Goal: Task Accomplishment & Management: Use online tool/utility

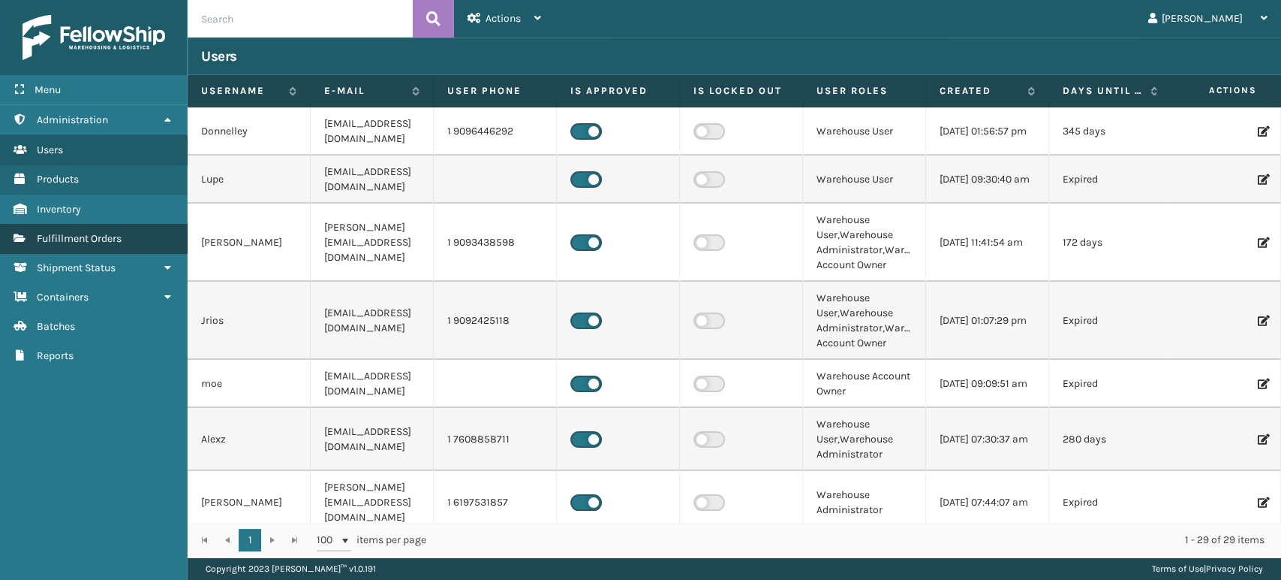
click at [71, 239] on span "Fulfillment Orders" at bounding box center [79, 238] width 85 height 13
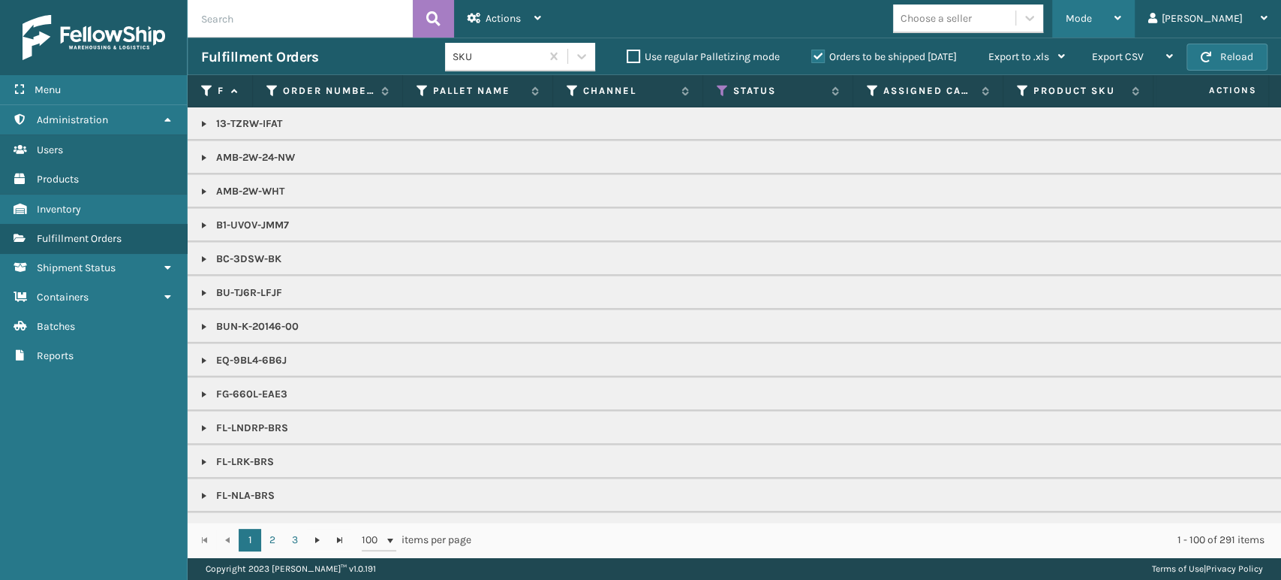
click at [1121, 20] on div "Mode" at bounding box center [1094, 19] width 56 height 38
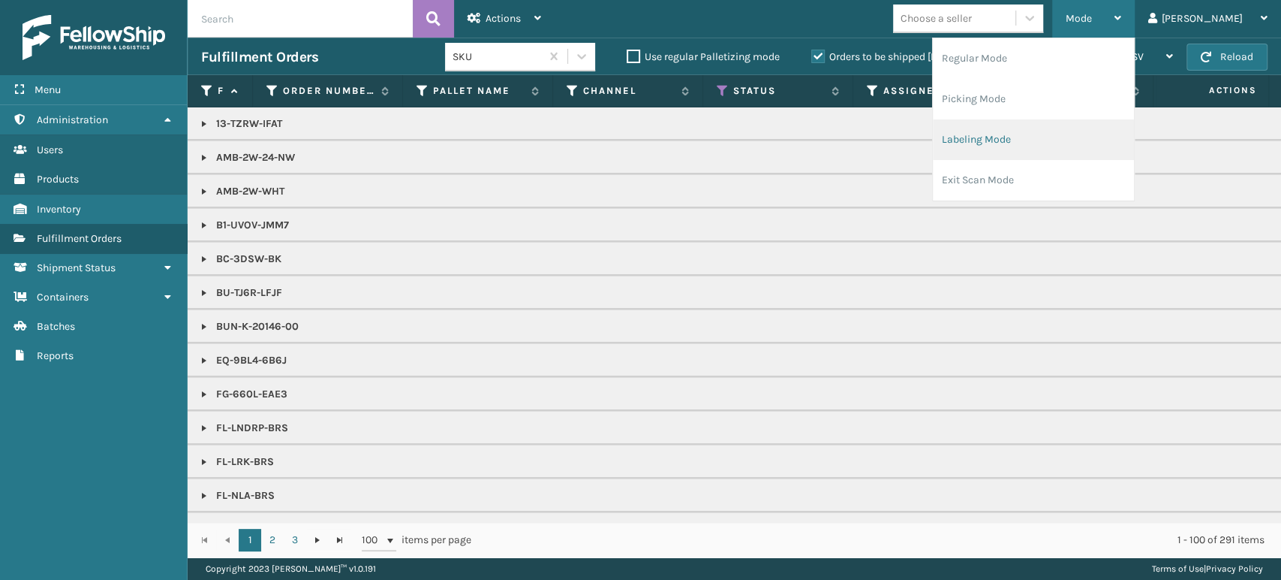
click at [1117, 145] on li "Labeling Mode" at bounding box center [1033, 139] width 201 height 41
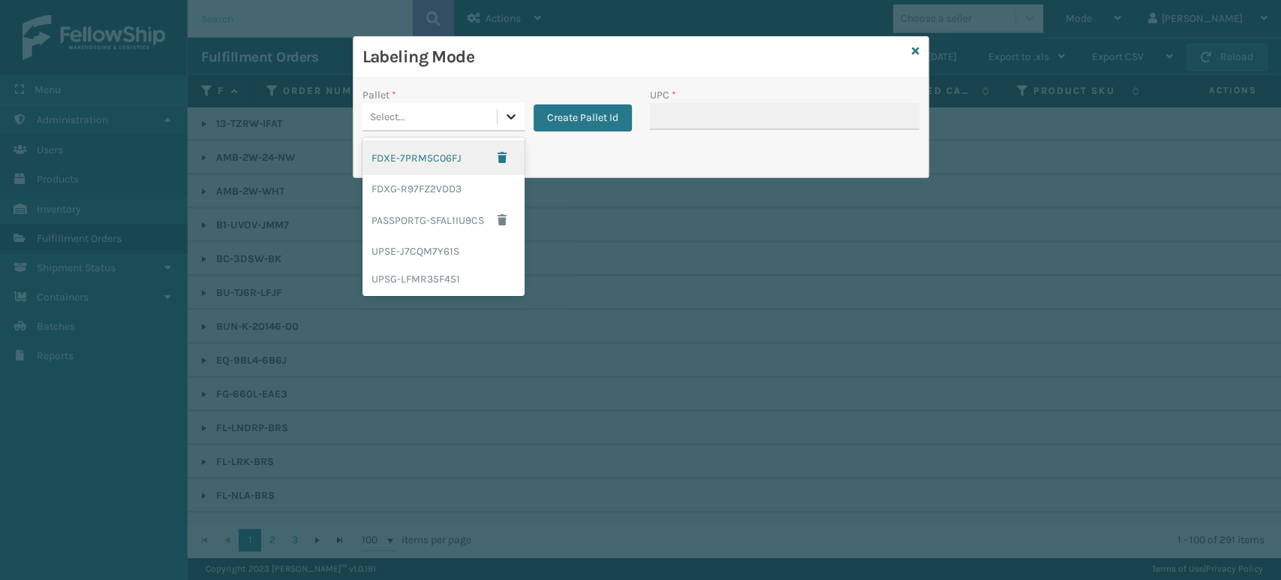
click at [517, 116] on div at bounding box center [511, 116] width 27 height 27
click at [471, 186] on div "FDXG-R97FZ2VDD3" at bounding box center [444, 189] width 162 height 28
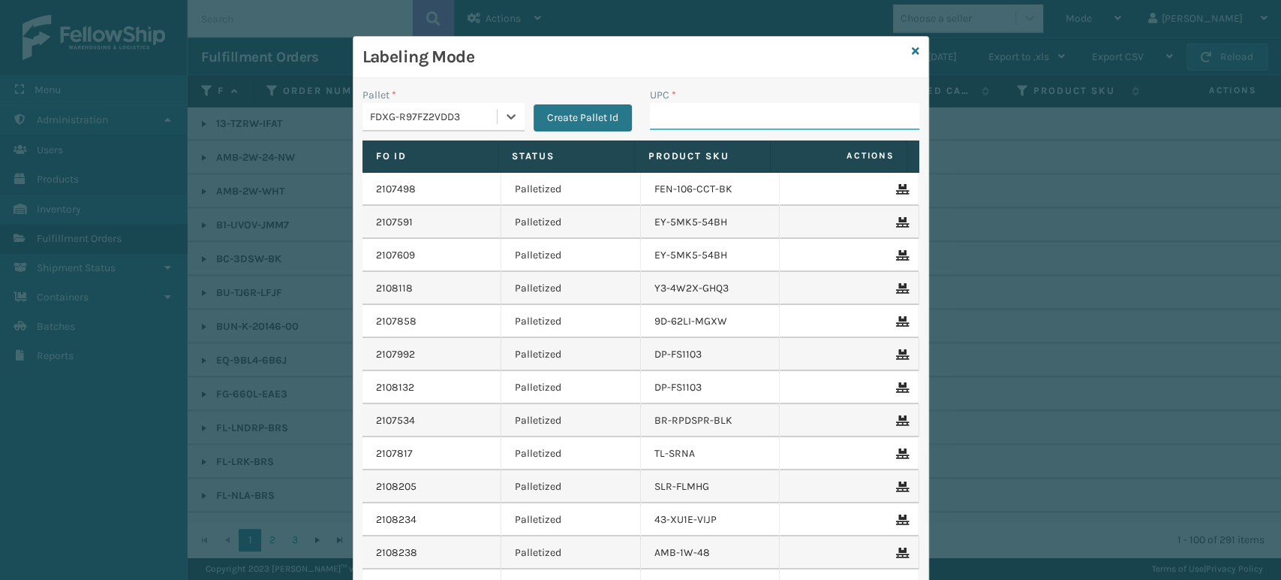
click at [731, 113] on input "UPC *" at bounding box center [784, 116] width 269 height 27
type input "8500044"
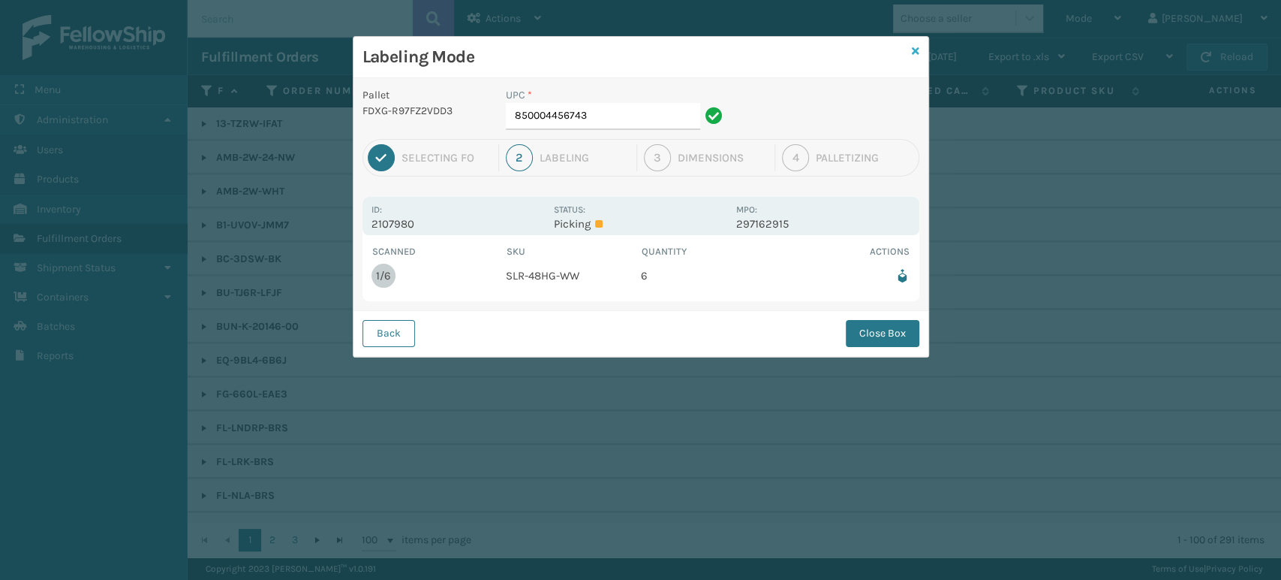
click at [913, 53] on icon at bounding box center [916, 51] width 8 height 11
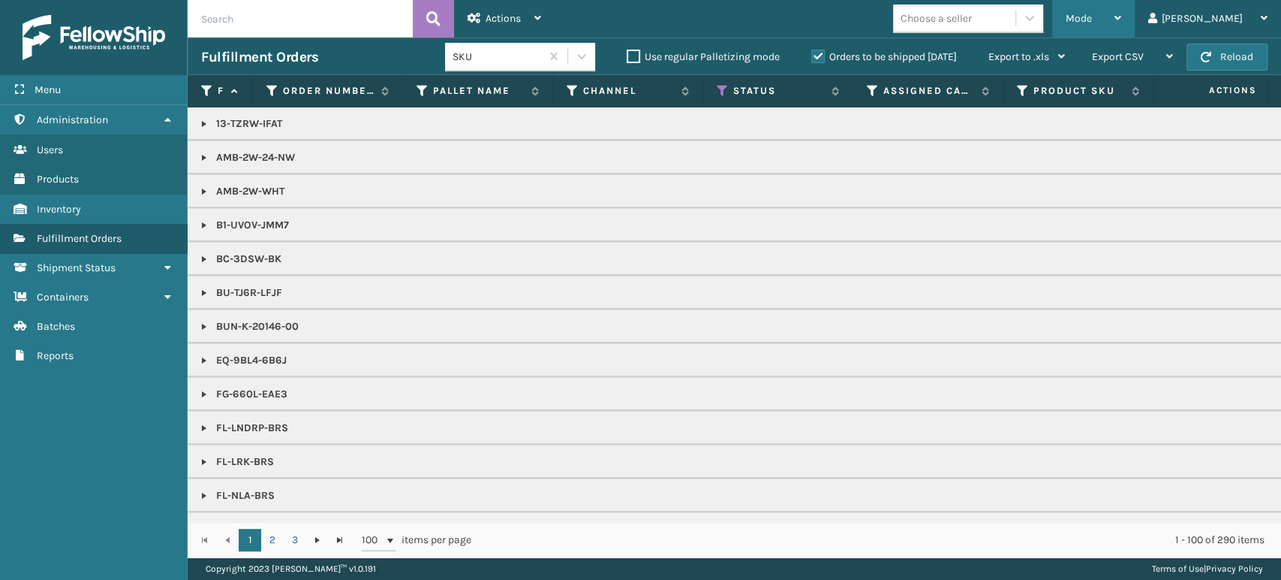
click at [1092, 19] on span "Mode" at bounding box center [1079, 18] width 26 height 13
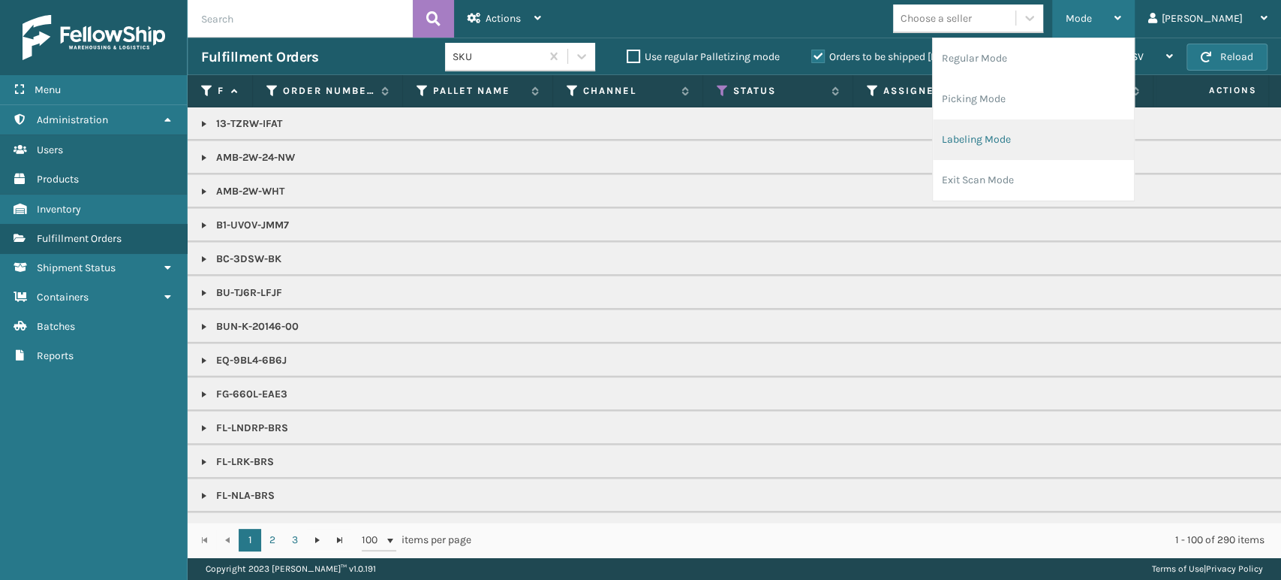
click at [1122, 137] on li "Labeling Mode" at bounding box center [1033, 139] width 201 height 41
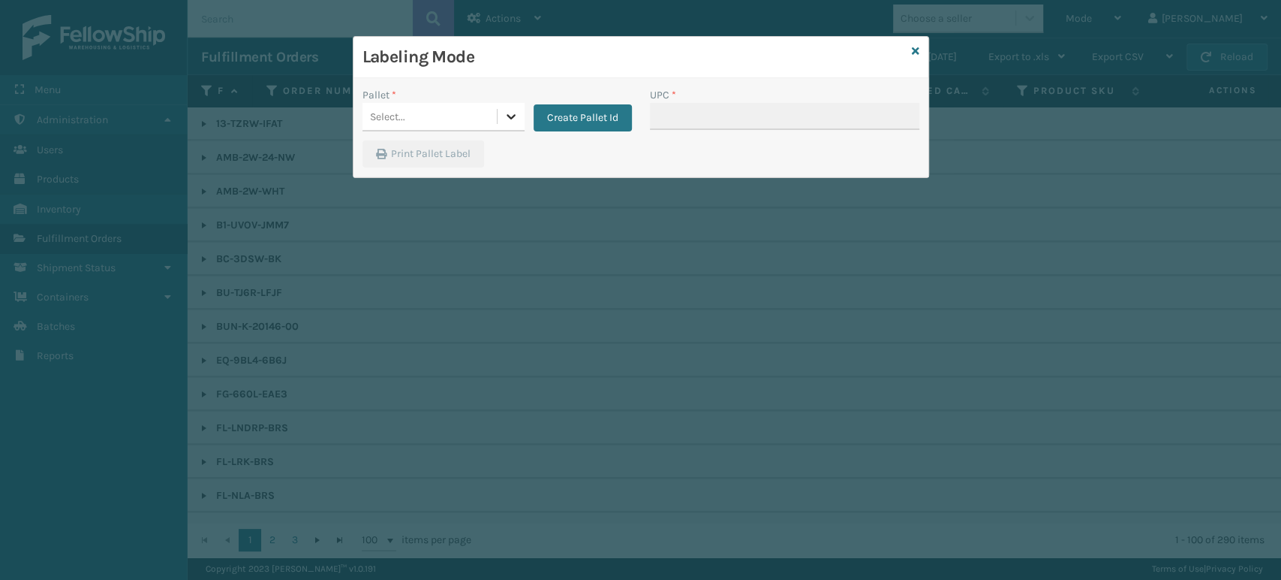
click at [518, 112] on div at bounding box center [511, 116] width 27 height 27
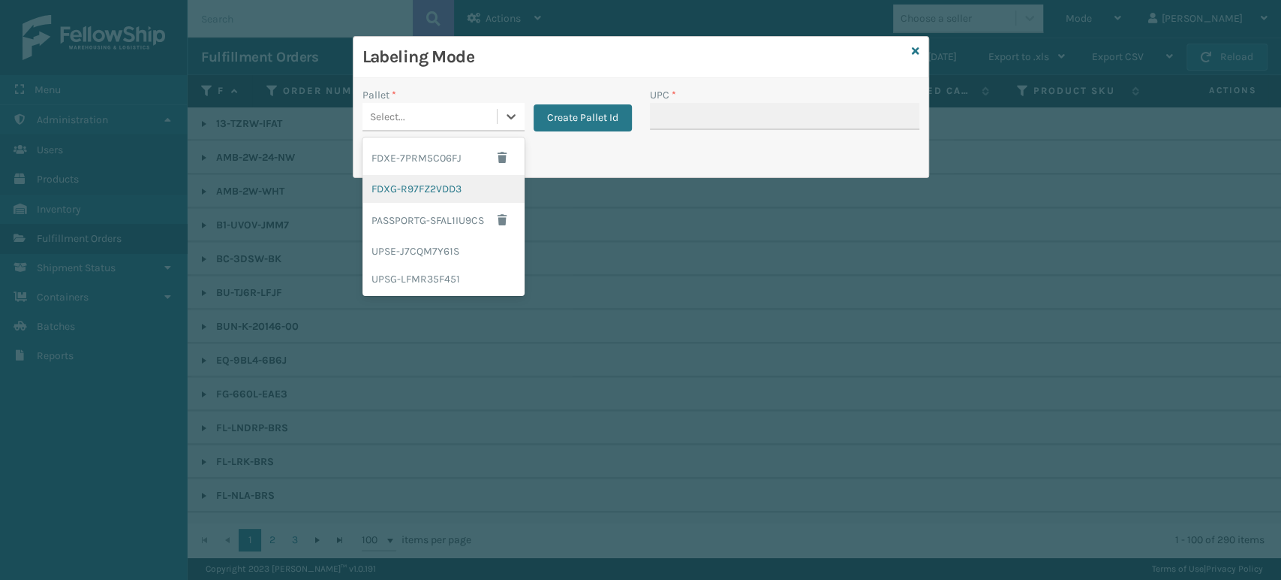
click at [456, 194] on div "FDXG-R97FZ2VDD3" at bounding box center [444, 189] width 162 height 28
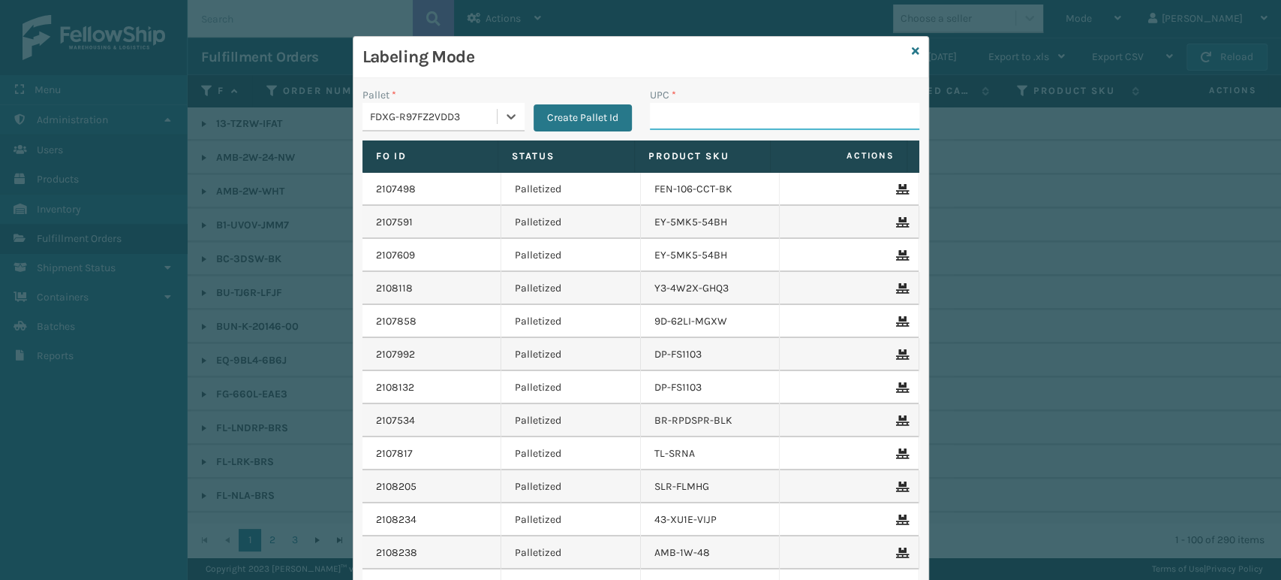
click at [697, 119] on input "UPC *" at bounding box center [784, 116] width 269 height 27
type input "858100007616"
type input "850012486763"
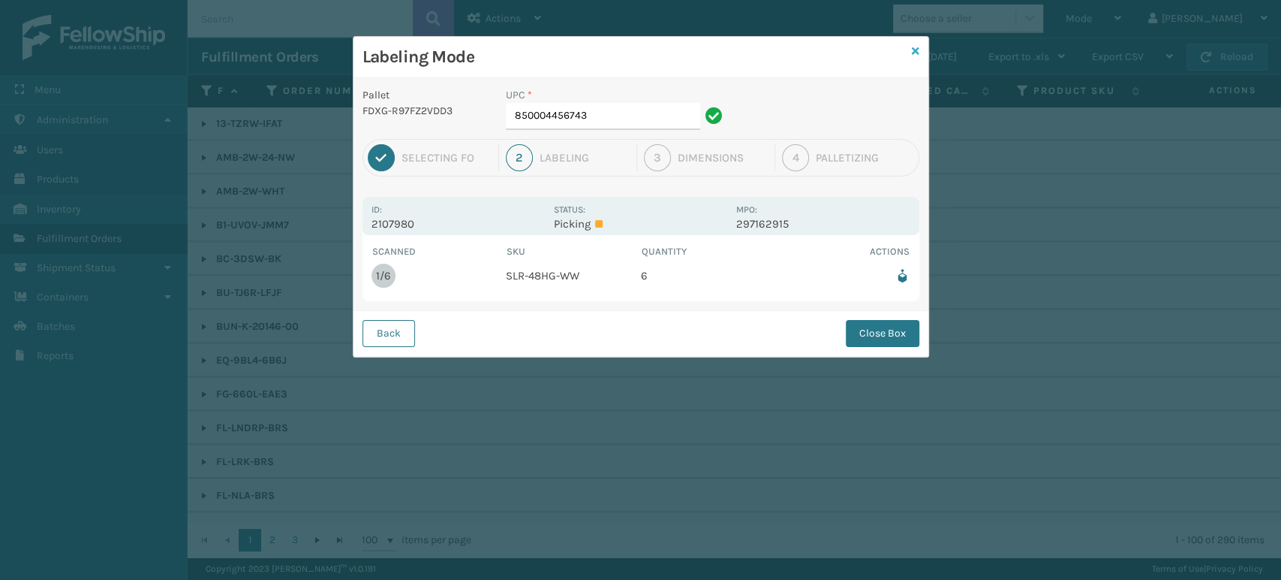
click at [918, 52] on icon at bounding box center [916, 51] width 8 height 11
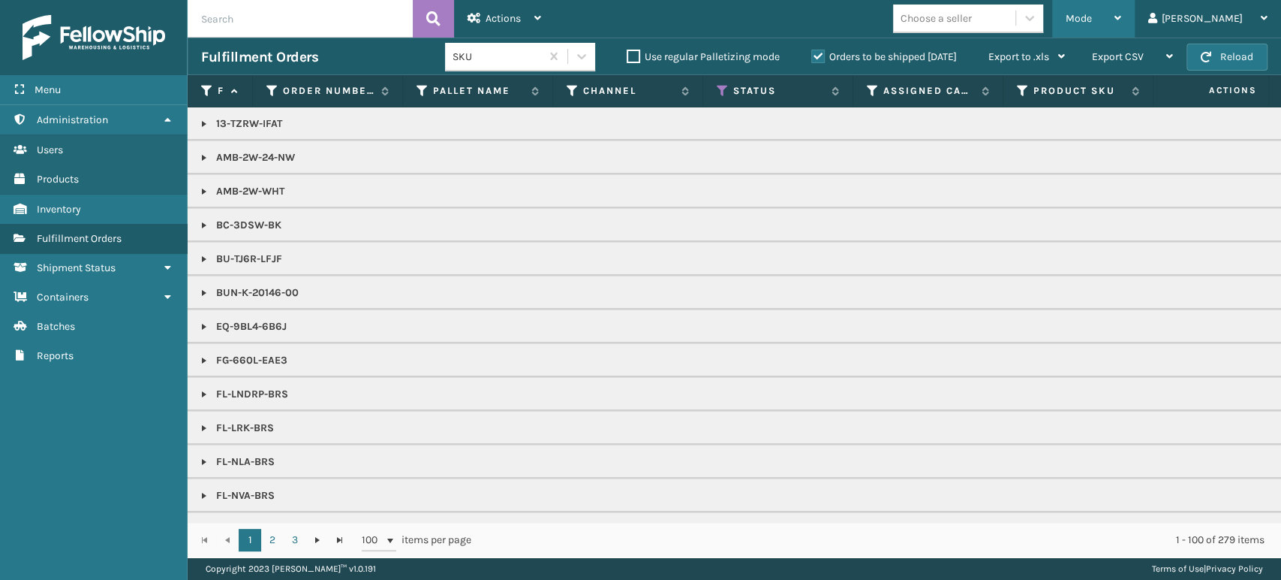
click at [1092, 17] on span "Mode" at bounding box center [1079, 18] width 26 height 13
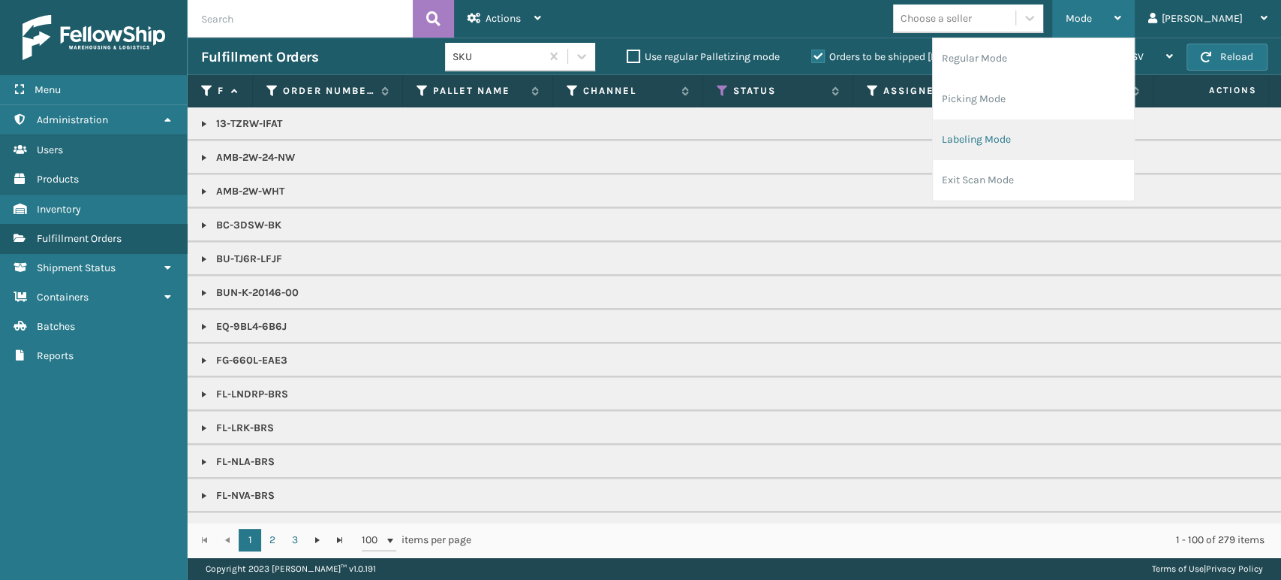
click at [1076, 136] on li "Labeling Mode" at bounding box center [1033, 139] width 201 height 41
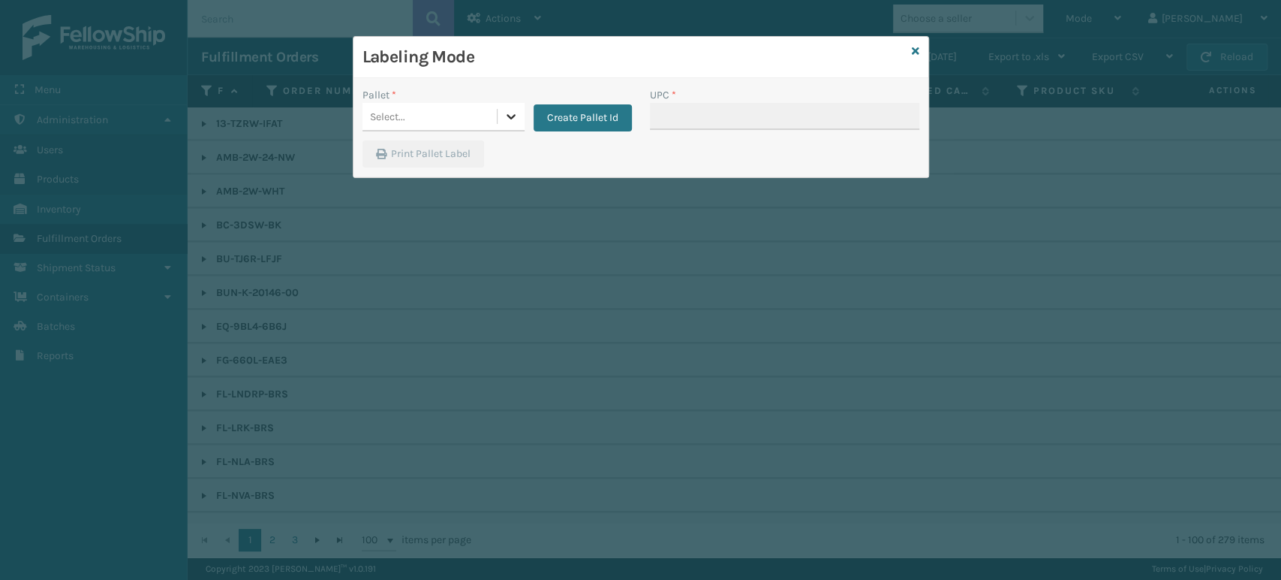
click at [513, 114] on icon at bounding box center [511, 116] width 9 height 5
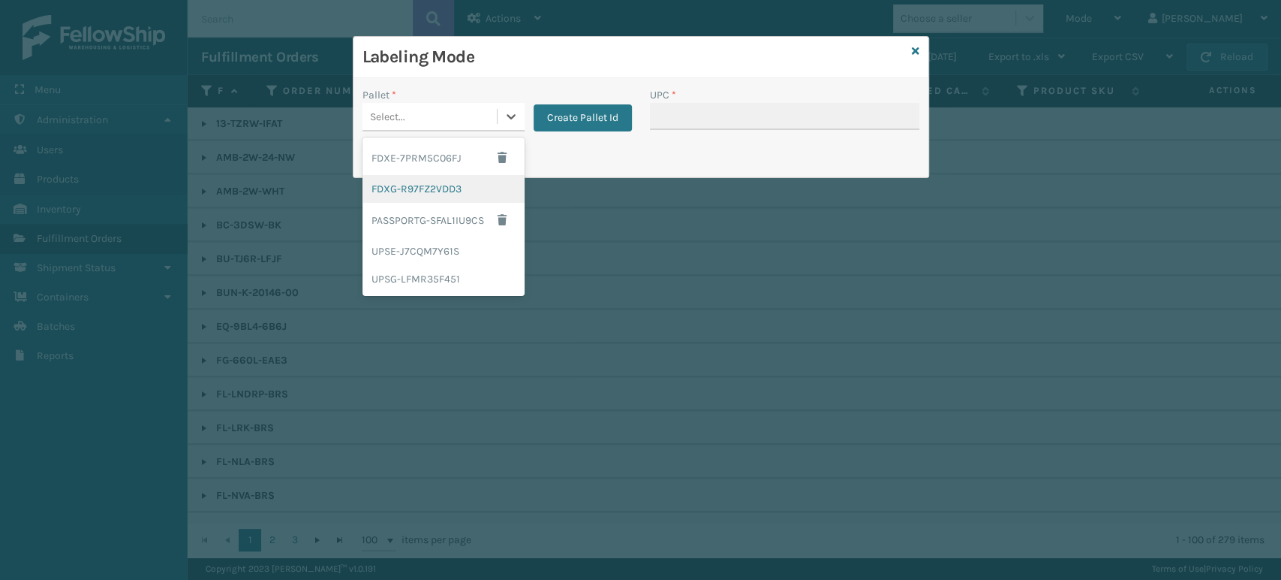
click at [477, 193] on div "FDXG-R97FZ2VDD3" at bounding box center [444, 189] width 162 height 28
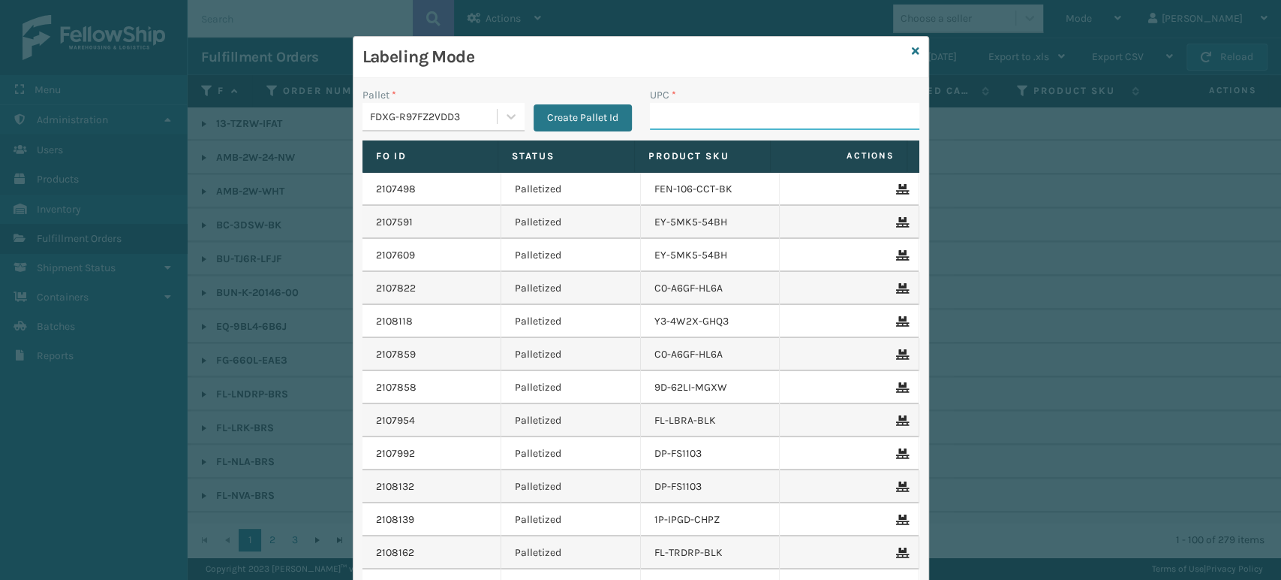
click at [686, 125] on input "UPC *" at bounding box center [784, 116] width 269 height 27
type input "8537990"
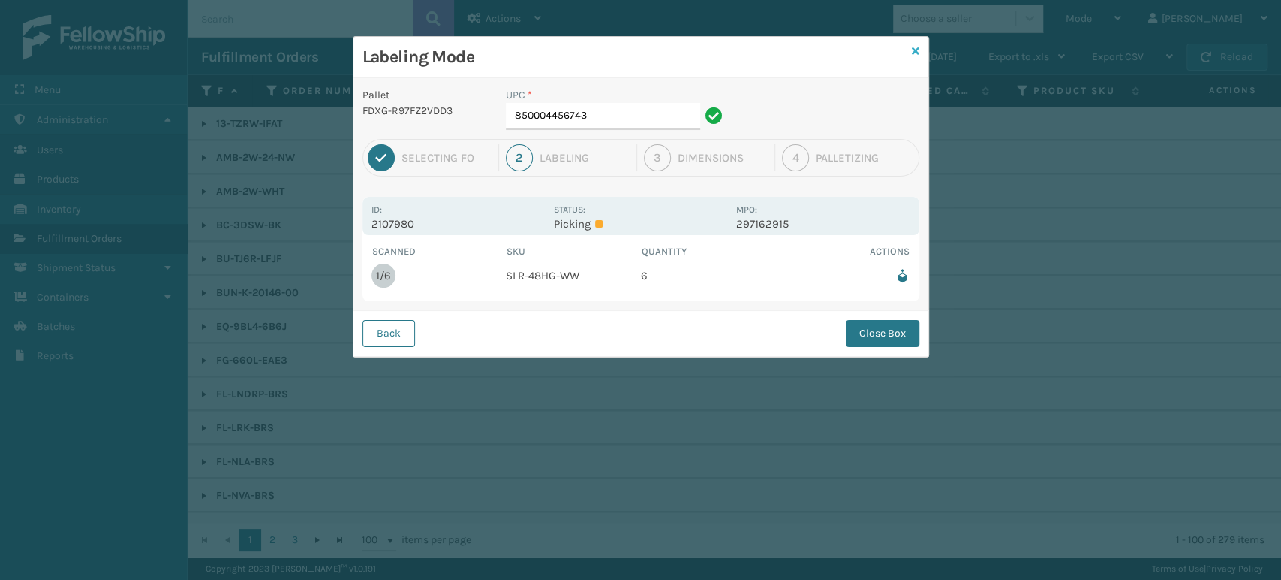
click at [918, 49] on icon at bounding box center [916, 51] width 8 height 11
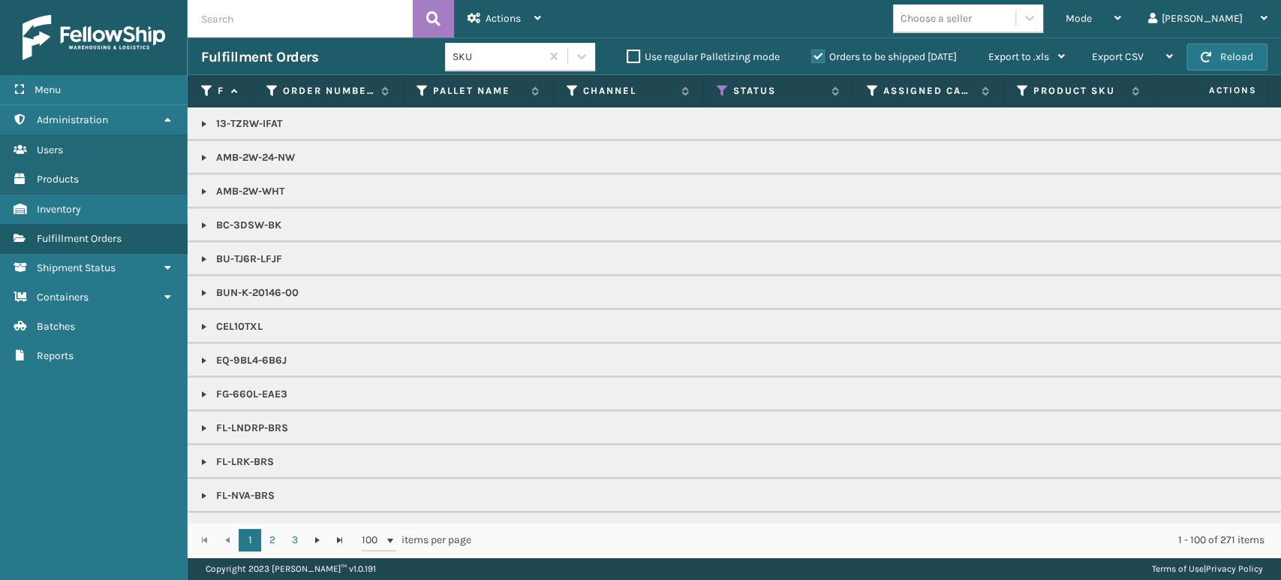
click at [1092, 19] on span "Mode" at bounding box center [1079, 18] width 26 height 13
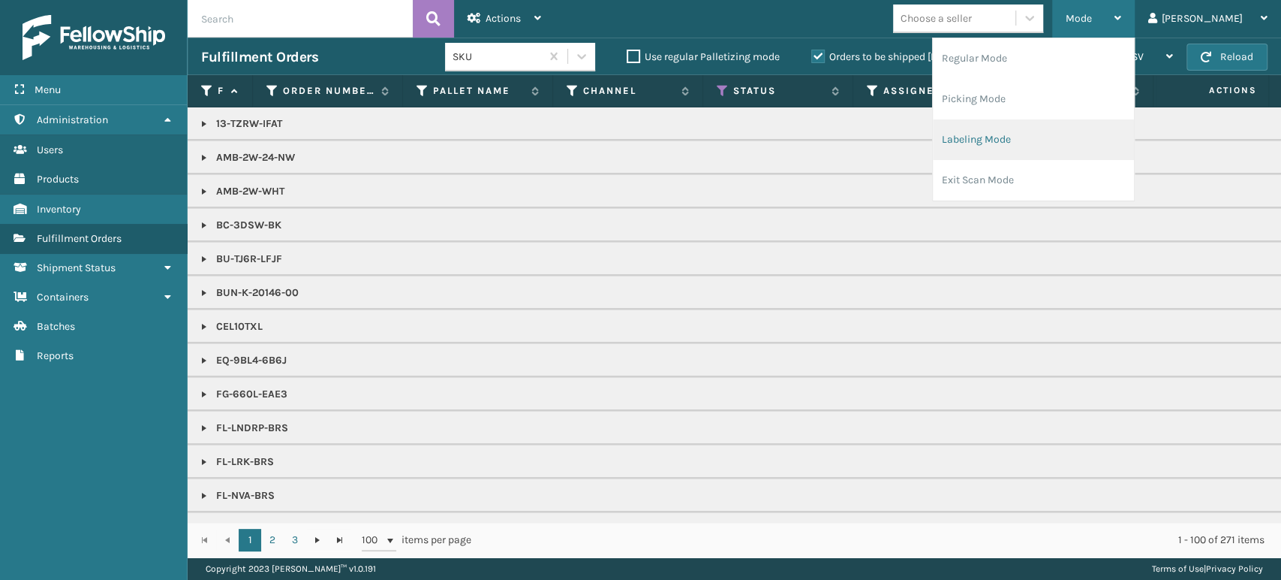
click at [1105, 120] on li "Labeling Mode" at bounding box center [1033, 139] width 201 height 41
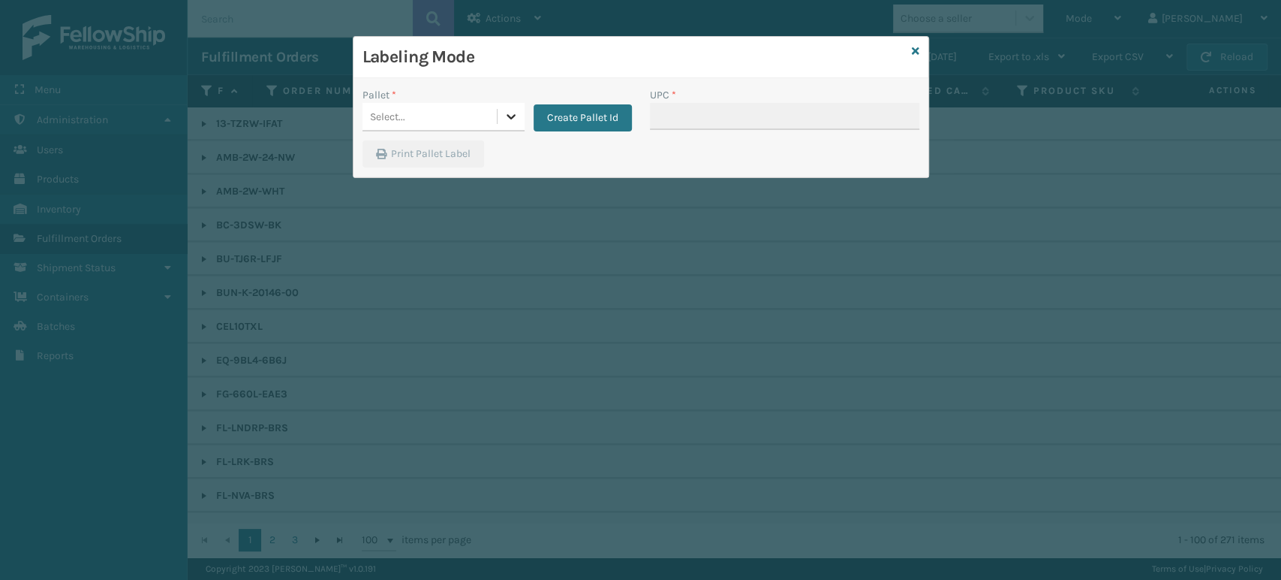
click at [504, 117] on icon at bounding box center [511, 116] width 15 height 15
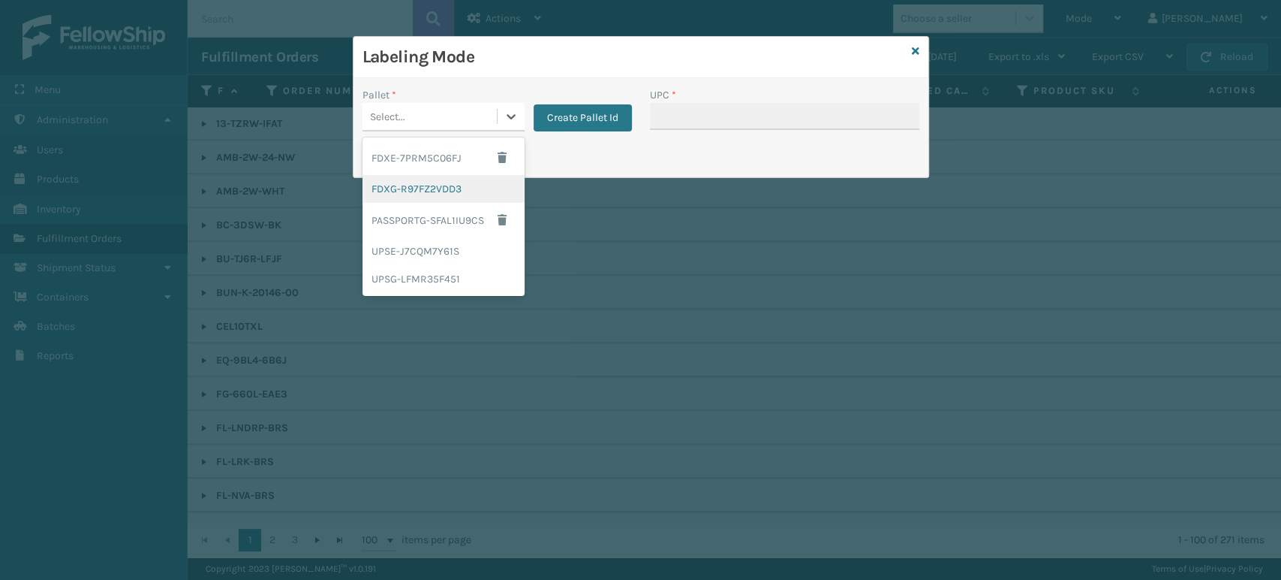
click at [454, 193] on div "FDXG-R97FZ2VDD3" at bounding box center [444, 189] width 162 height 28
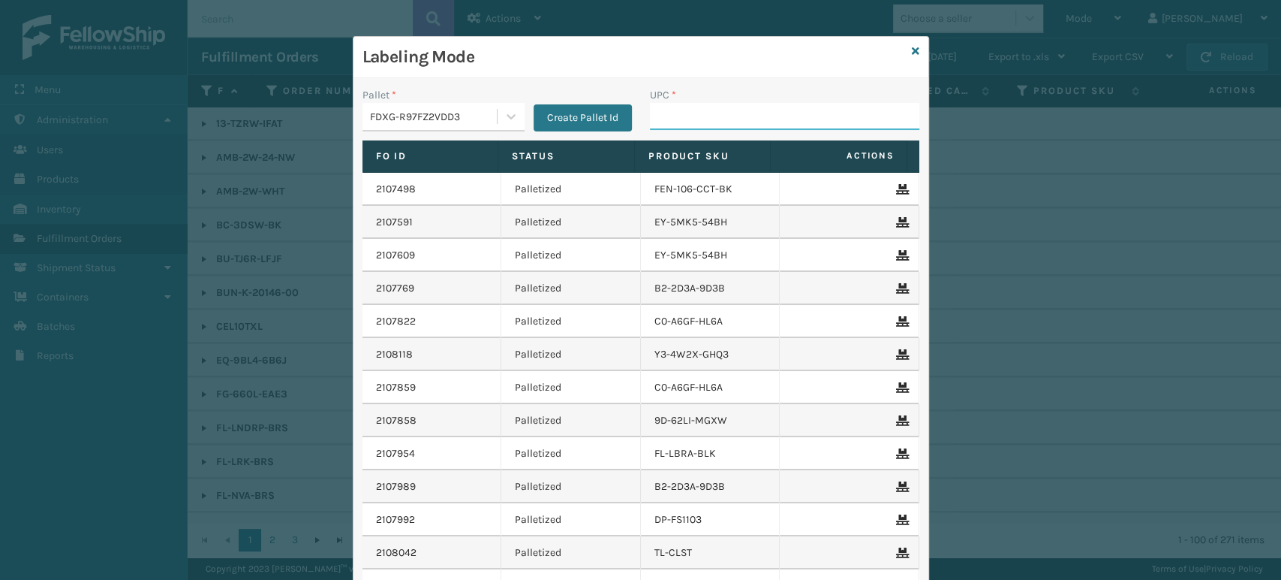
click at [672, 117] on input "UPC *" at bounding box center [784, 116] width 269 height 27
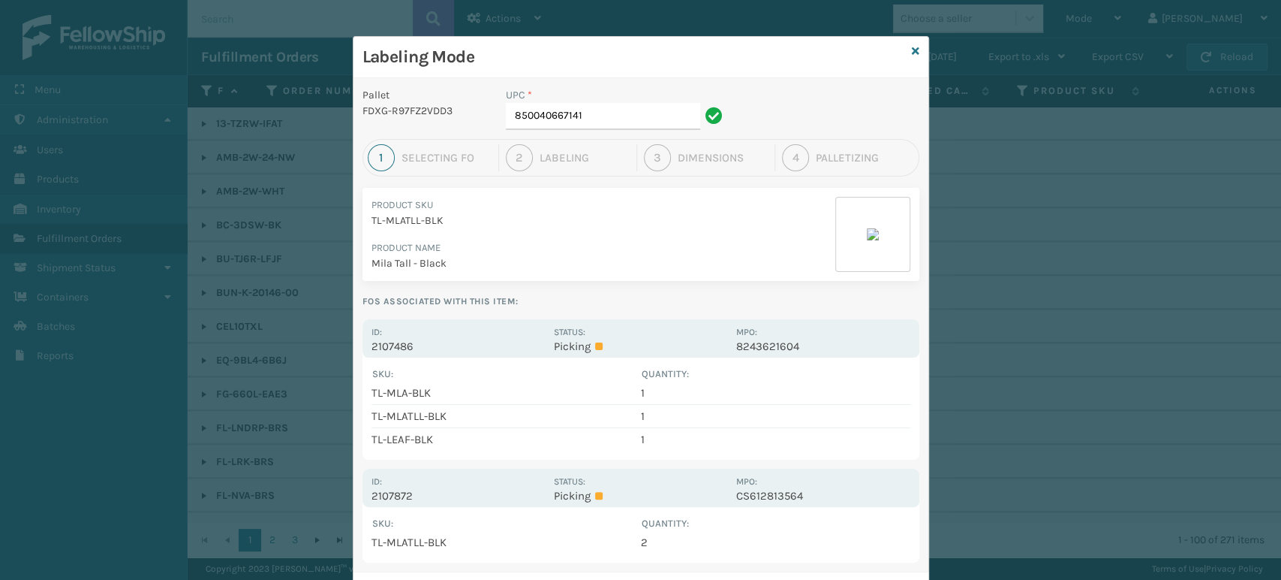
scroll to position [47, 0]
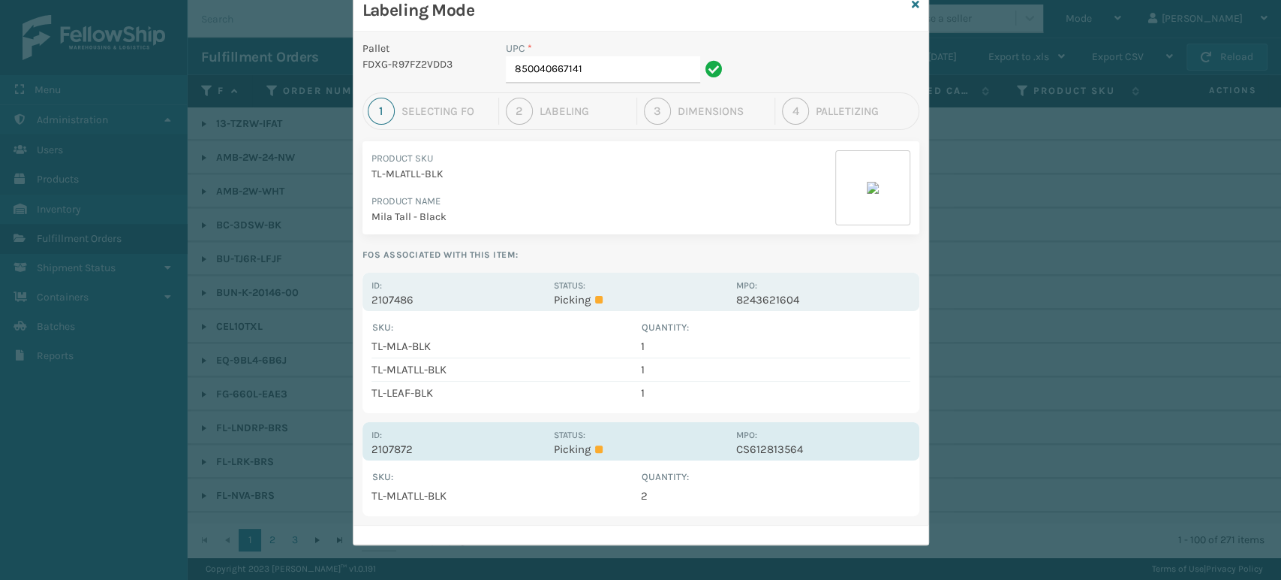
click at [672, 442] on p "Picking" at bounding box center [640, 449] width 173 height 14
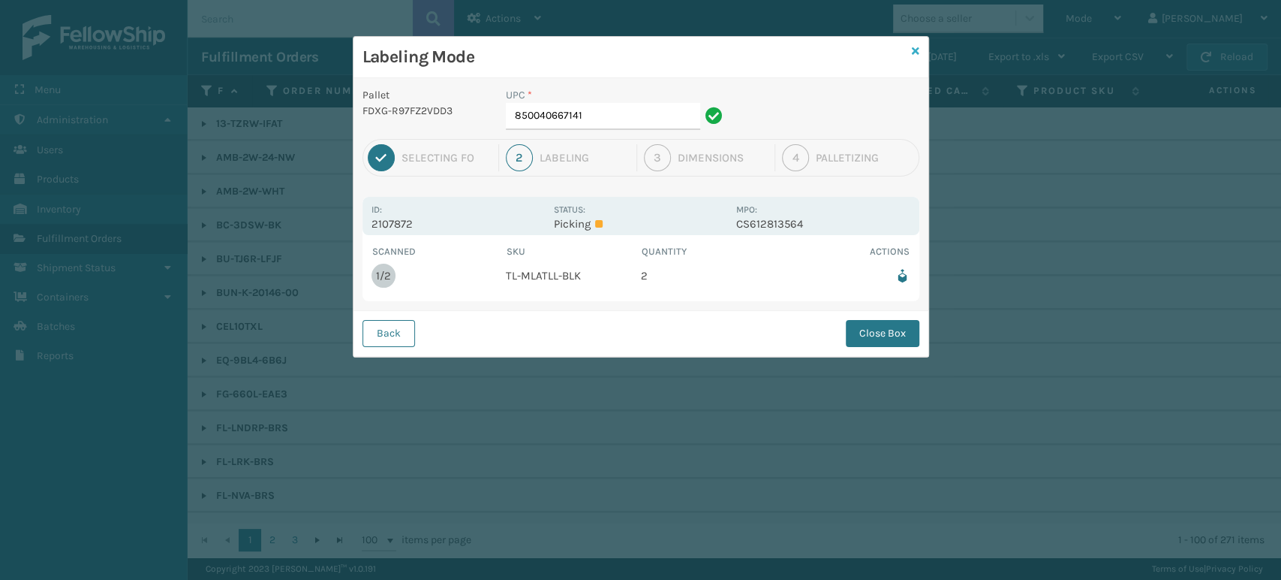
click at [918, 46] on icon at bounding box center [916, 51] width 8 height 11
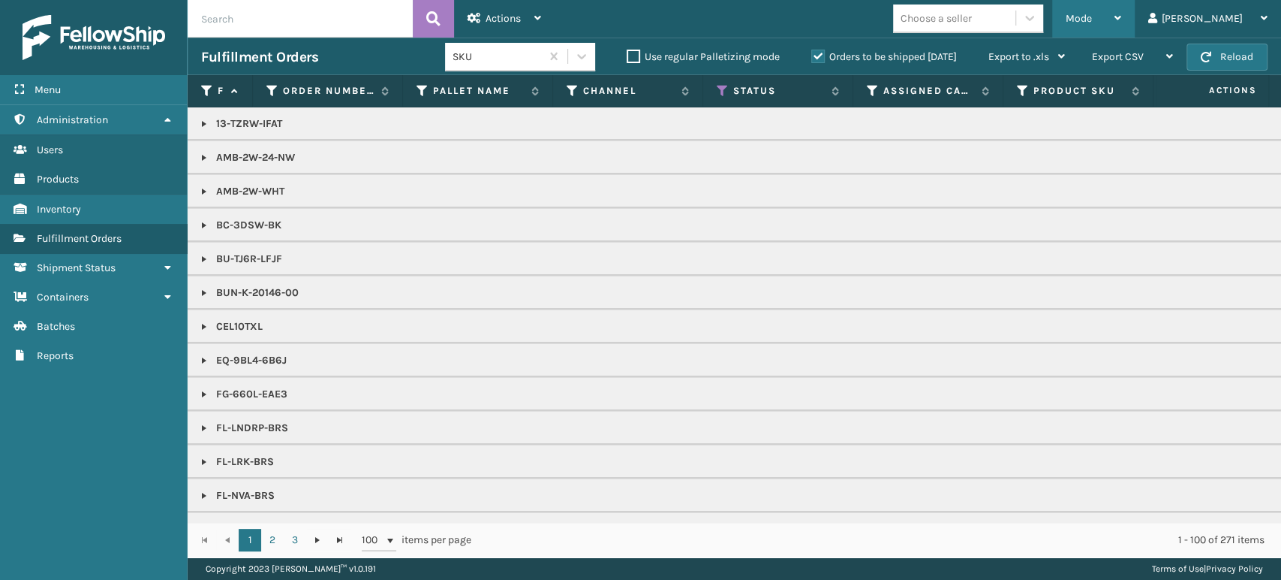
click at [1092, 17] on span "Mode" at bounding box center [1079, 18] width 26 height 13
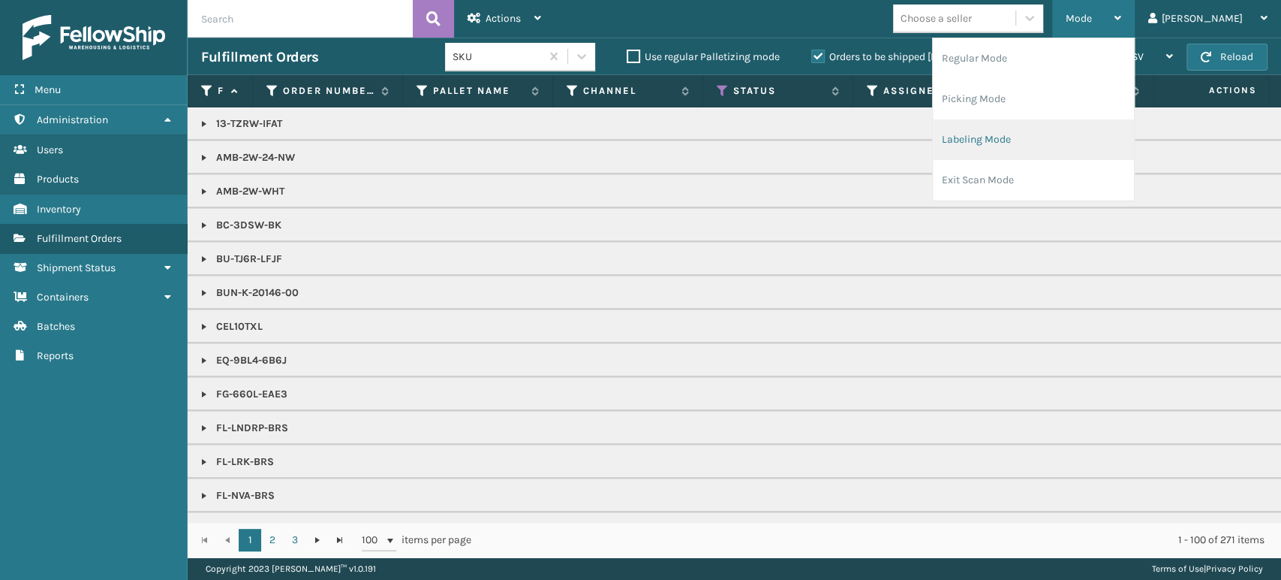
click at [1076, 143] on li "Labeling Mode" at bounding box center [1033, 139] width 201 height 41
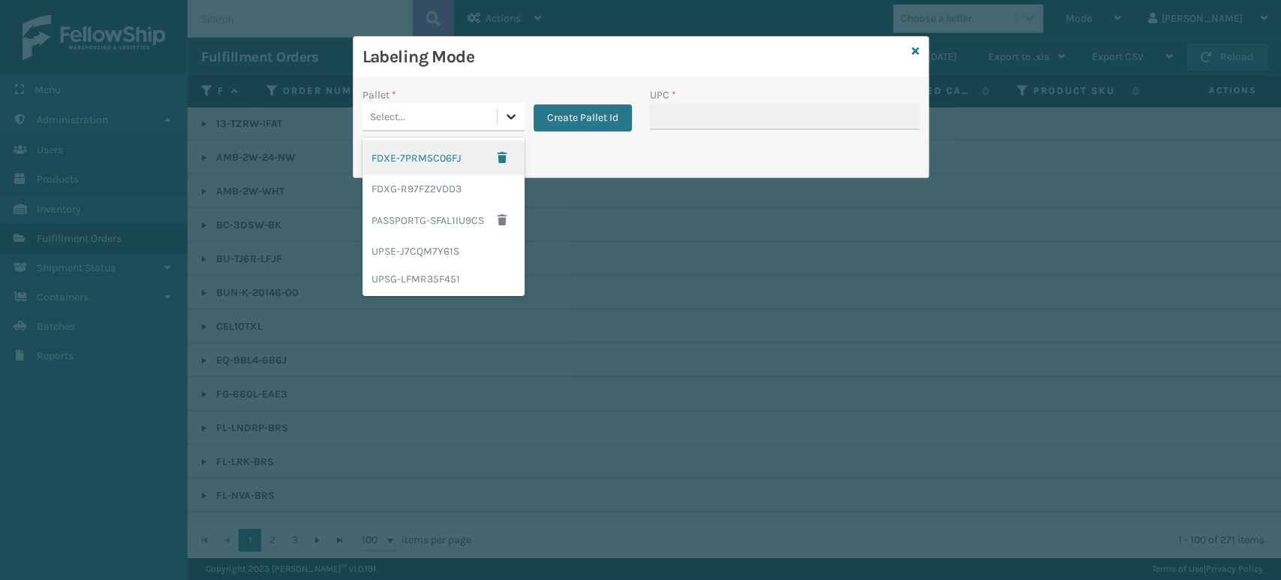
click at [507, 107] on div at bounding box center [511, 116] width 27 height 27
click at [466, 184] on div "FDXG-R97FZ2VDD3" at bounding box center [444, 189] width 162 height 28
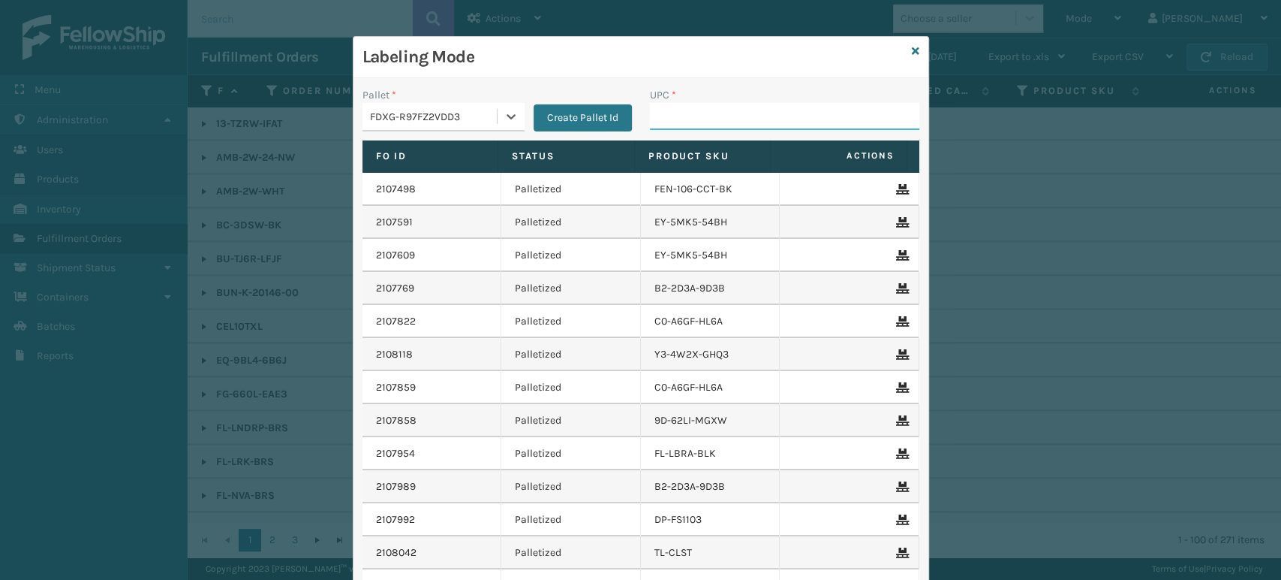
click at [696, 120] on input "UPC *" at bounding box center [784, 116] width 269 height 27
type input "850040667738"
type input "8500124863"
click at [667, 119] on input "858100007906" at bounding box center [771, 116] width 242 height 27
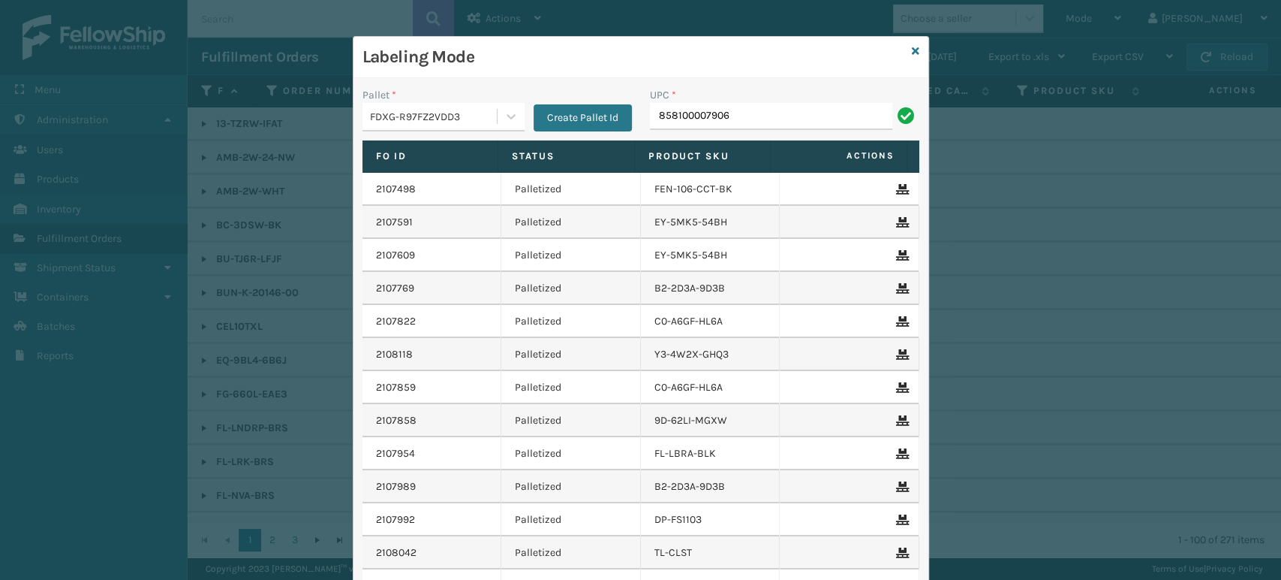
click at [667, 119] on input "858100007906" at bounding box center [771, 116] width 242 height 27
type input "858100007906"
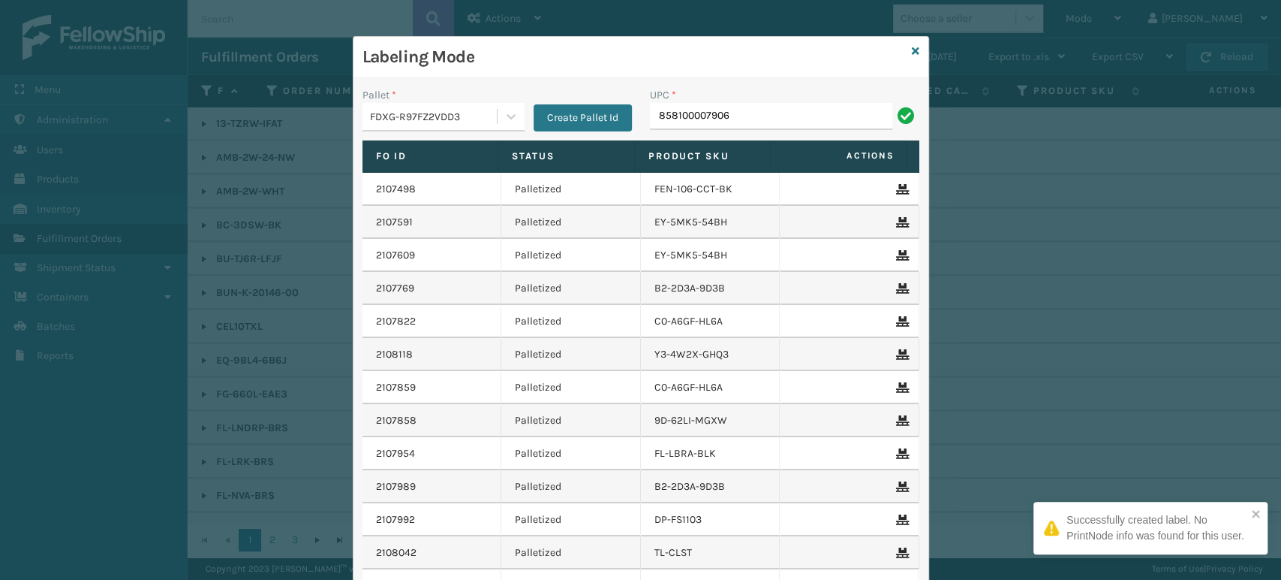
type input "858100007906"
click at [786, 119] on input "858100007906" at bounding box center [771, 116] width 242 height 27
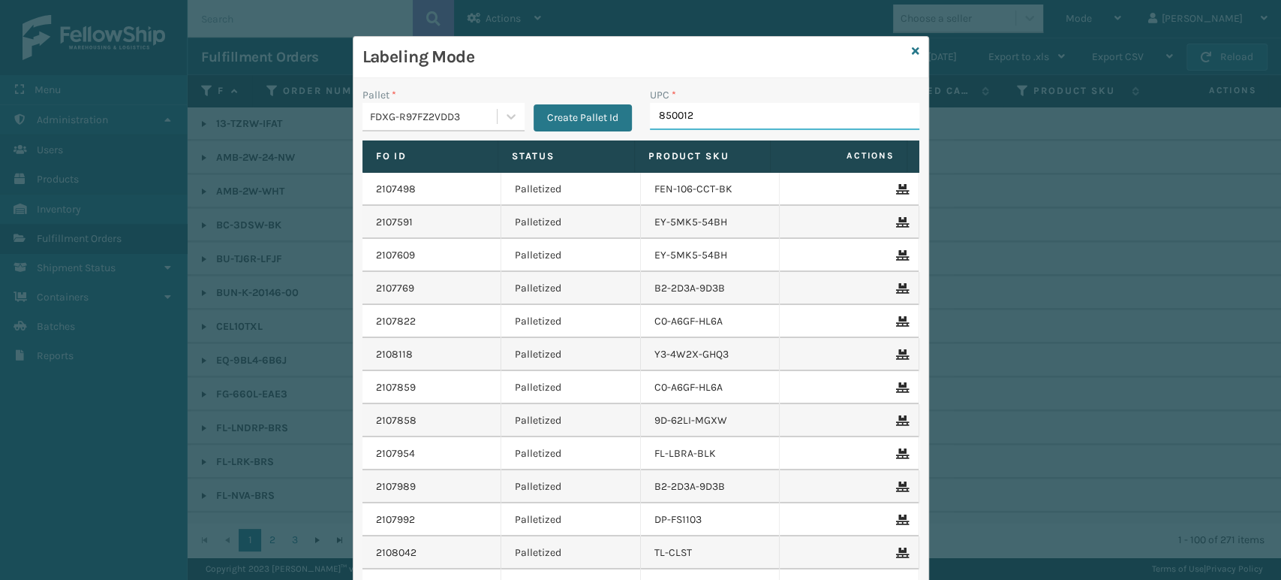
type input "8500124"
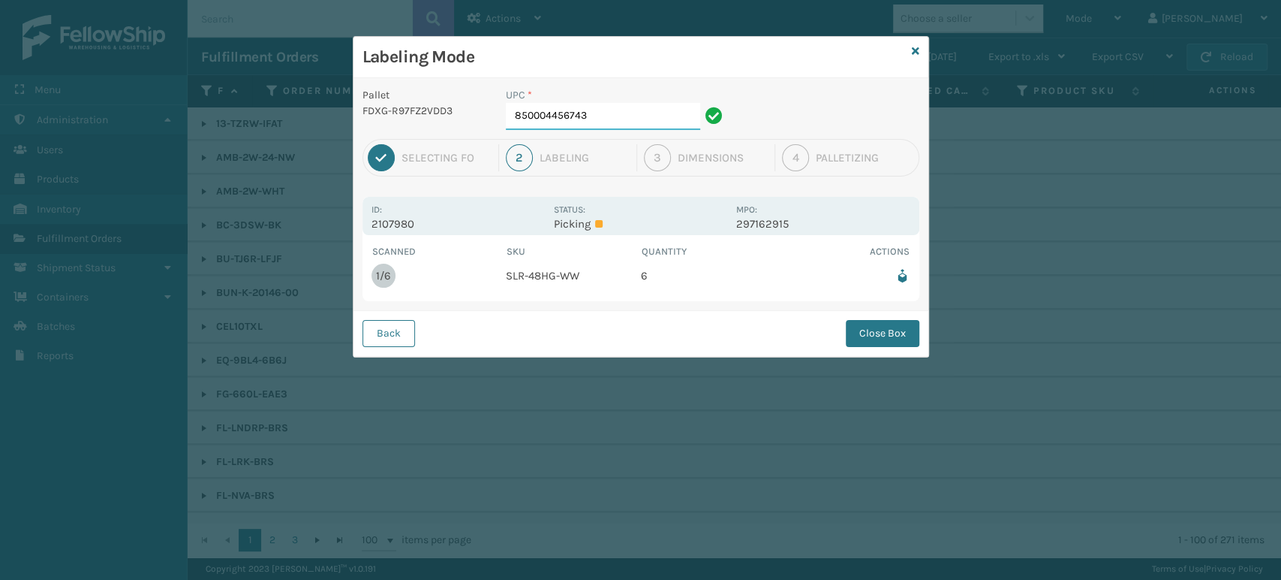
click at [613, 113] on input "850004456743" at bounding box center [603, 116] width 194 height 27
click at [889, 338] on button "Close Box" at bounding box center [883, 333] width 74 height 27
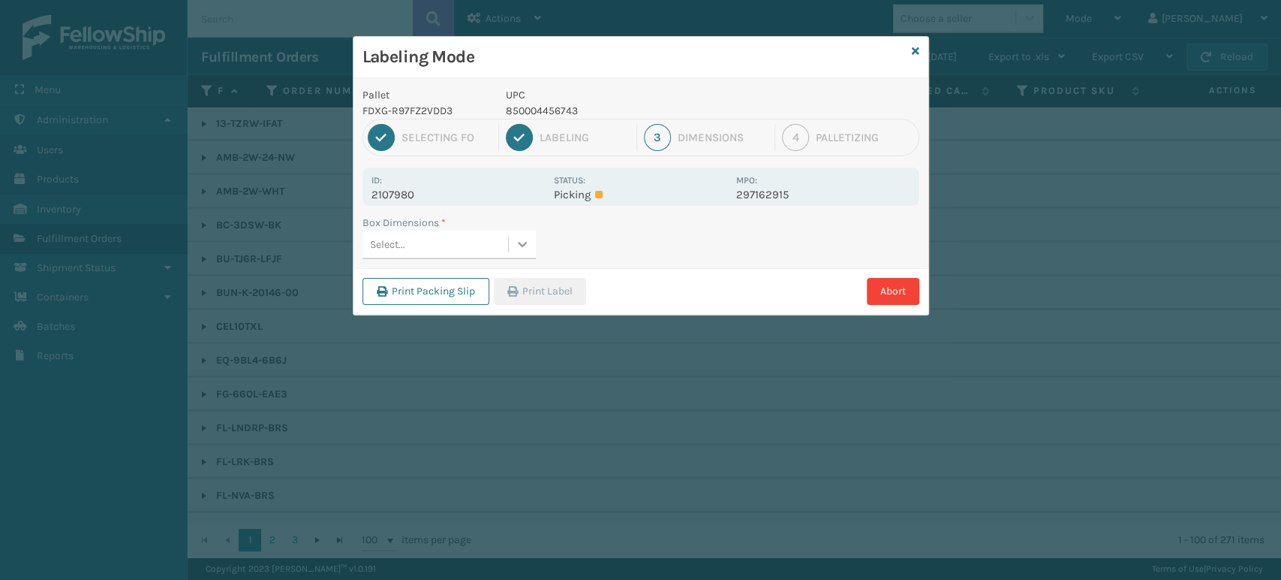
click at [525, 237] on icon at bounding box center [522, 243] width 15 height 15
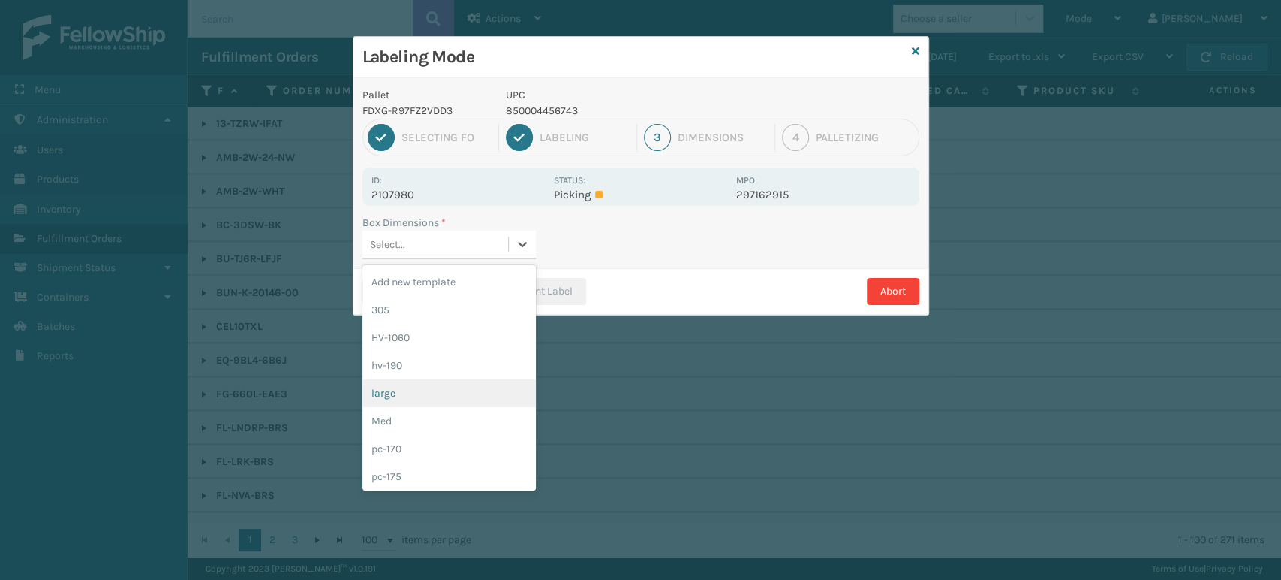
click at [458, 395] on div "large" at bounding box center [449, 393] width 173 height 28
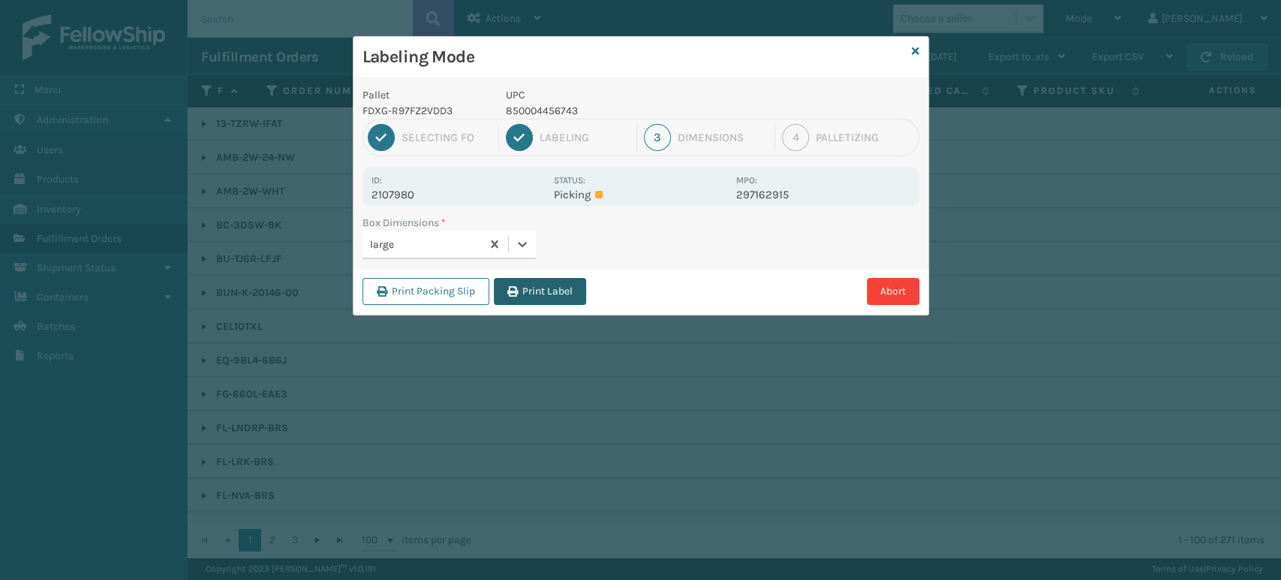
click at [557, 294] on button "Print Label" at bounding box center [540, 291] width 92 height 27
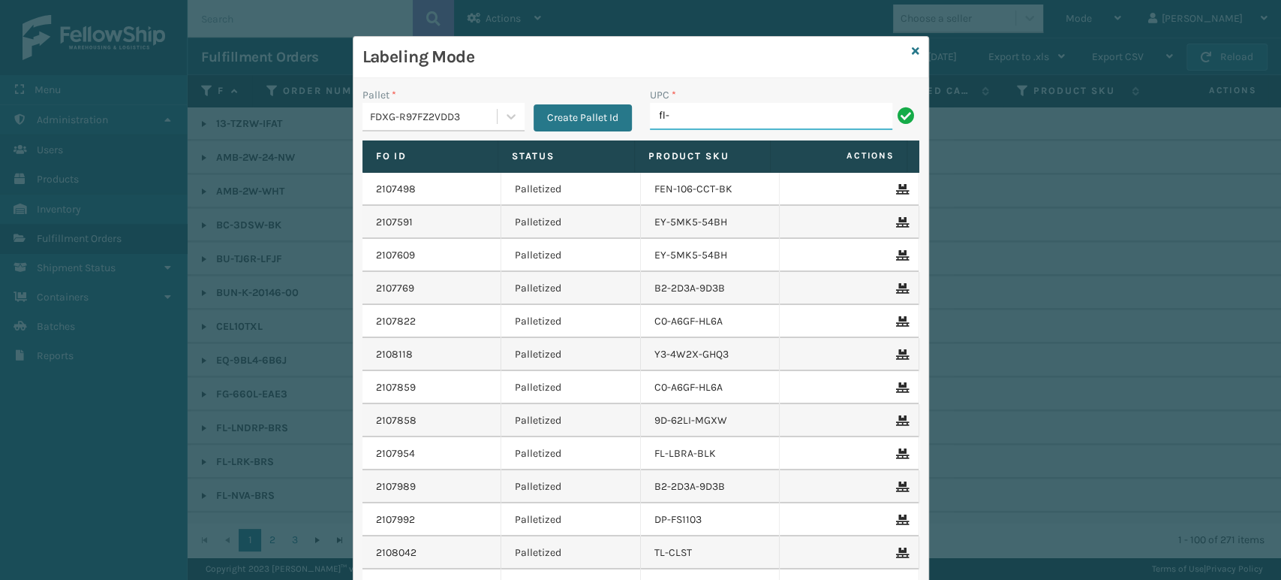
type input "FL-OLVA-CRM"
type input "850012486763"
click at [768, 121] on input "8500124867" at bounding box center [771, 116] width 242 height 27
type input "850012486763"
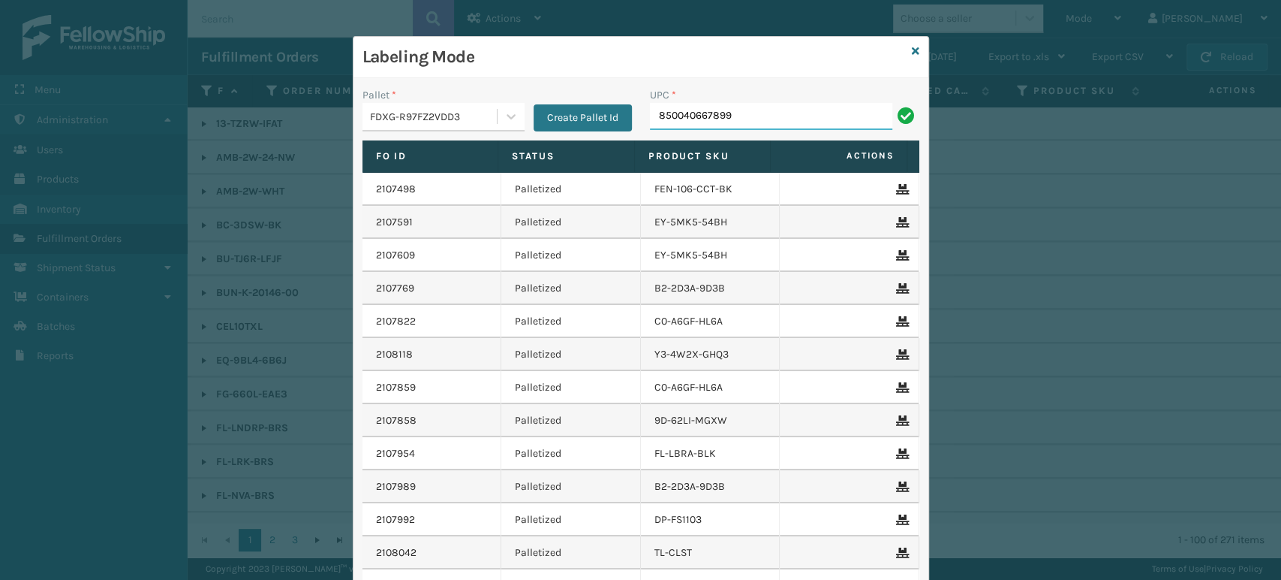
click at [715, 119] on input "850040667899" at bounding box center [771, 116] width 242 height 27
type input "850040667899"
type input "853913008119"
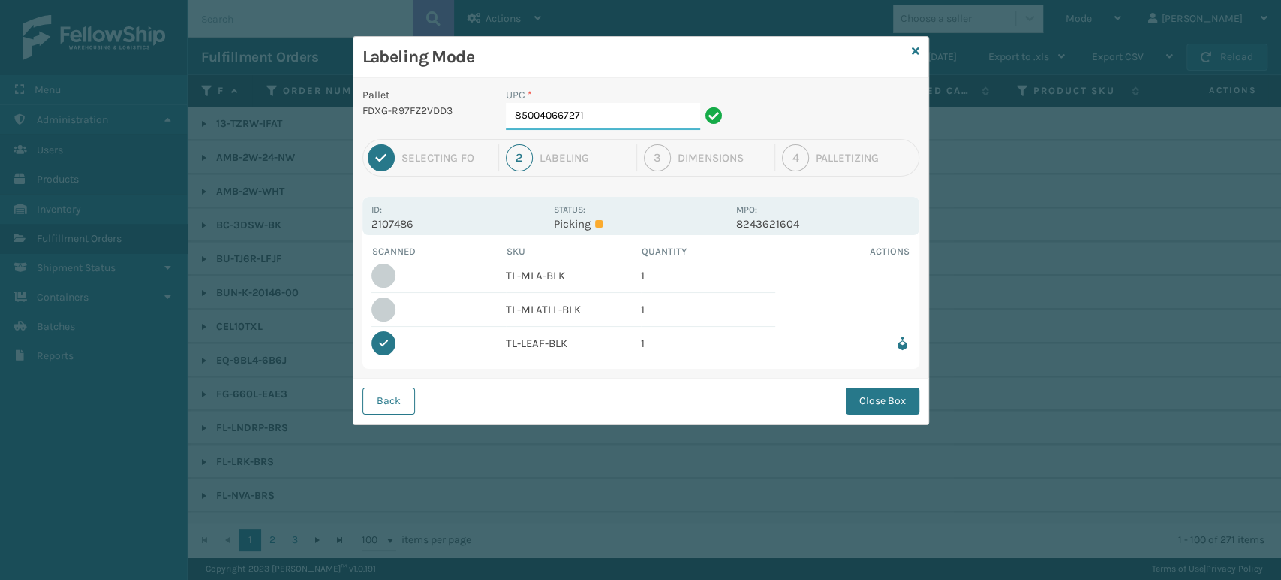
click at [631, 113] on input "850040667271" at bounding box center [603, 116] width 194 height 27
type input "8"
click at [631, 117] on input "850012486817" at bounding box center [603, 116] width 194 height 27
type input "8"
click at [375, 402] on button "Back" at bounding box center [389, 400] width 53 height 27
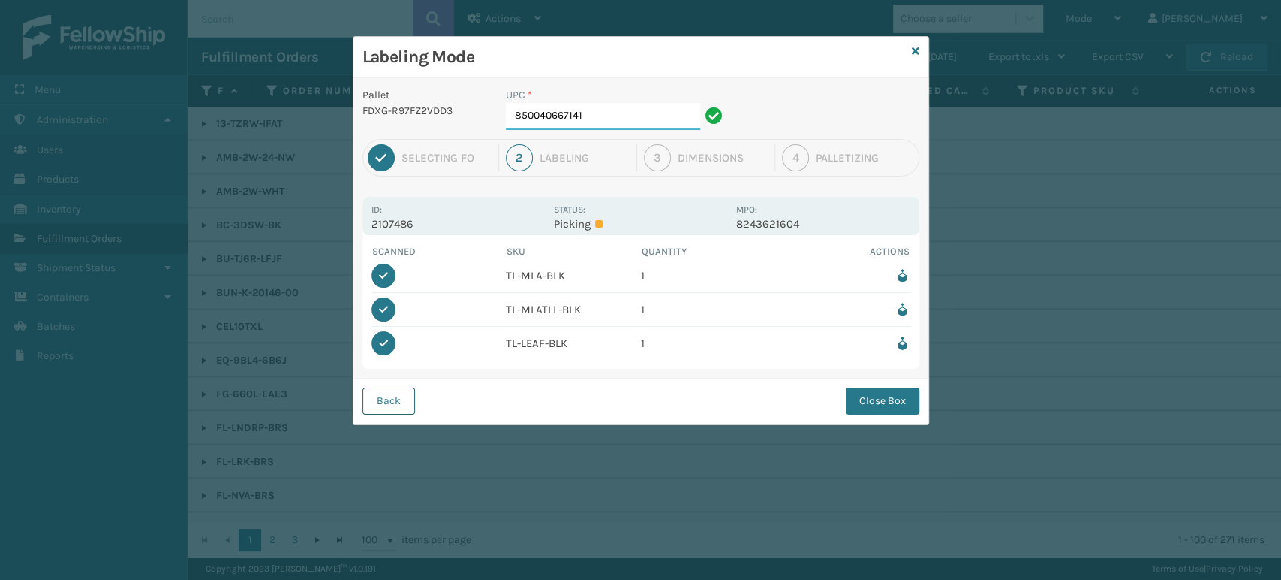
type input "850040667271"
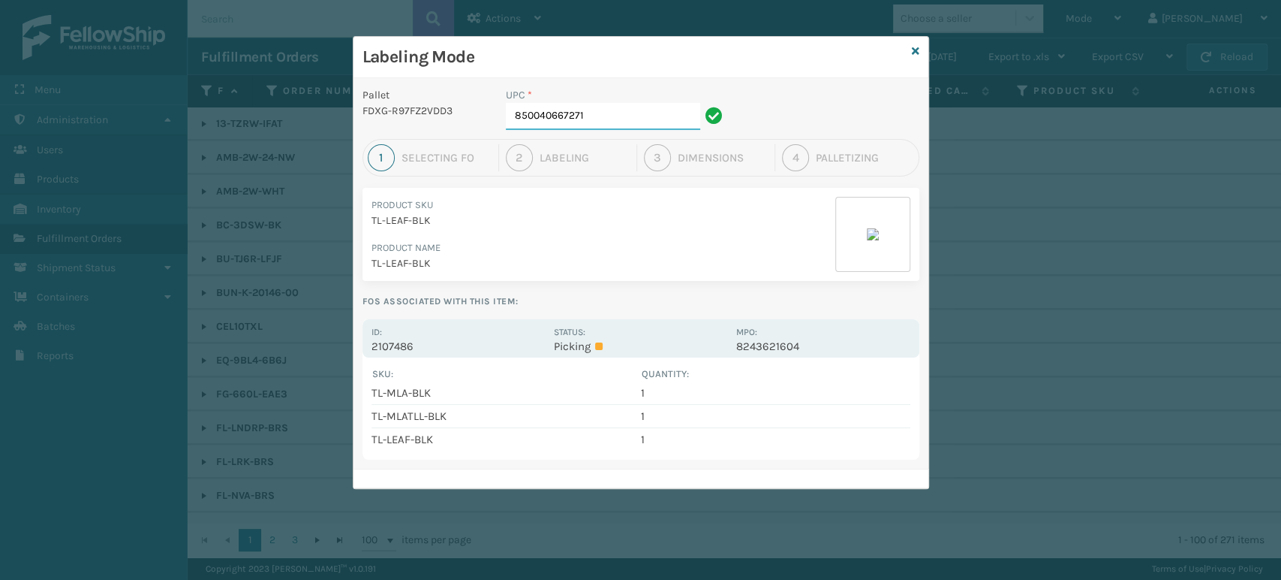
click at [649, 120] on input "850040667271" at bounding box center [603, 116] width 194 height 27
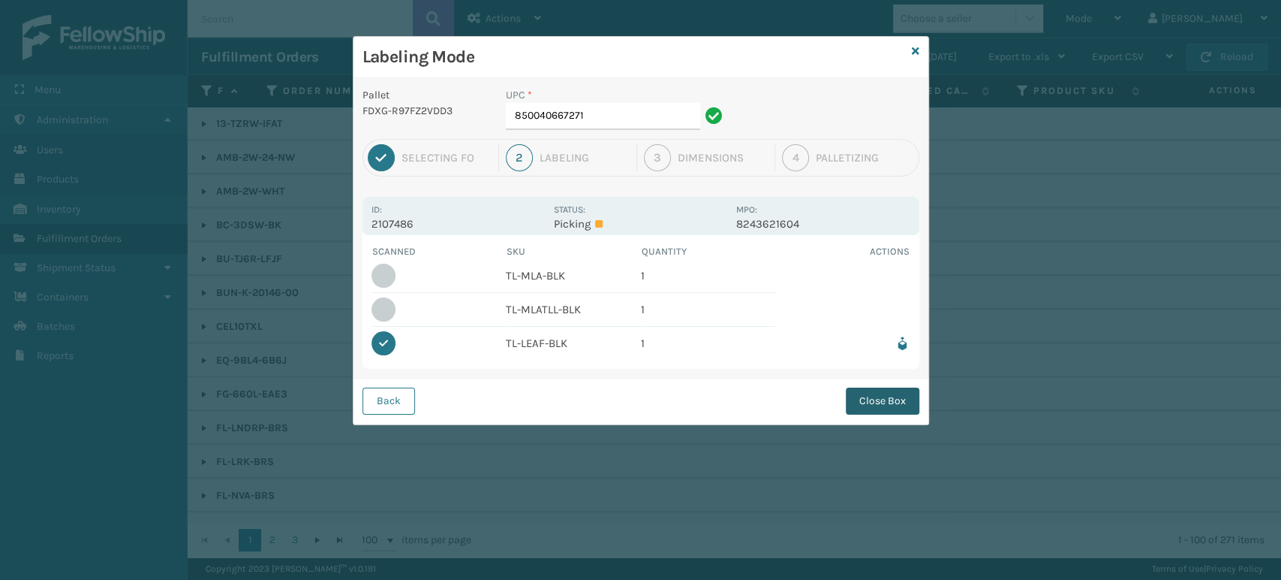
click at [890, 395] on button "Close Box" at bounding box center [883, 400] width 74 height 27
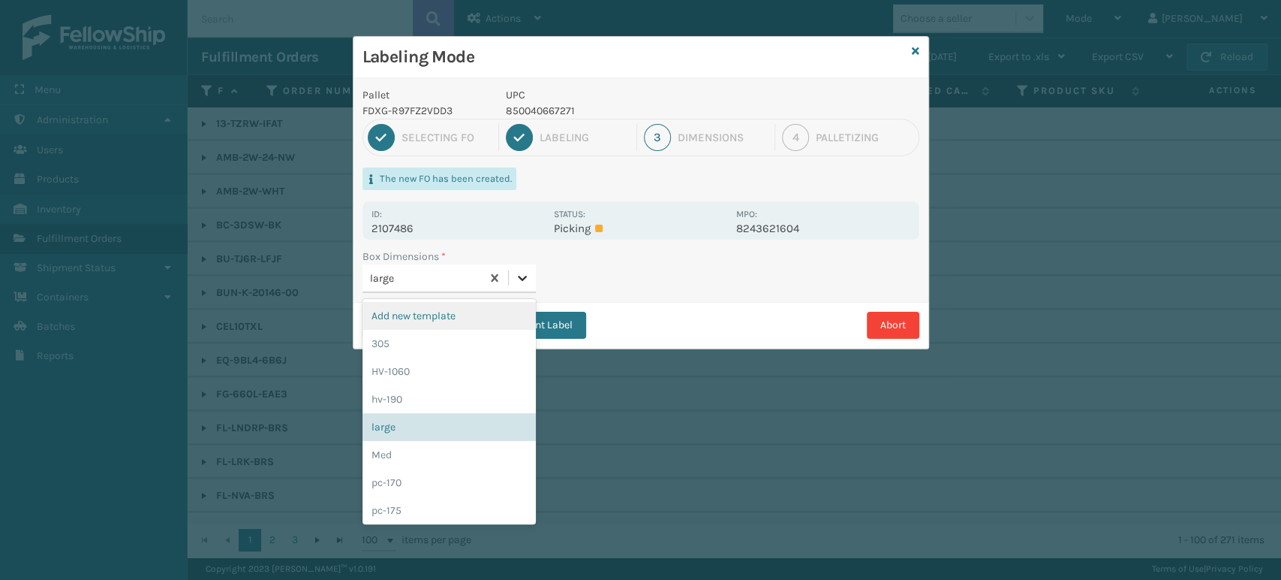
click at [532, 281] on div at bounding box center [522, 277] width 27 height 27
click at [463, 479] on div "pc-170" at bounding box center [449, 482] width 173 height 28
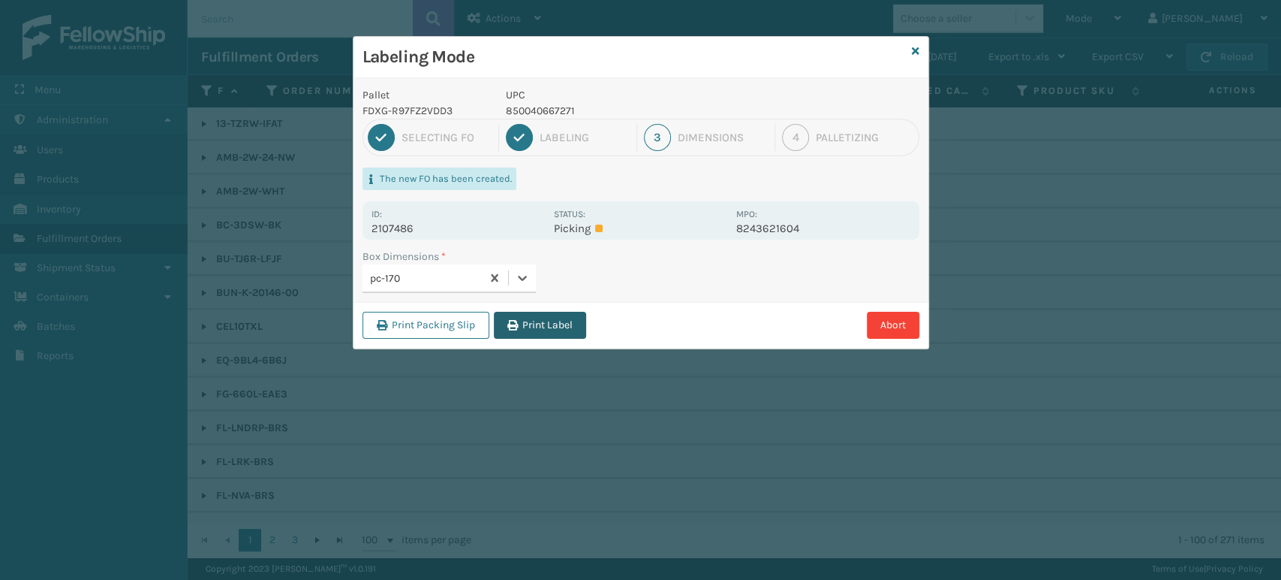
click at [548, 330] on button "Print Label" at bounding box center [540, 325] width 92 height 27
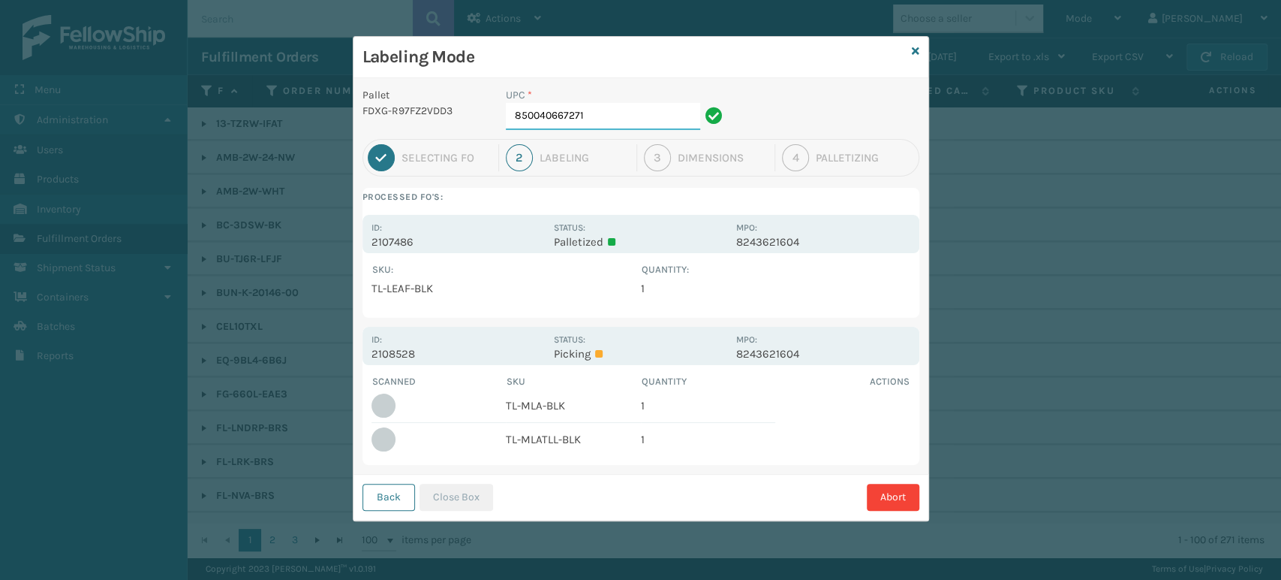
click at [687, 127] on input "850040667271" at bounding box center [603, 116] width 194 height 27
type input "8"
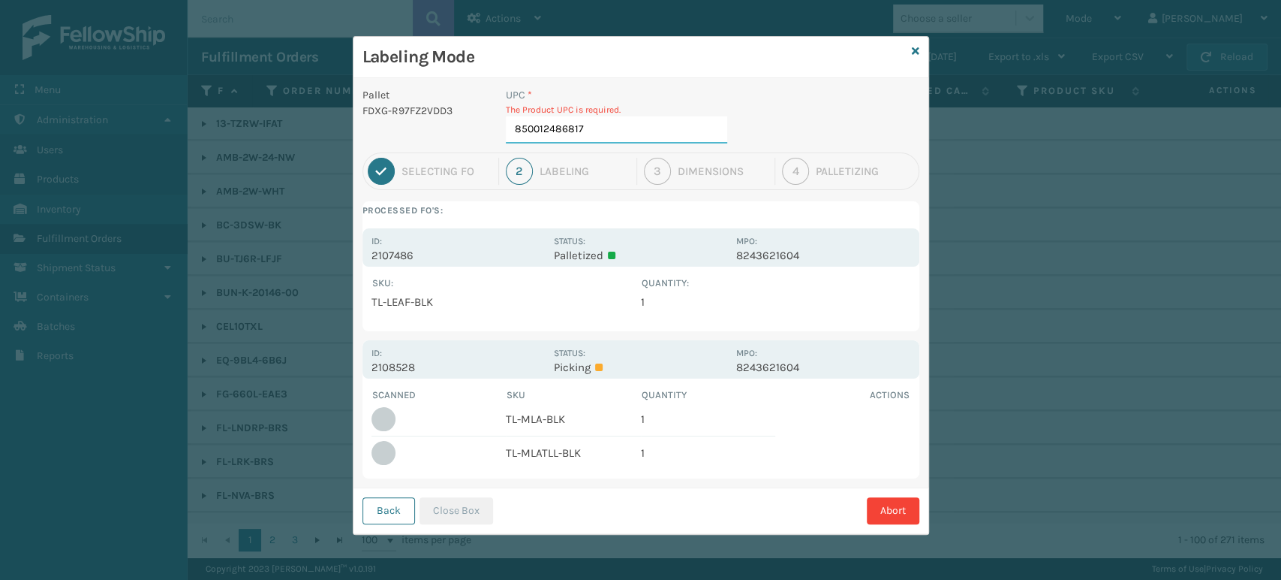
type input "850012486817"
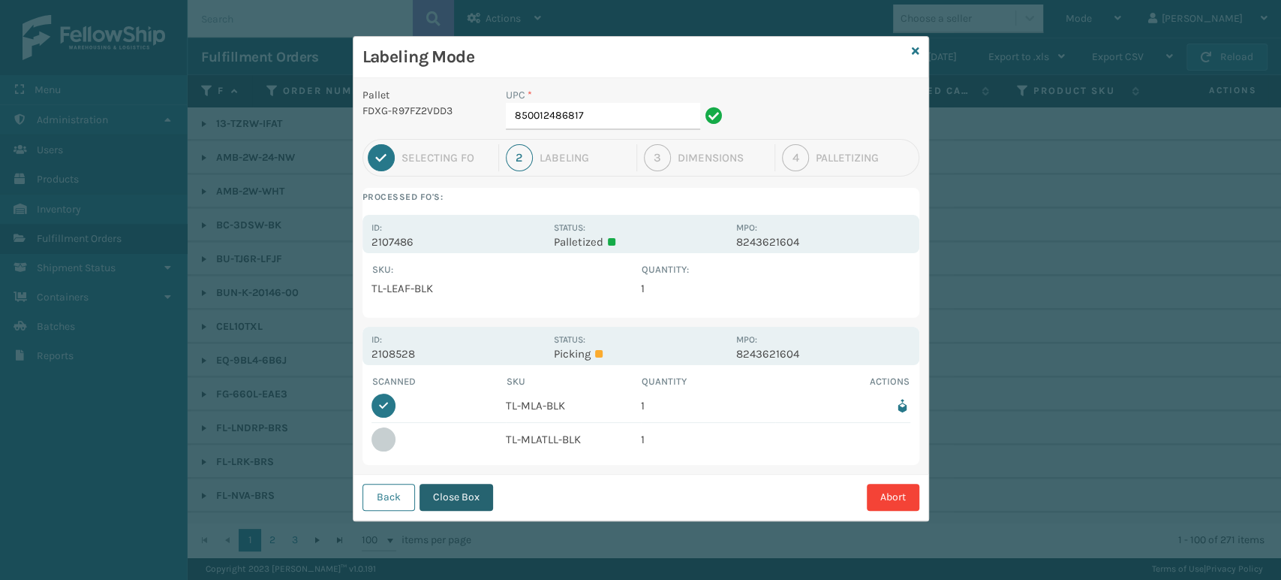
click at [456, 490] on button "Close Box" at bounding box center [457, 496] width 74 height 27
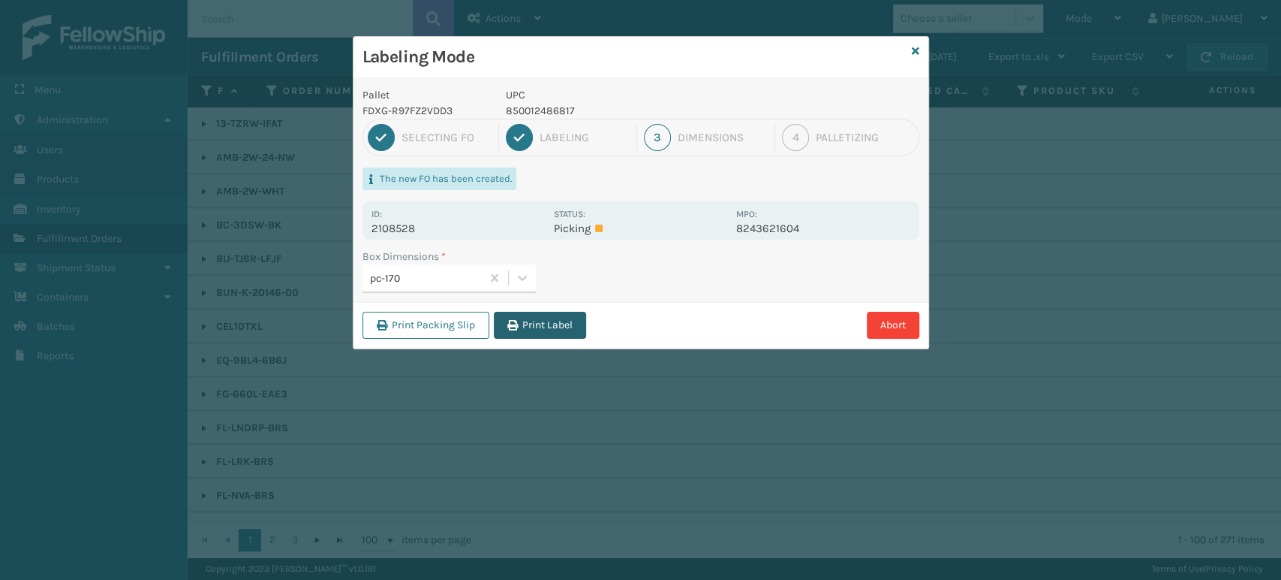
click at [527, 318] on button "Print Label" at bounding box center [540, 325] width 92 height 27
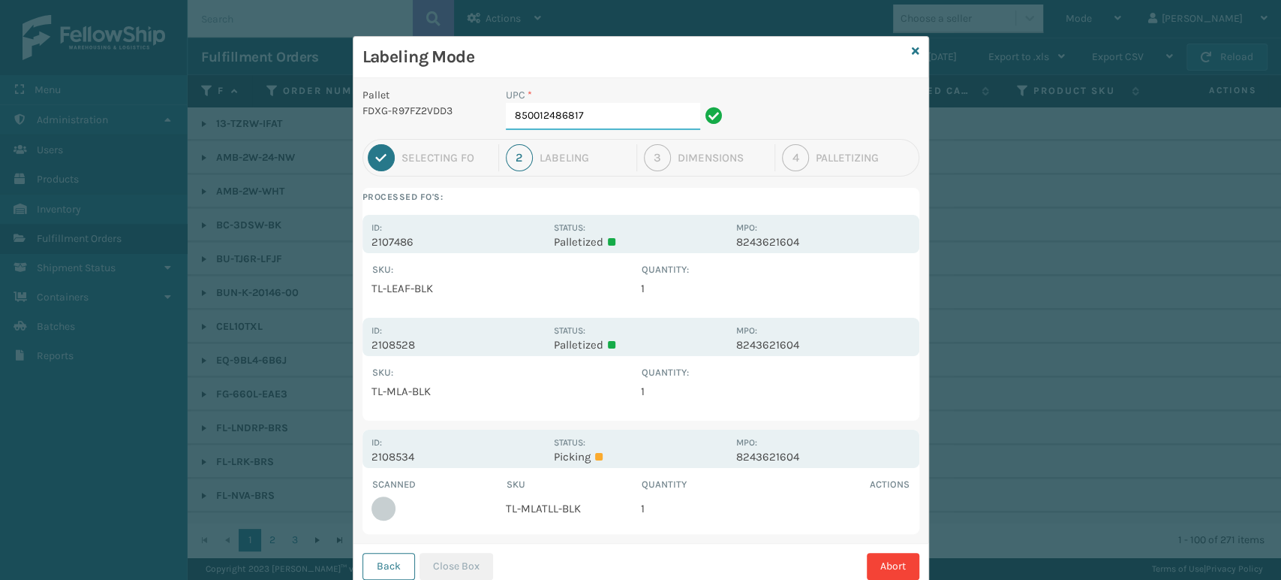
click at [655, 117] on input "850012486817" at bounding box center [603, 116] width 194 height 27
type input "8"
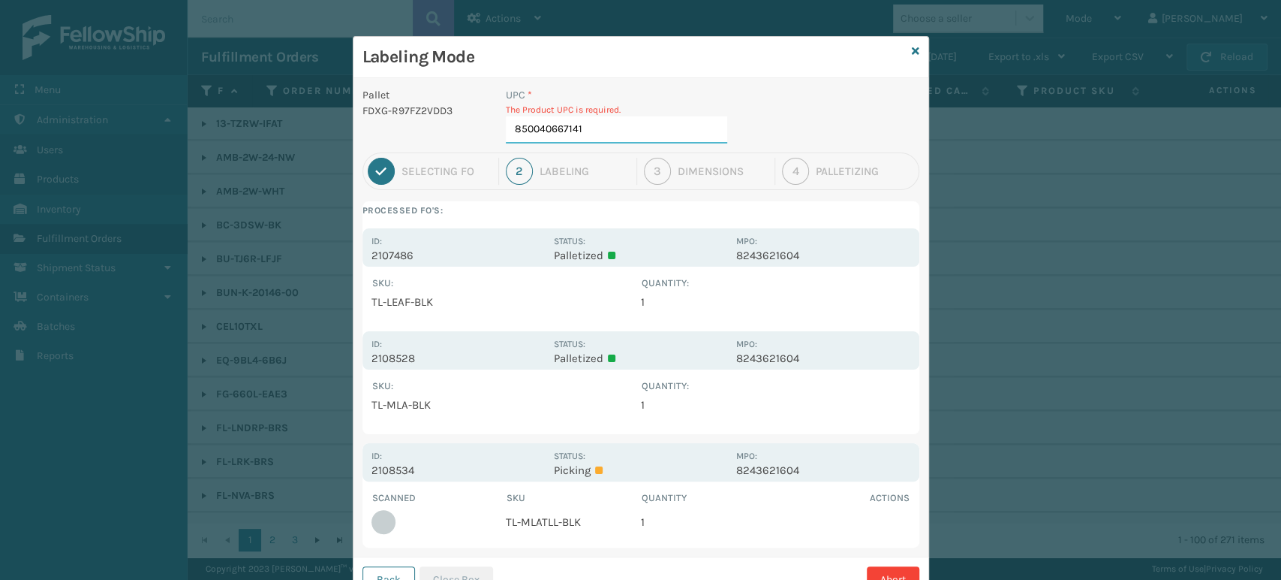
type input "850040667141"
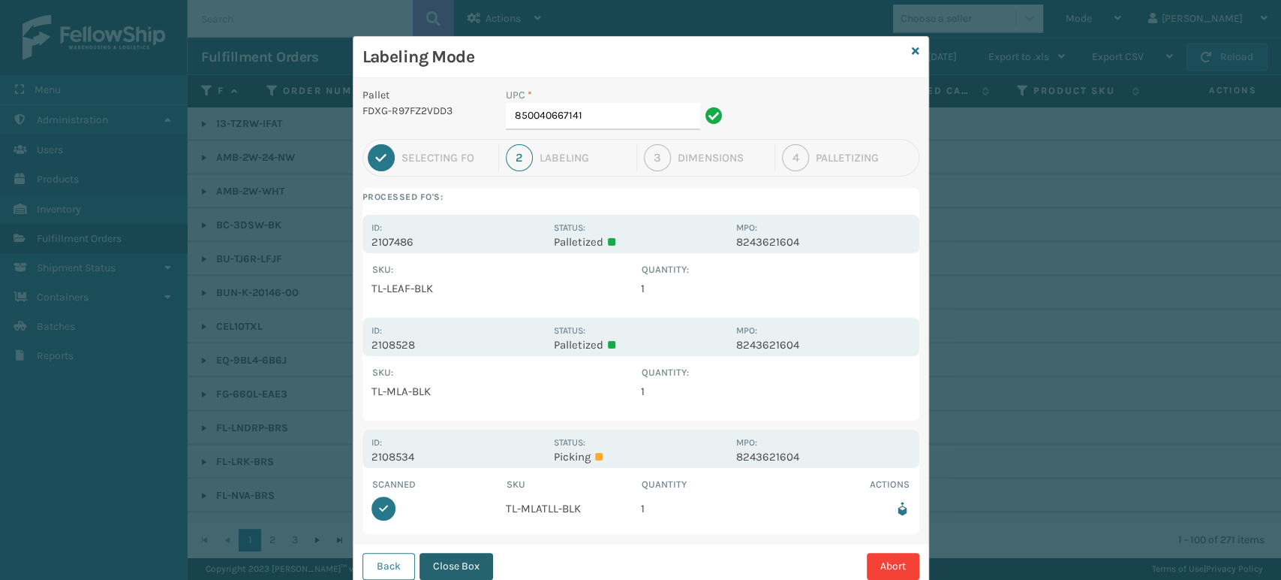
click at [468, 572] on button "Close Box" at bounding box center [457, 565] width 74 height 27
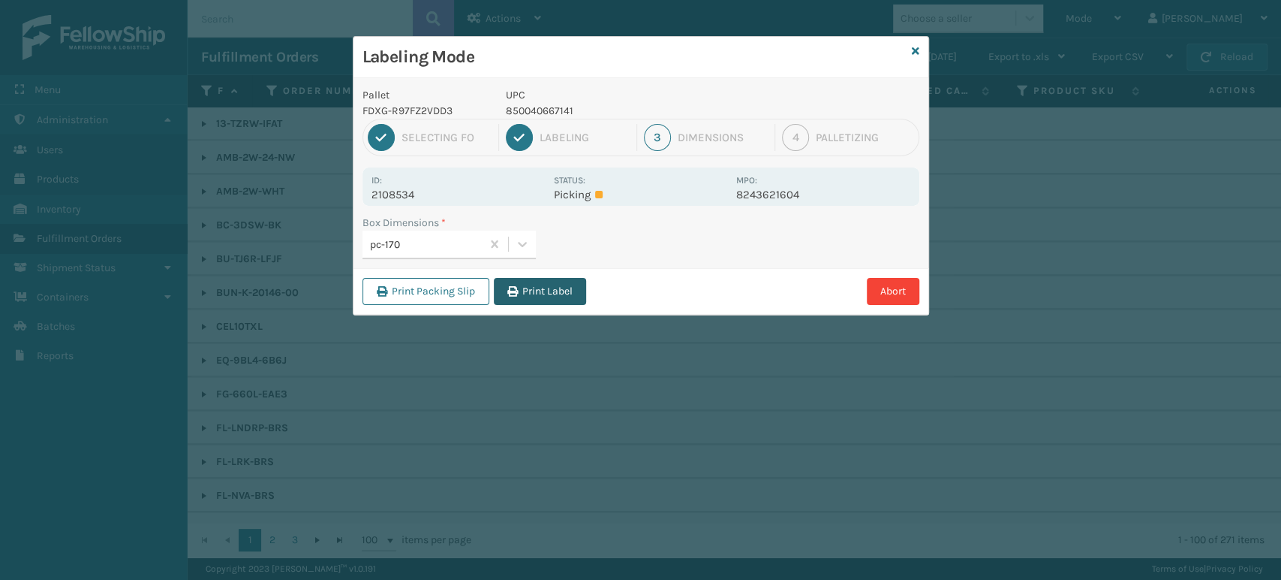
click at [553, 288] on button "Print Label" at bounding box center [540, 291] width 92 height 27
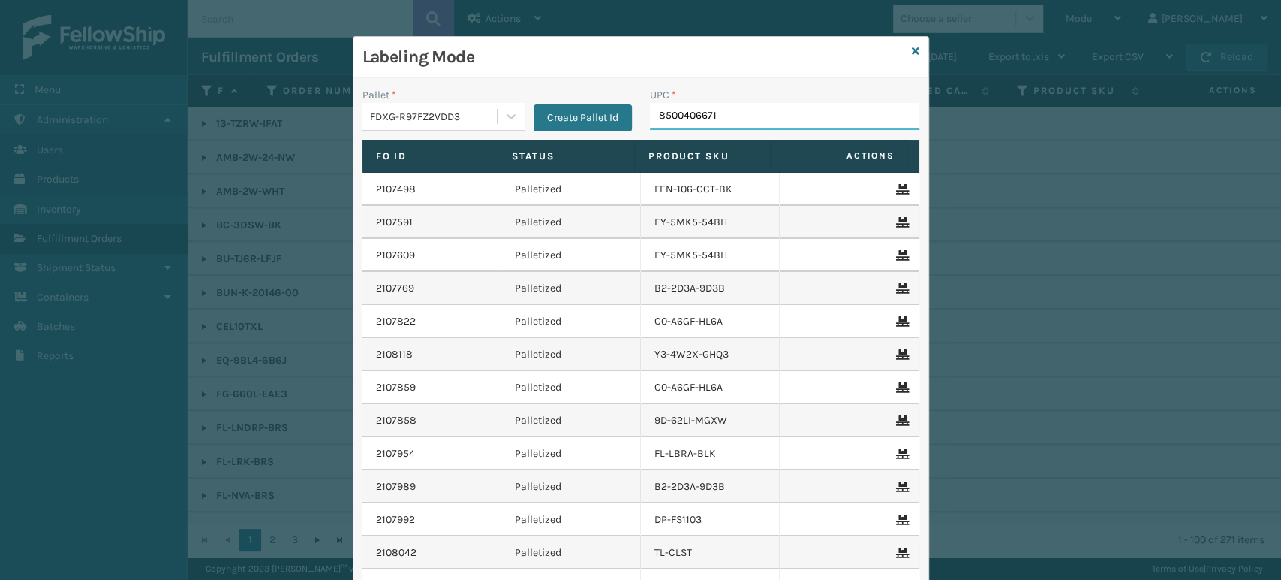
type input "85004066717"
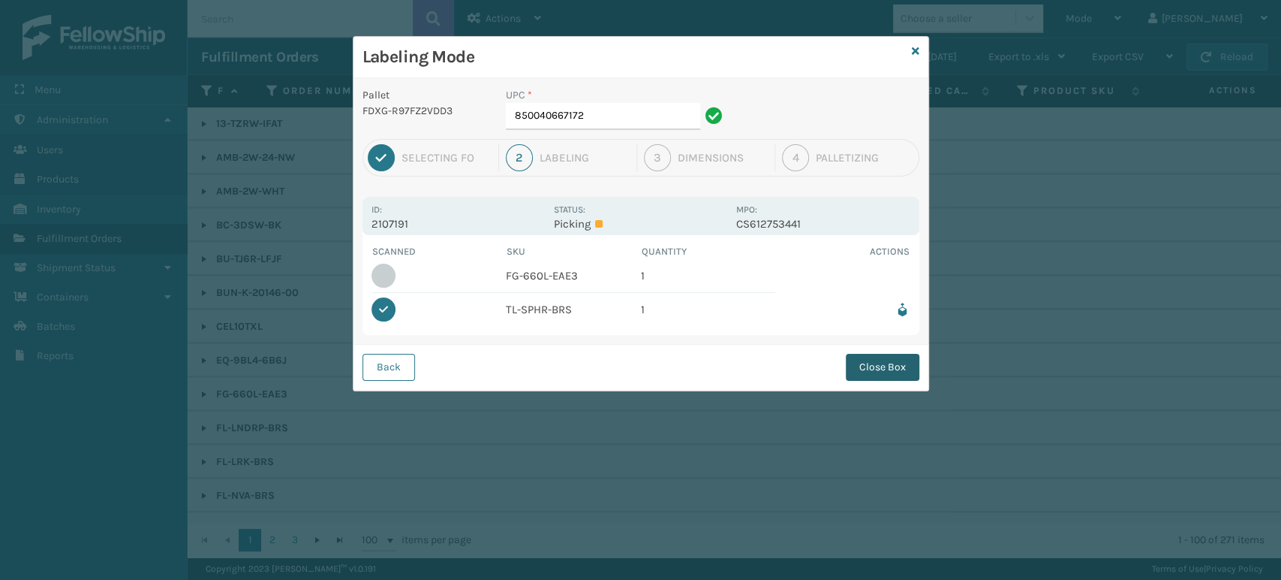
click at [866, 366] on button "Close Box" at bounding box center [883, 367] width 74 height 27
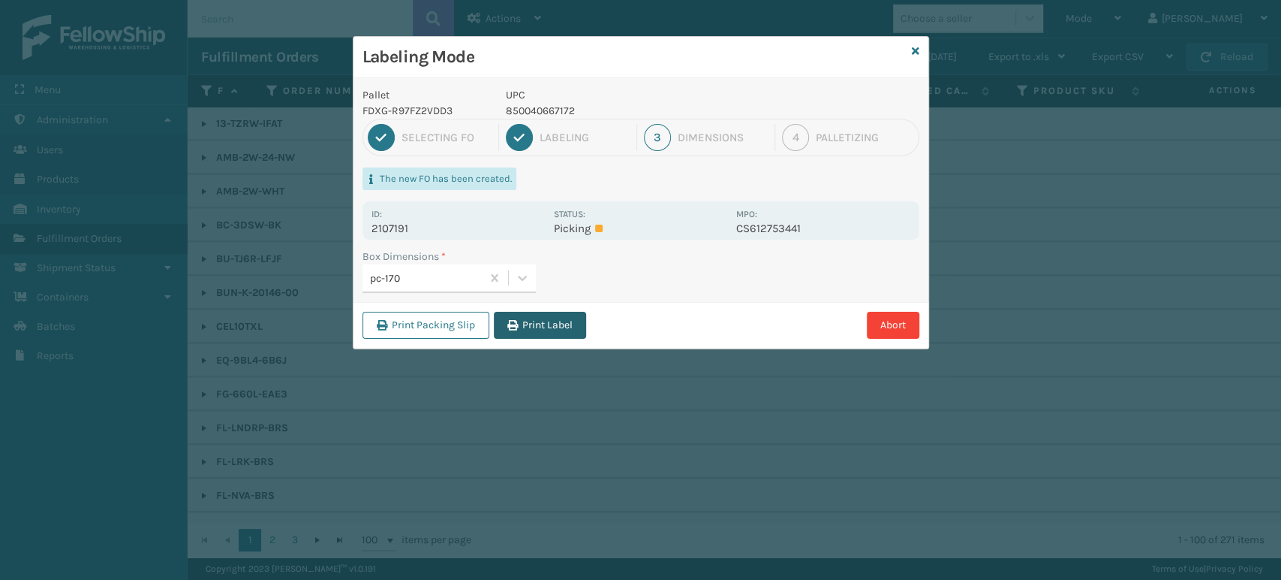
click at [565, 334] on button "Print Label" at bounding box center [540, 325] width 92 height 27
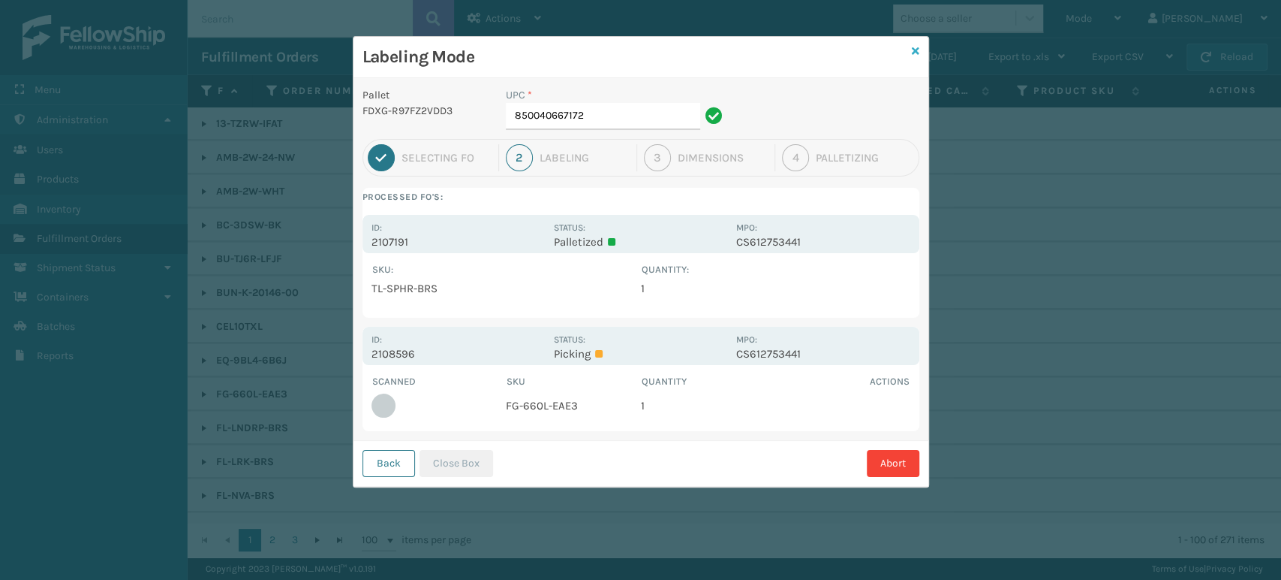
click at [913, 48] on icon at bounding box center [916, 51] width 8 height 11
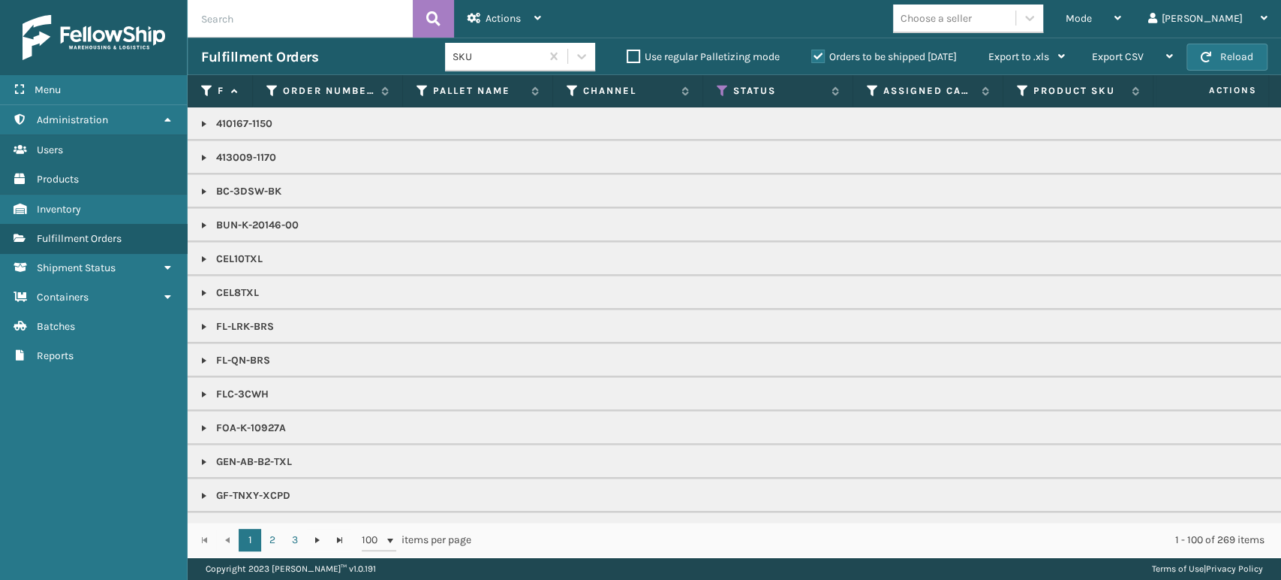
click at [1118, 18] on div "Mode Regular Mode Picking Mode Labeling Mode Exit Scan Mode" at bounding box center [1093, 19] width 83 height 38
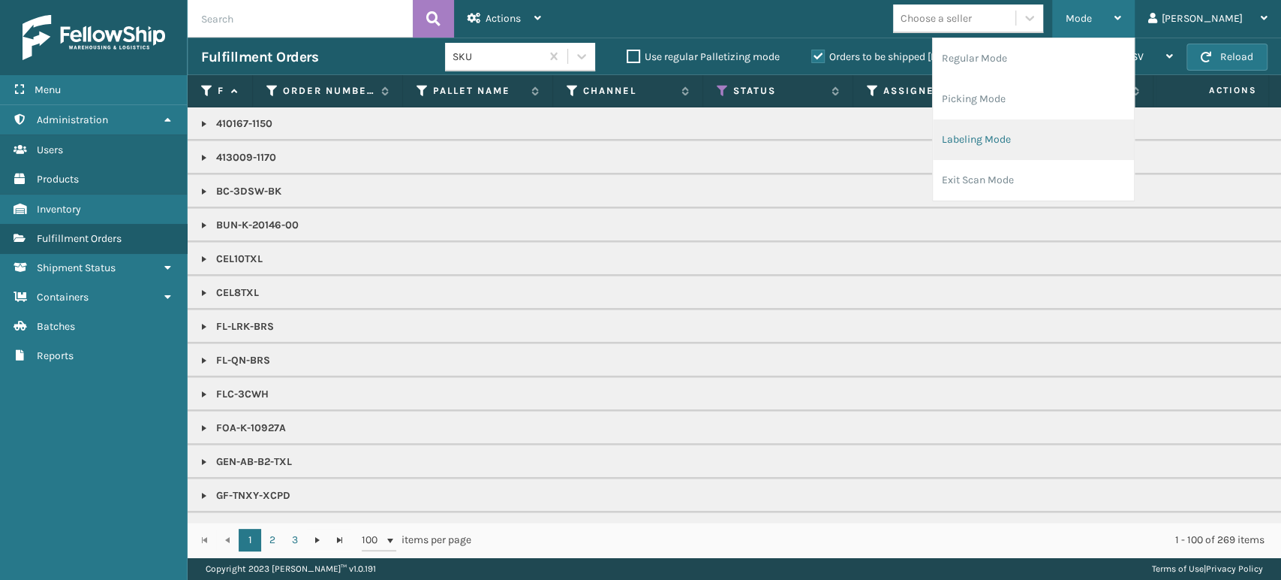
click at [1084, 136] on li "Labeling Mode" at bounding box center [1033, 139] width 201 height 41
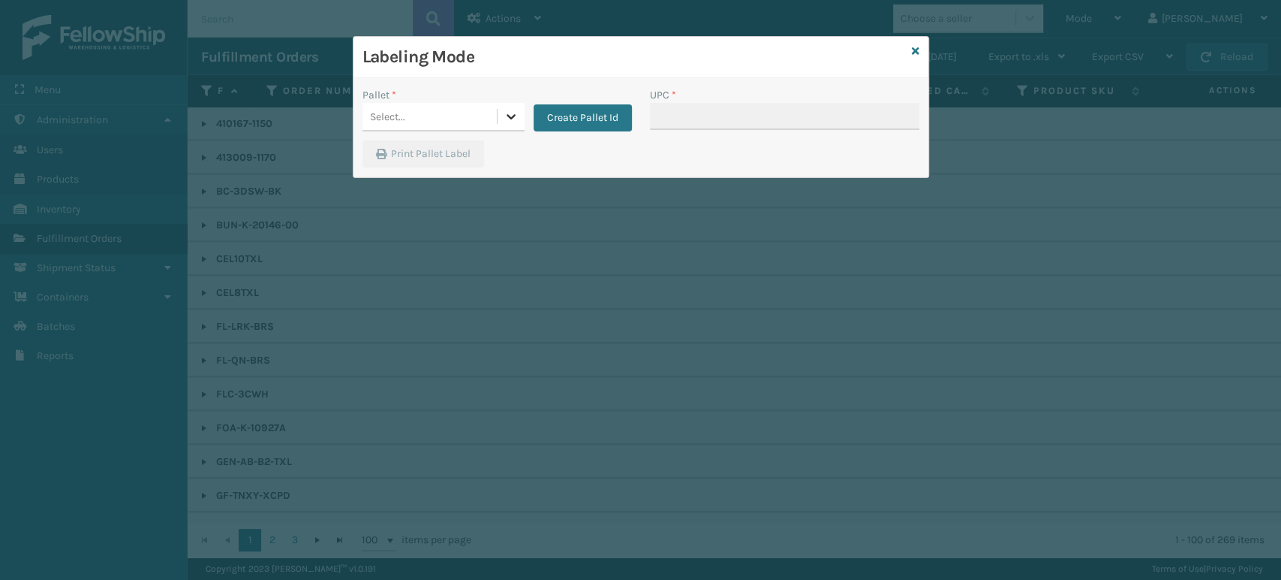
click at [520, 116] on div at bounding box center [511, 116] width 27 height 27
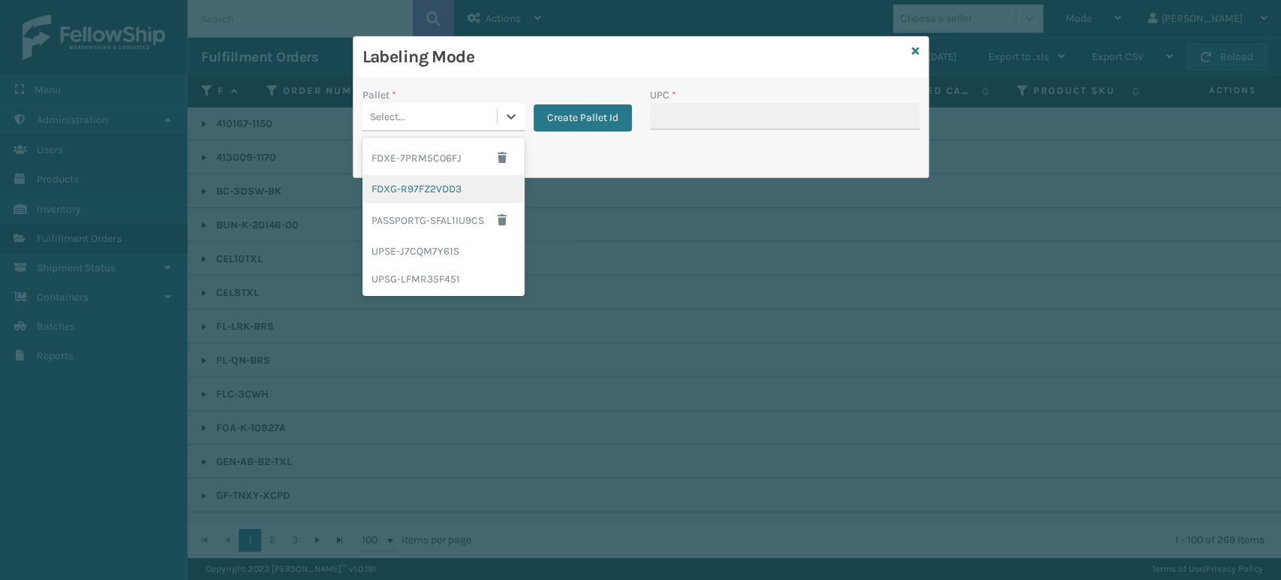
click at [490, 187] on div "FDXG-R97FZ2VDD3" at bounding box center [444, 189] width 162 height 28
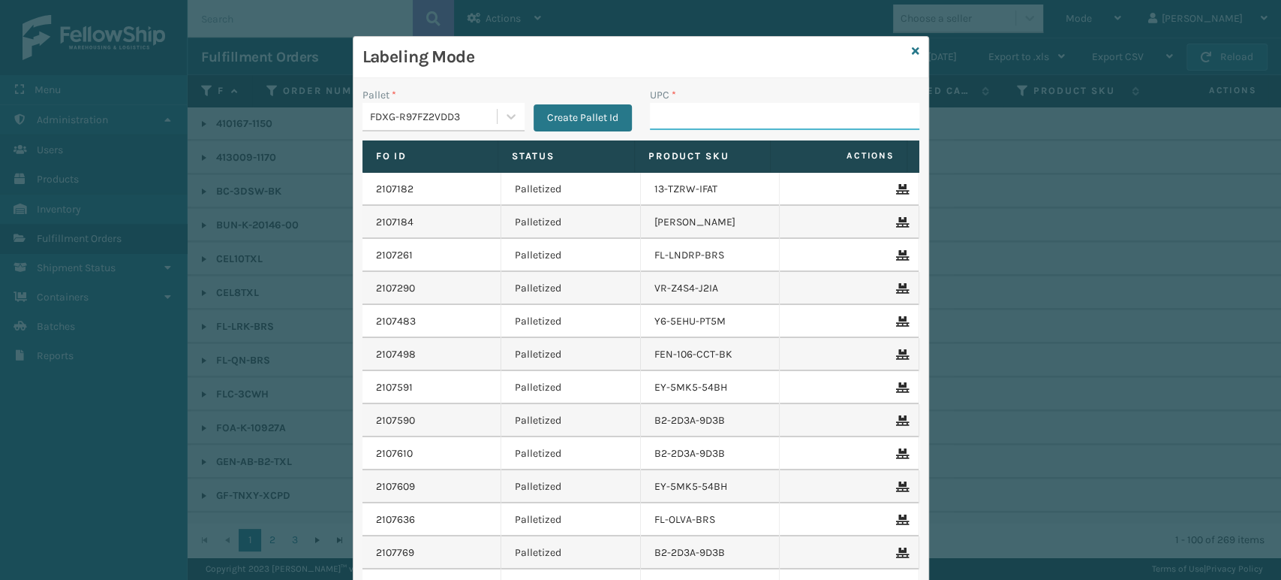
click at [694, 122] on input "UPC *" at bounding box center [784, 116] width 269 height 27
type input "FL-OLVA-CRM"
click at [748, 116] on input "UPC *" at bounding box center [784, 116] width 269 height 27
type input "8100819628"
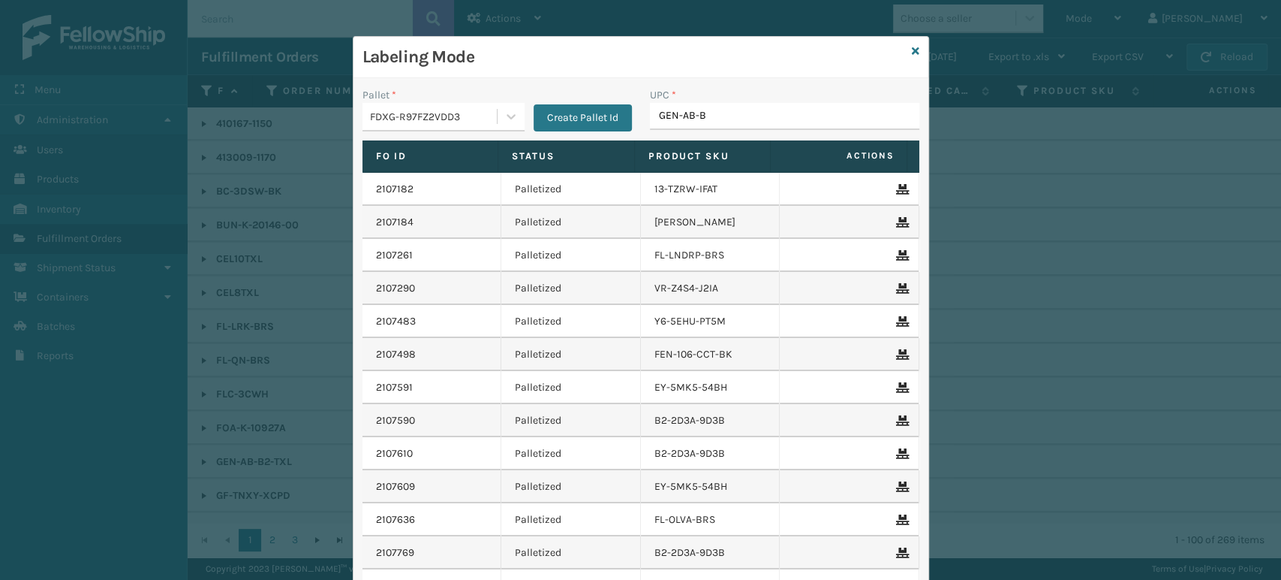
type input "GEN-AB-B2"
click at [748, 116] on input "UPC *" at bounding box center [784, 116] width 269 height 27
type input "GEN-AB-E-TXL"
type input "7081"
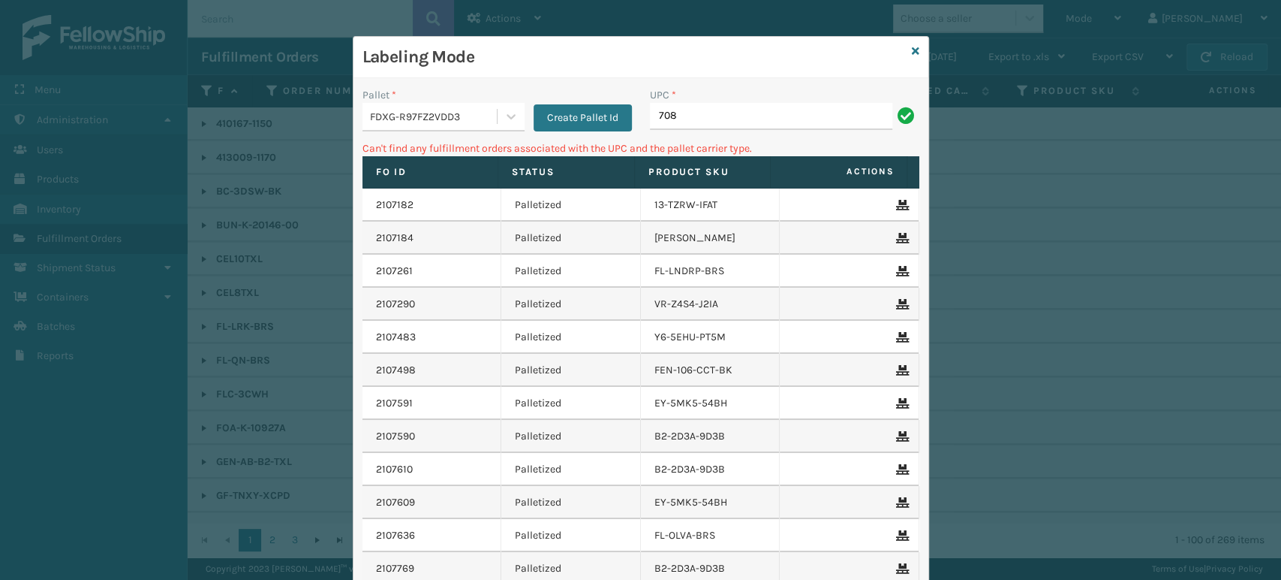
type input "7081MU"
type input "7"
type input "1"
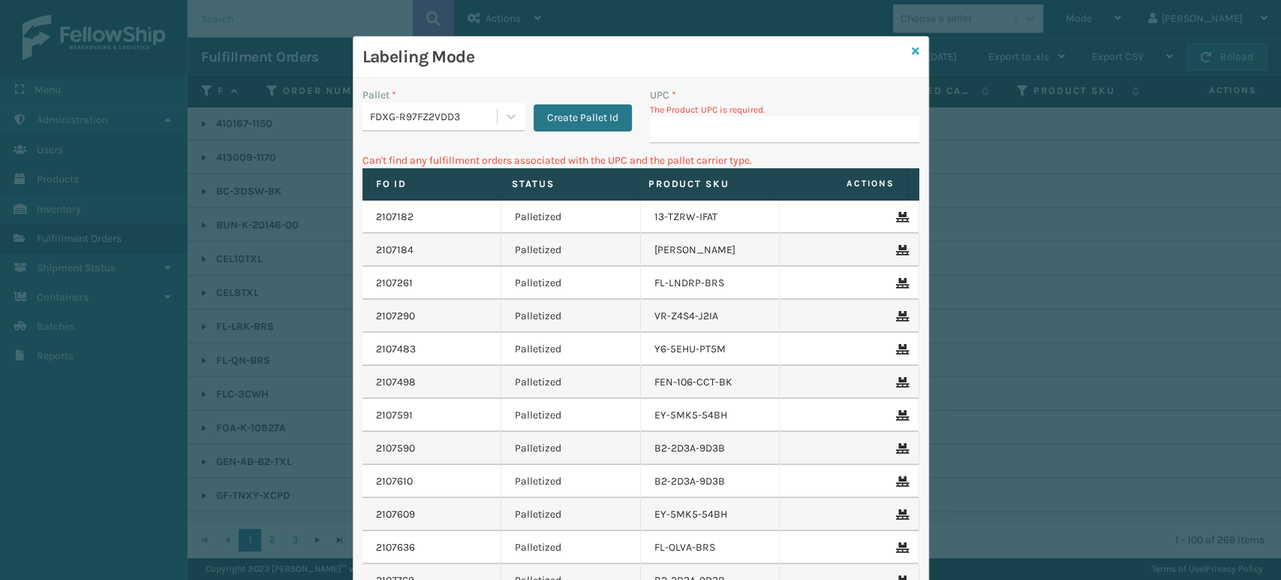
click at [912, 51] on icon at bounding box center [916, 51] width 8 height 11
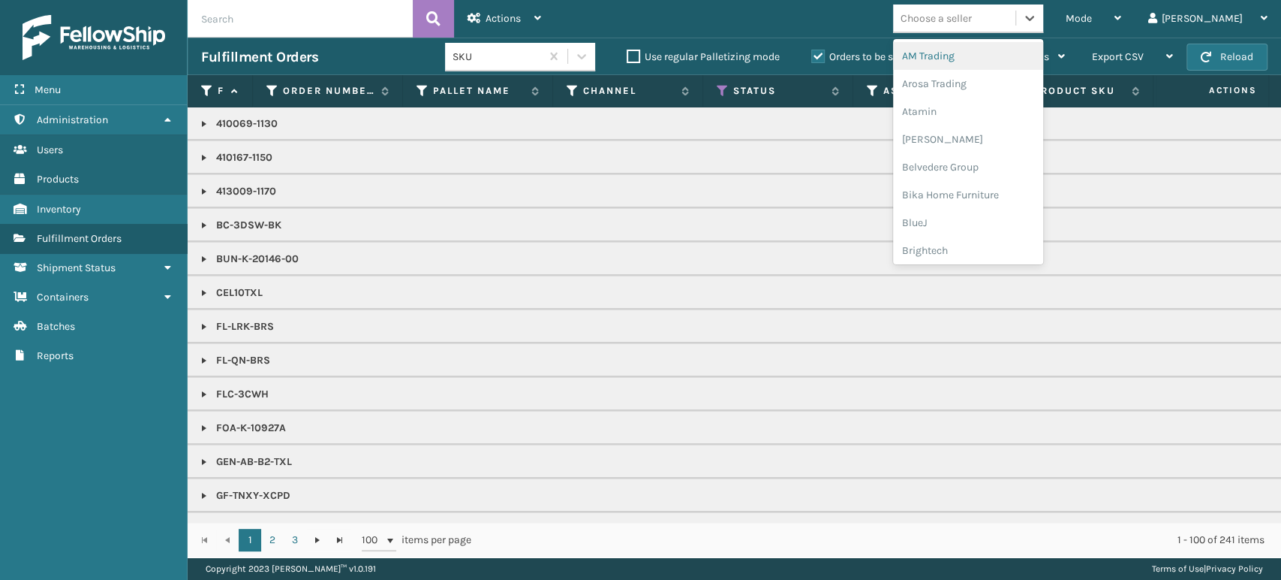
click at [1016, 21] on div "Choose a seller" at bounding box center [954, 18] width 122 height 25
type input "em"
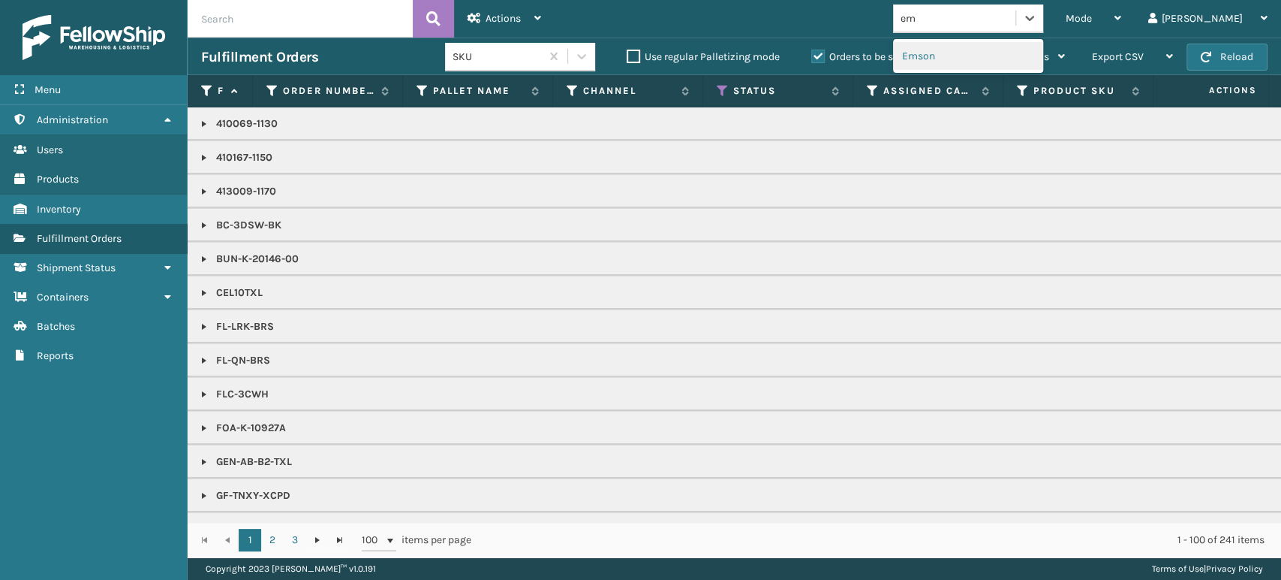
click at [1005, 50] on div "Emson" at bounding box center [968, 56] width 150 height 28
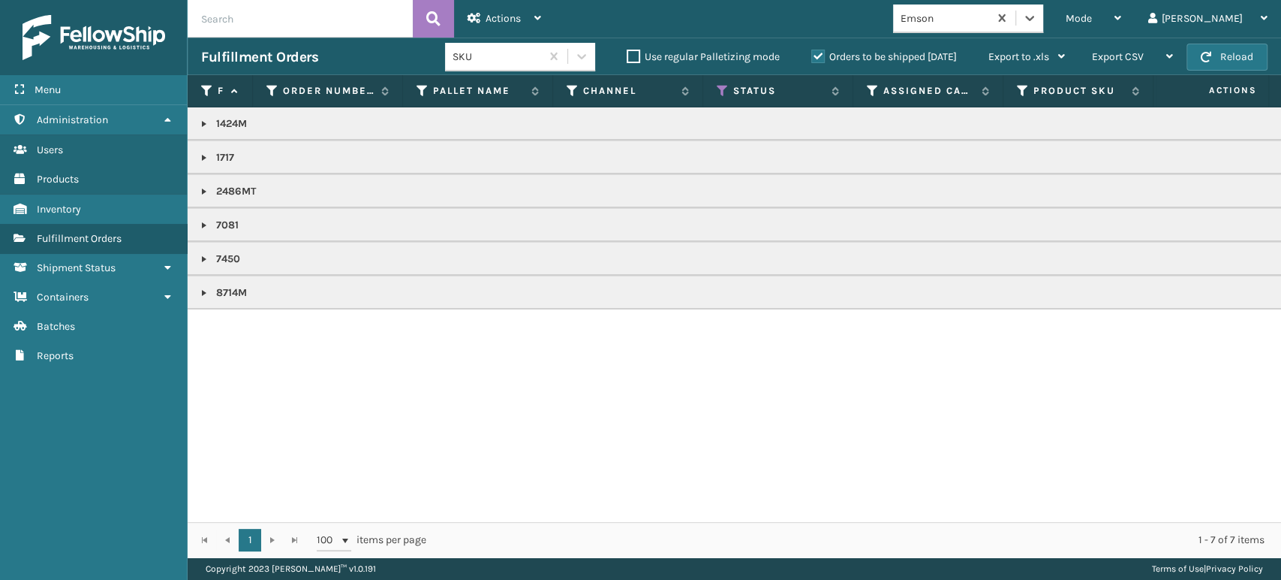
click at [201, 223] on link at bounding box center [204, 225] width 12 height 12
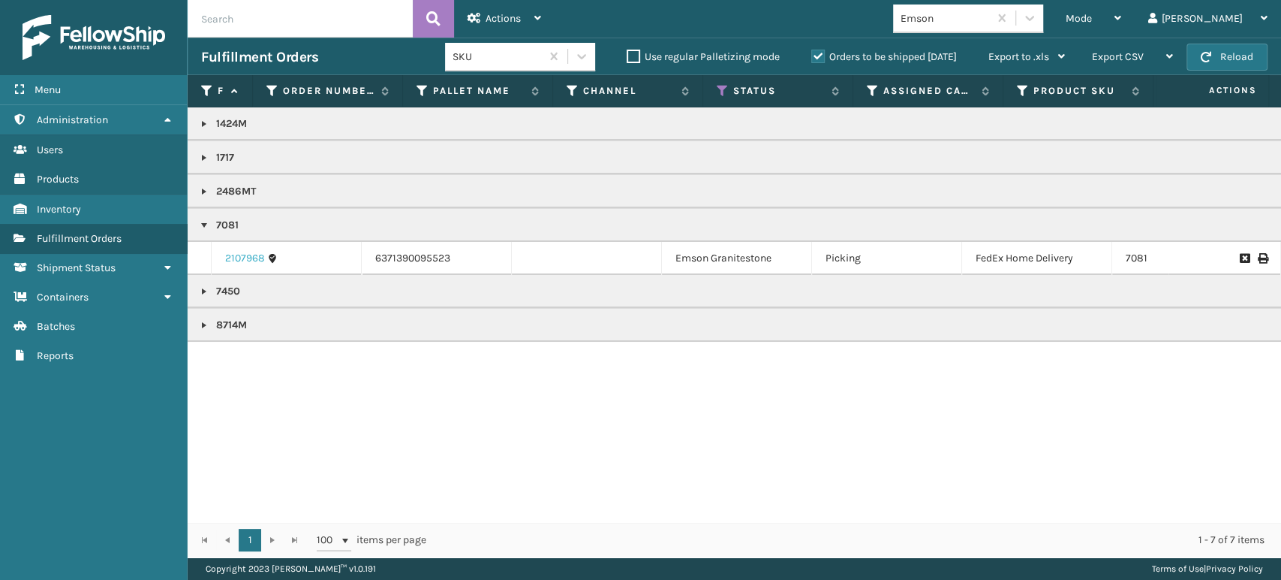
click at [228, 257] on link "2107968" at bounding box center [245, 258] width 40 height 15
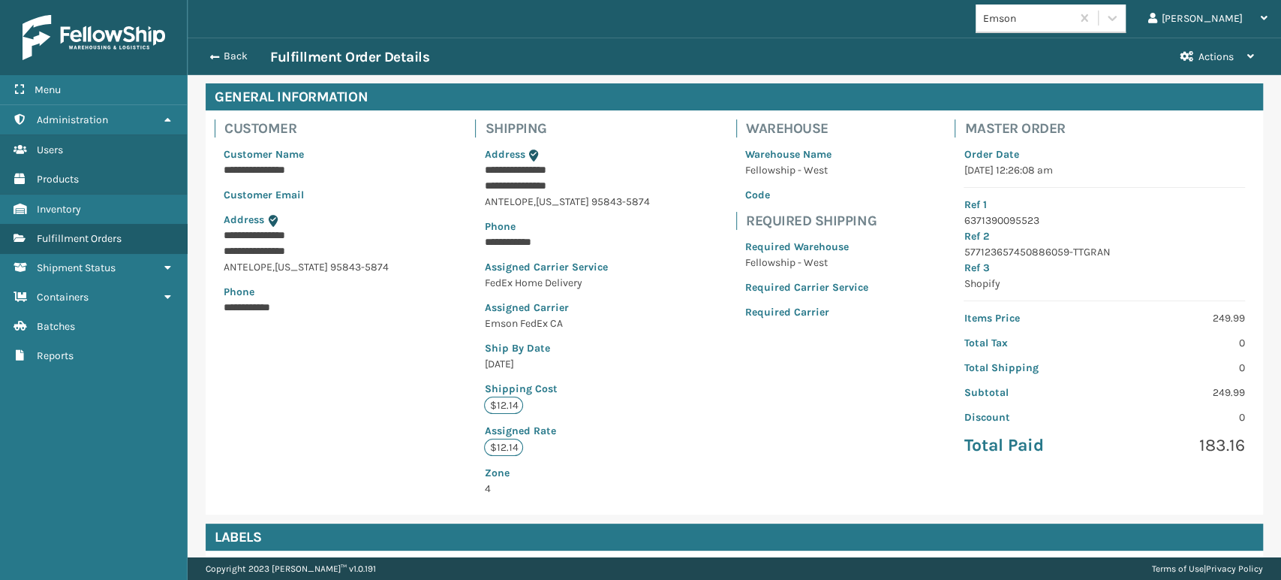
scroll to position [322, 0]
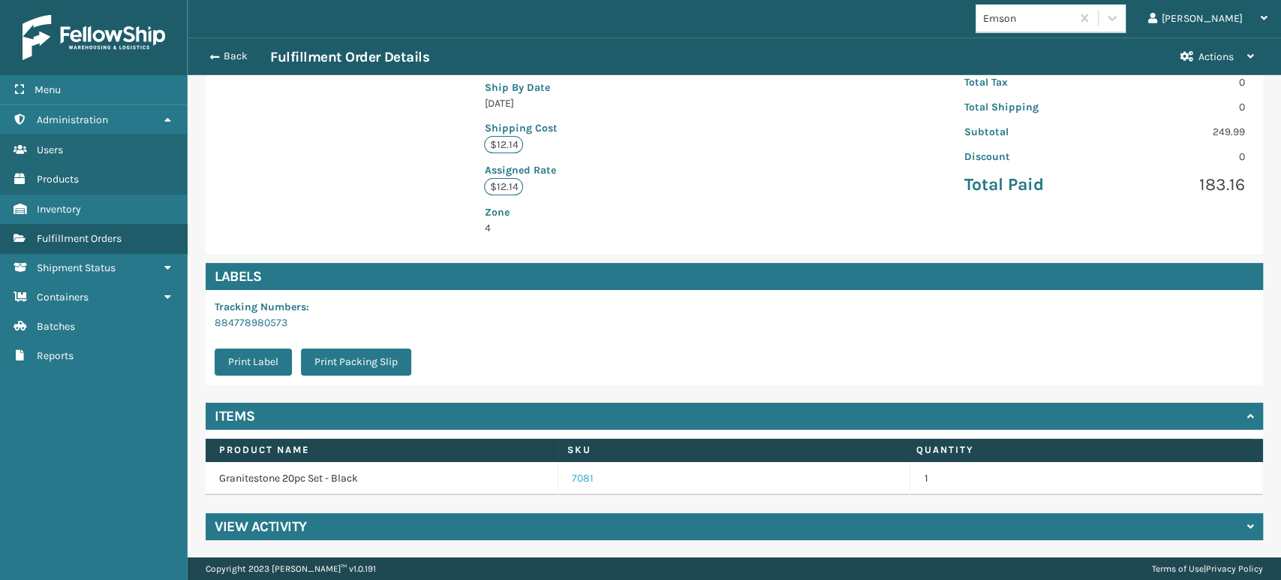
click at [572, 474] on link "7081" at bounding box center [583, 478] width 22 height 15
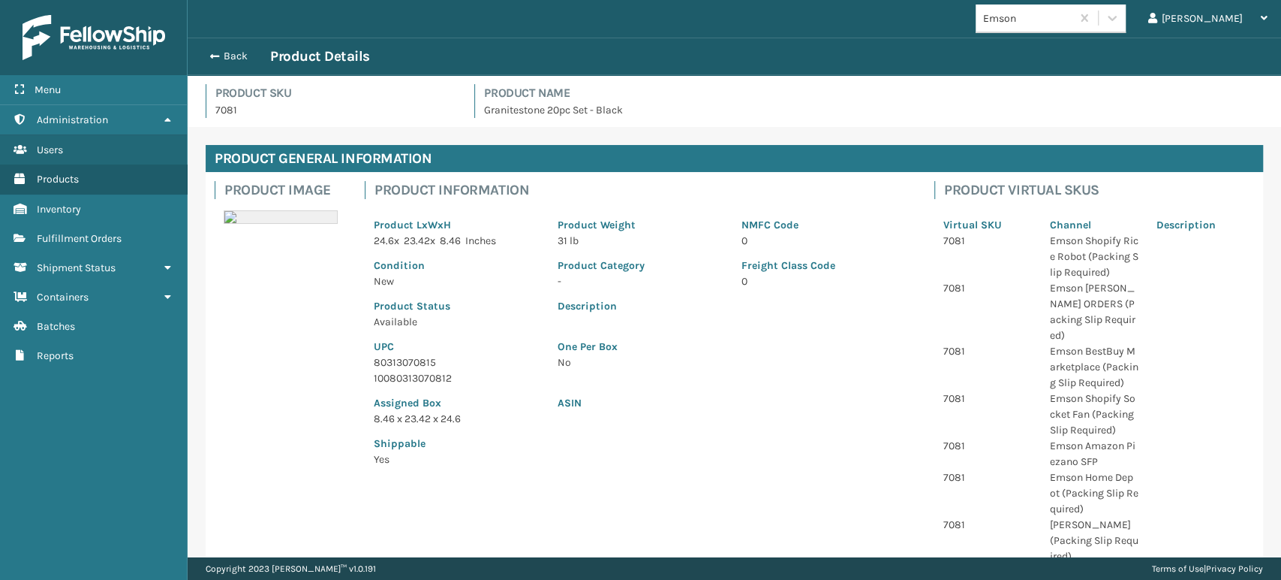
click at [390, 358] on p "80313070815" at bounding box center [457, 362] width 166 height 16
copy p "80313070815"
click at [222, 51] on button "Back" at bounding box center [235, 57] width 69 height 14
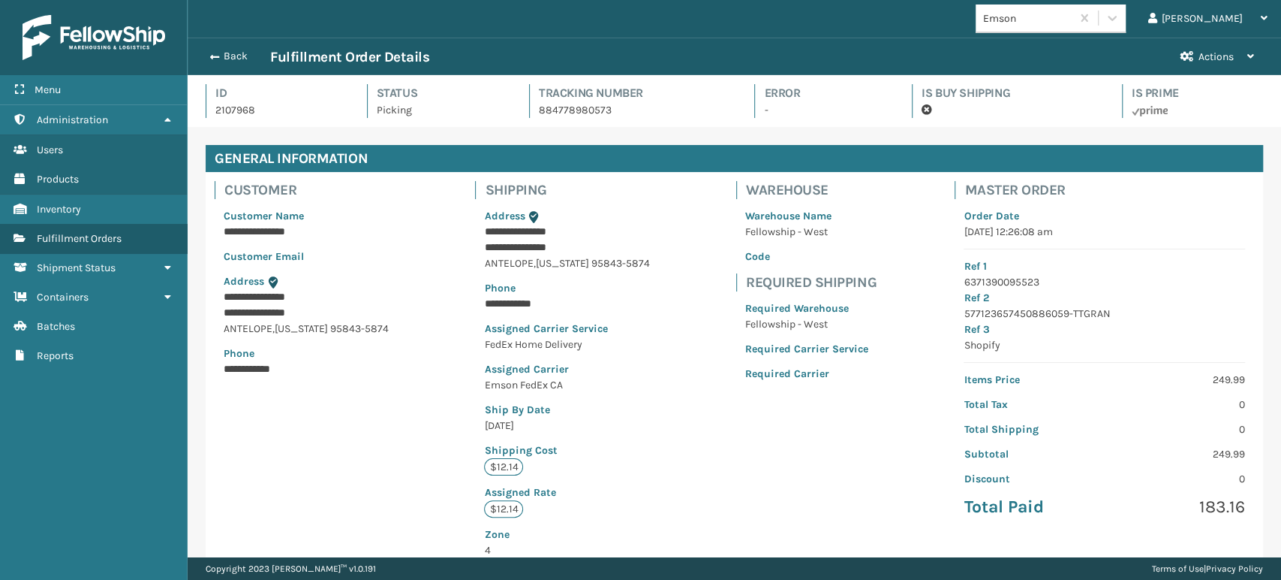
click at [221, 51] on button "Back" at bounding box center [235, 57] width 69 height 14
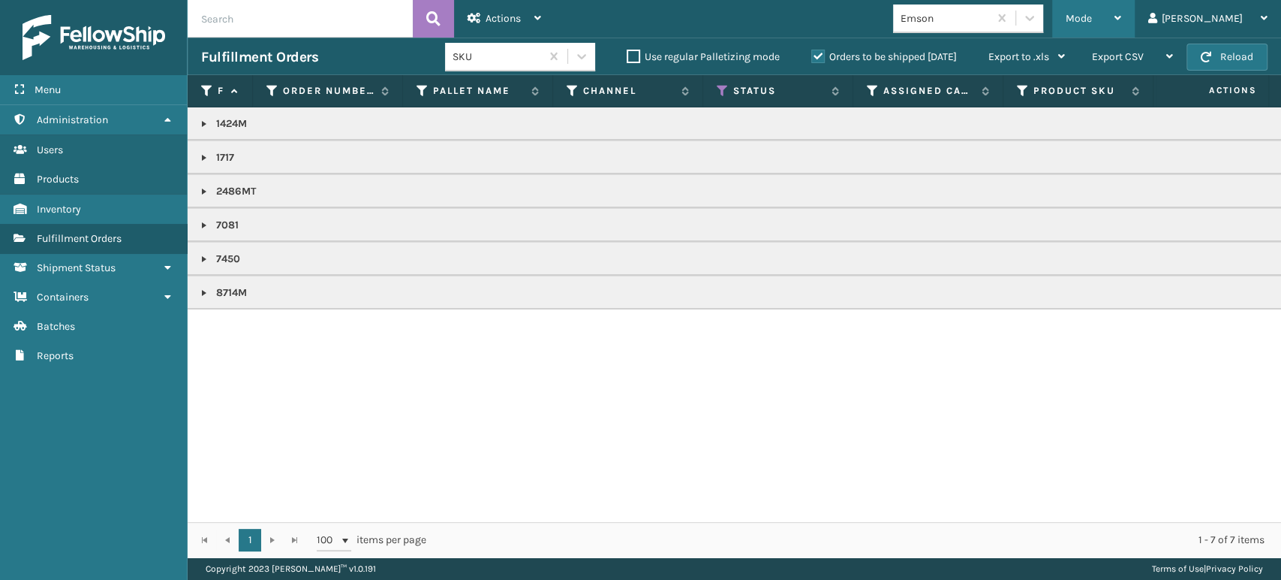
click at [1092, 16] on span "Mode" at bounding box center [1079, 18] width 26 height 13
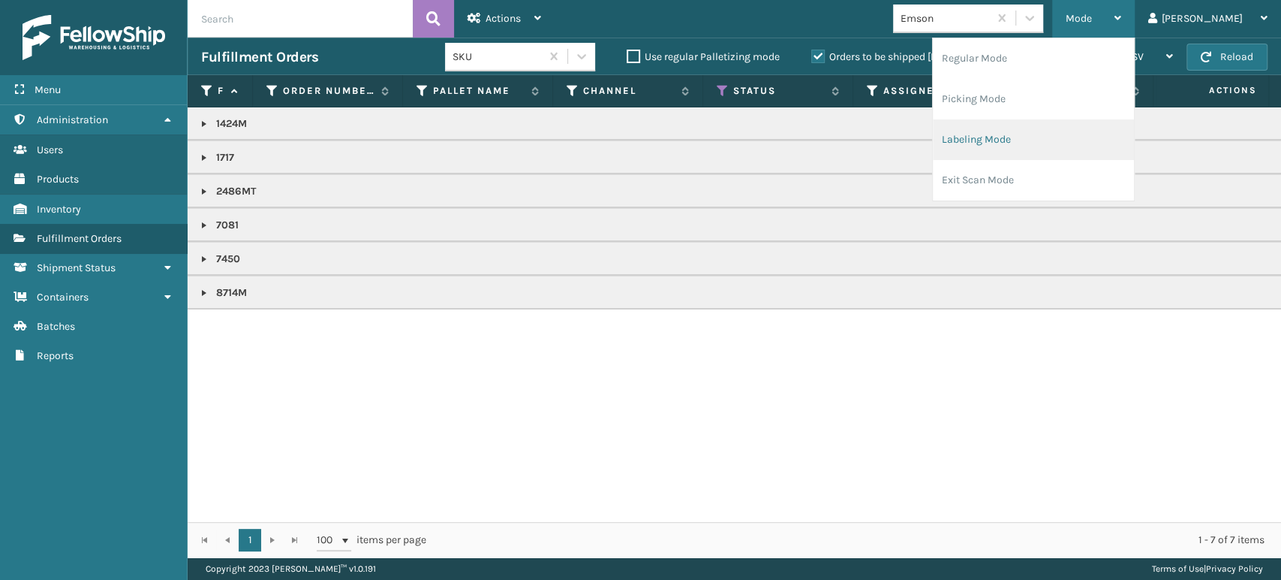
click at [1083, 134] on li "Labeling Mode" at bounding box center [1033, 139] width 201 height 41
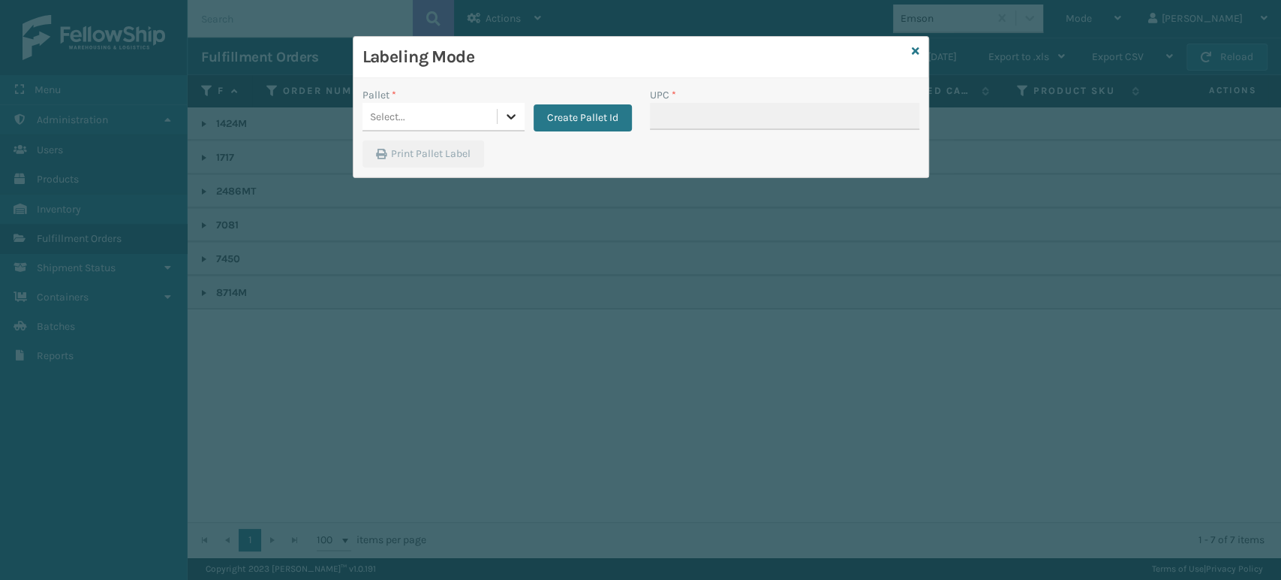
click at [510, 110] on icon at bounding box center [511, 116] width 15 height 15
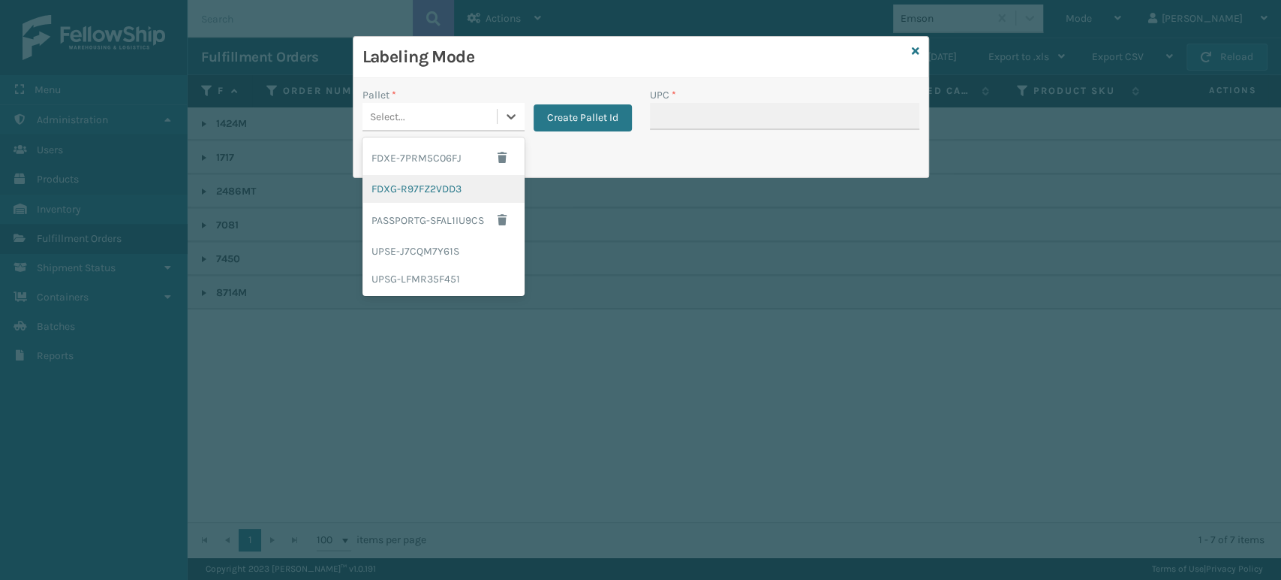
click at [450, 191] on div "FDXG-R97FZ2VDD3" at bounding box center [444, 189] width 162 height 28
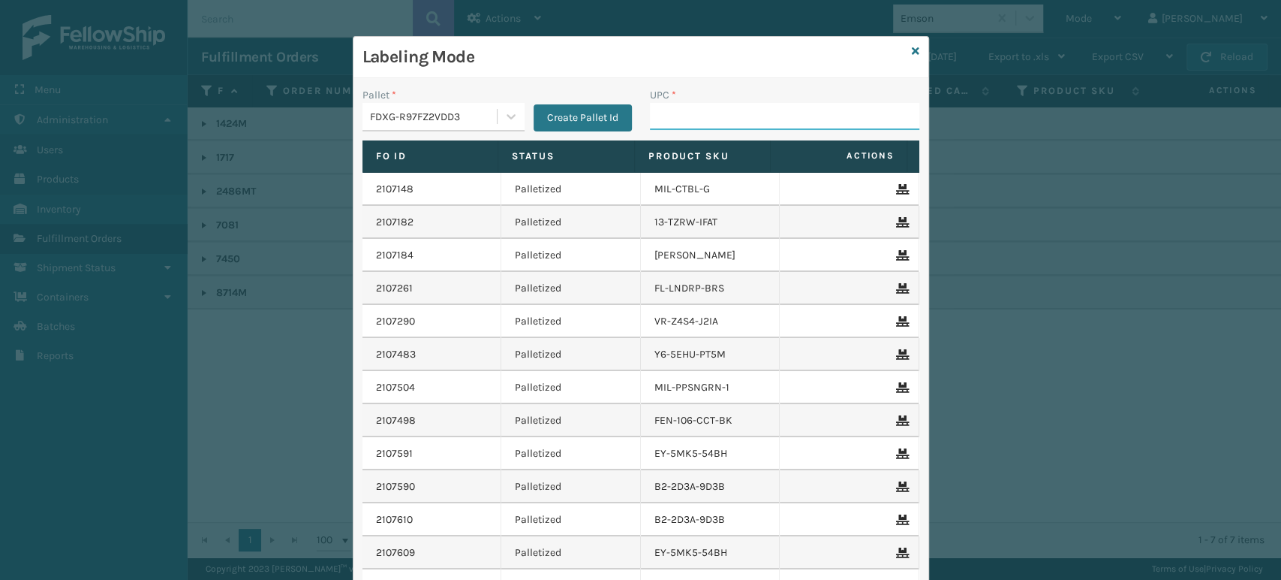
click at [700, 123] on input "UPC *" at bounding box center [784, 116] width 269 height 27
paste input "80313070815"
type input "80313070815"
click at [912, 46] on icon at bounding box center [916, 51] width 8 height 11
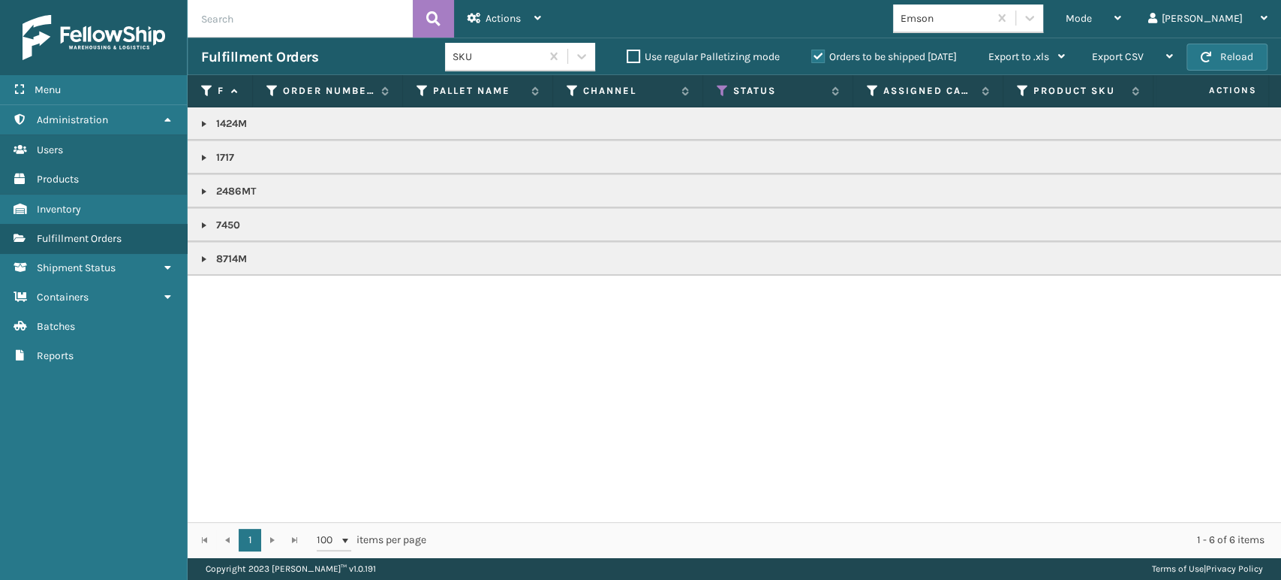
click at [203, 257] on link at bounding box center [204, 259] width 12 height 12
click at [227, 293] on link "2108111" at bounding box center [242, 292] width 34 height 15
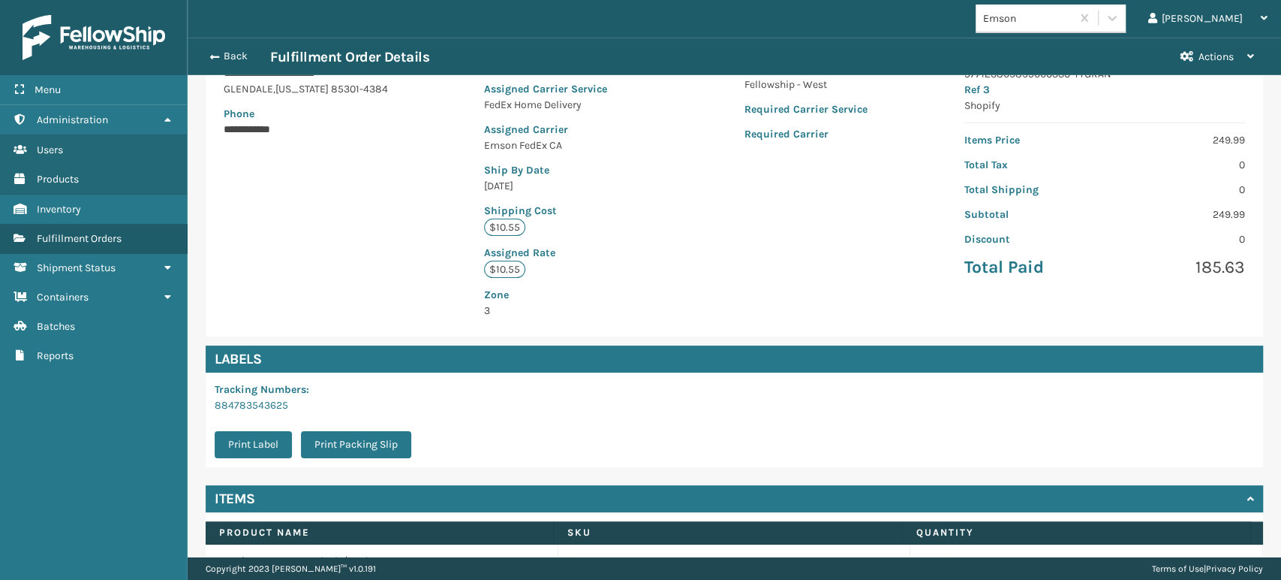
scroll to position [322, 0]
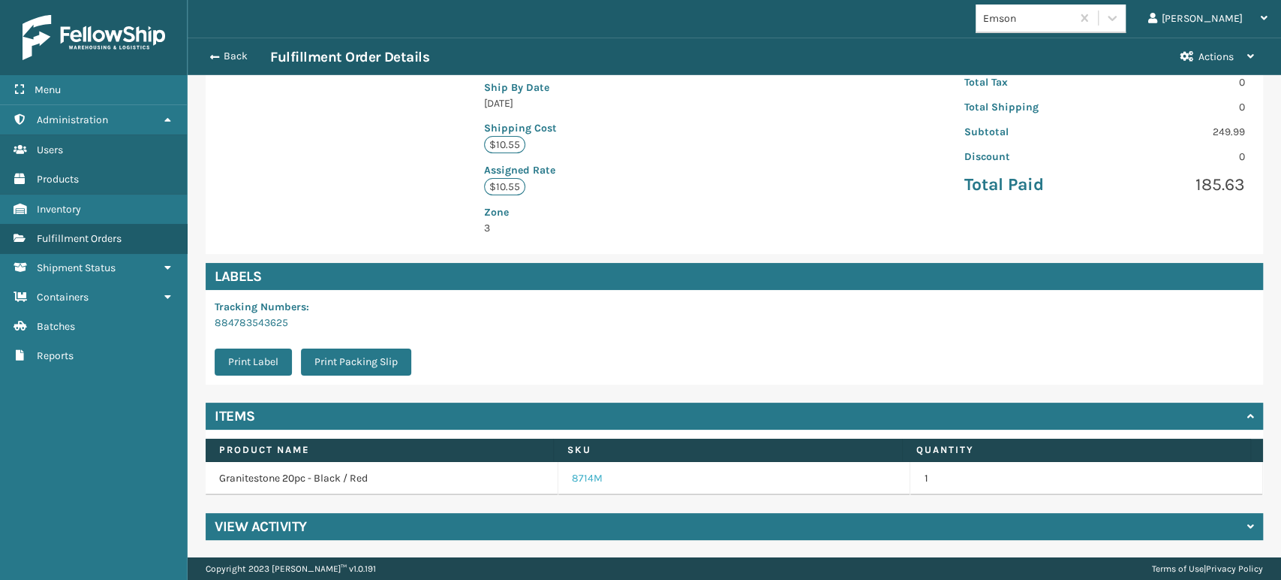
click at [580, 479] on link "8714M" at bounding box center [587, 478] width 31 height 15
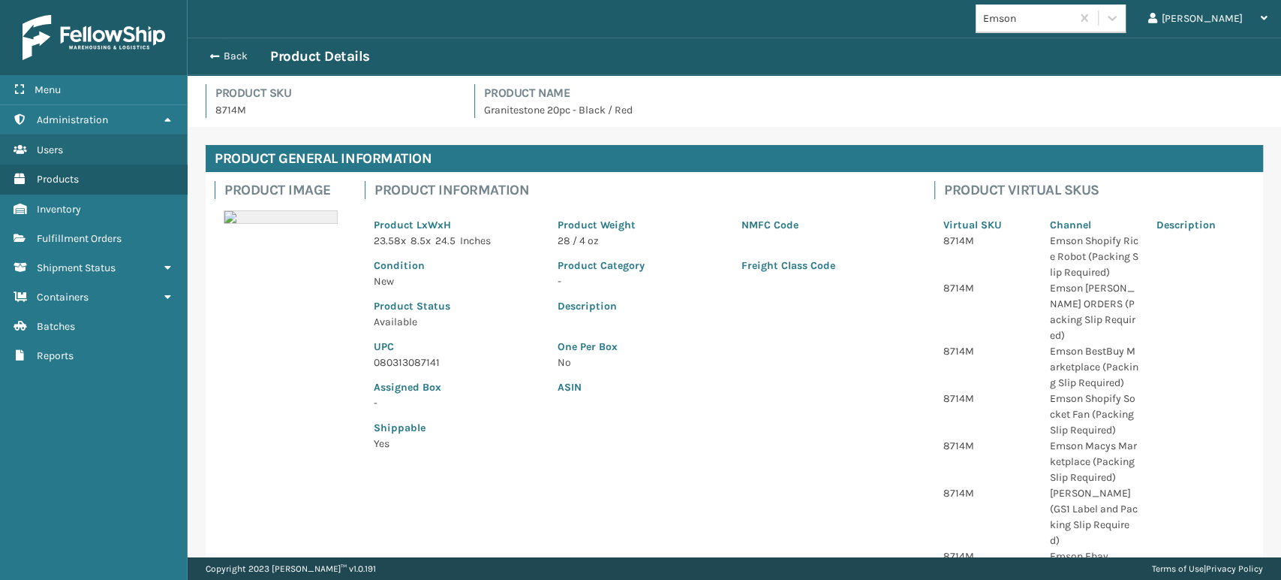
click at [429, 364] on p "080313087141" at bounding box center [457, 362] width 166 height 16
copy p "080313087141"
click at [224, 51] on button "Back" at bounding box center [235, 57] width 69 height 14
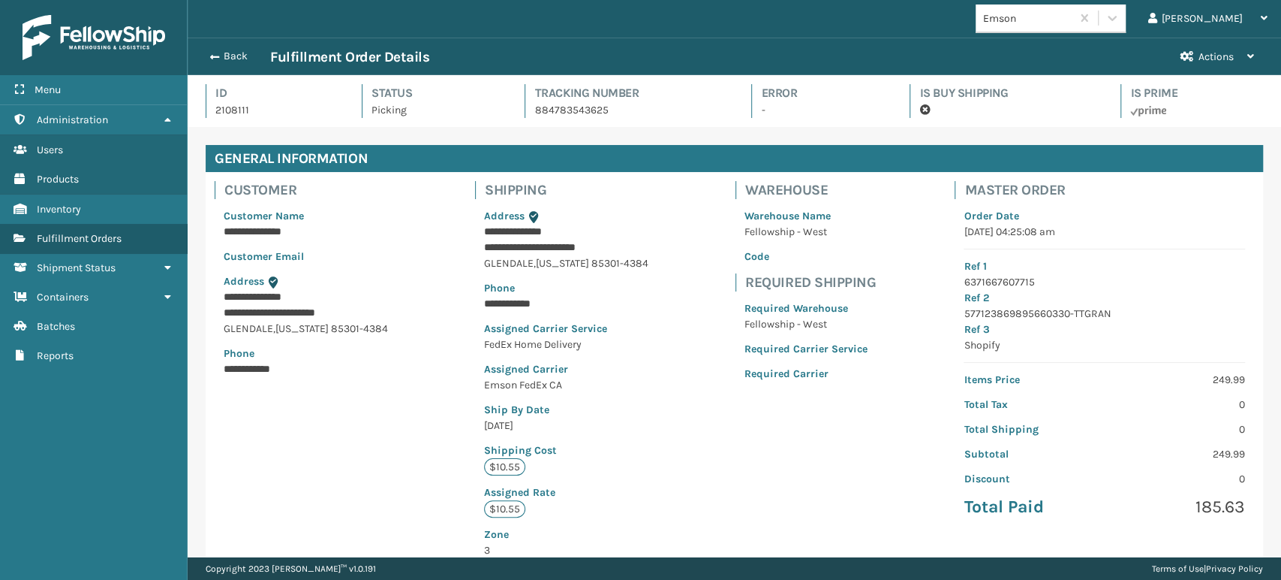
click at [222, 52] on button "Back" at bounding box center [235, 57] width 69 height 14
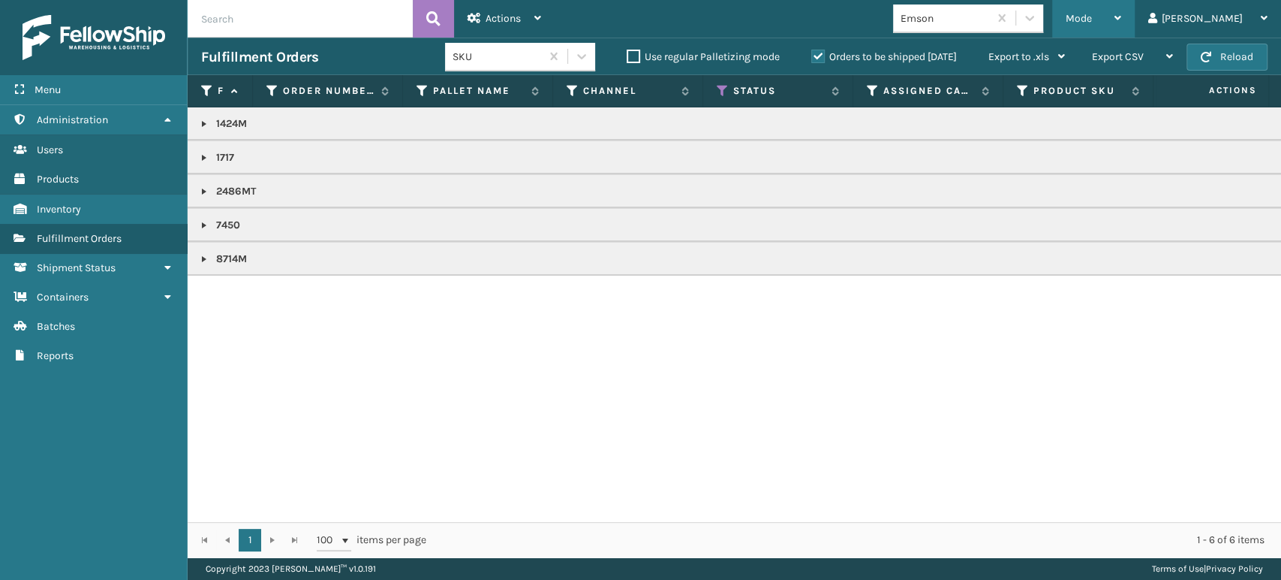
click at [1092, 16] on span "Mode" at bounding box center [1079, 18] width 26 height 13
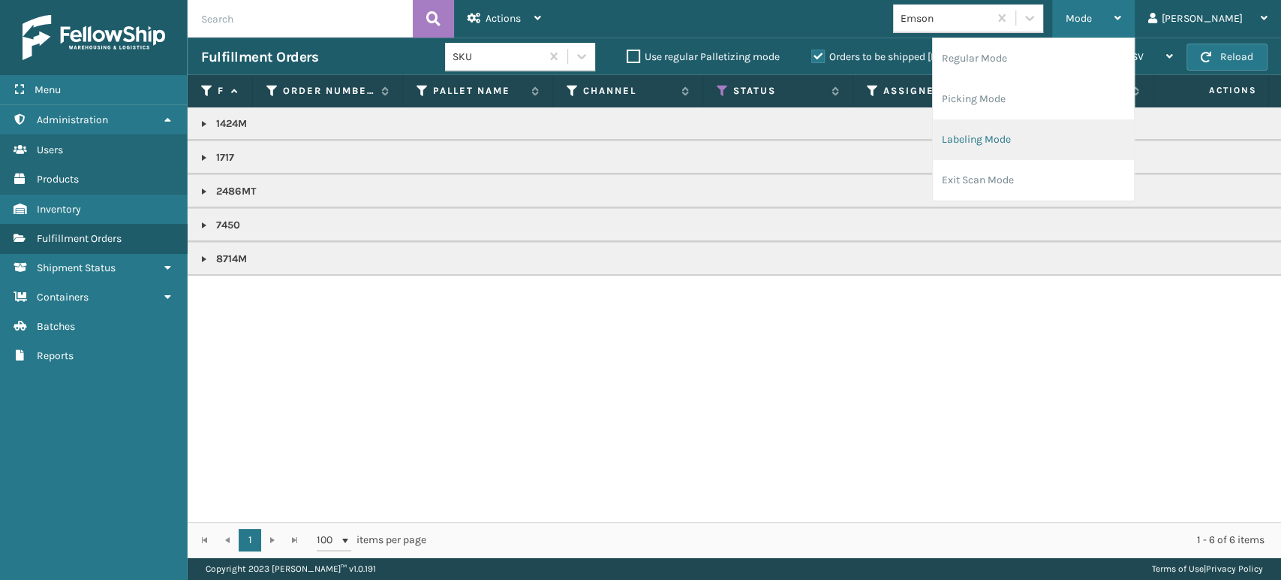
click at [1099, 134] on li "Labeling Mode" at bounding box center [1033, 139] width 201 height 41
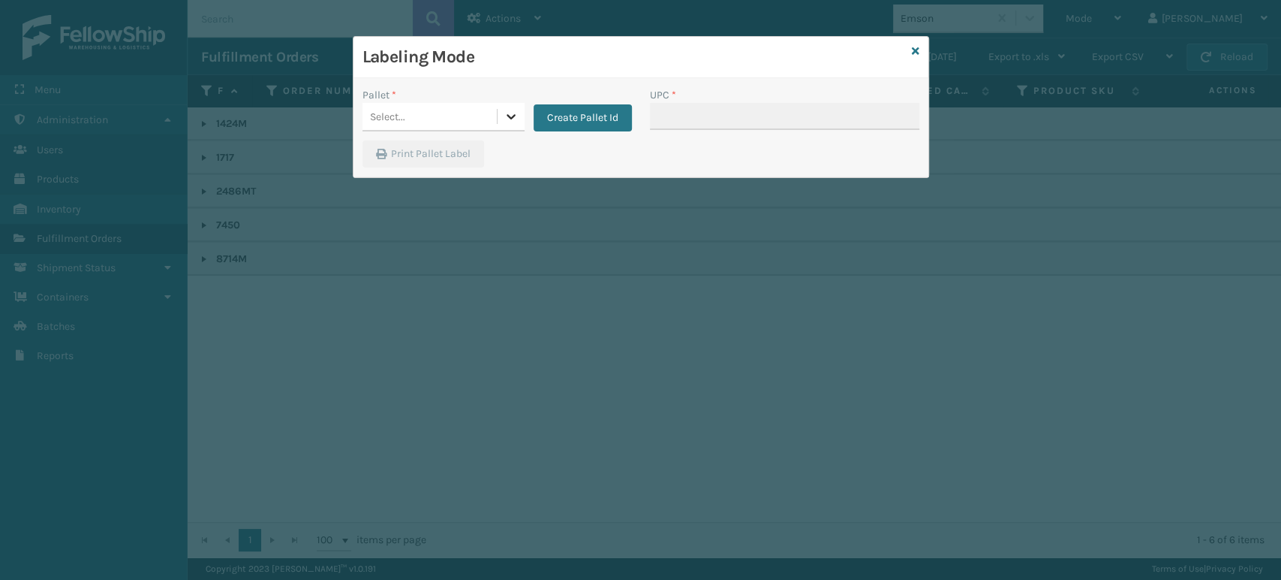
click at [516, 111] on icon at bounding box center [511, 116] width 15 height 15
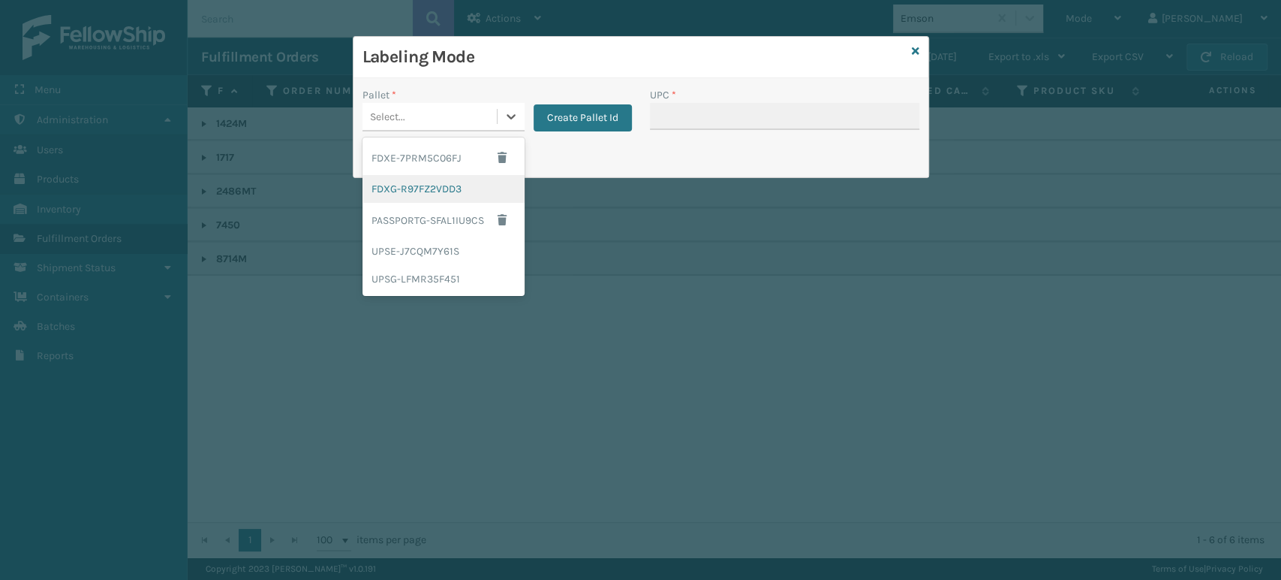
click at [456, 195] on div "FDXG-R97FZ2VDD3" at bounding box center [444, 189] width 162 height 28
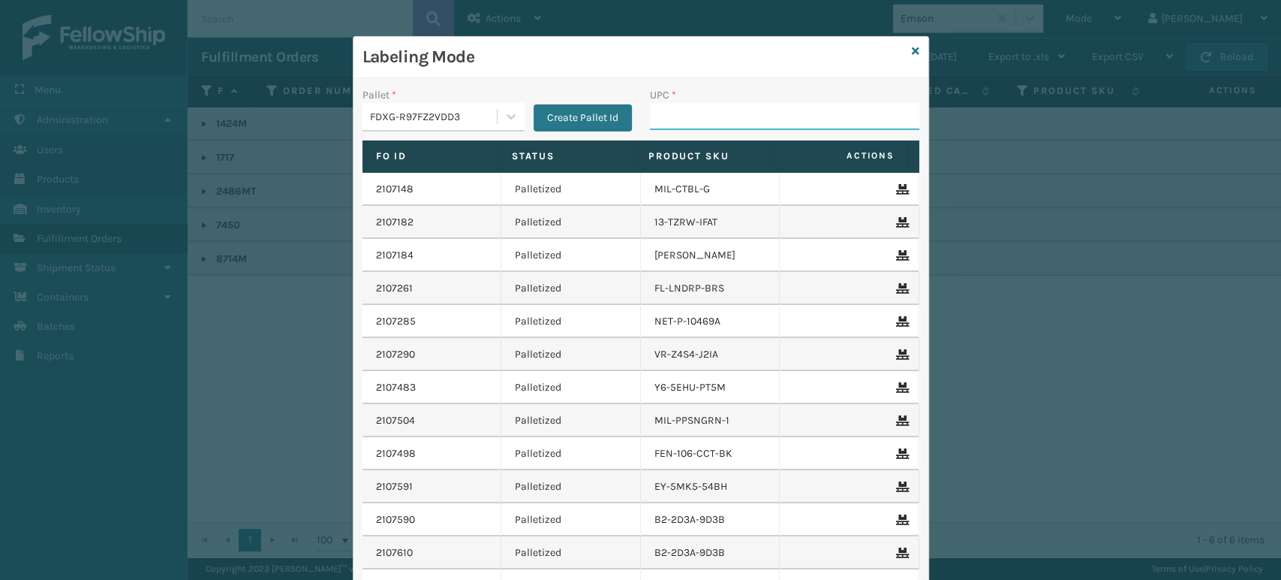
click at [664, 125] on input "UPC *" at bounding box center [784, 116] width 269 height 27
paste input "080313087141"
type input "080313087141"
click at [912, 51] on icon at bounding box center [916, 51] width 8 height 11
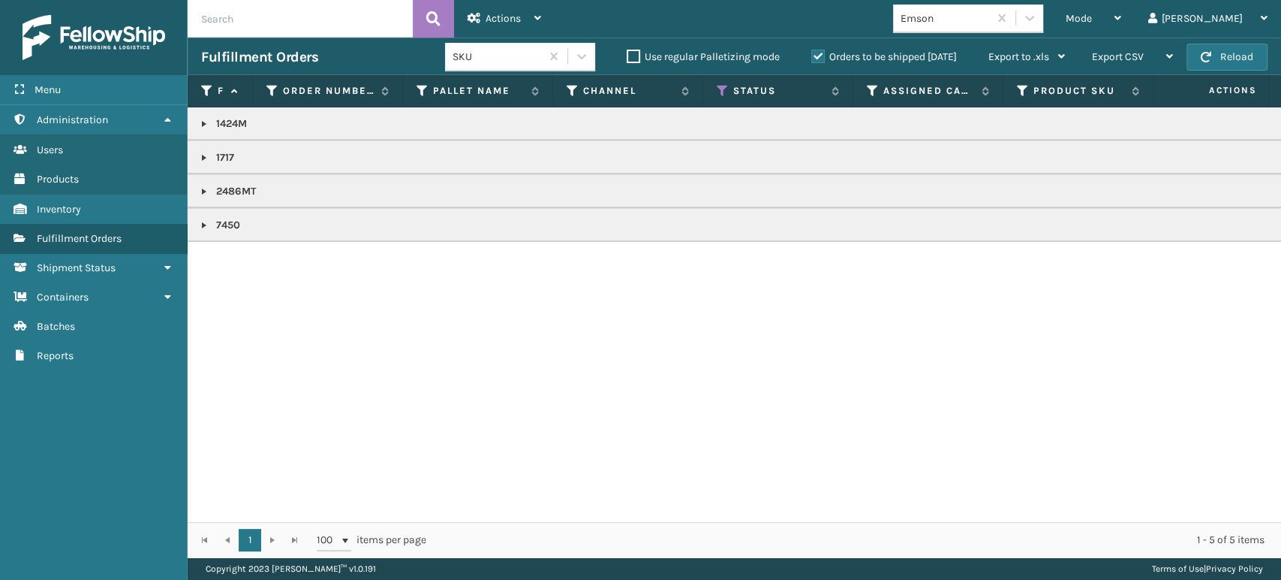
click at [200, 185] on link at bounding box center [204, 191] width 12 height 12
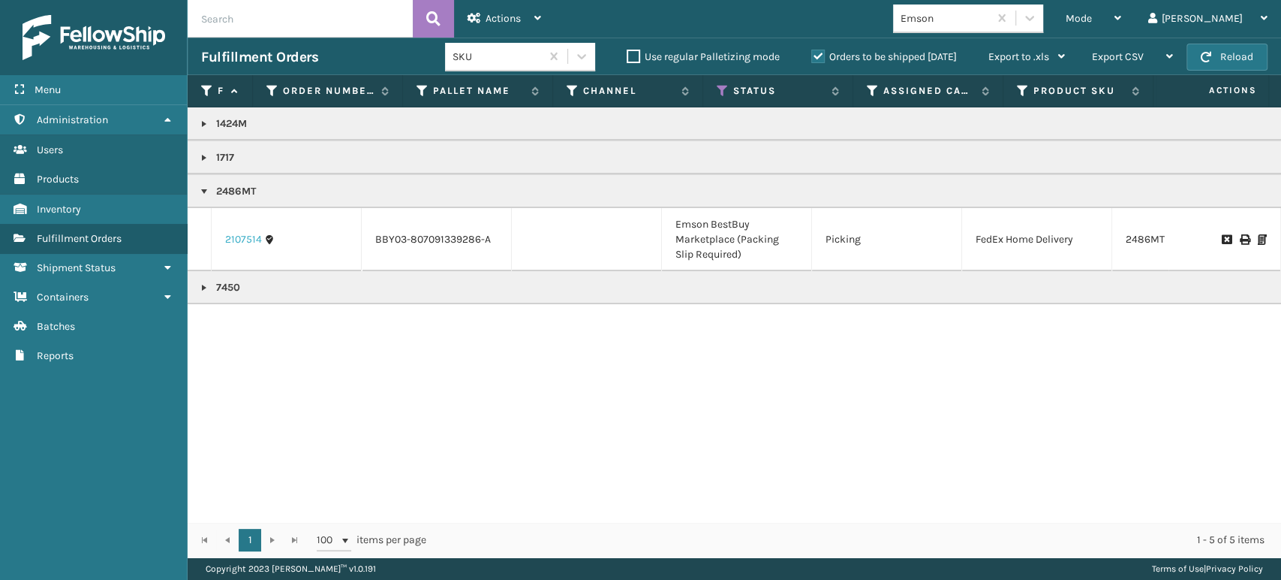
click at [235, 239] on link "2107514" at bounding box center [243, 239] width 37 height 15
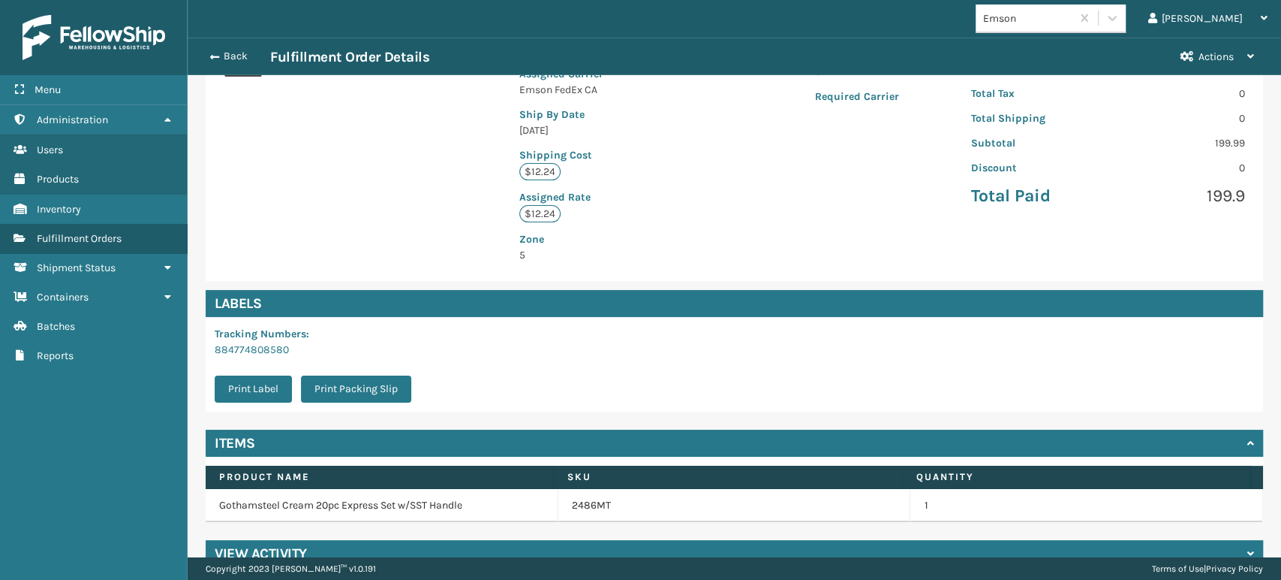
scroll to position [322, 0]
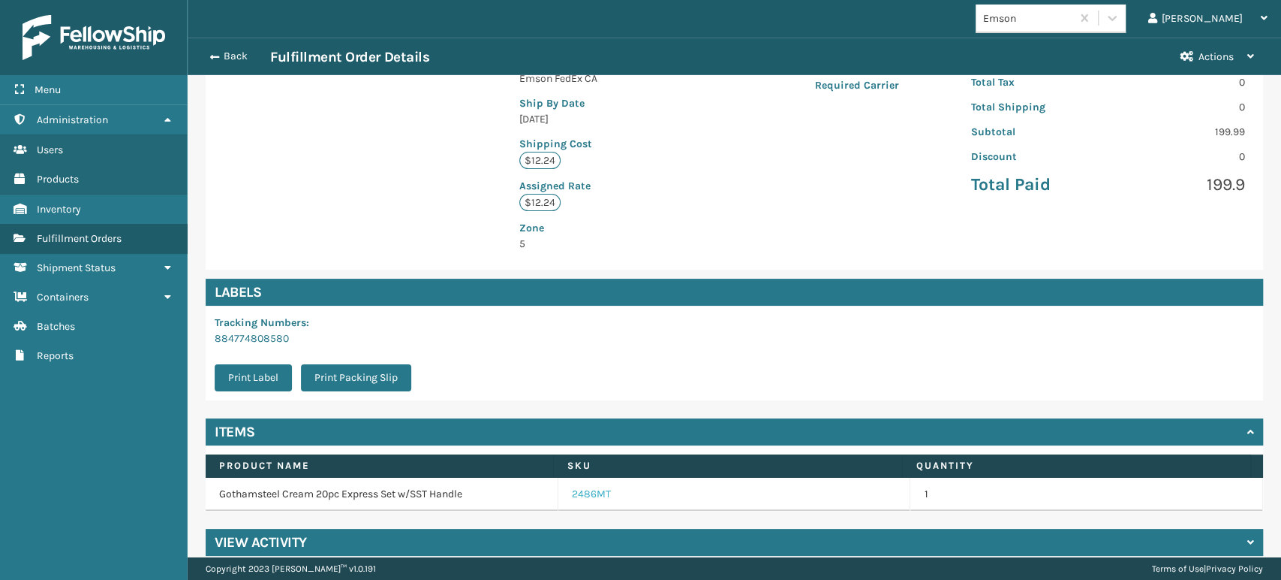
click at [572, 486] on link "2486MT" at bounding box center [591, 493] width 39 height 15
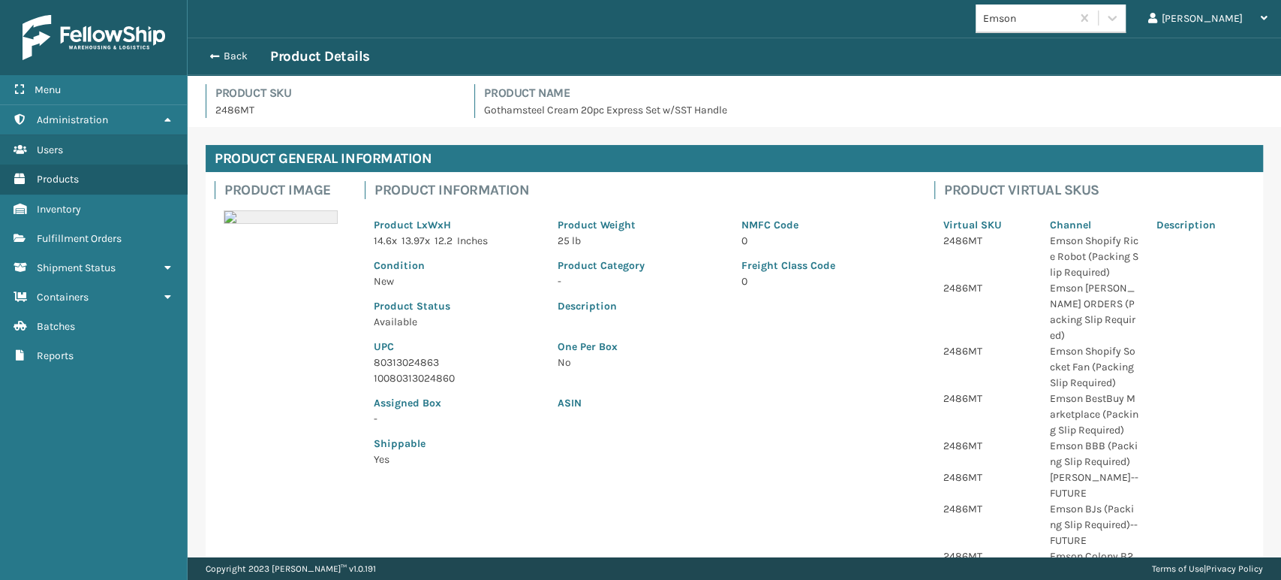
click at [384, 361] on p "80313024863" at bounding box center [457, 362] width 166 height 16
copy p "80313024863"
click at [238, 53] on button "Back" at bounding box center [235, 57] width 69 height 14
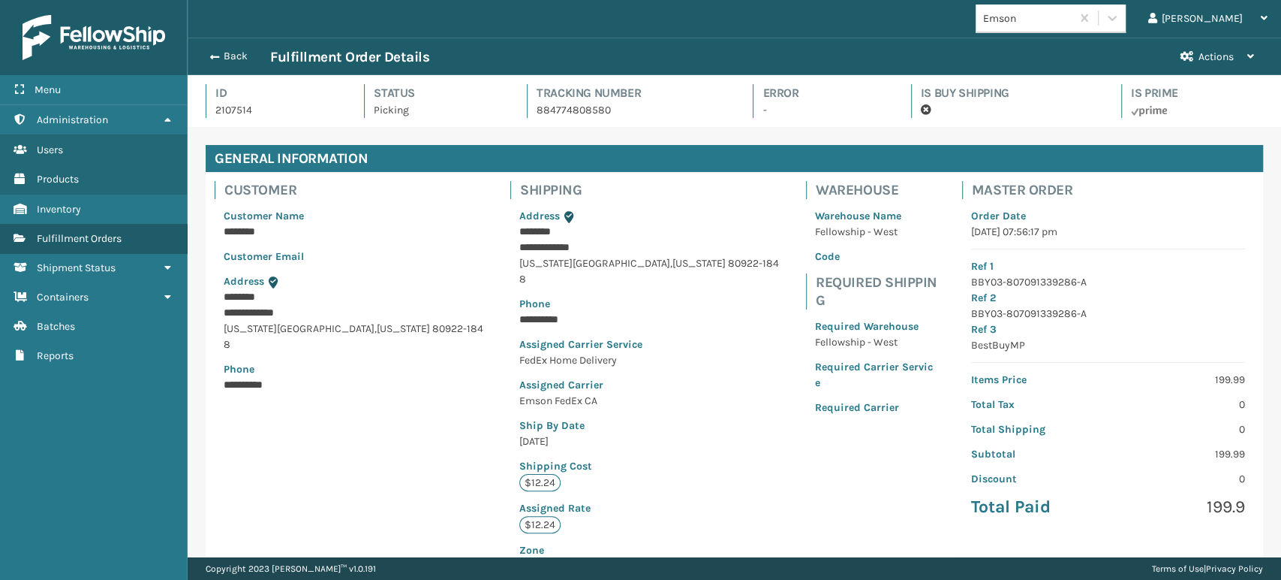
scroll to position [36, 1093]
click at [238, 53] on button "Back" at bounding box center [235, 57] width 69 height 14
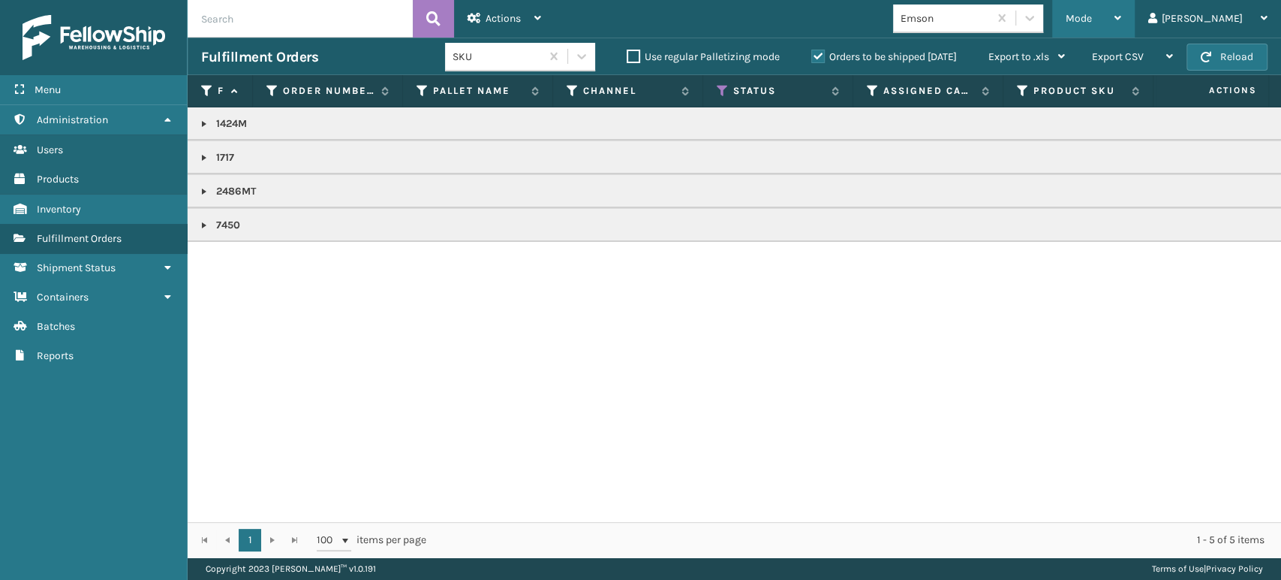
click at [1121, 11] on div "Mode" at bounding box center [1094, 19] width 56 height 38
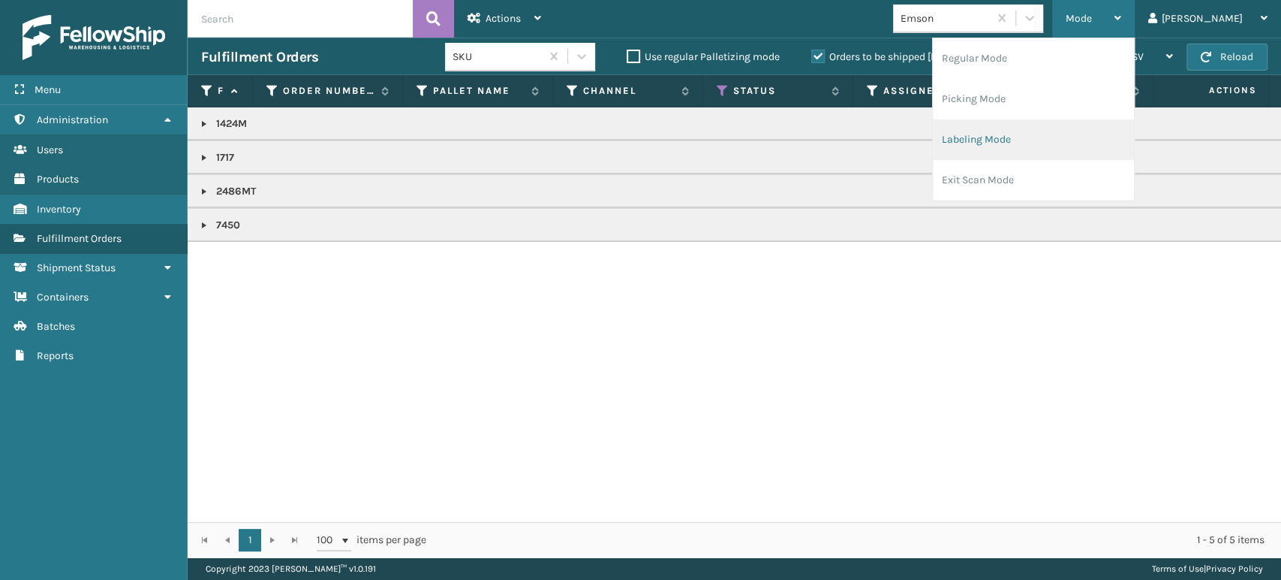
click at [1105, 136] on li "Labeling Mode" at bounding box center [1033, 139] width 201 height 41
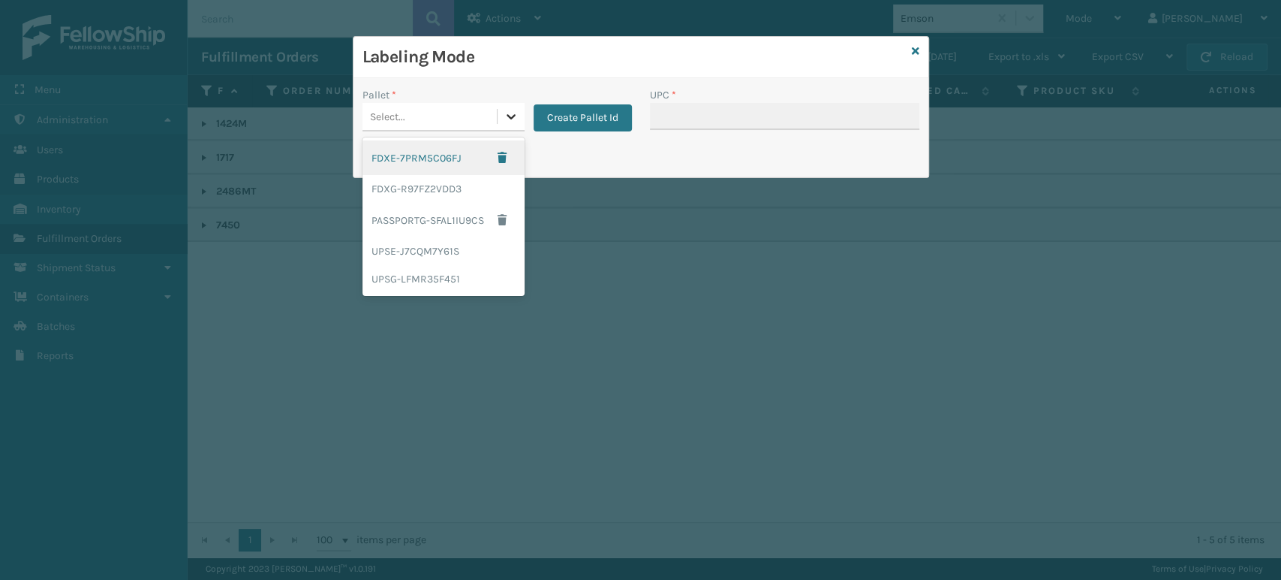
click at [505, 111] on icon at bounding box center [511, 116] width 15 height 15
click at [432, 188] on div "FDXG-R97FZ2VDD3" at bounding box center [444, 189] width 162 height 28
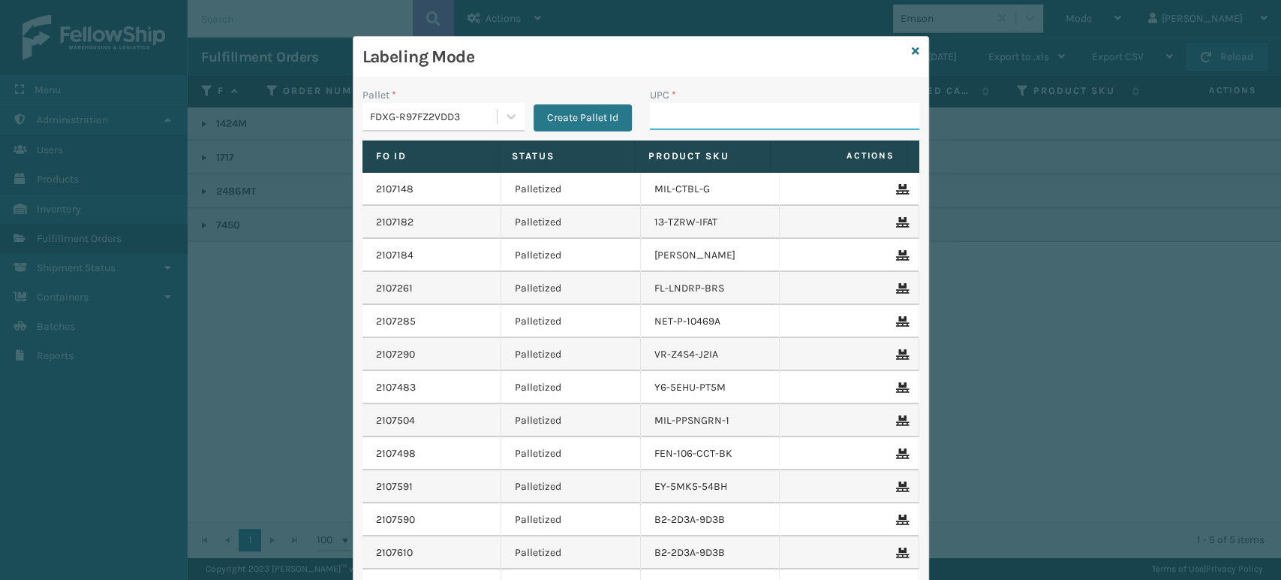
click at [672, 119] on input "UPC *" at bounding box center [784, 116] width 269 height 27
paste input "80313024863"
type input "80313024863"
click at [912, 54] on icon at bounding box center [916, 51] width 8 height 11
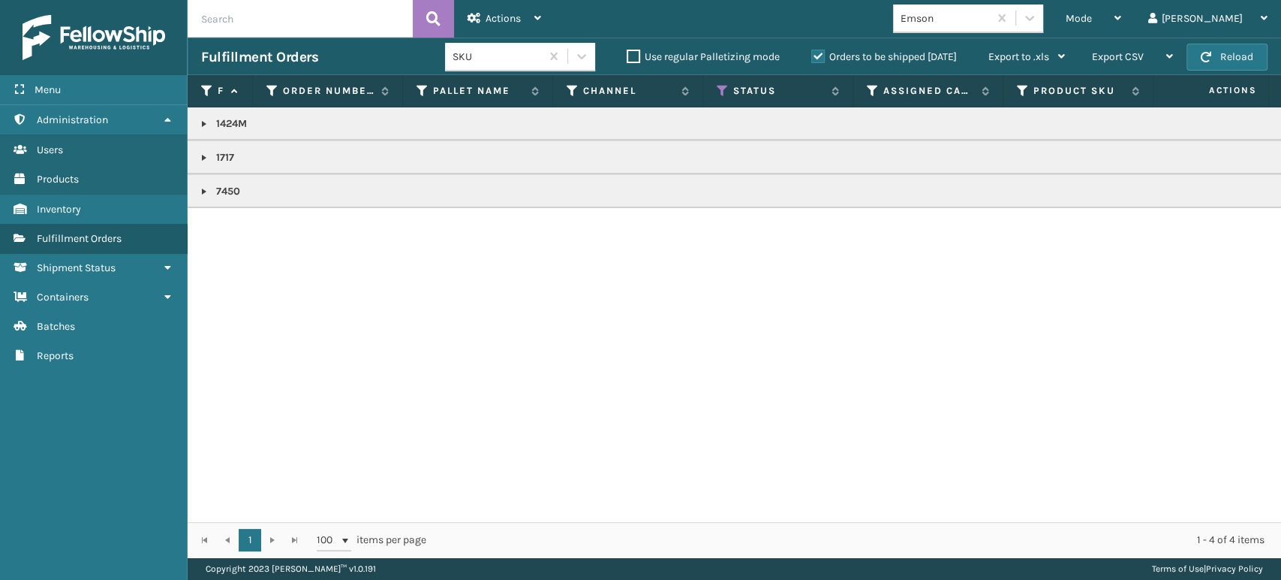
click at [200, 122] on link at bounding box center [204, 124] width 12 height 12
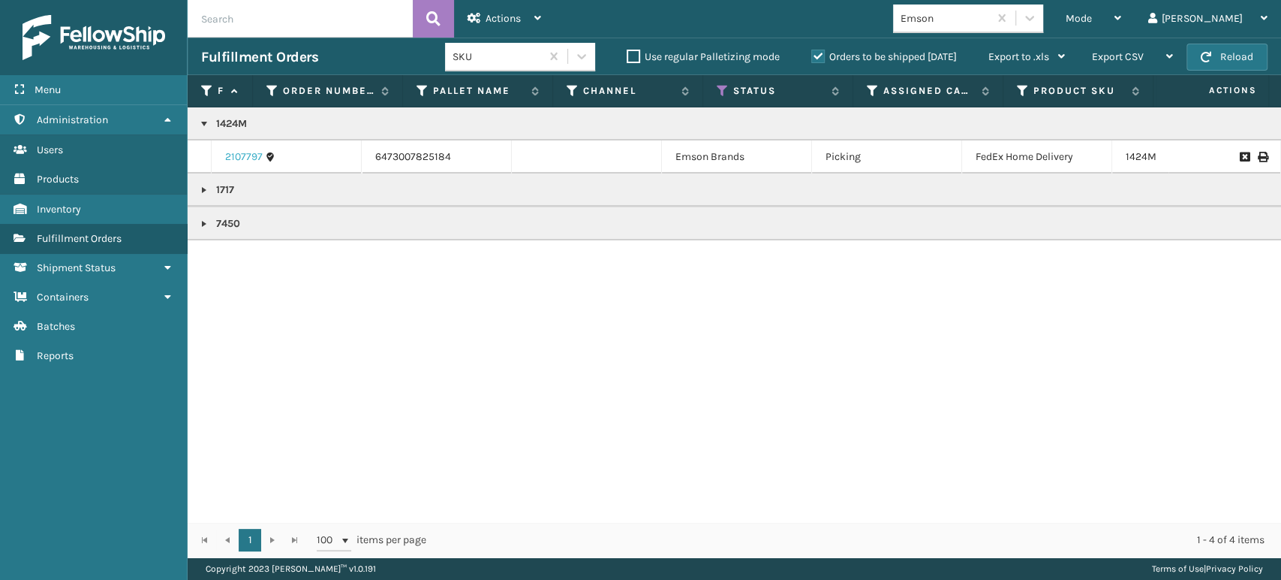
click at [242, 161] on link "2107797" at bounding box center [244, 156] width 38 height 15
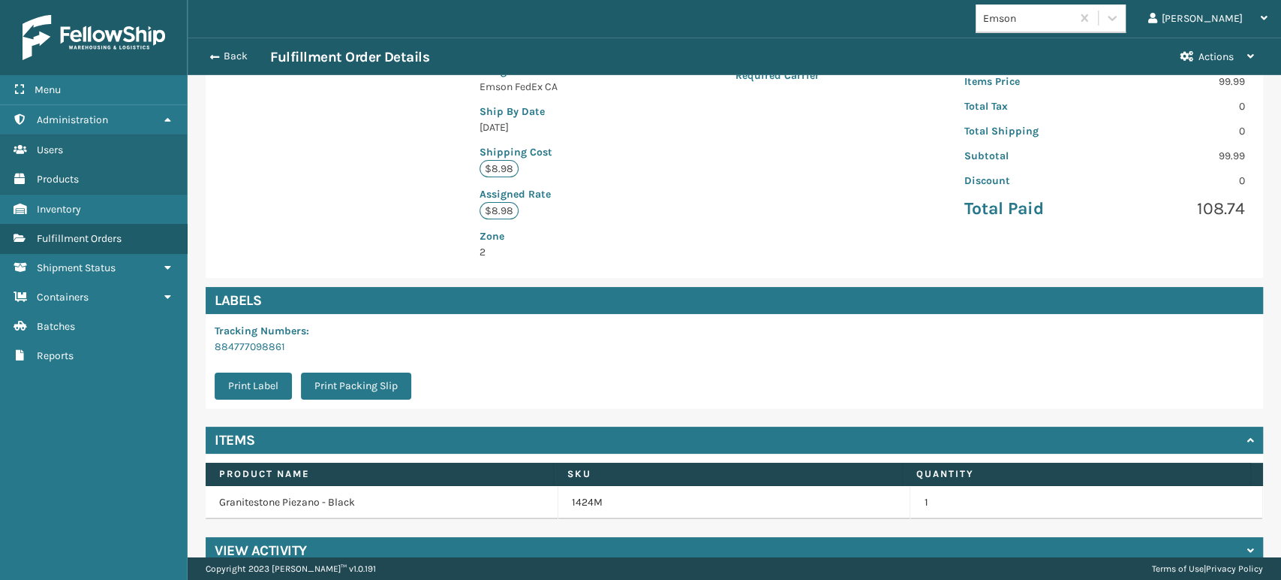
scroll to position [322, 0]
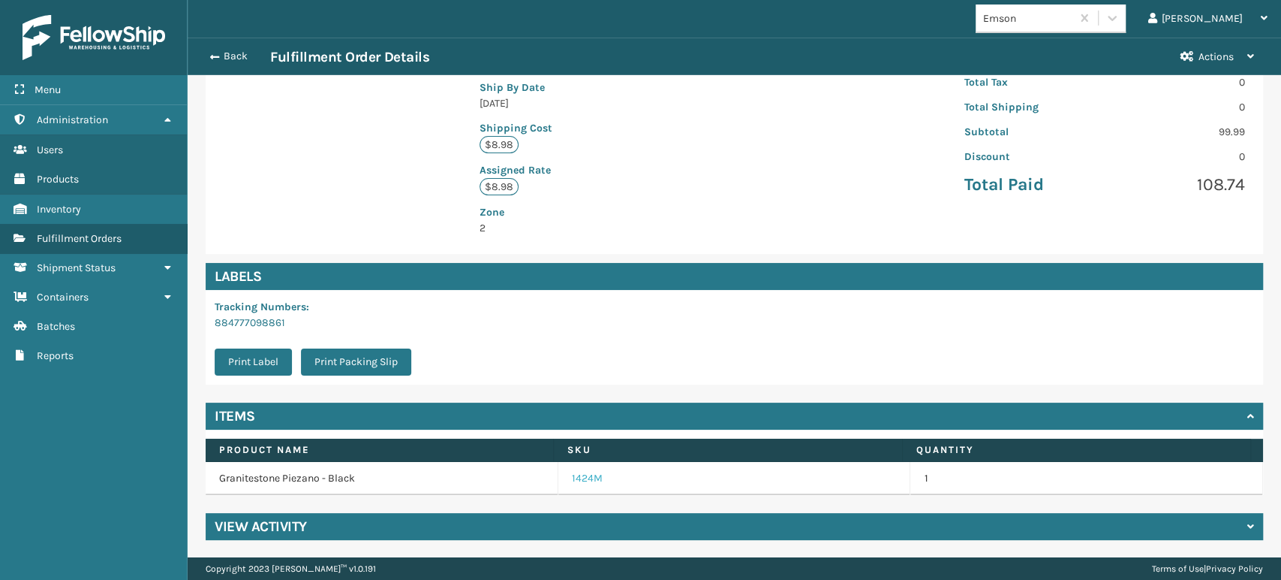
click at [581, 472] on link "1424M" at bounding box center [587, 478] width 31 height 15
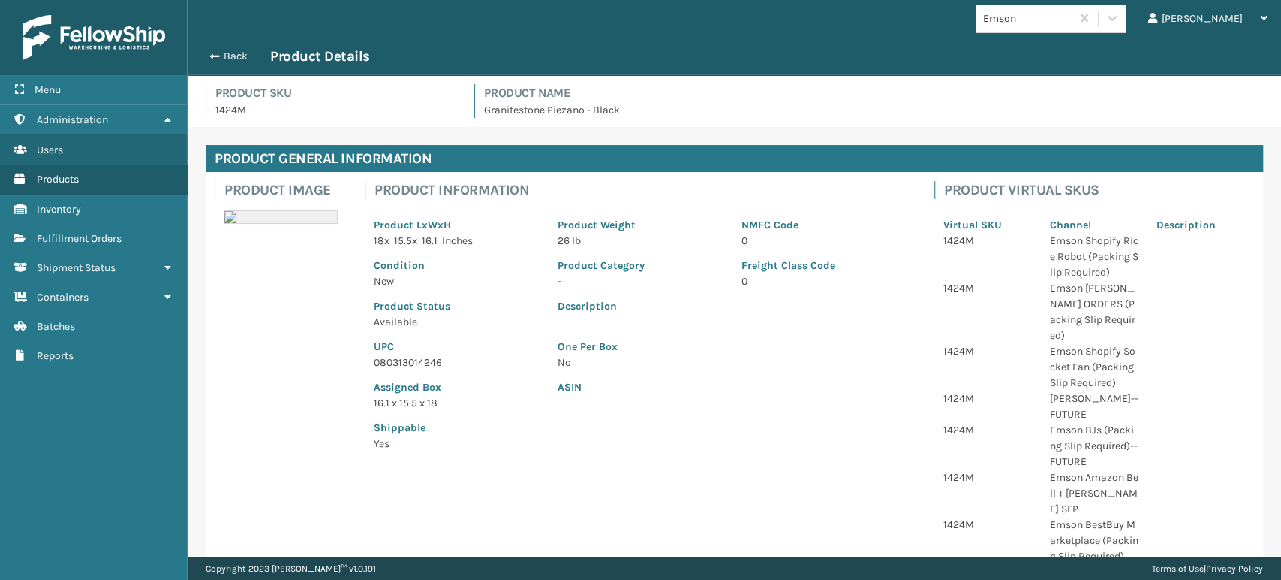
click at [422, 363] on p "080313014246" at bounding box center [457, 362] width 166 height 16
copy p "080313014246"
click at [232, 50] on button "Back" at bounding box center [235, 57] width 69 height 14
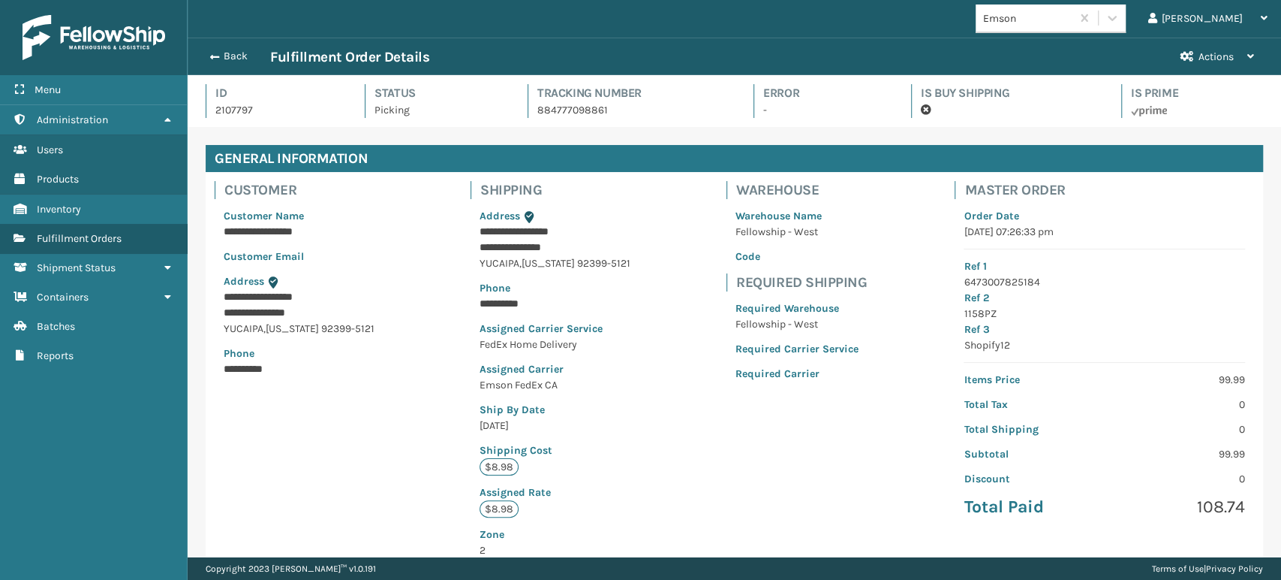
scroll to position [36, 1093]
click at [230, 50] on button "Back" at bounding box center [235, 57] width 69 height 14
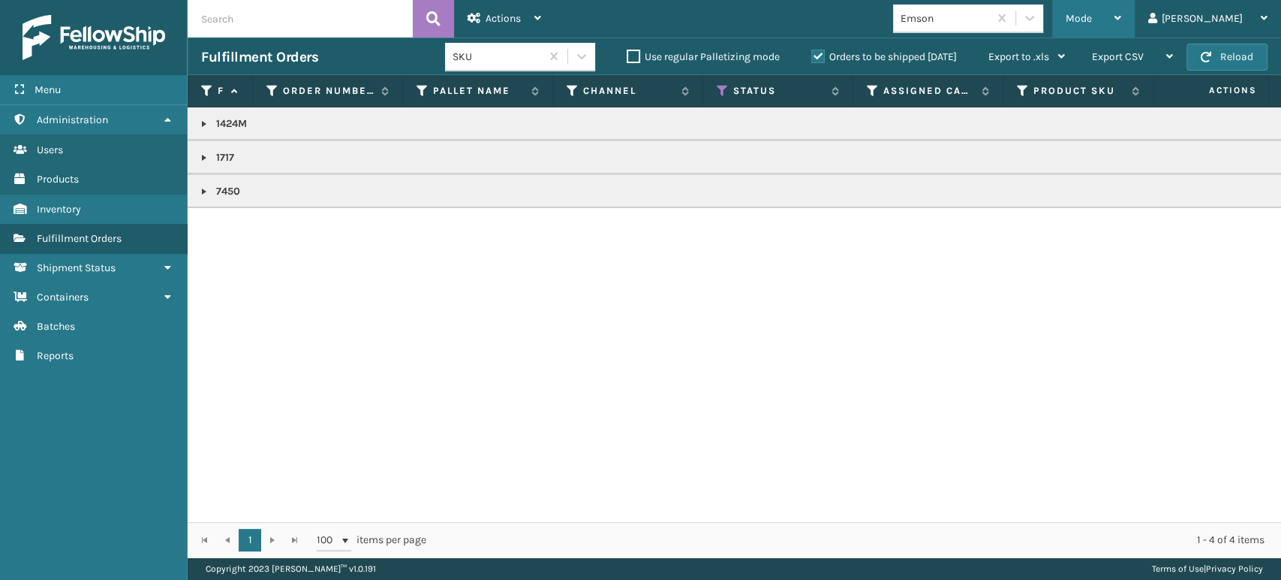
click at [1092, 18] on span "Mode" at bounding box center [1079, 18] width 26 height 13
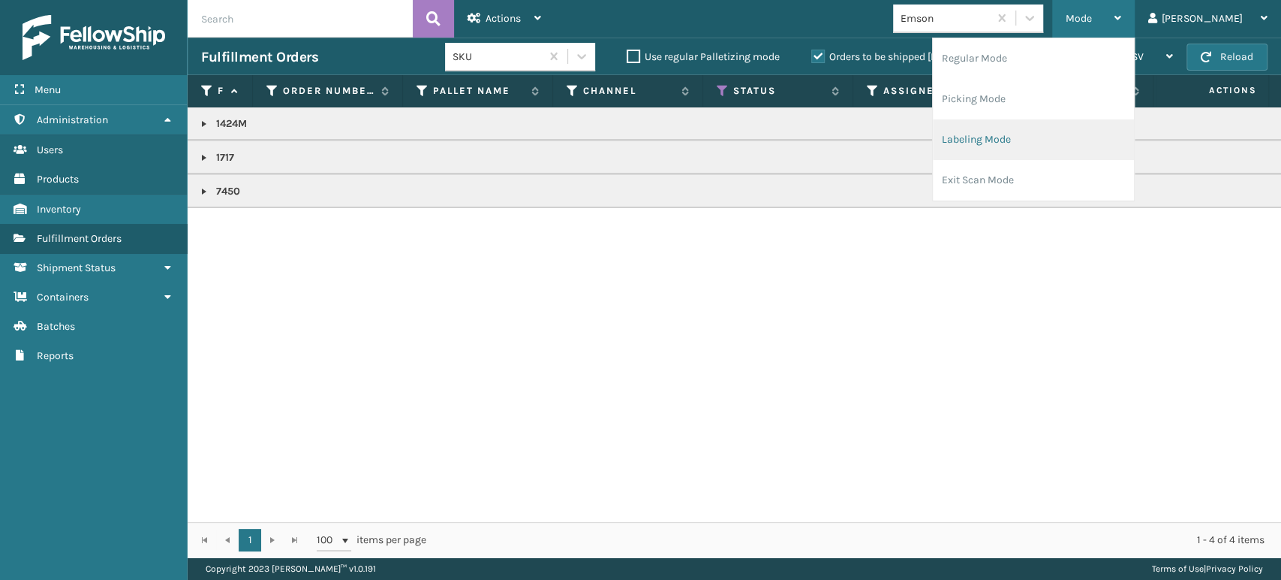
click at [1105, 140] on li "Labeling Mode" at bounding box center [1033, 139] width 201 height 41
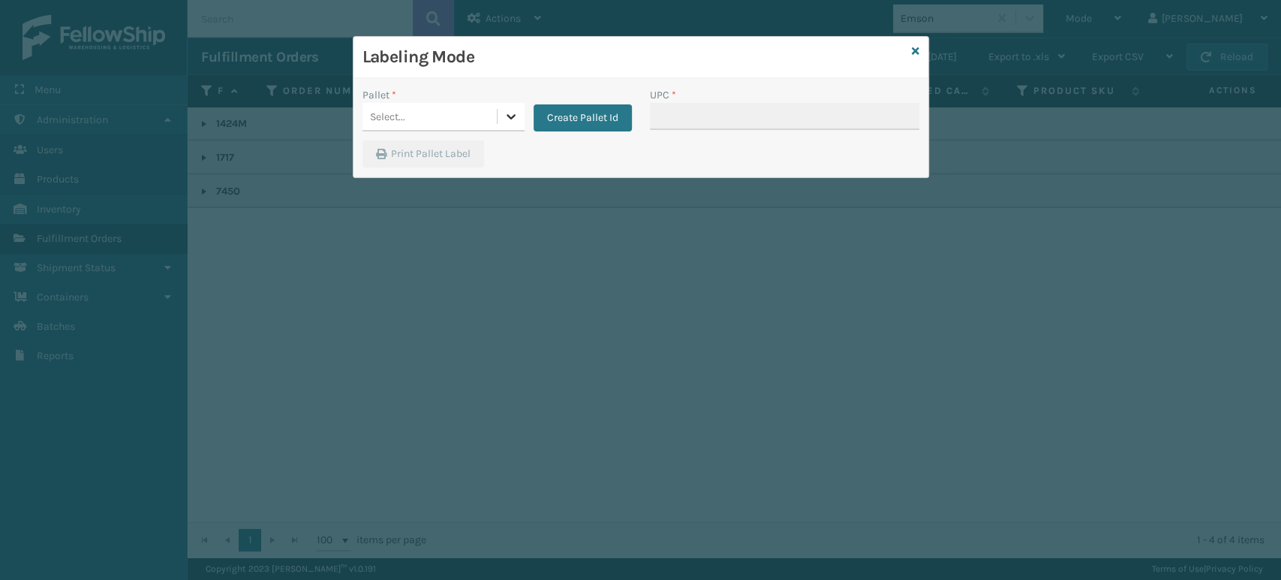
click at [513, 119] on icon at bounding box center [511, 116] width 15 height 15
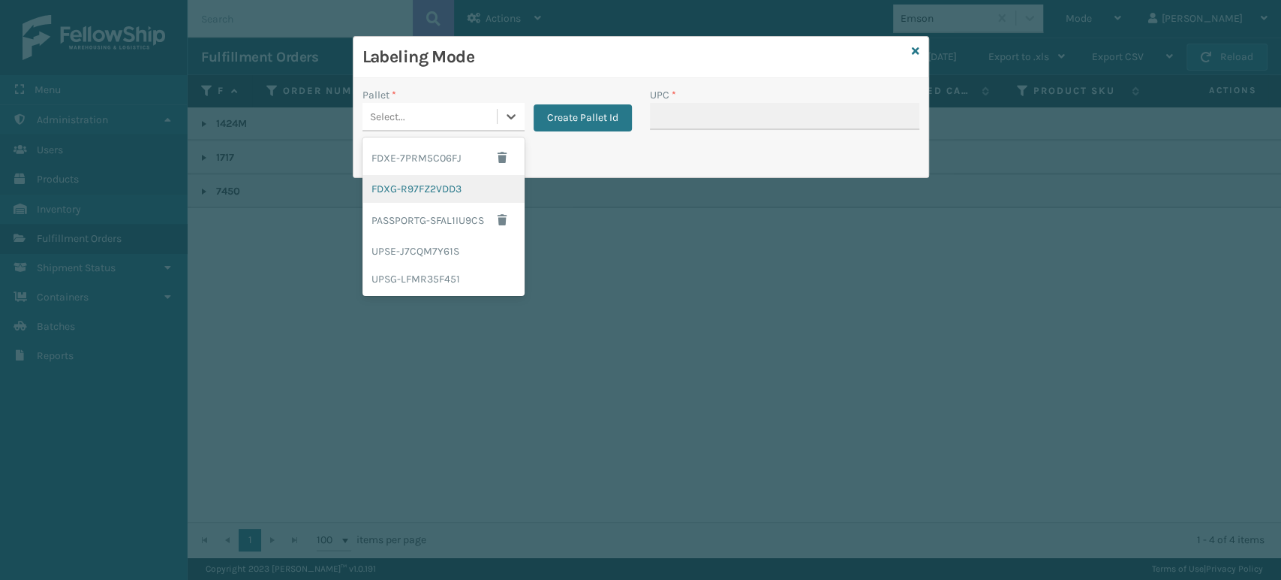
click at [462, 196] on div "FDXG-R97FZ2VDD3" at bounding box center [444, 189] width 162 height 28
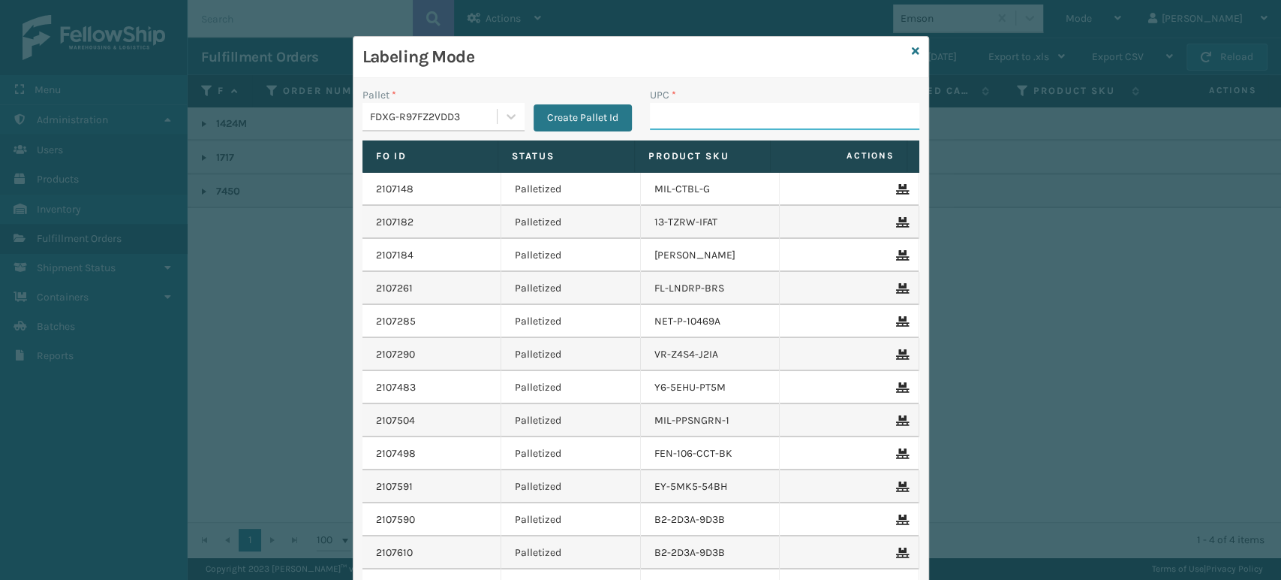
click at [719, 107] on input "UPC *" at bounding box center [784, 116] width 269 height 27
paste input "080313014246"
type input "080313014246"
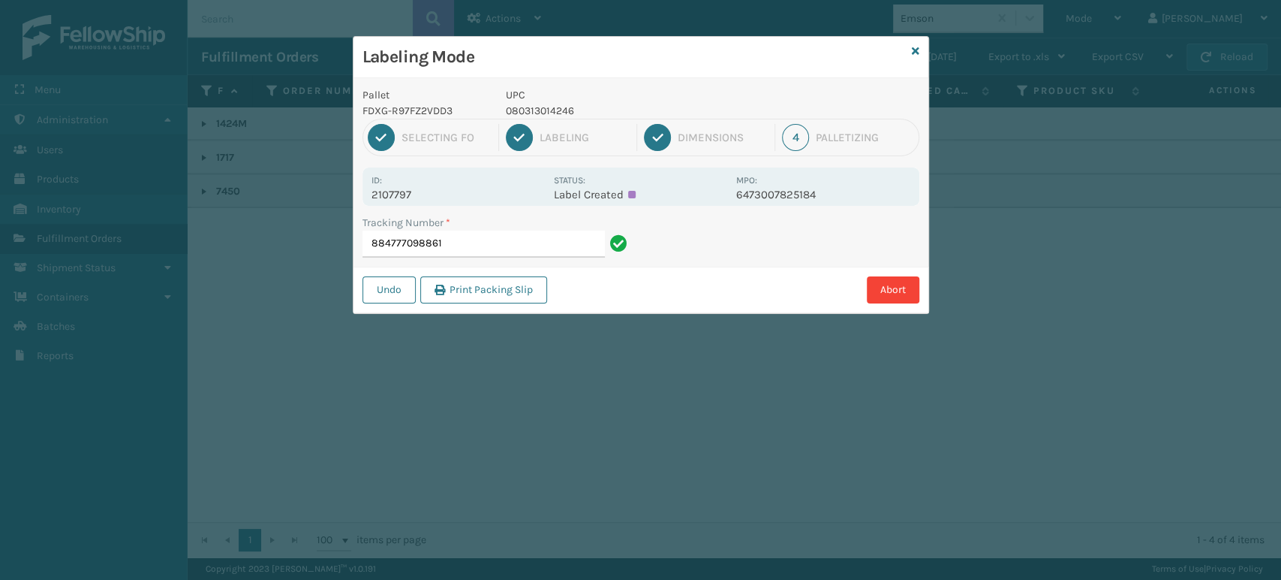
click at [424, 244] on input "884777098861" at bounding box center [484, 243] width 242 height 27
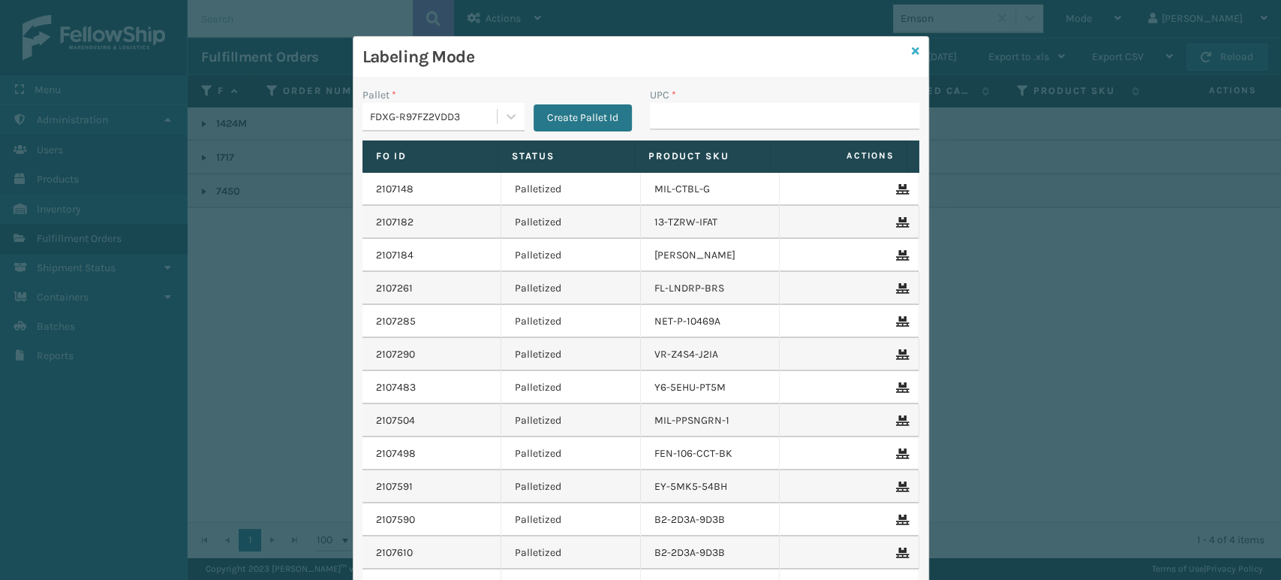
click at [912, 51] on icon at bounding box center [916, 51] width 8 height 11
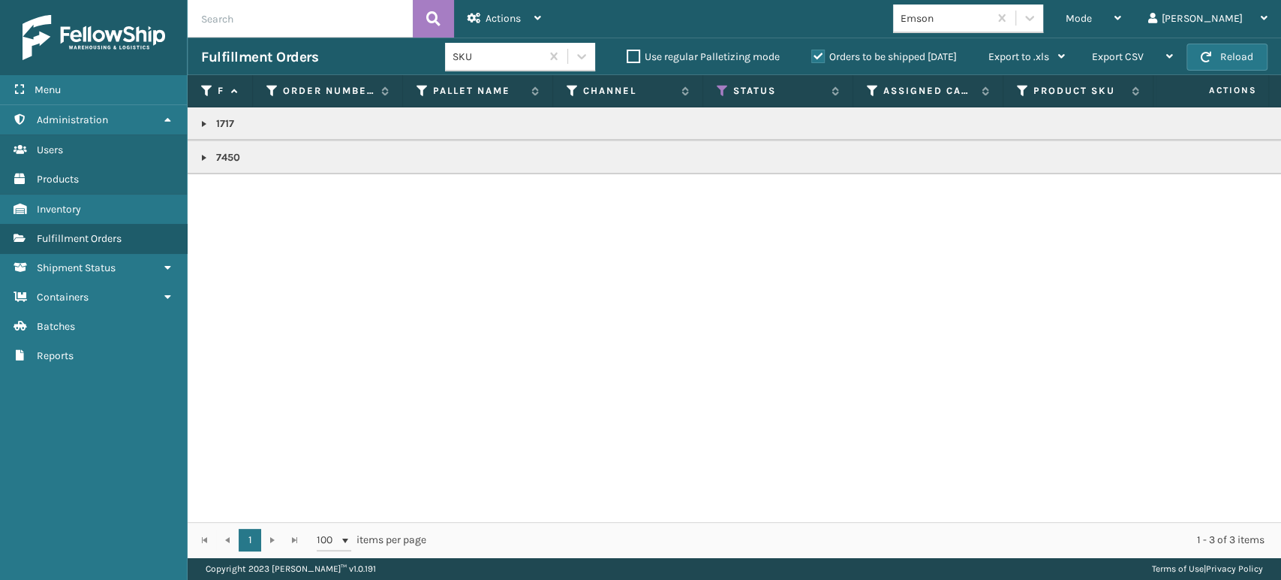
click at [822, 53] on label "Orders to be shipped [DATE]" at bounding box center [884, 56] width 146 height 13
click at [812, 53] on input "Orders to be shipped [DATE]" at bounding box center [811, 53] width 1 height 10
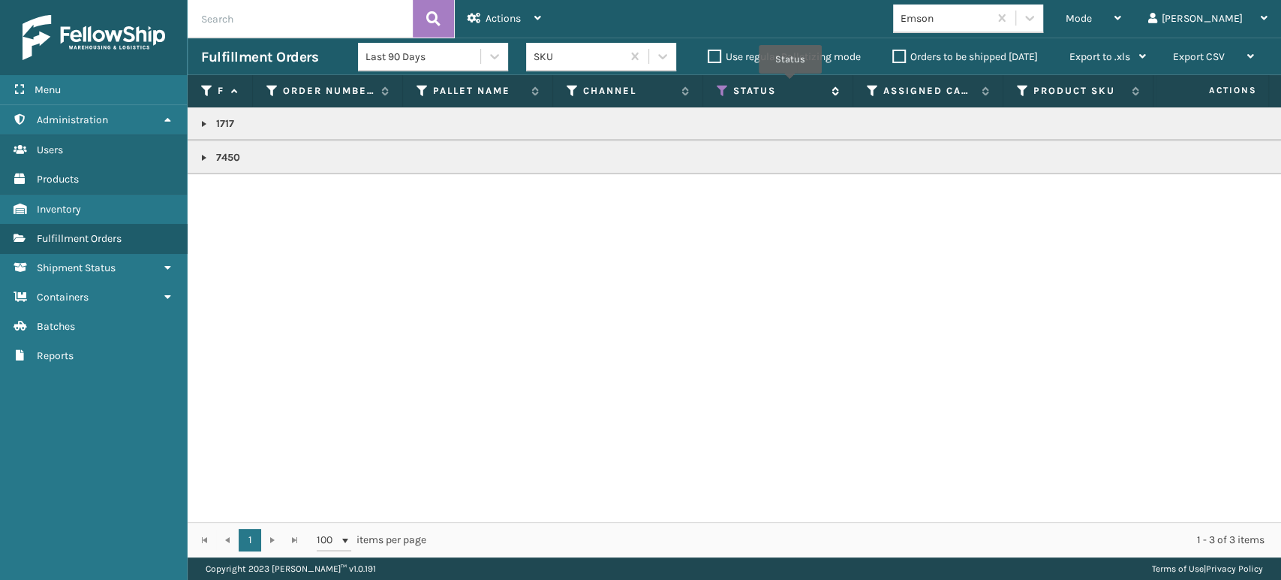
click at [727, 87] on icon at bounding box center [723, 91] width 12 height 14
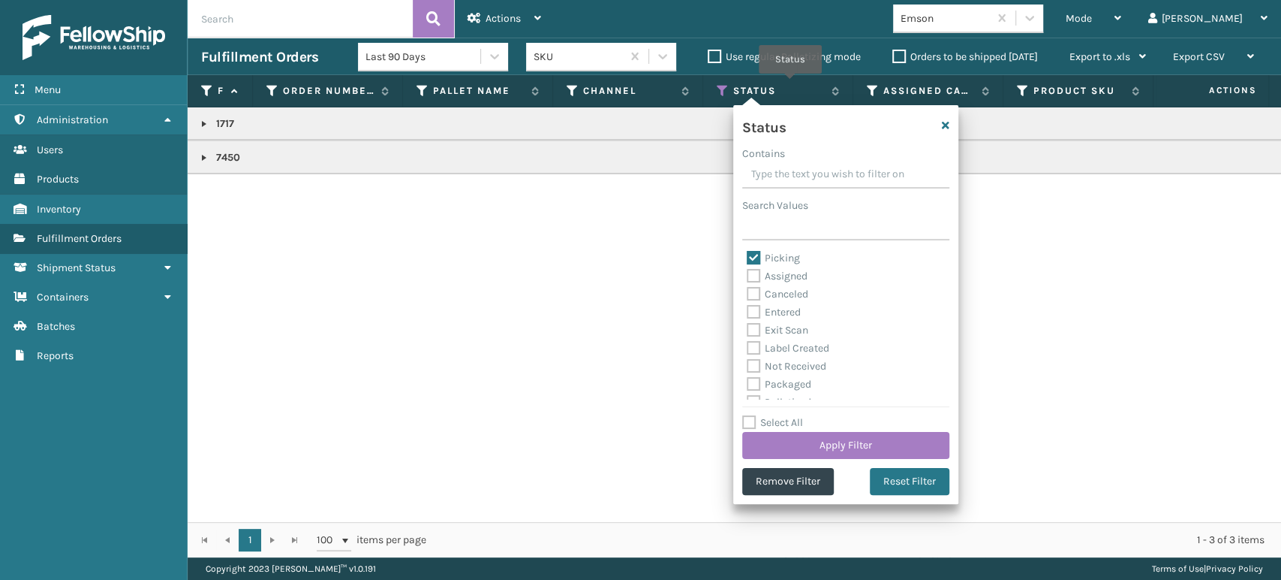
click at [751, 264] on div "Picking" at bounding box center [846, 258] width 198 height 18
click at [754, 251] on label "Picking" at bounding box center [773, 257] width 53 height 13
click at [748, 251] on input "Picking" at bounding box center [747, 254] width 1 height 10
checkbox input "false"
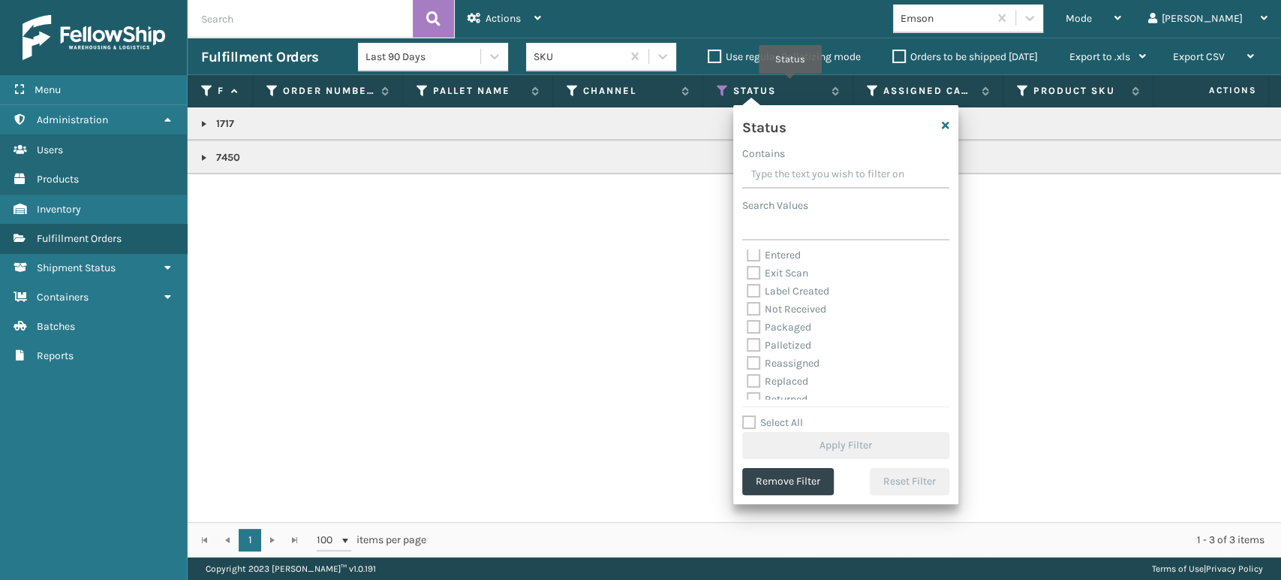
scroll to position [83, 0]
click at [755, 318] on label "Palletized" at bounding box center [779, 318] width 65 height 13
click at [748, 318] on input "Palletized" at bounding box center [747, 315] width 1 height 10
checkbox input "true"
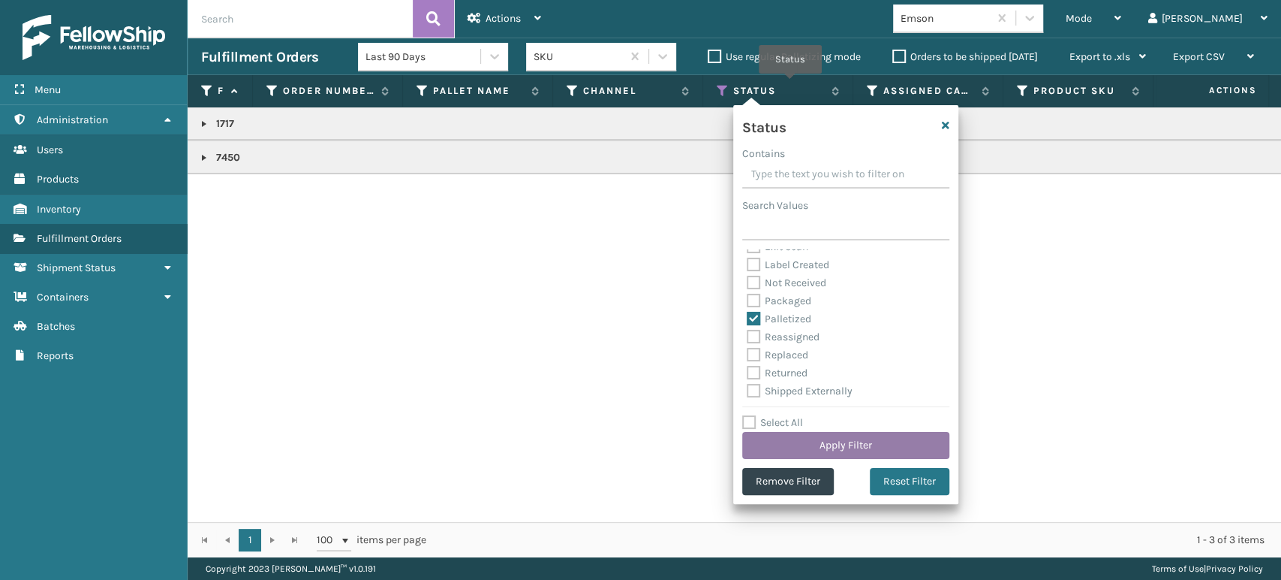
click at [808, 439] on button "Apply Filter" at bounding box center [845, 445] width 207 height 27
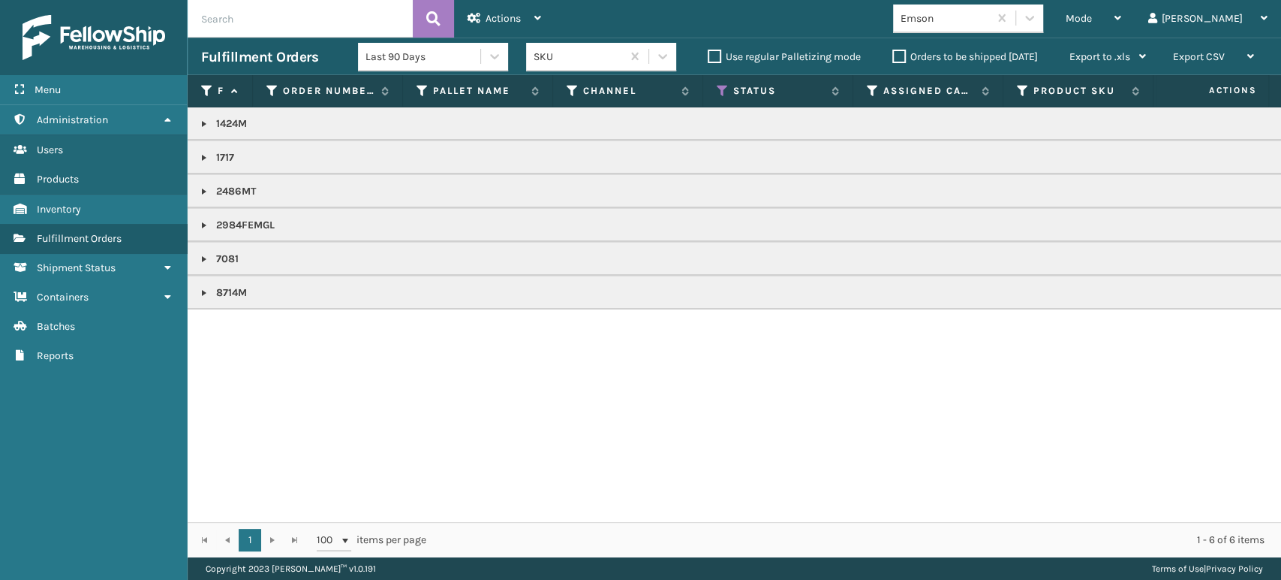
click at [285, 22] on input "text" at bounding box center [300, 19] width 225 height 38
type input "884777098861"
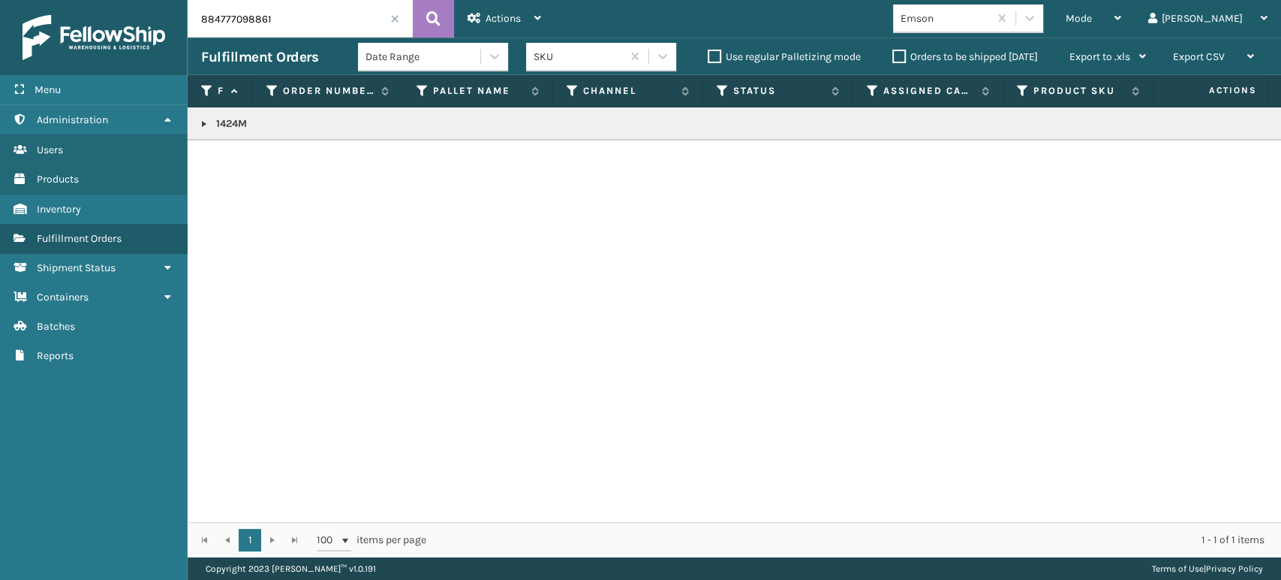
click at [205, 126] on link at bounding box center [204, 124] width 12 height 12
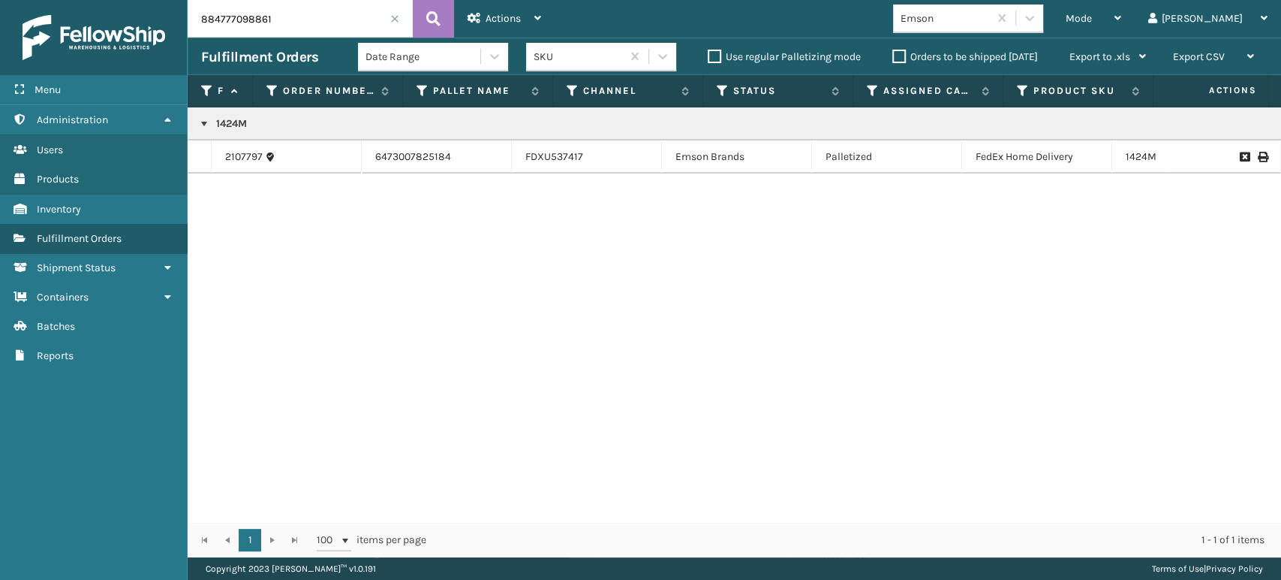
click at [1258, 155] on icon at bounding box center [1262, 157] width 9 height 11
click at [1258, 158] on icon at bounding box center [1262, 157] width 9 height 11
click at [395, 19] on span at bounding box center [394, 18] width 9 height 9
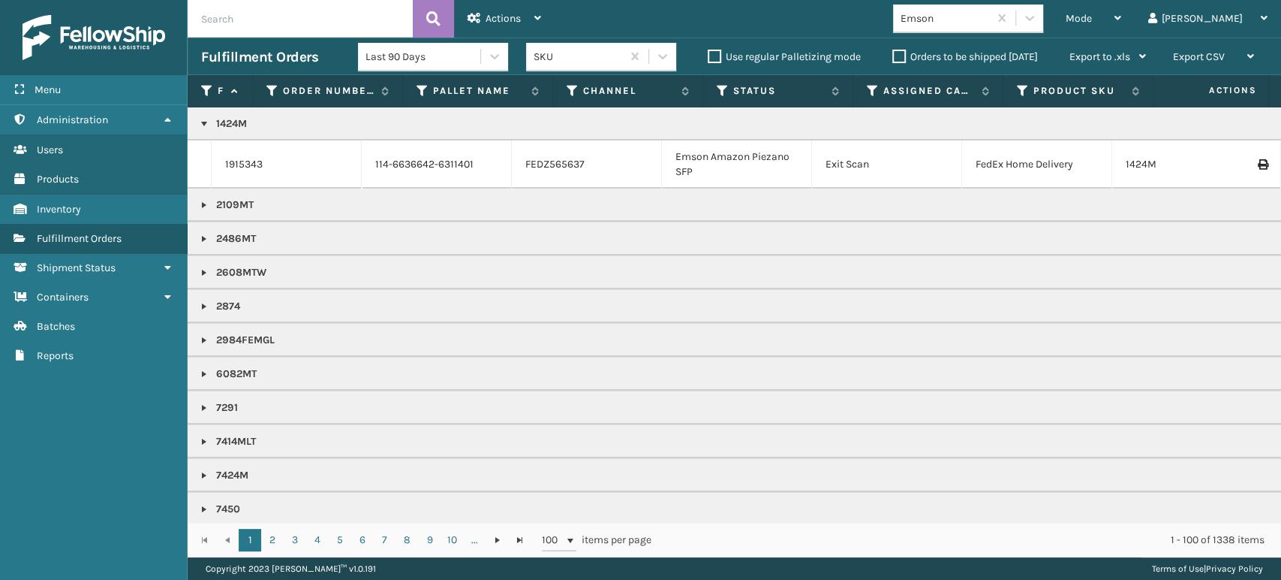
click at [721, 98] on th "Status" at bounding box center [778, 91] width 150 height 32
click at [721, 88] on icon at bounding box center [723, 91] width 12 height 14
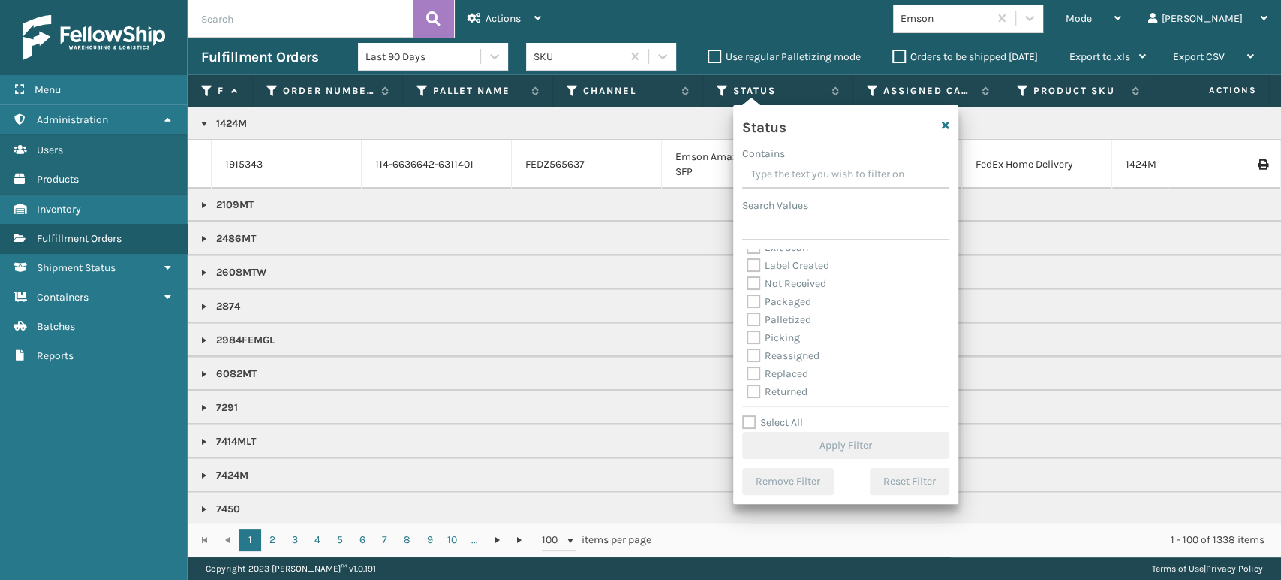
scroll to position [83, 0]
click at [747, 315] on label "Picking" at bounding box center [773, 318] width 53 height 13
click at [747, 315] on input "Picking" at bounding box center [747, 315] width 1 height 10
checkbox input "true"
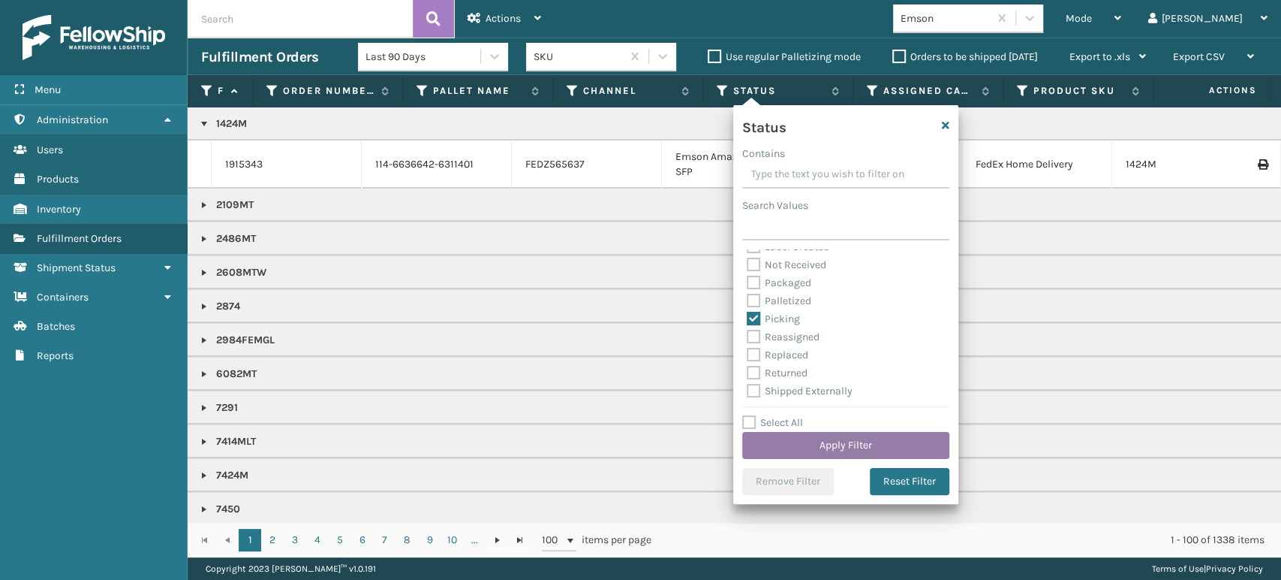
click at [792, 443] on button "Apply Filter" at bounding box center [845, 445] width 207 height 27
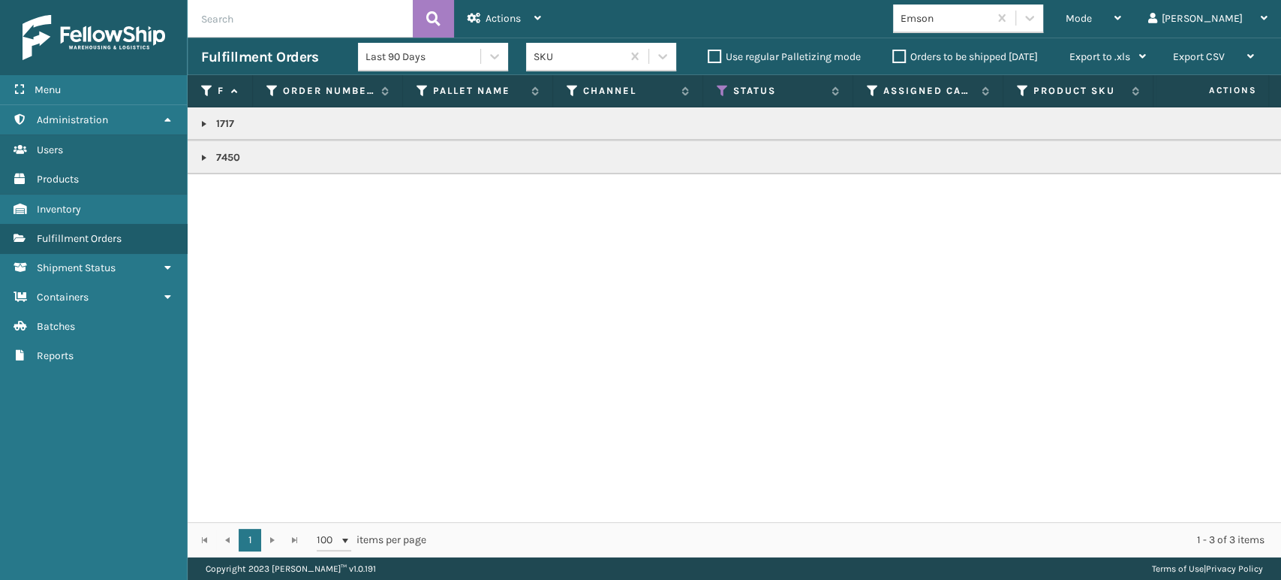
click at [204, 155] on link at bounding box center [204, 158] width 12 height 12
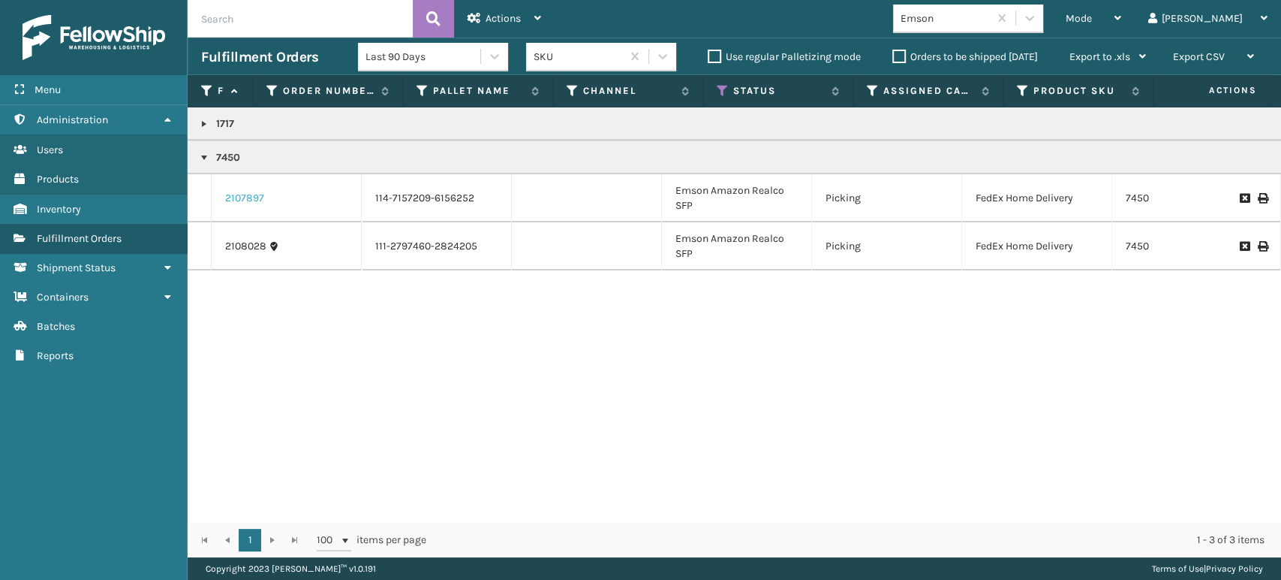
click at [239, 196] on link "2107897" at bounding box center [244, 198] width 39 height 15
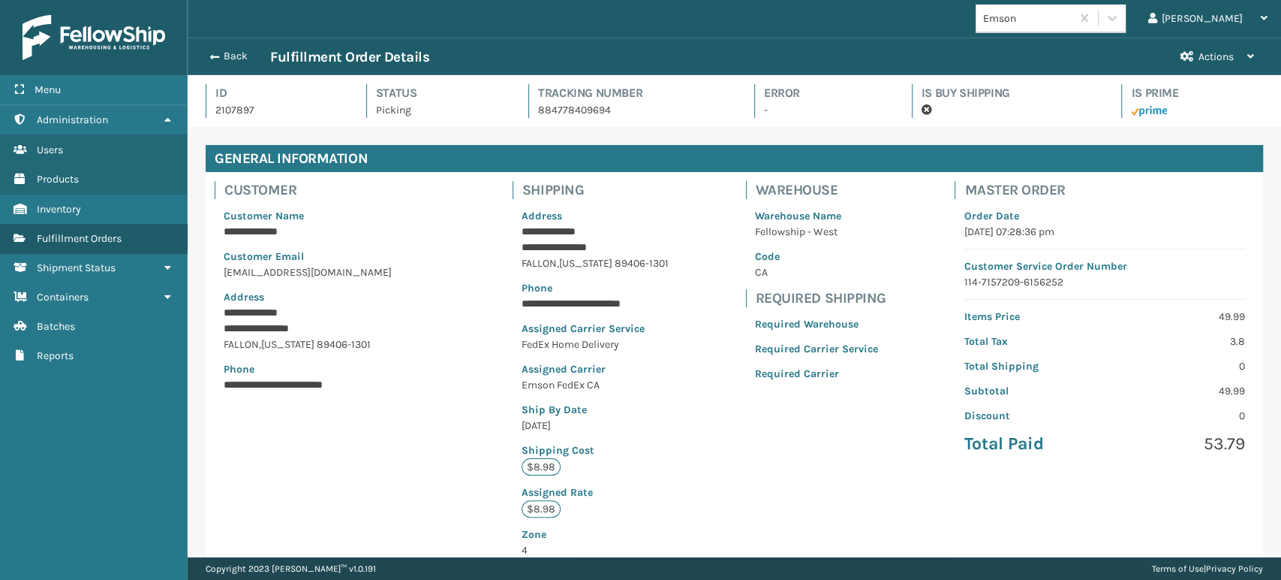
scroll to position [322, 0]
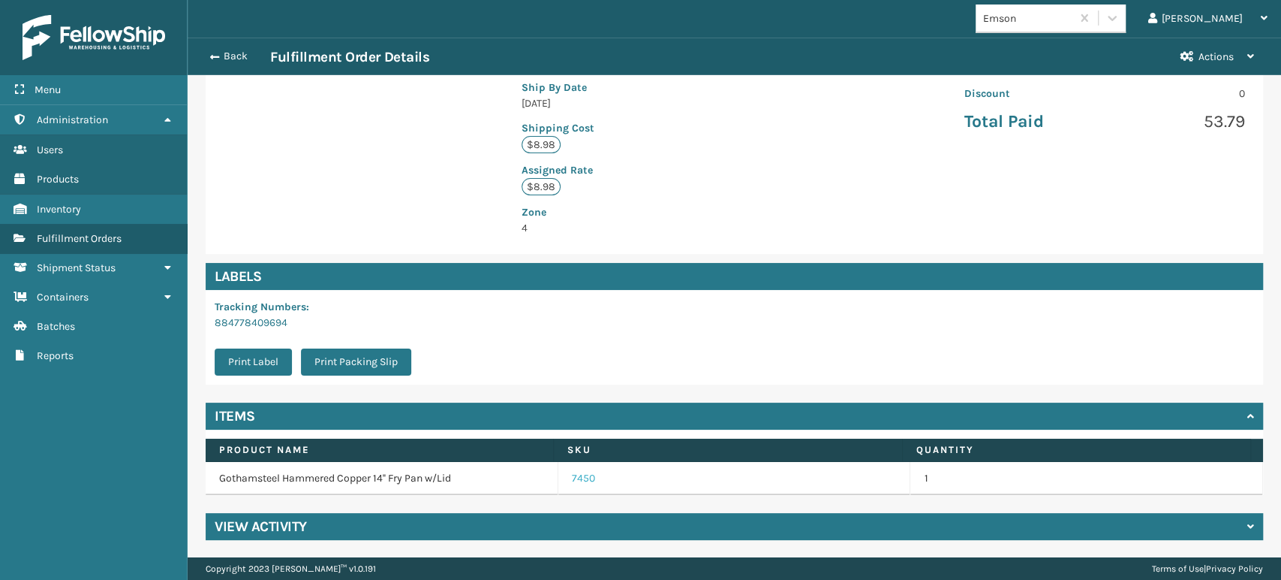
click at [572, 475] on link "7450" at bounding box center [583, 478] width 23 height 15
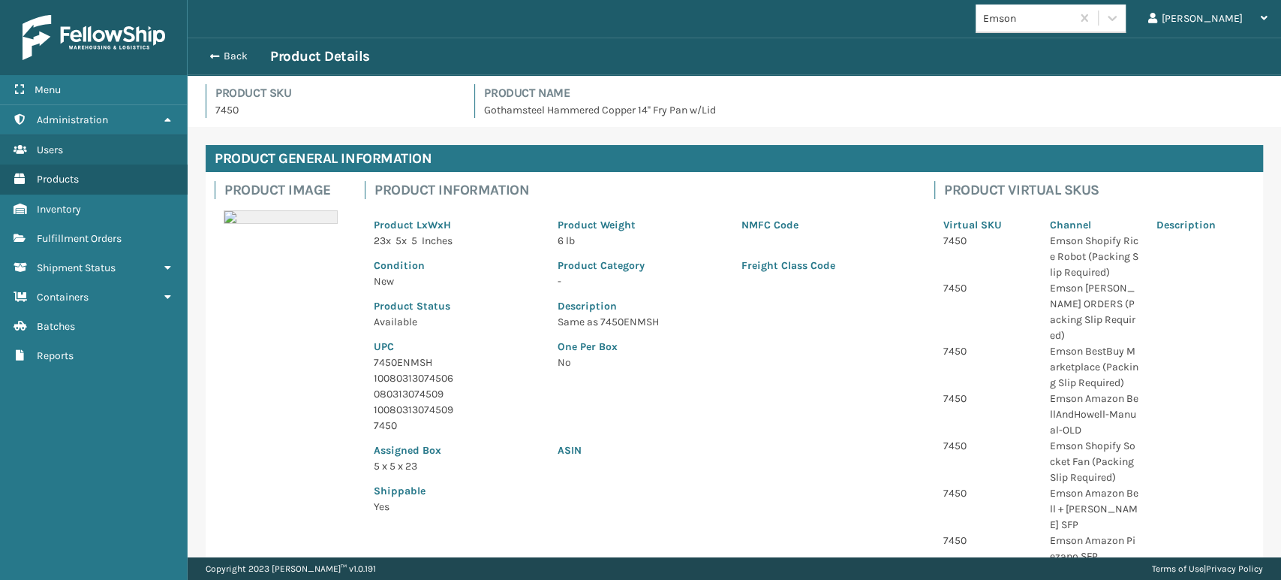
click at [403, 359] on p "7450ENMSH" at bounding box center [457, 362] width 166 height 16
copy p "7450ENMSH"
click at [227, 53] on button "Back" at bounding box center [235, 57] width 69 height 14
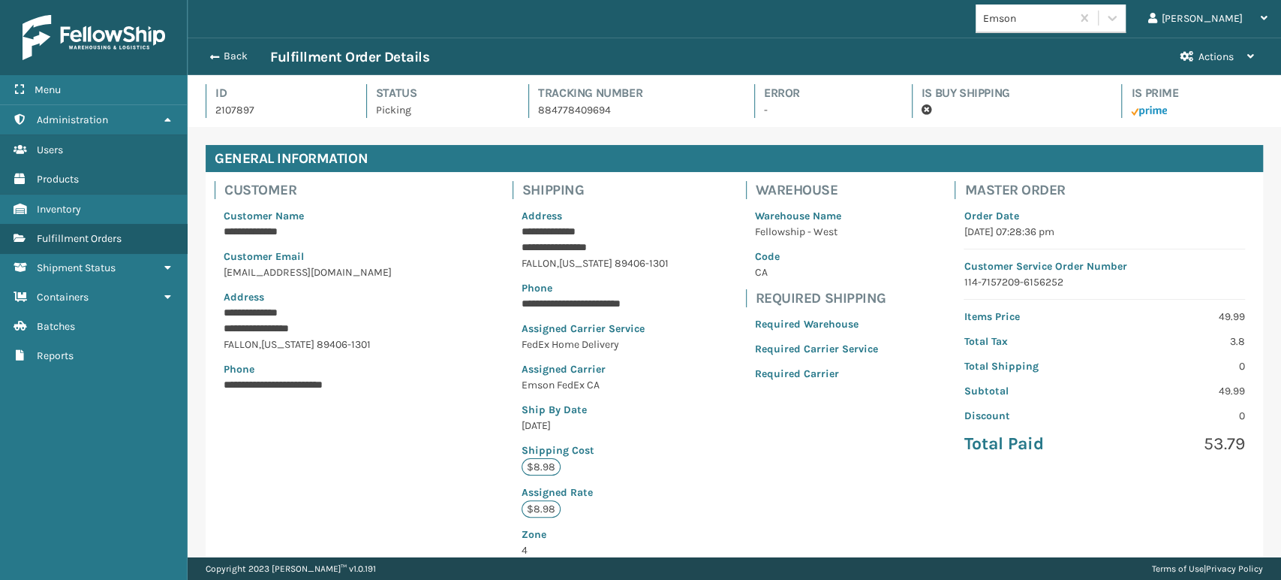
scroll to position [36, 1093]
click at [227, 53] on button "Back" at bounding box center [235, 57] width 69 height 14
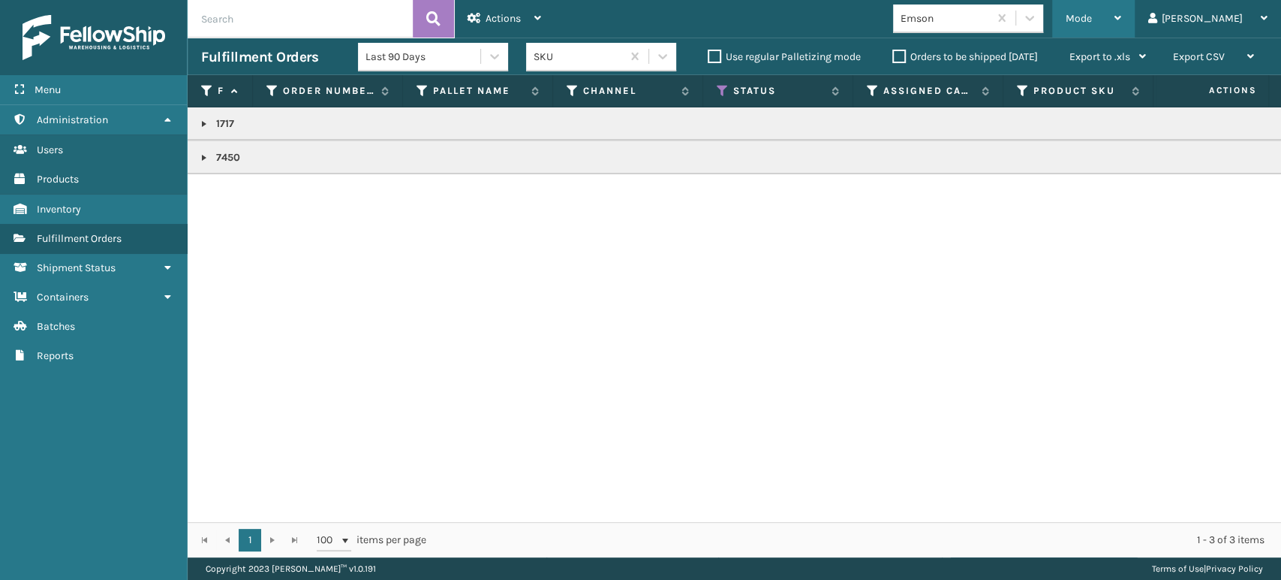
click at [1121, 24] on div "Mode" at bounding box center [1094, 19] width 56 height 38
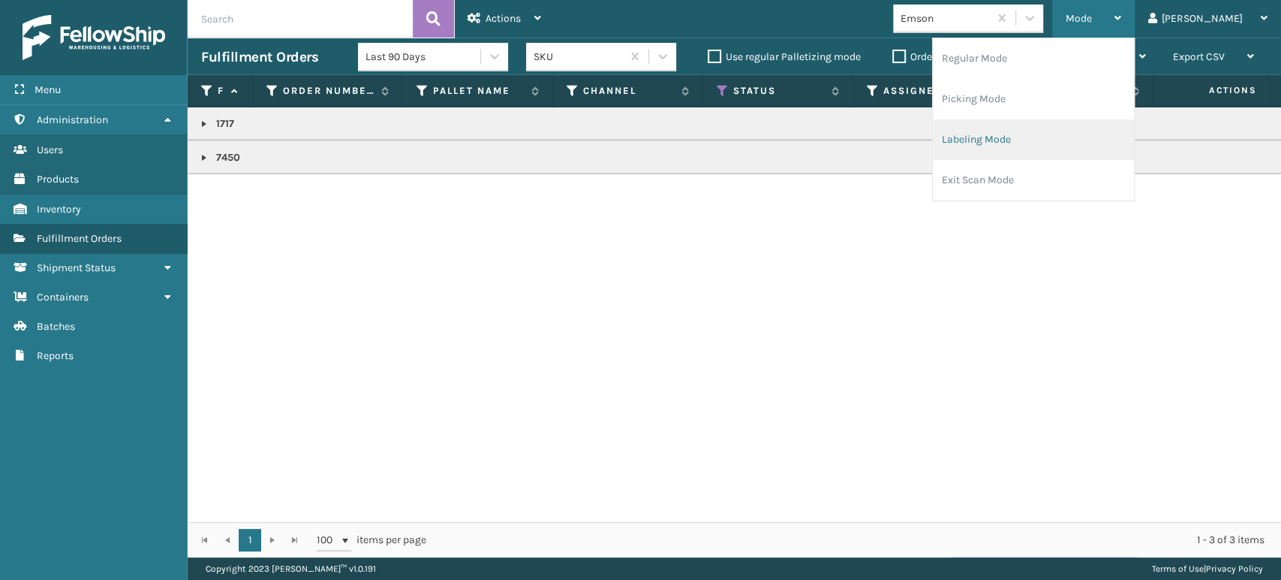
click at [1070, 131] on li "Labeling Mode" at bounding box center [1033, 139] width 201 height 41
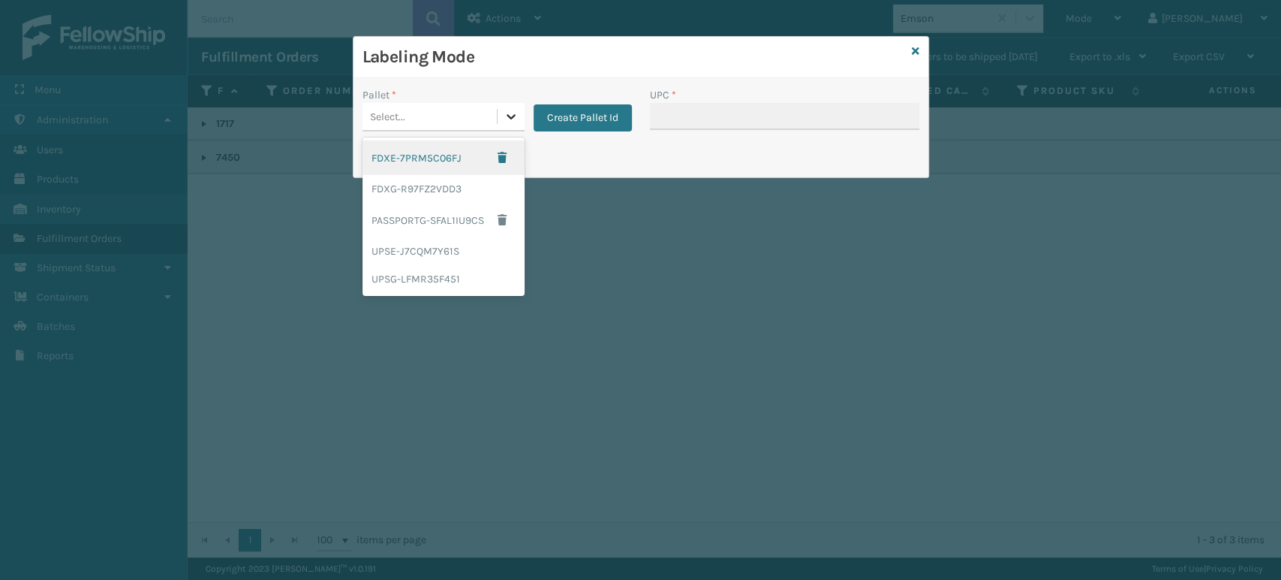
click at [501, 110] on div at bounding box center [511, 116] width 27 height 27
click at [471, 181] on div "FDXG-R97FZ2VDD3" at bounding box center [444, 189] width 162 height 28
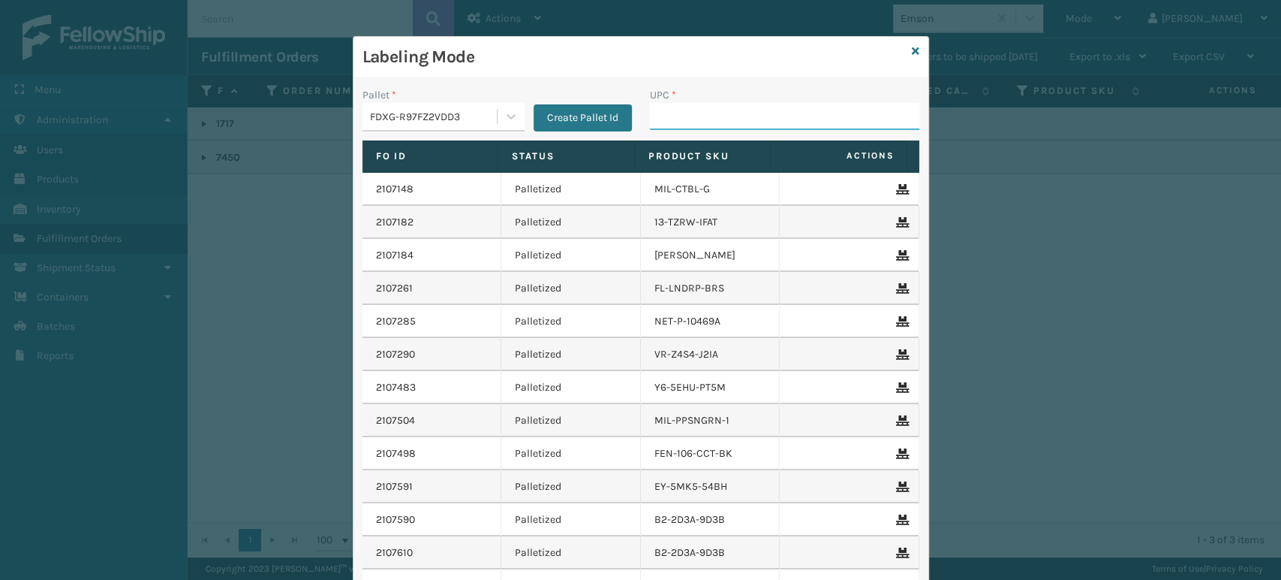
click at [688, 107] on input "UPC *" at bounding box center [784, 116] width 269 height 27
paste input "7450ENMSH"
type input "7450ENMSH"
click at [913, 50] on div "Labeling Mode" at bounding box center [641, 57] width 575 height 41
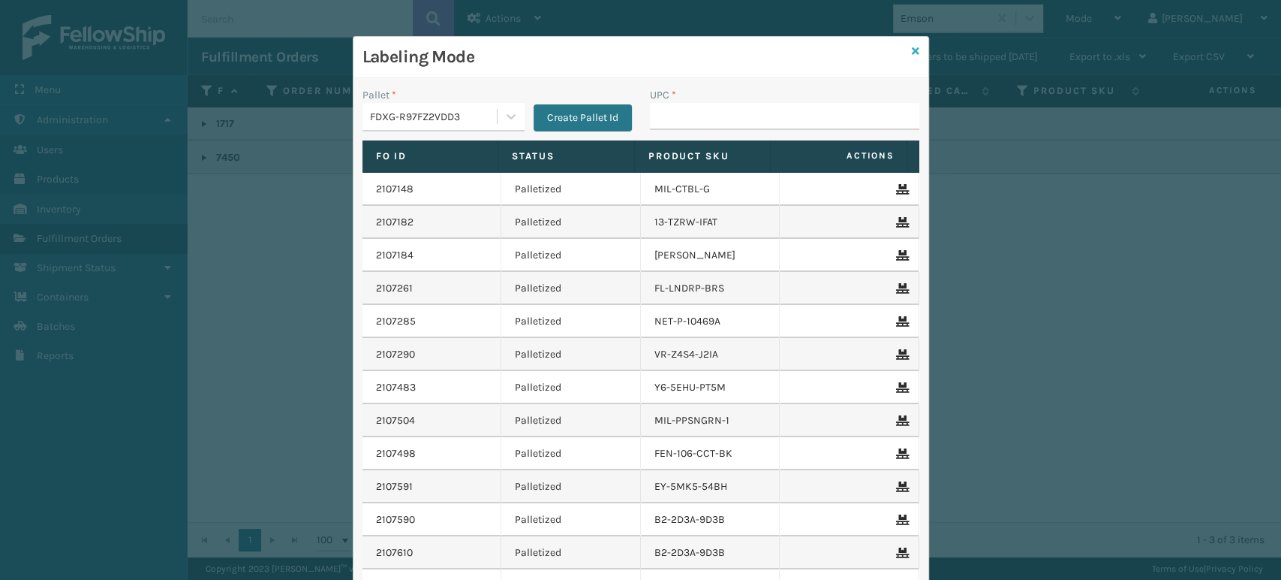
click at [912, 51] on icon at bounding box center [916, 51] width 8 height 11
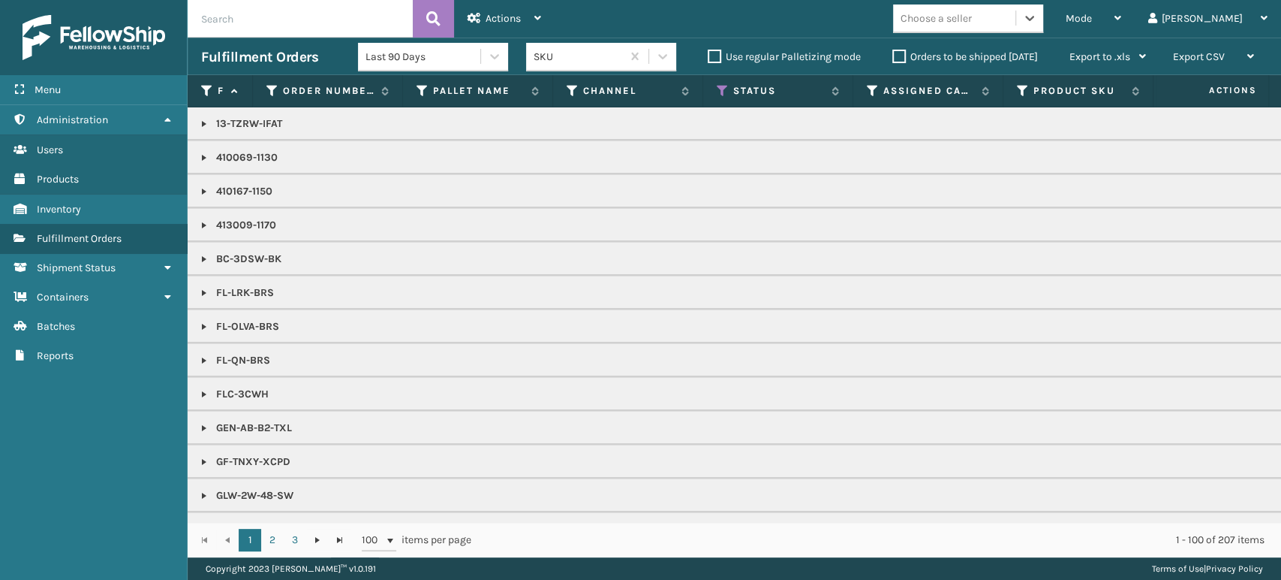
click at [1092, 18] on span "Mode" at bounding box center [1079, 18] width 26 height 13
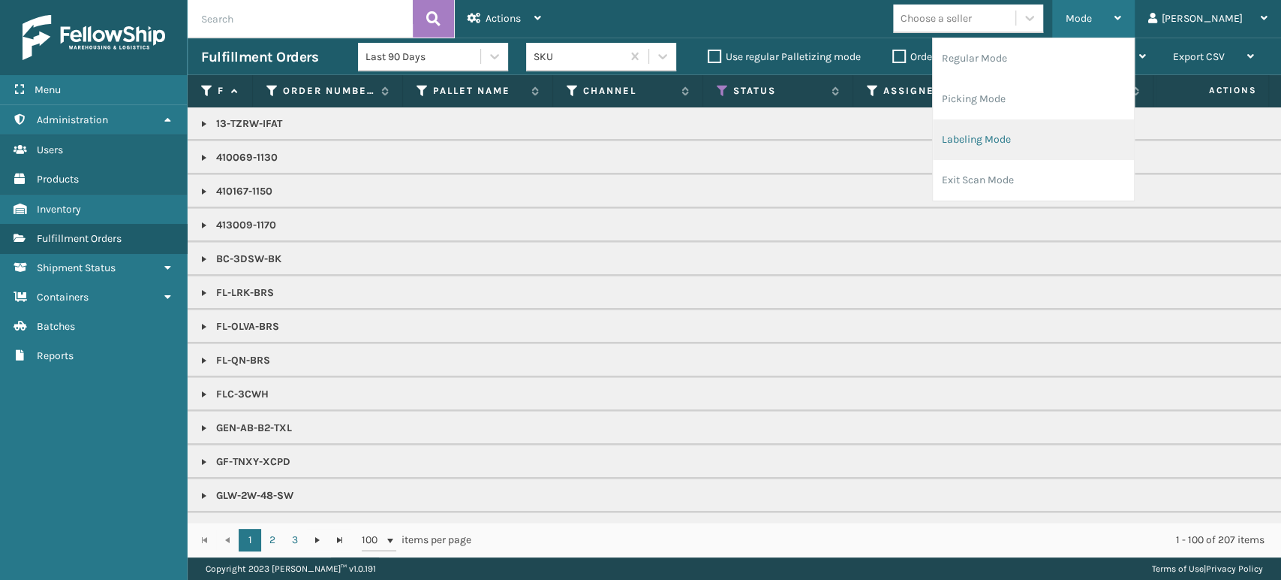
click at [1097, 133] on li "Labeling Mode" at bounding box center [1033, 139] width 201 height 41
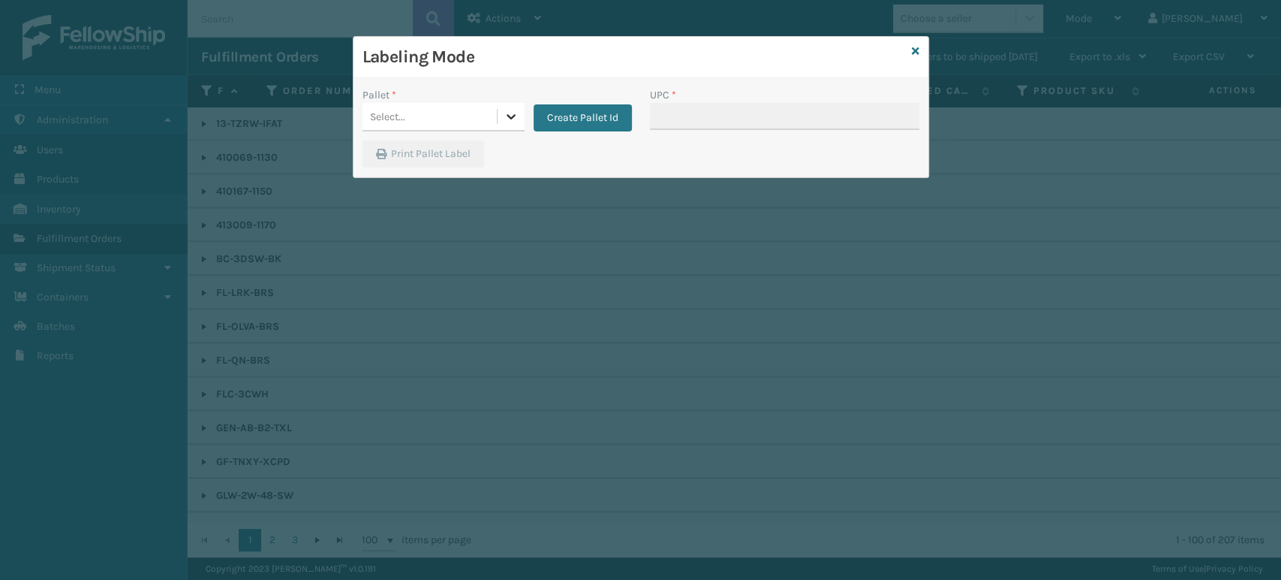
click at [504, 109] on icon at bounding box center [511, 116] width 15 height 15
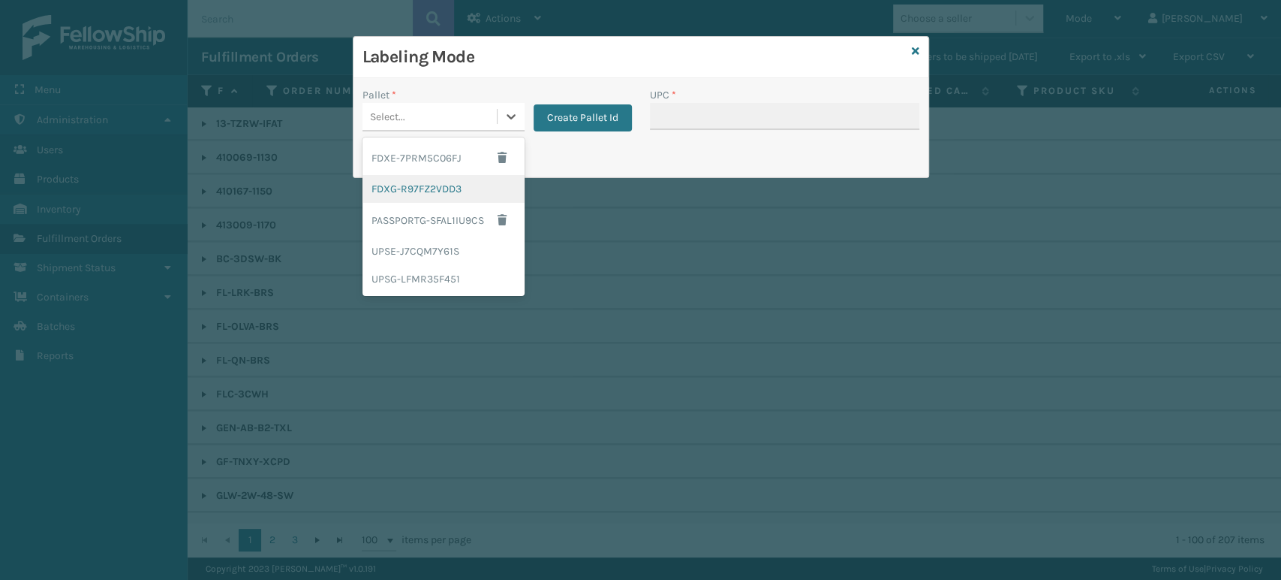
click at [472, 197] on div "FDXG-R97FZ2VDD3" at bounding box center [444, 189] width 162 height 28
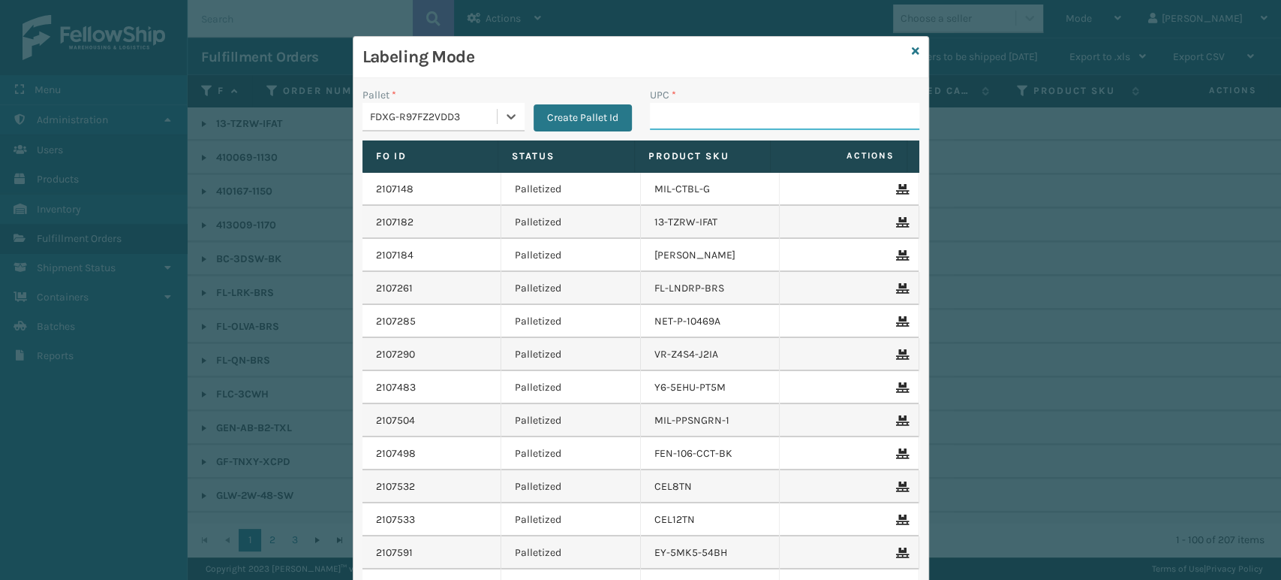
click at [671, 110] on input "UPC *" at bounding box center [784, 116] width 269 height 27
type input "8499860"
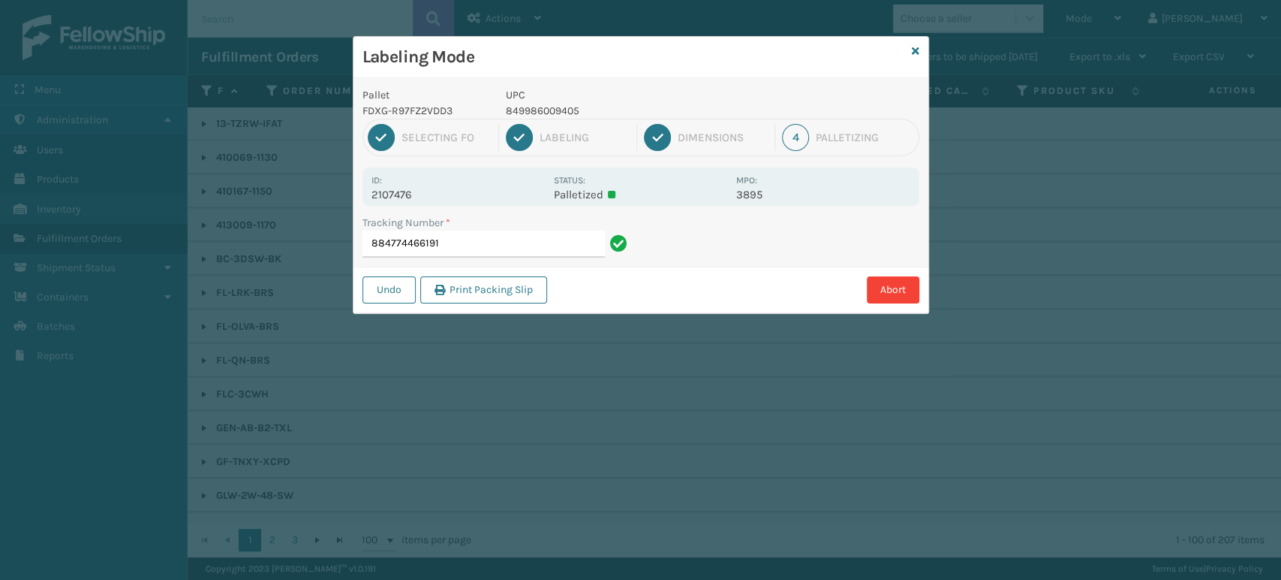
click at [499, 236] on input "884774466191" at bounding box center [484, 243] width 242 height 27
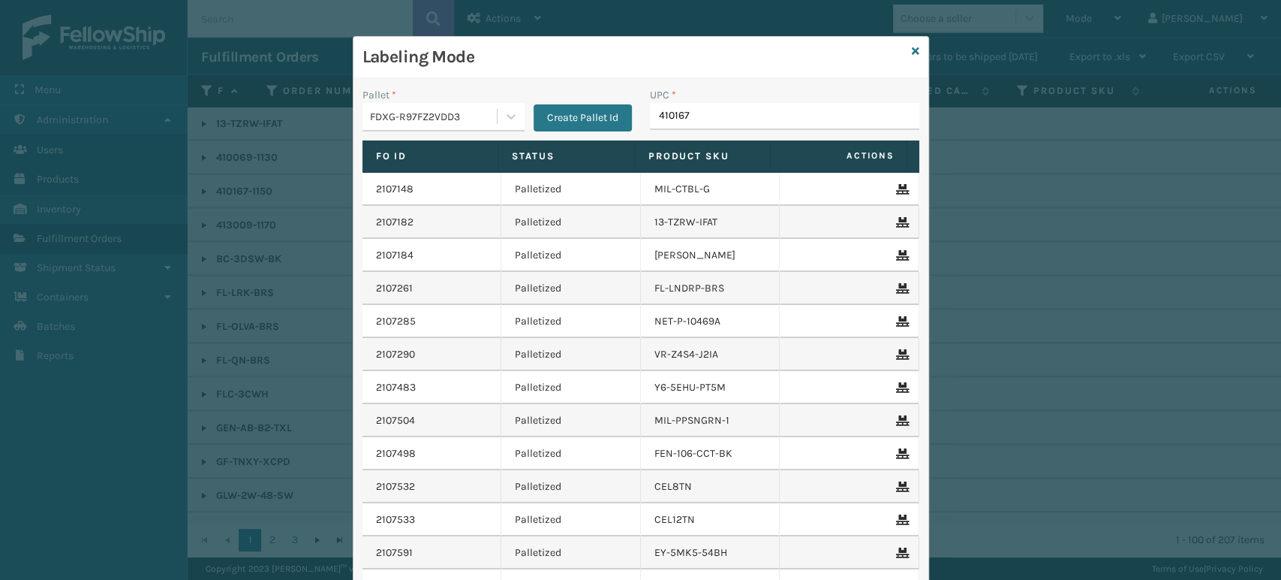
type input "410167-"
type input "8409851267"
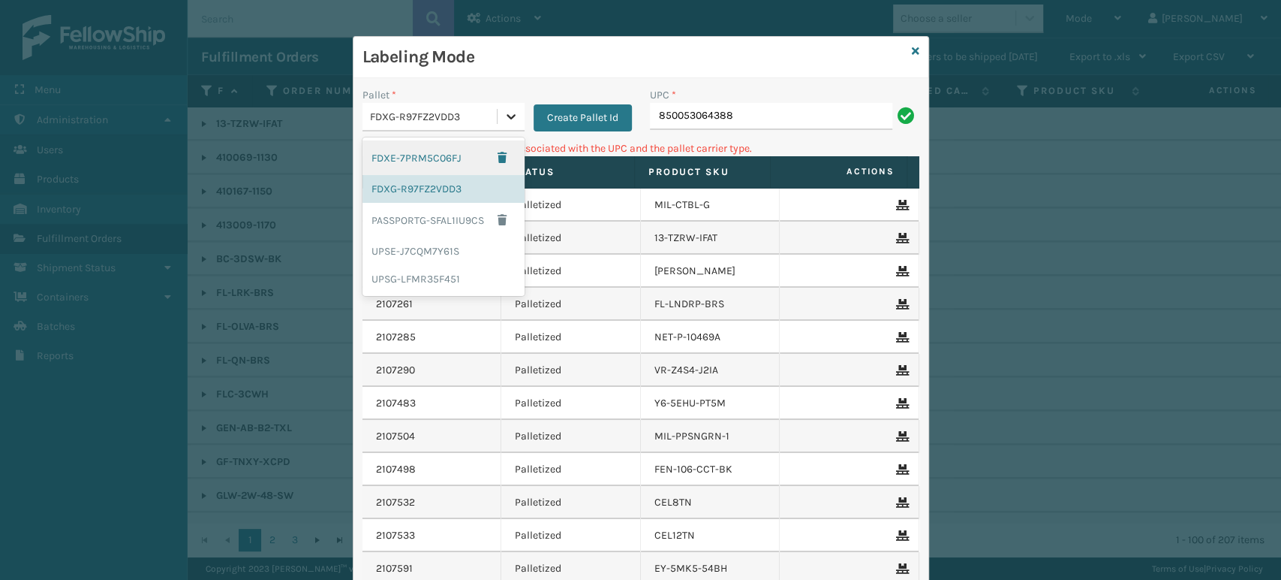
click at [504, 117] on icon at bounding box center [511, 116] width 15 height 15
click at [438, 279] on div "UPSG-LFMR35F451" at bounding box center [444, 279] width 162 height 28
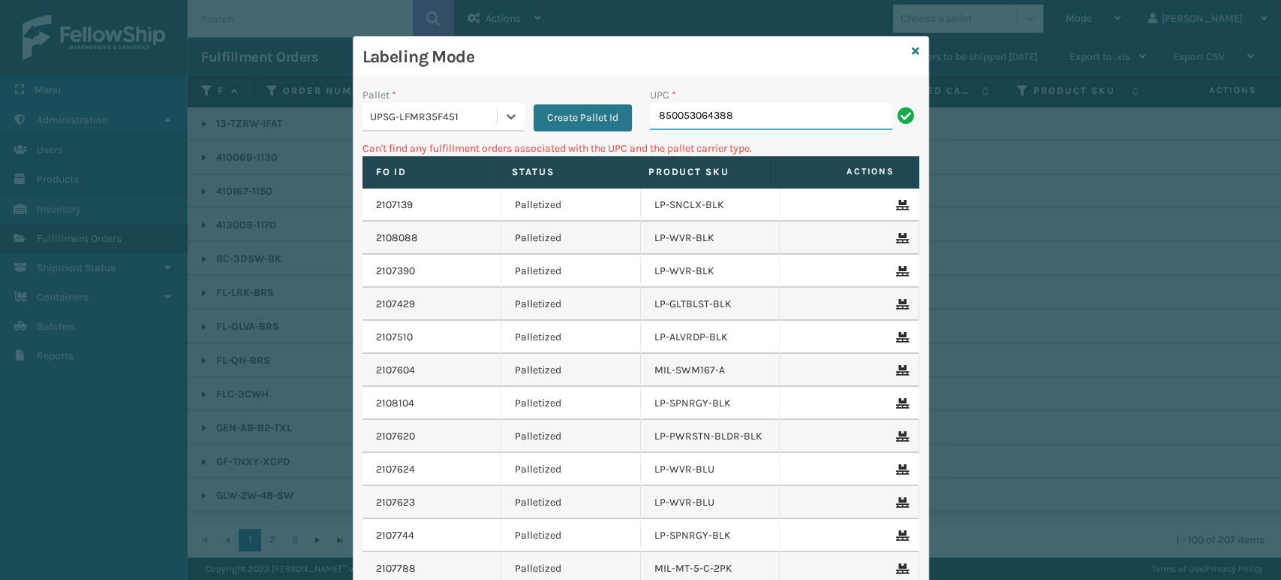
click at [826, 118] on input "850053064388" at bounding box center [771, 116] width 242 height 27
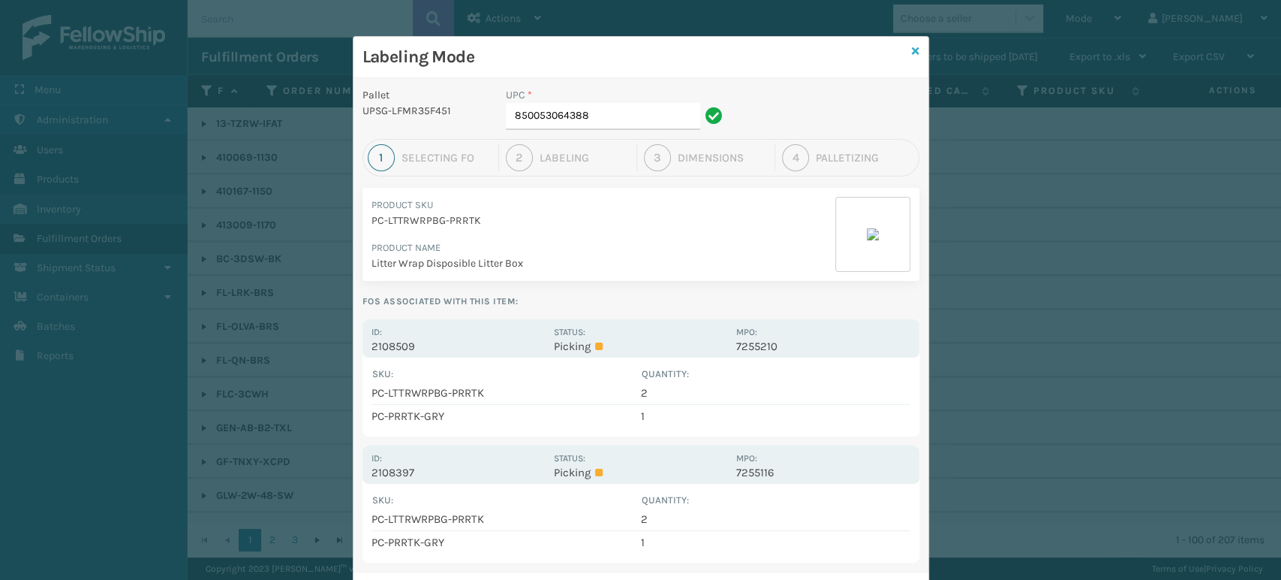
click at [912, 48] on icon at bounding box center [916, 51] width 8 height 11
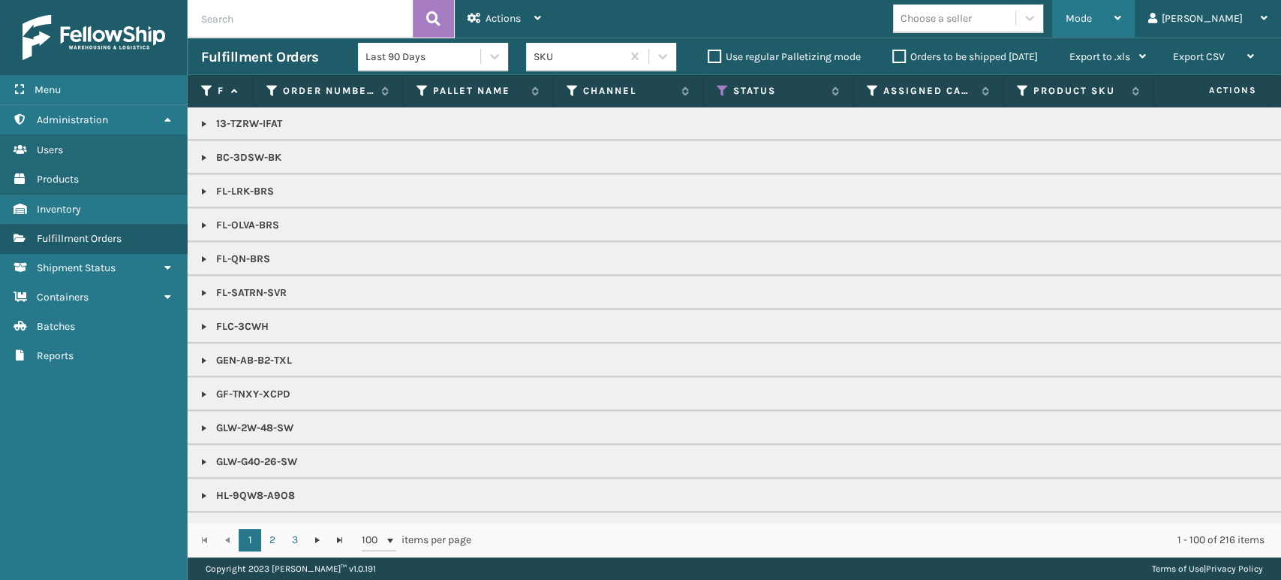
click at [1121, 8] on div "Mode" at bounding box center [1094, 19] width 56 height 38
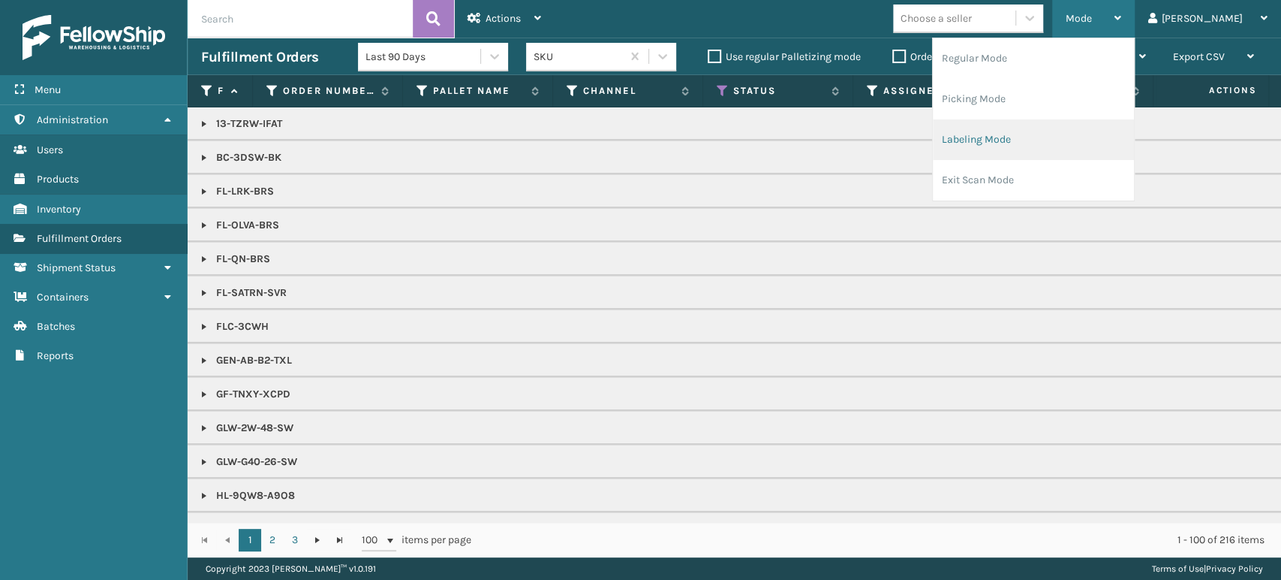
click at [1123, 147] on li "Labeling Mode" at bounding box center [1033, 139] width 201 height 41
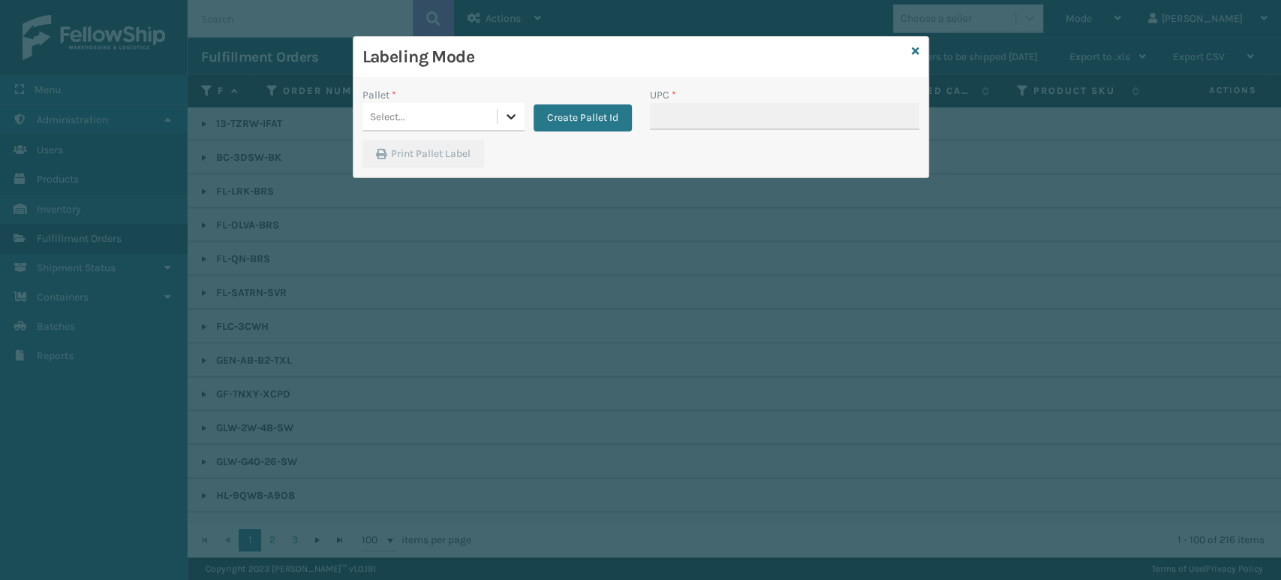
click at [499, 111] on div at bounding box center [511, 116] width 27 height 27
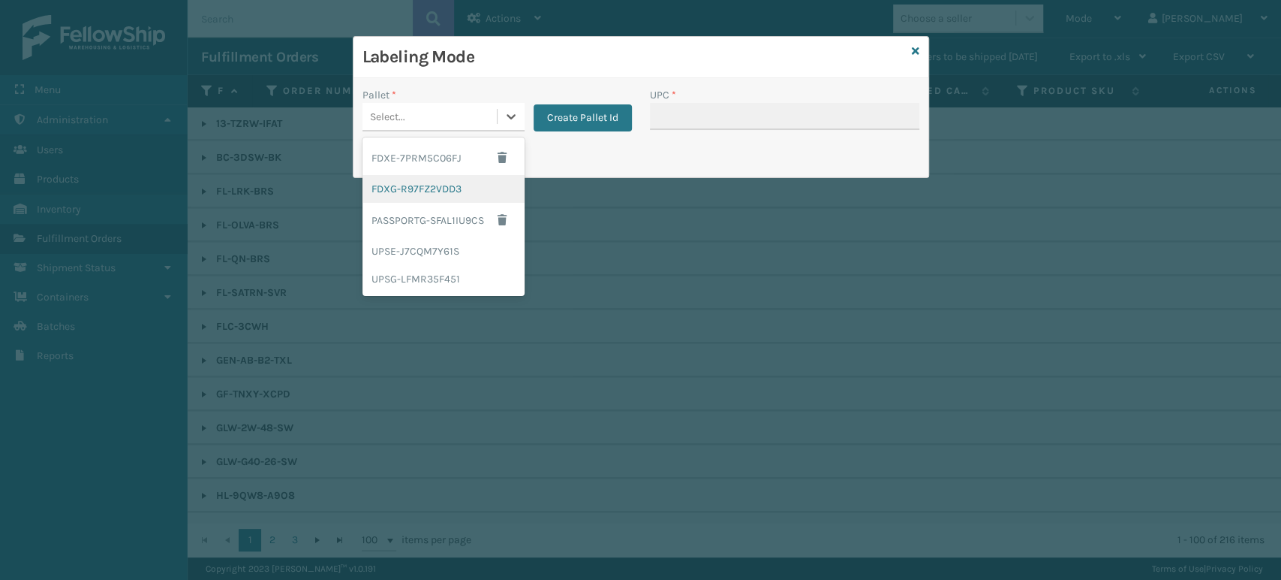
click at [450, 191] on div "FDXG-R97FZ2VDD3" at bounding box center [444, 189] width 162 height 28
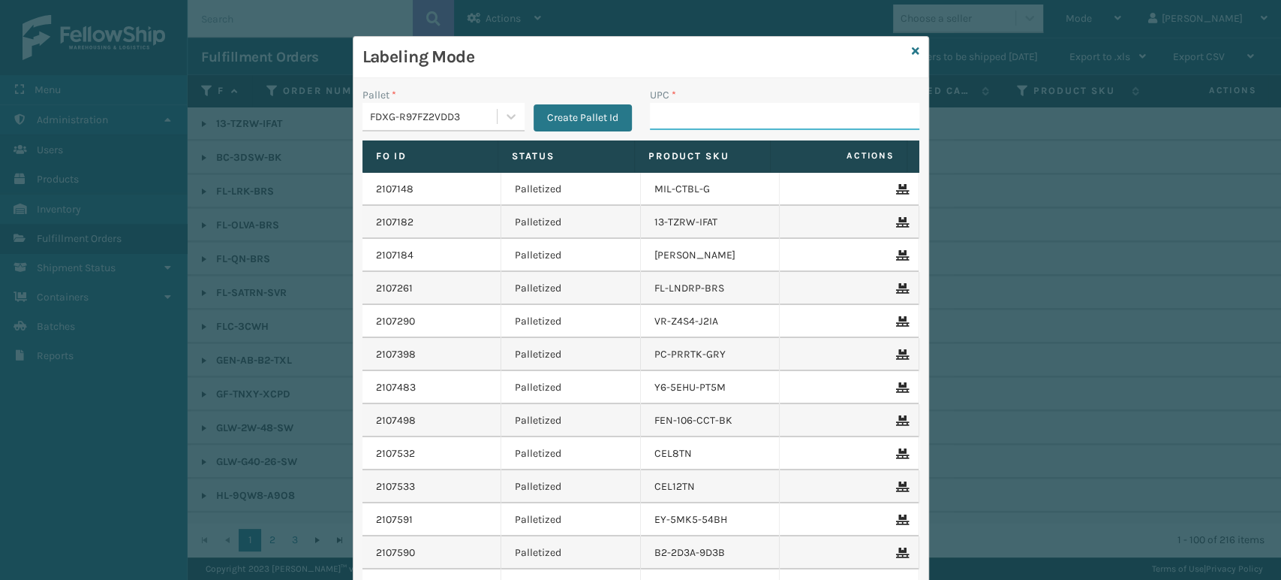
click at [742, 129] on input "UPC *" at bounding box center [784, 116] width 269 height 27
type input "1717"
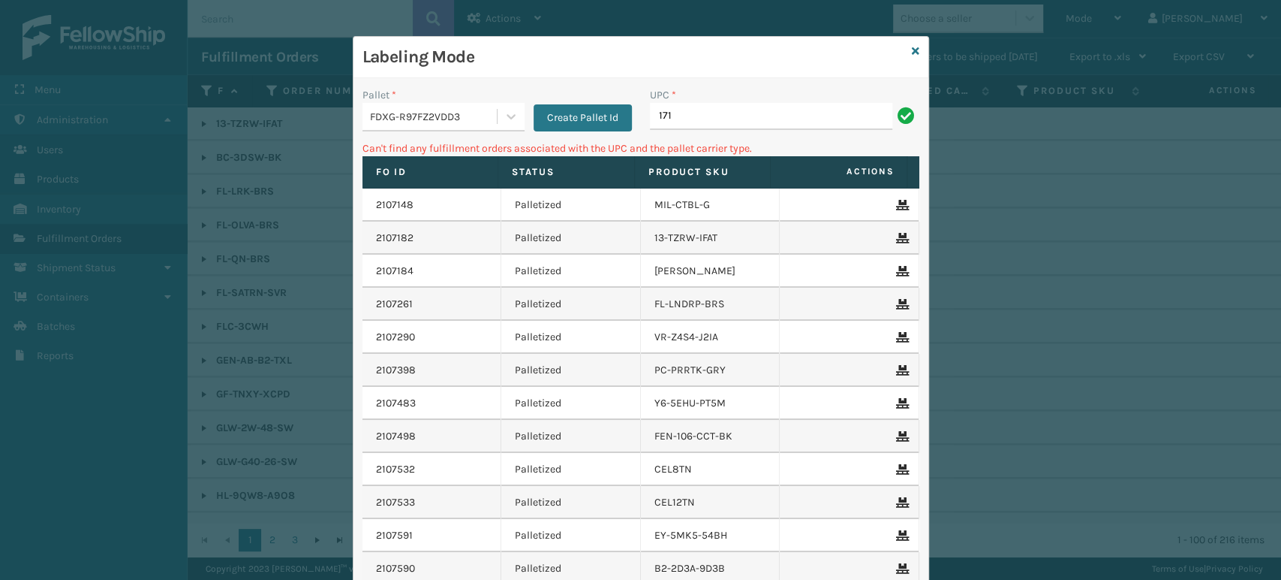
type input "1717MTW"
click at [912, 53] on icon at bounding box center [916, 51] width 8 height 11
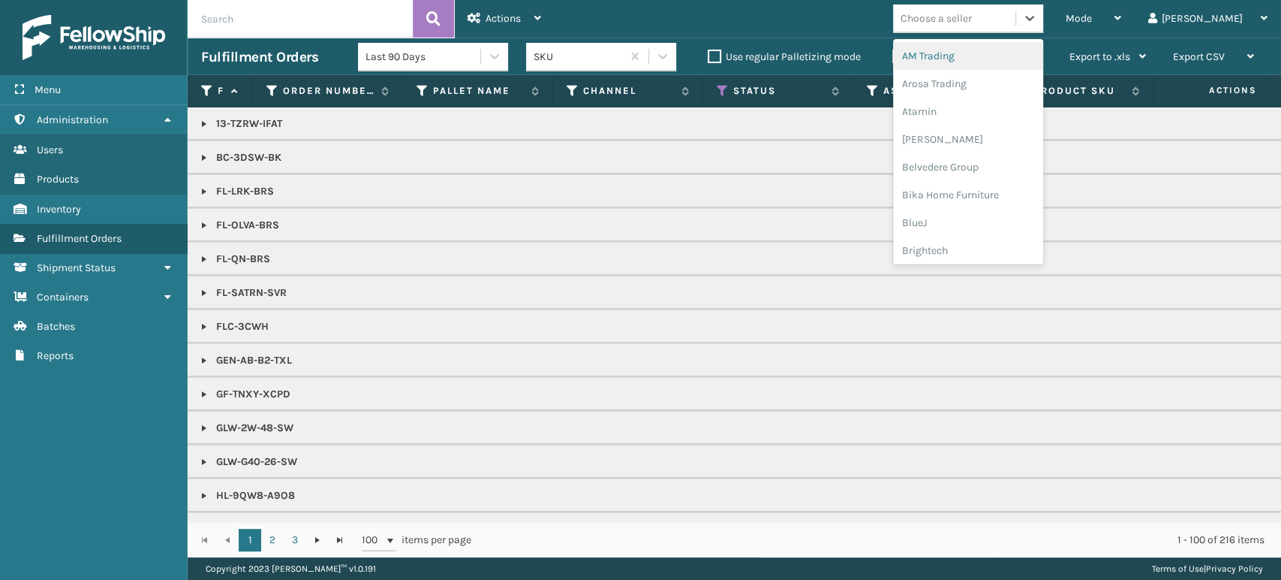
click at [1008, 26] on div "Choose a seller" at bounding box center [954, 18] width 122 height 25
type input "em"
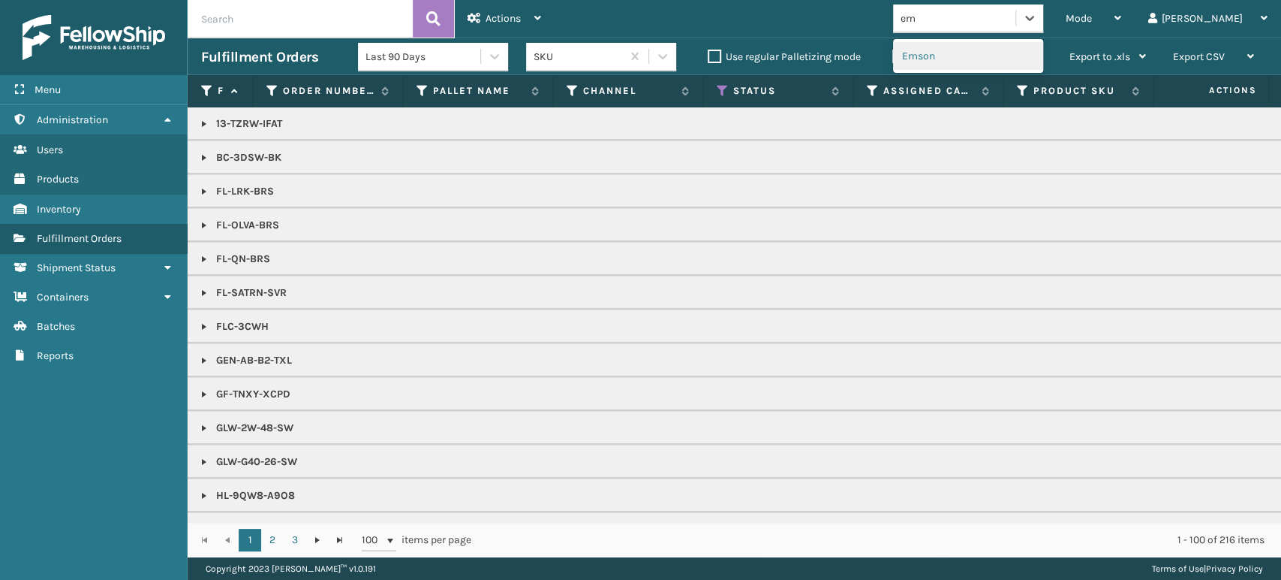
click at [1021, 48] on div "Emson" at bounding box center [968, 56] width 150 height 28
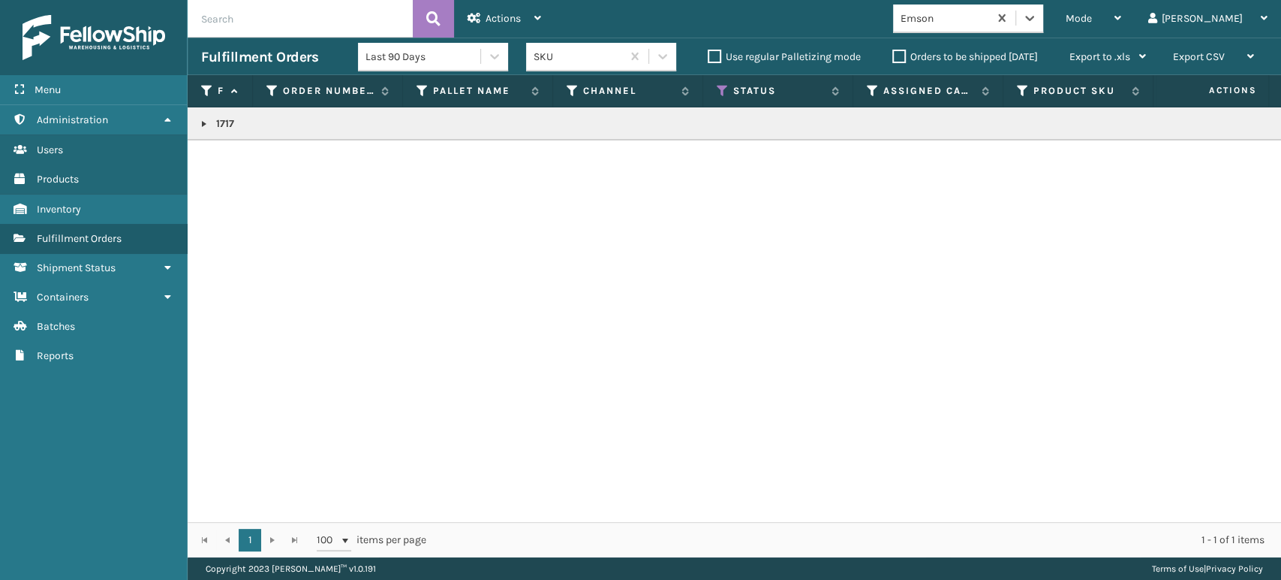
click at [200, 121] on link at bounding box center [204, 124] width 12 height 12
click at [230, 158] on link "2108339" at bounding box center [245, 156] width 41 height 15
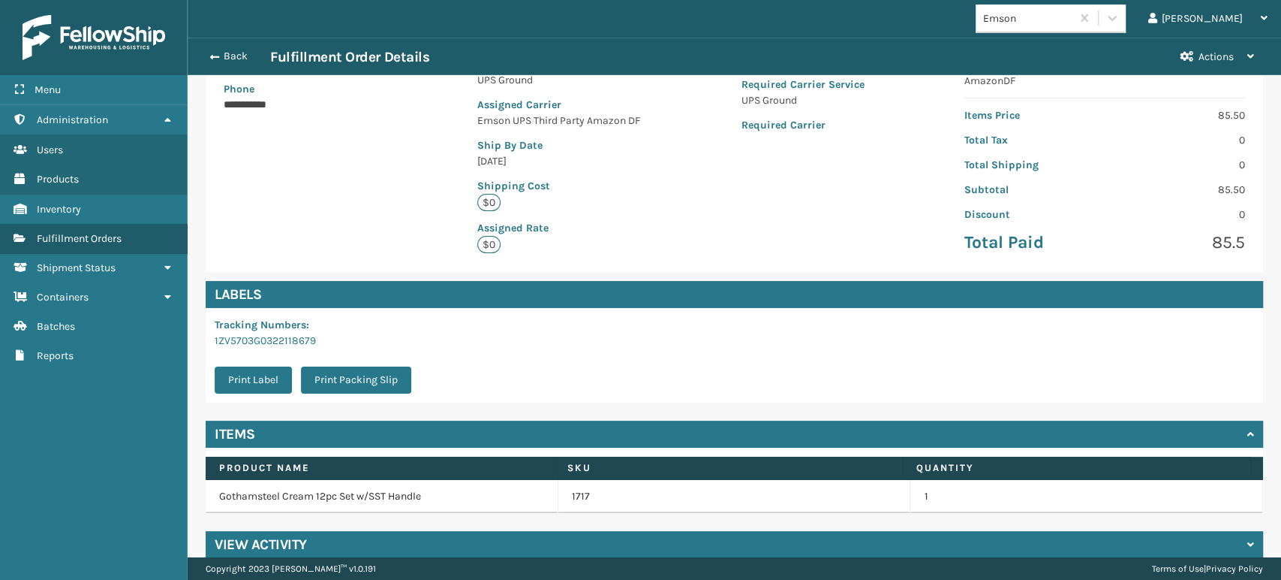
scroll to position [282, 0]
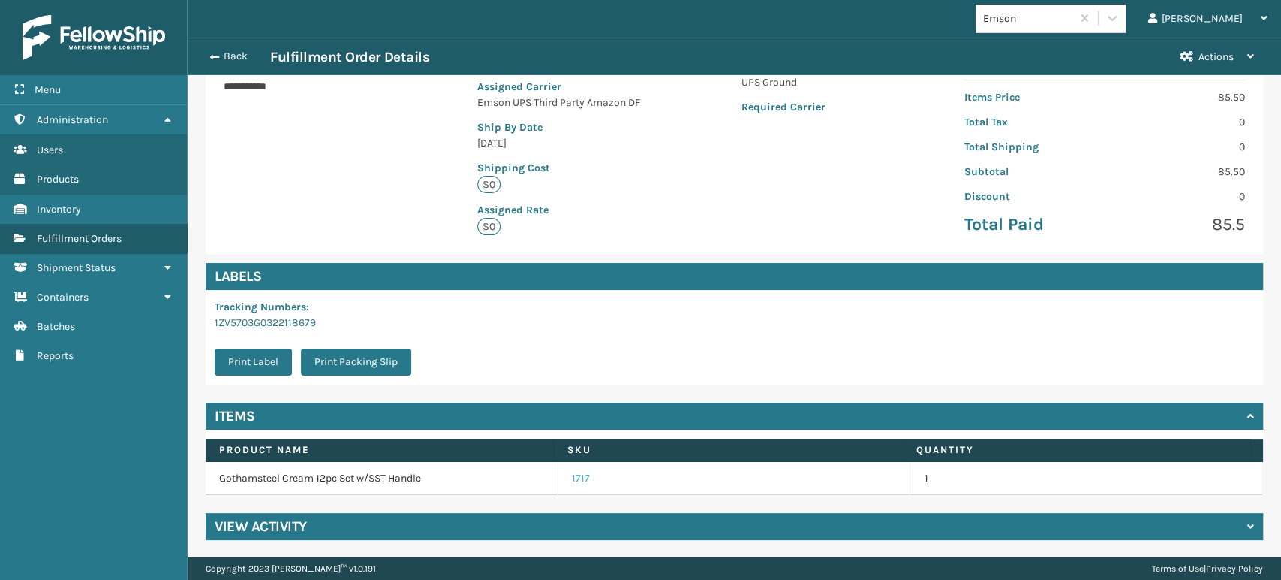
click at [572, 477] on link "1717" at bounding box center [581, 478] width 18 height 15
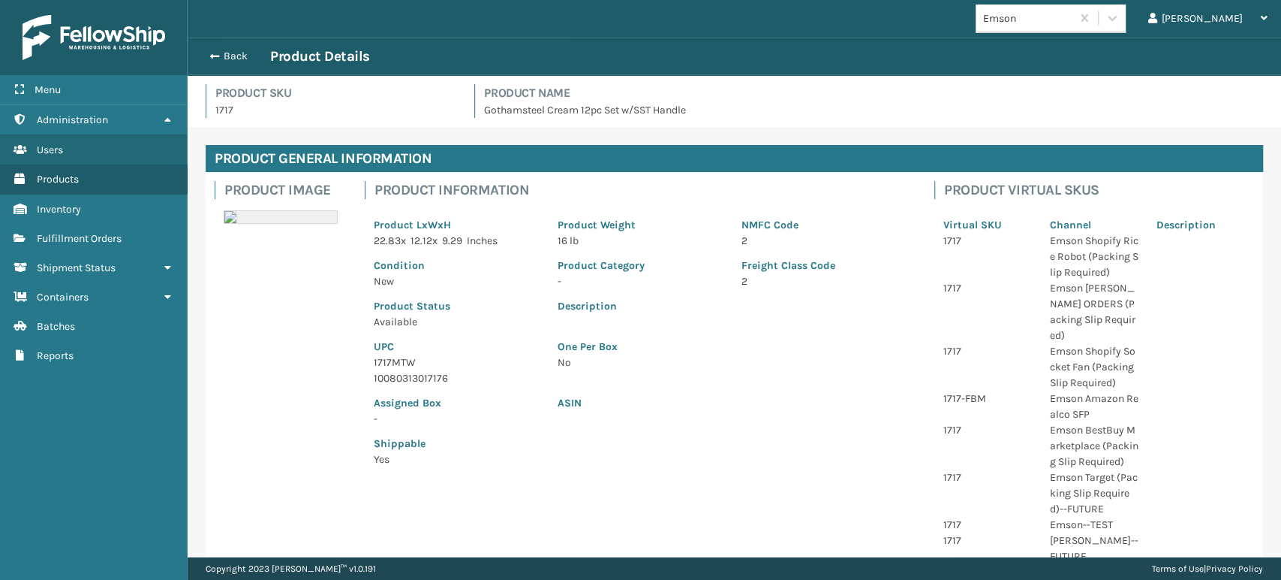
click at [404, 365] on p "1717MTW" at bounding box center [457, 362] width 166 height 16
click at [403, 365] on p "1717MTW" at bounding box center [457, 362] width 166 height 16
copy p "1717MTW"
click at [240, 58] on button "Back" at bounding box center [235, 57] width 69 height 14
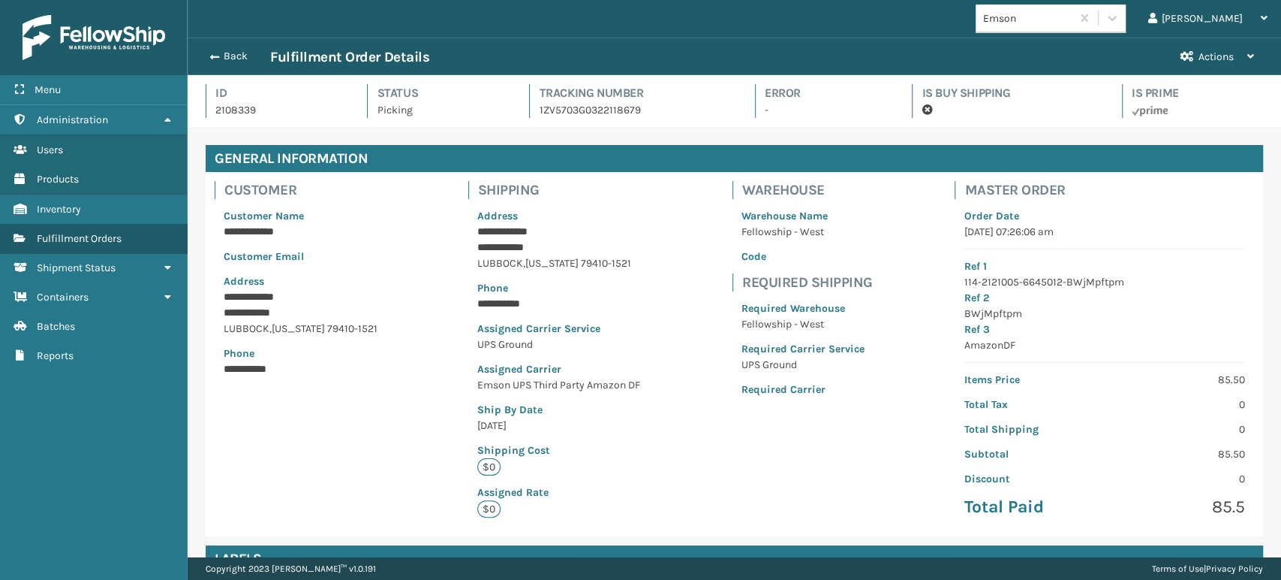
click at [240, 58] on button "Back" at bounding box center [235, 57] width 69 height 14
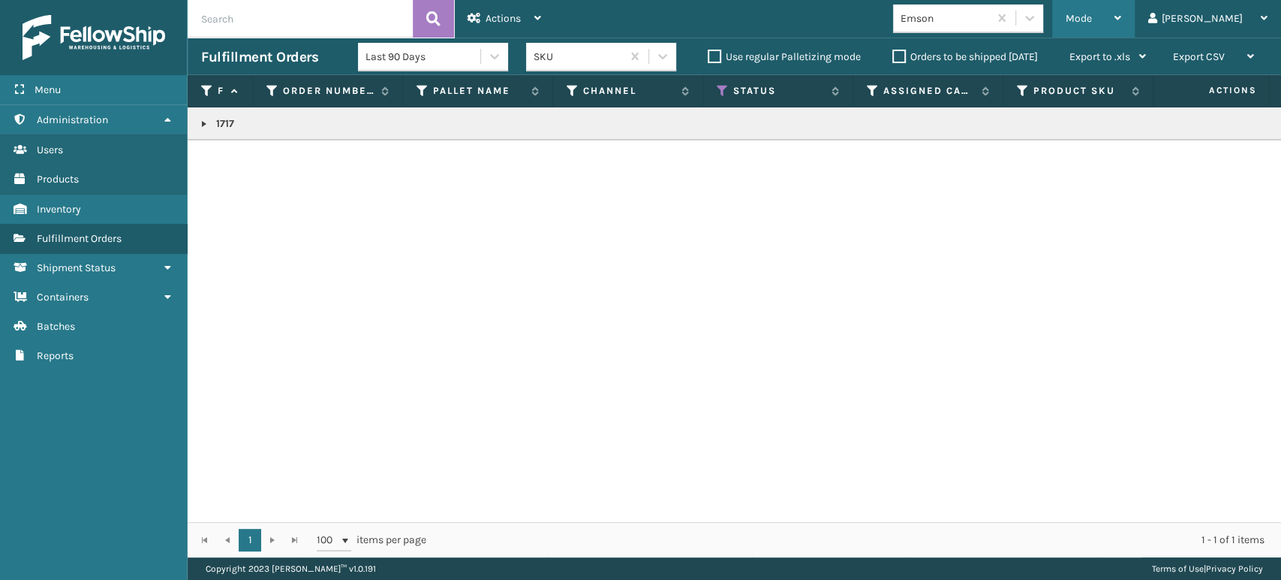
click at [1092, 17] on span "Mode" at bounding box center [1079, 18] width 26 height 13
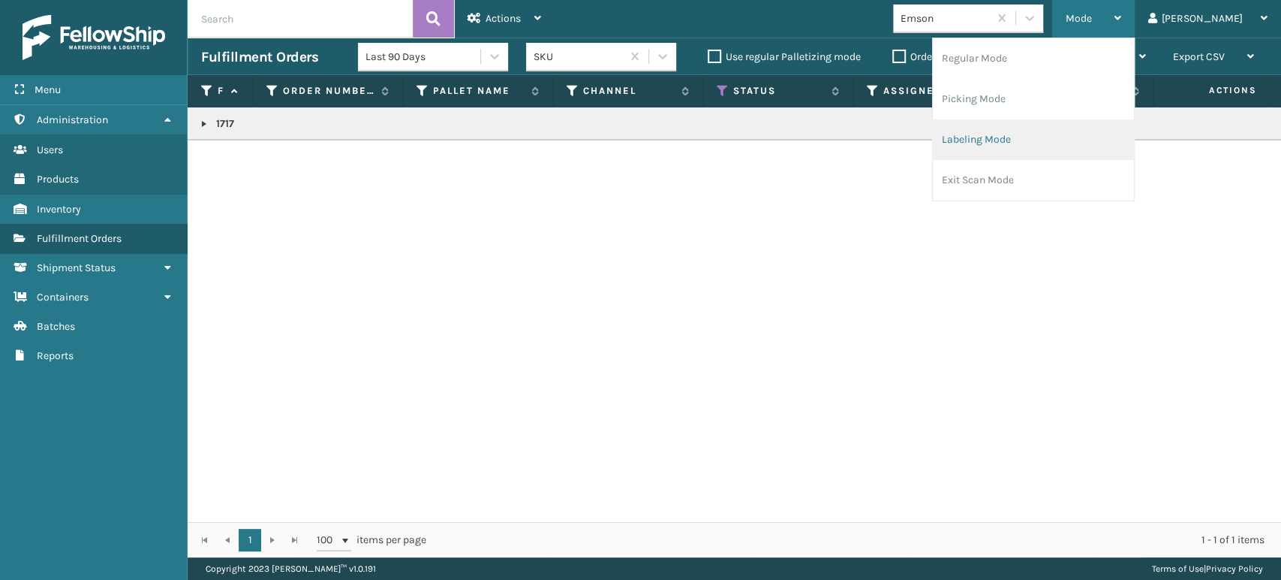
click at [1093, 134] on li "Labeling Mode" at bounding box center [1033, 139] width 201 height 41
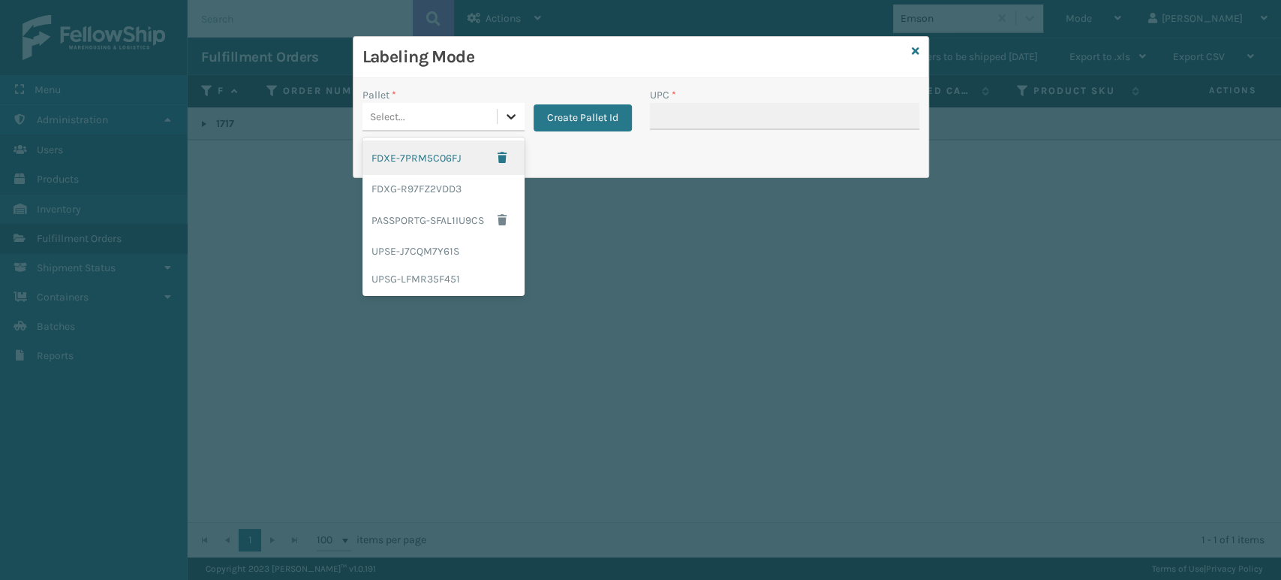
click at [507, 111] on icon at bounding box center [511, 116] width 15 height 15
click at [438, 274] on div "UPSG-LFMR35F451" at bounding box center [444, 279] width 162 height 28
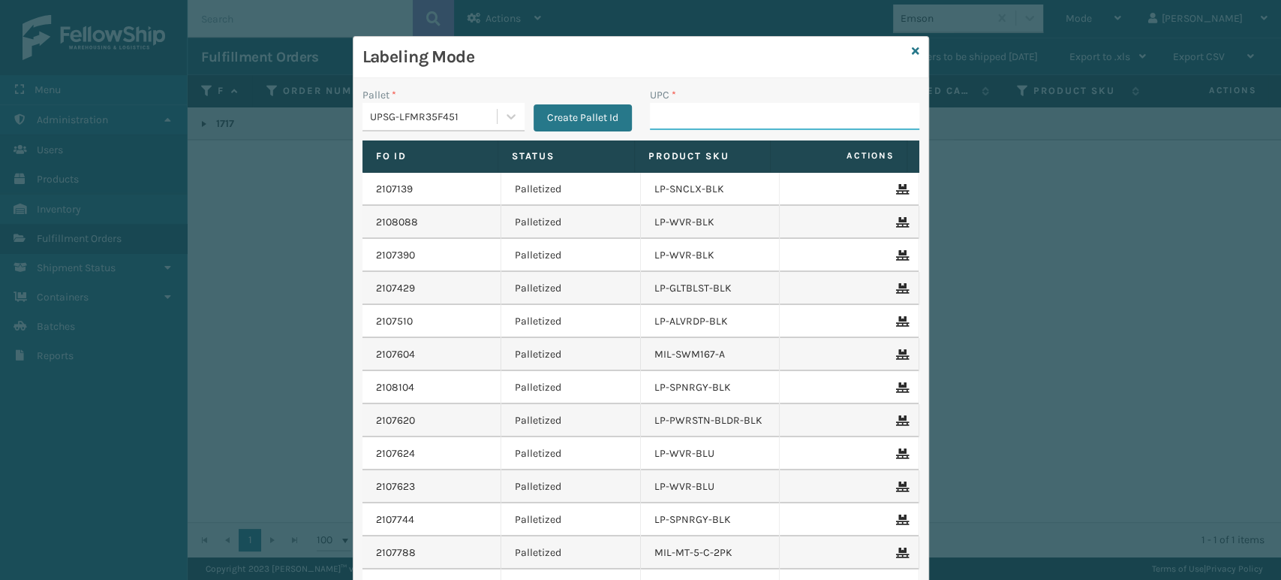
click at [733, 113] on input "UPC *" at bounding box center [784, 116] width 269 height 27
paste input "1717MTW"
type input "1717MTW"
click at [912, 47] on icon at bounding box center [916, 51] width 8 height 11
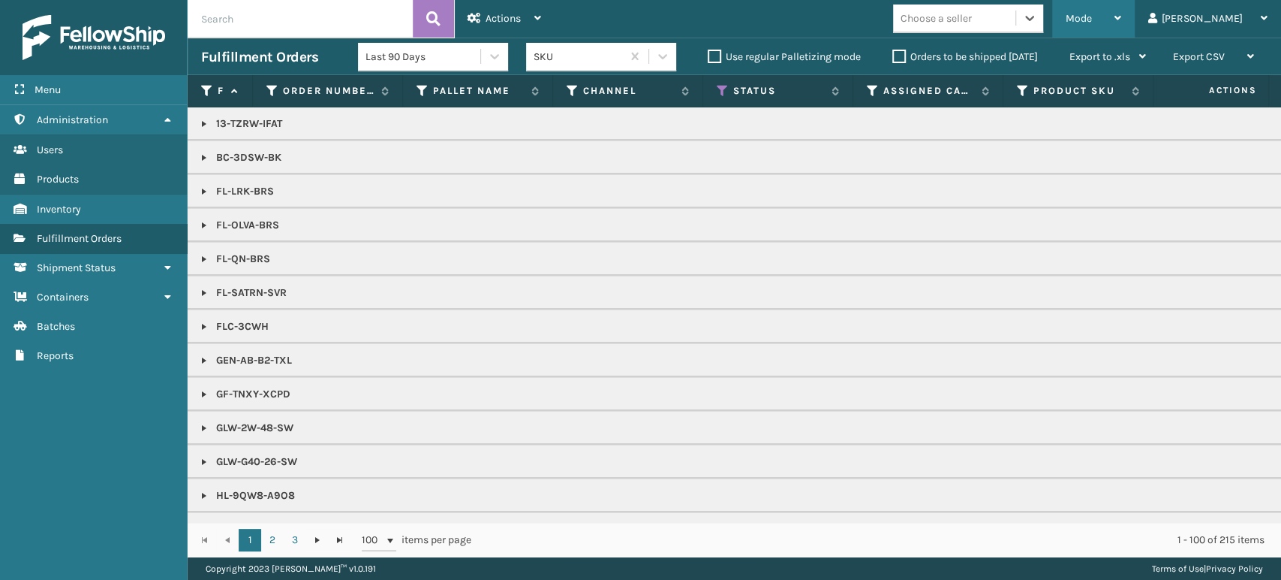
click at [1121, 17] on div "Mode" at bounding box center [1094, 19] width 56 height 38
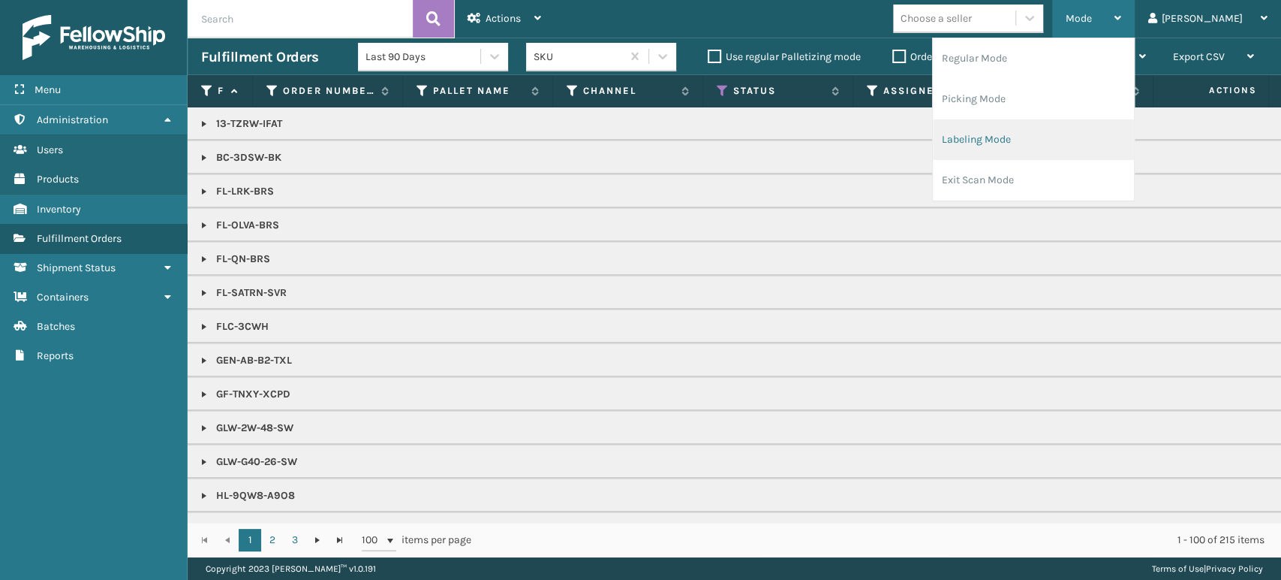
click at [1094, 146] on li "Labeling Mode" at bounding box center [1033, 139] width 201 height 41
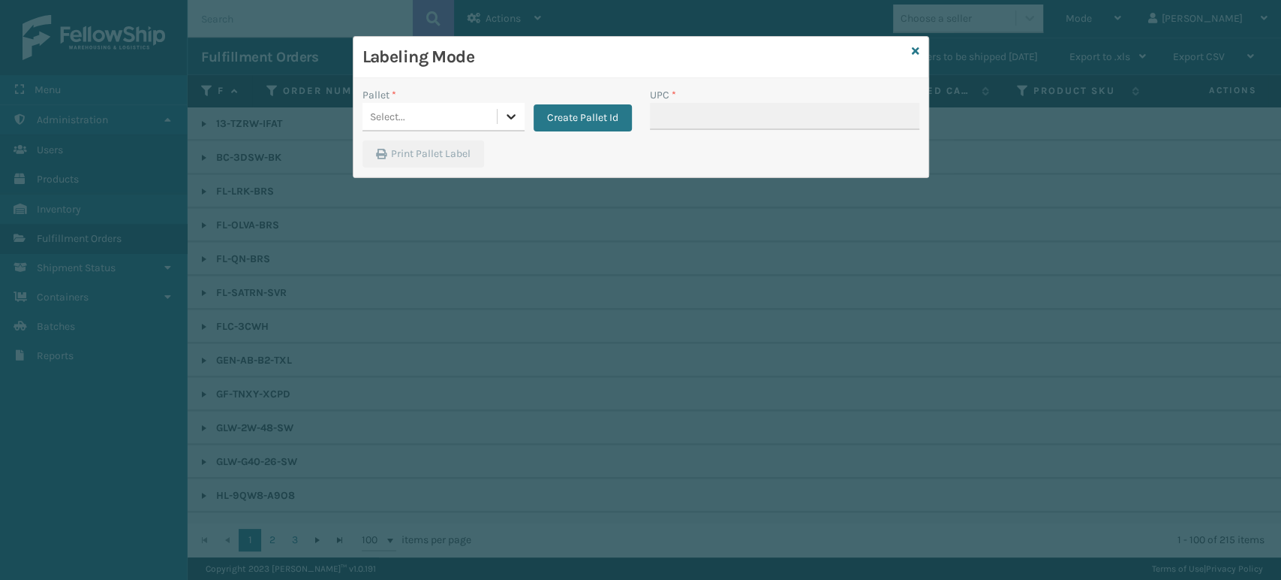
click at [510, 113] on icon at bounding box center [511, 116] width 15 height 15
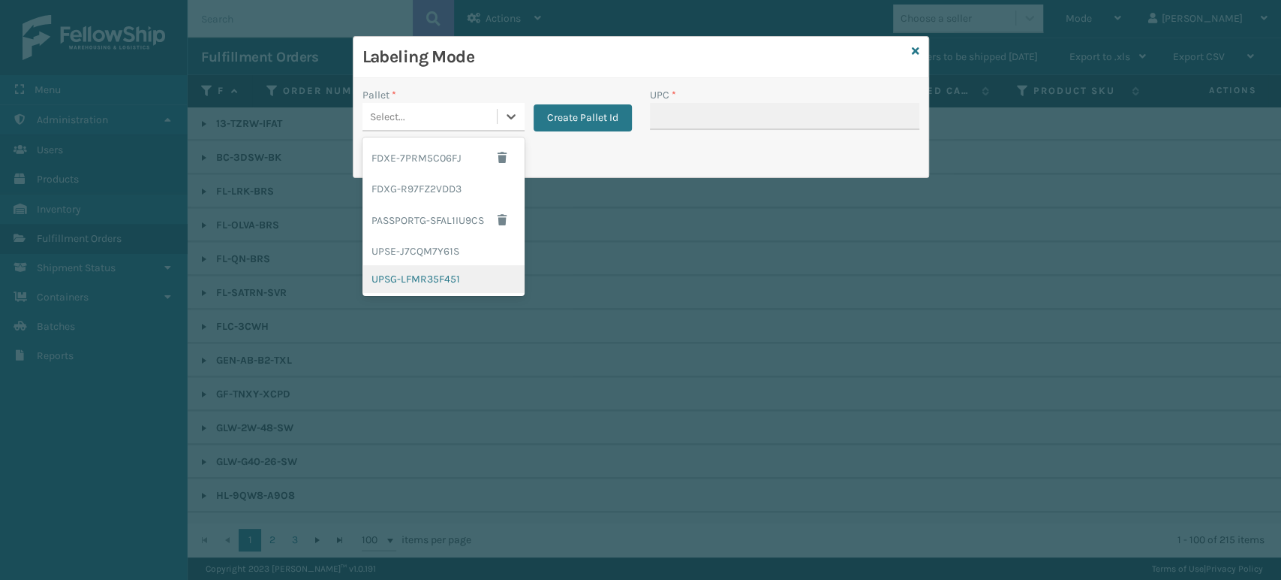
click at [429, 275] on div "UPSG-LFMR35F451" at bounding box center [444, 279] width 162 height 28
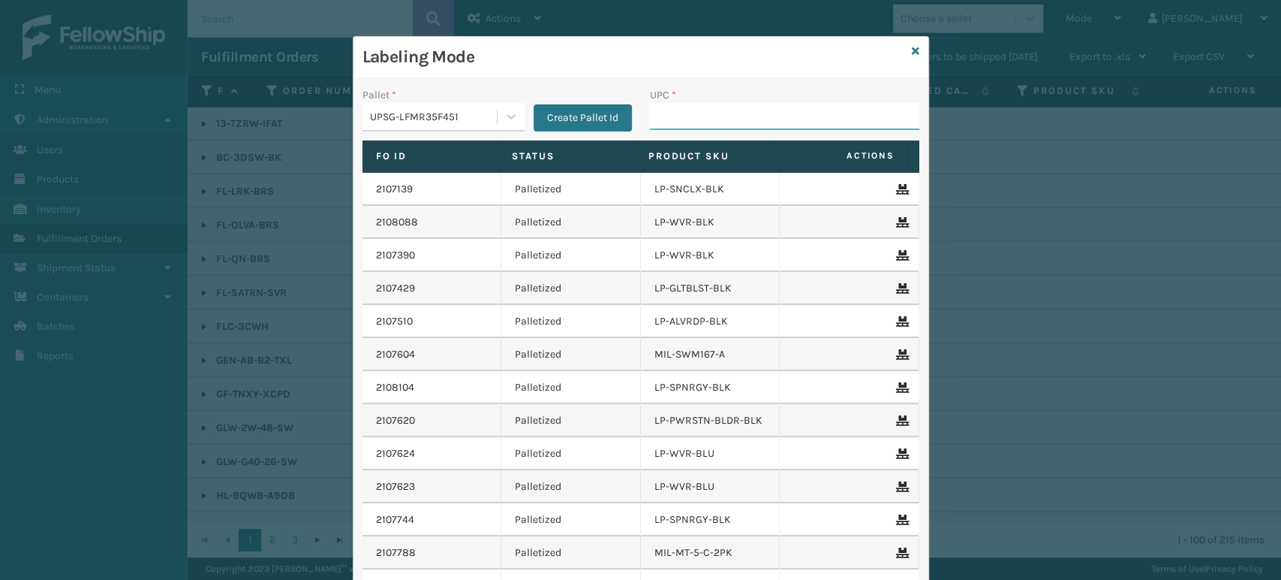
click at [706, 114] on input "UPC *" at bounding box center [784, 116] width 269 height 27
type input "8500406"
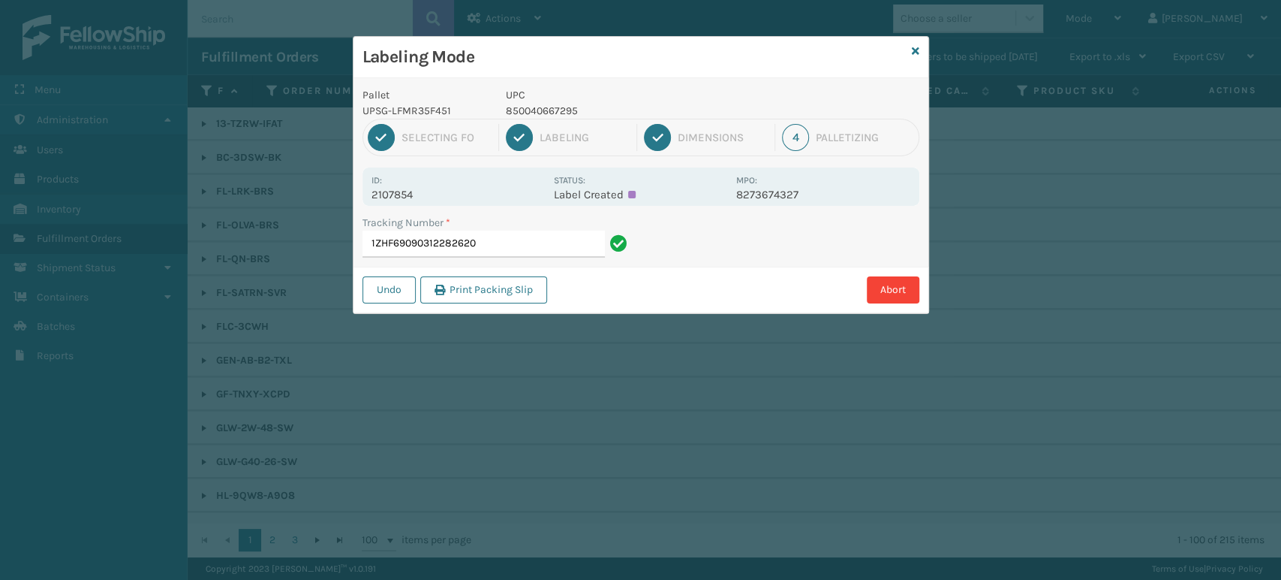
click at [418, 241] on input "1ZHF69090312282620" at bounding box center [484, 243] width 242 height 27
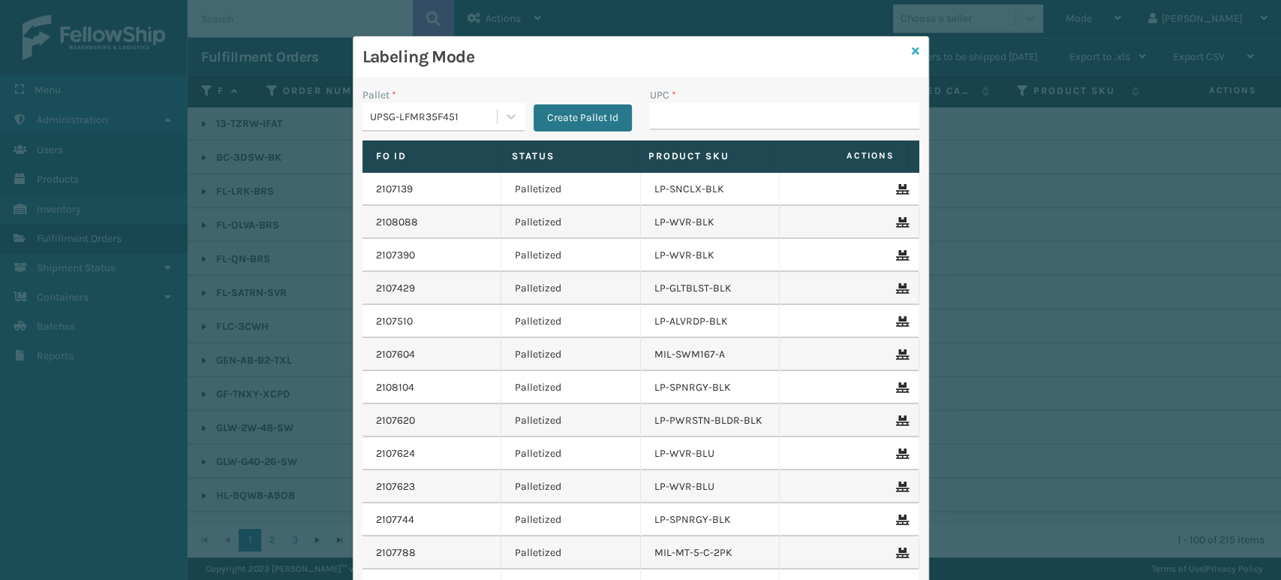
click at [912, 47] on icon at bounding box center [916, 51] width 8 height 11
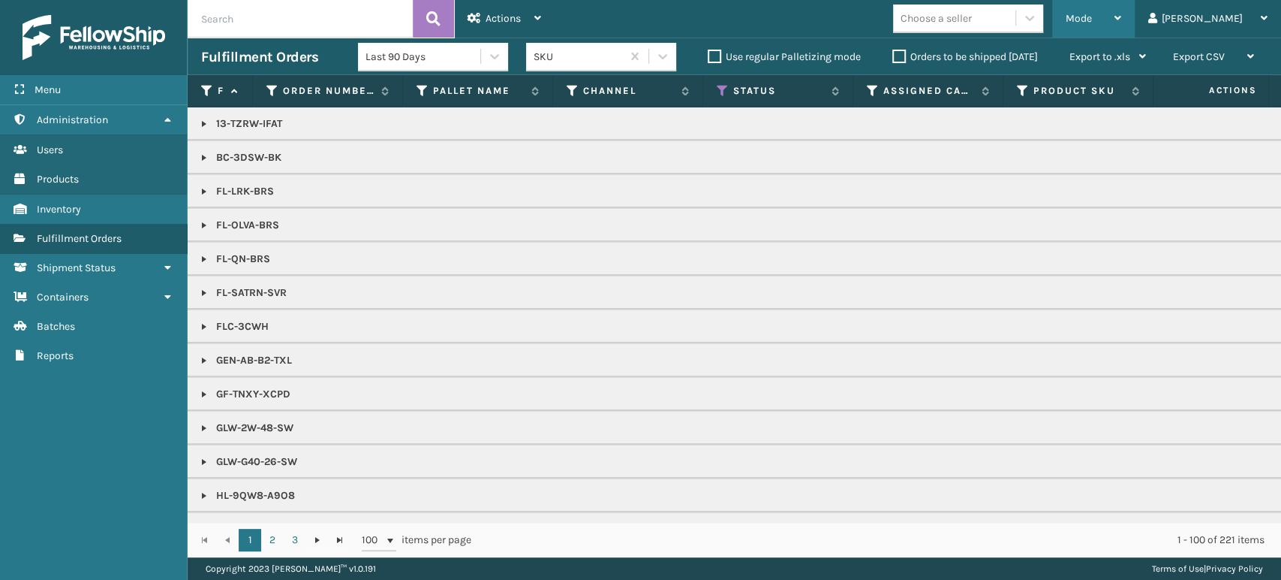
click at [1092, 13] on span "Mode" at bounding box center [1079, 18] width 26 height 13
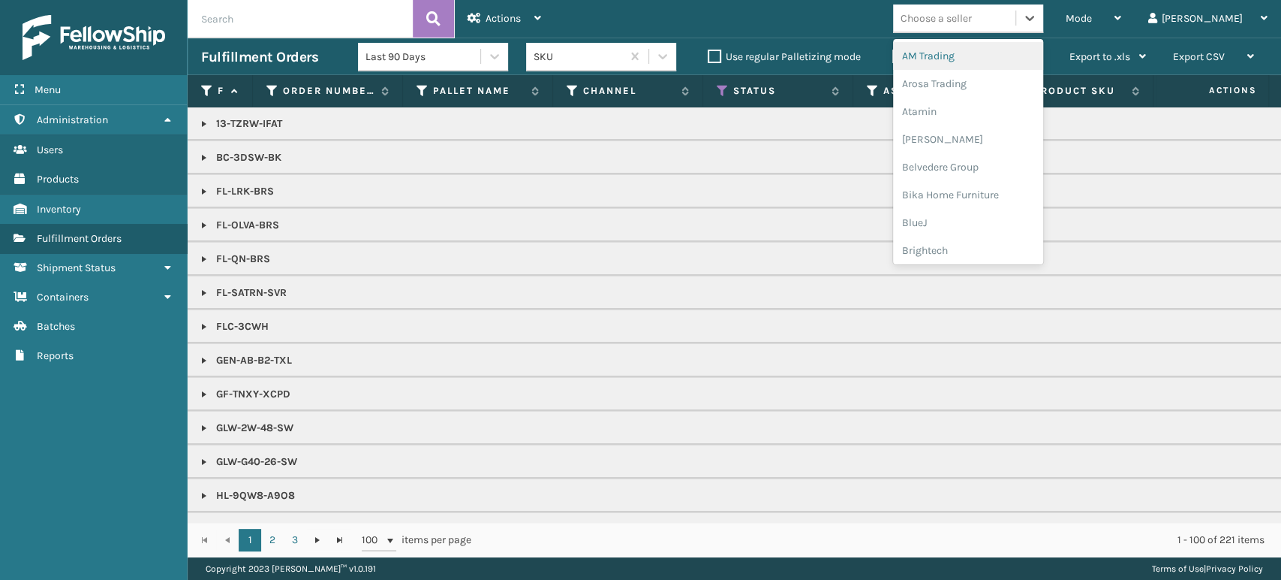
click at [1005, 8] on div "Choose a seller" at bounding box center [954, 18] width 122 height 25
type input "br"
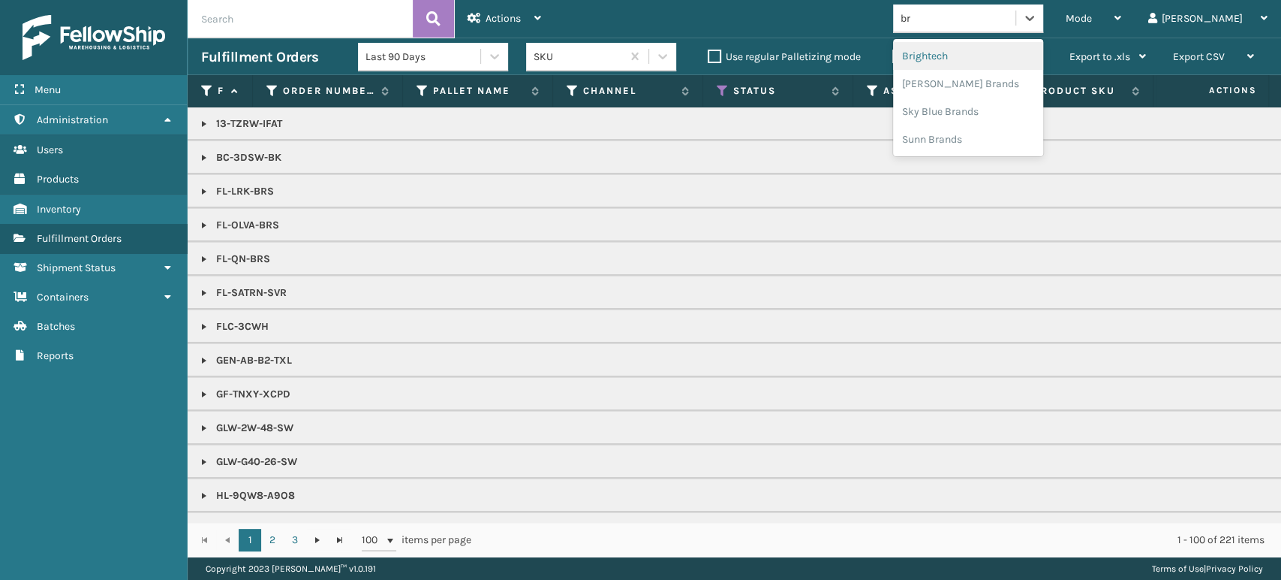
click at [993, 65] on div "Brightech" at bounding box center [968, 56] width 150 height 28
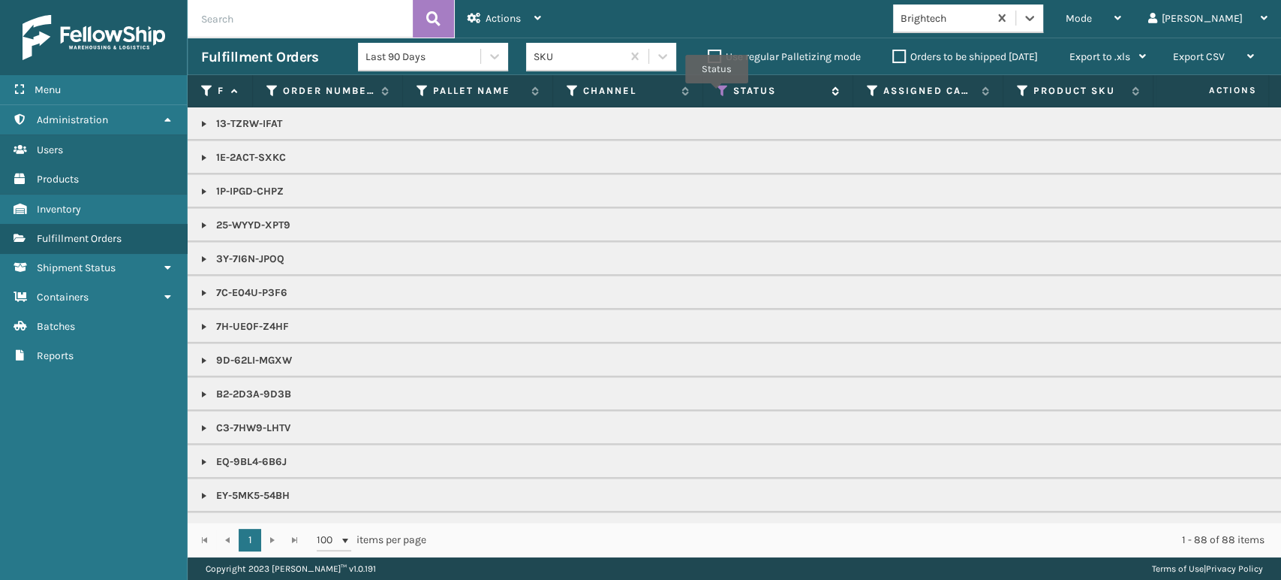
click at [718, 94] on icon at bounding box center [723, 91] width 12 height 14
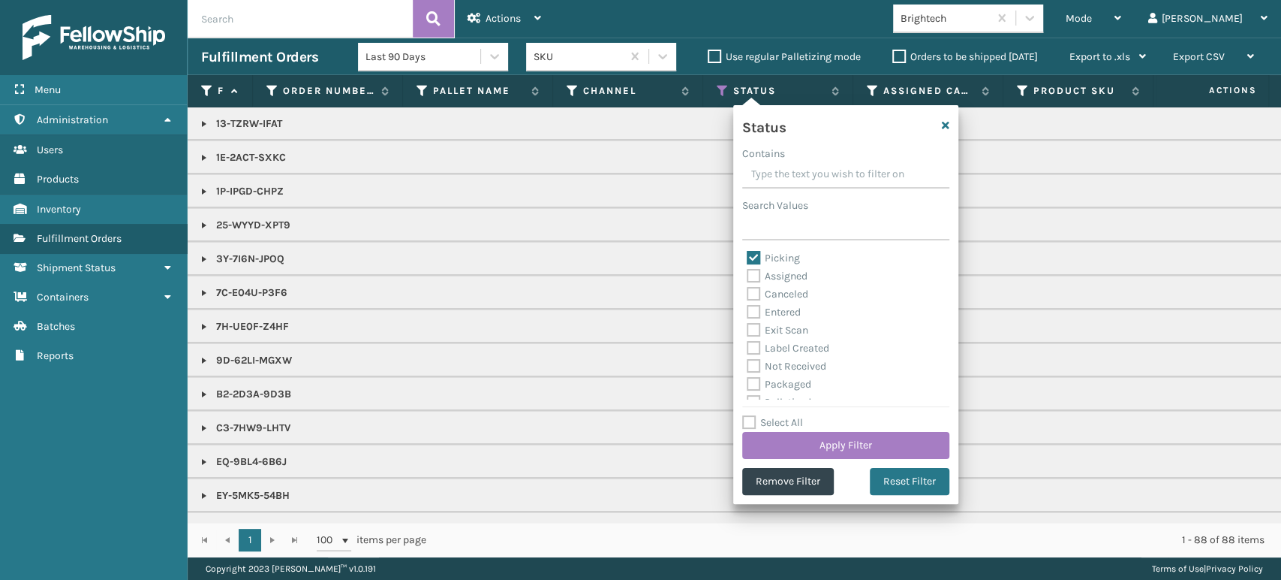
click at [754, 260] on label "Picking" at bounding box center [773, 257] width 53 height 13
click at [748, 259] on input "Picking" at bounding box center [747, 254] width 1 height 10
checkbox input "false"
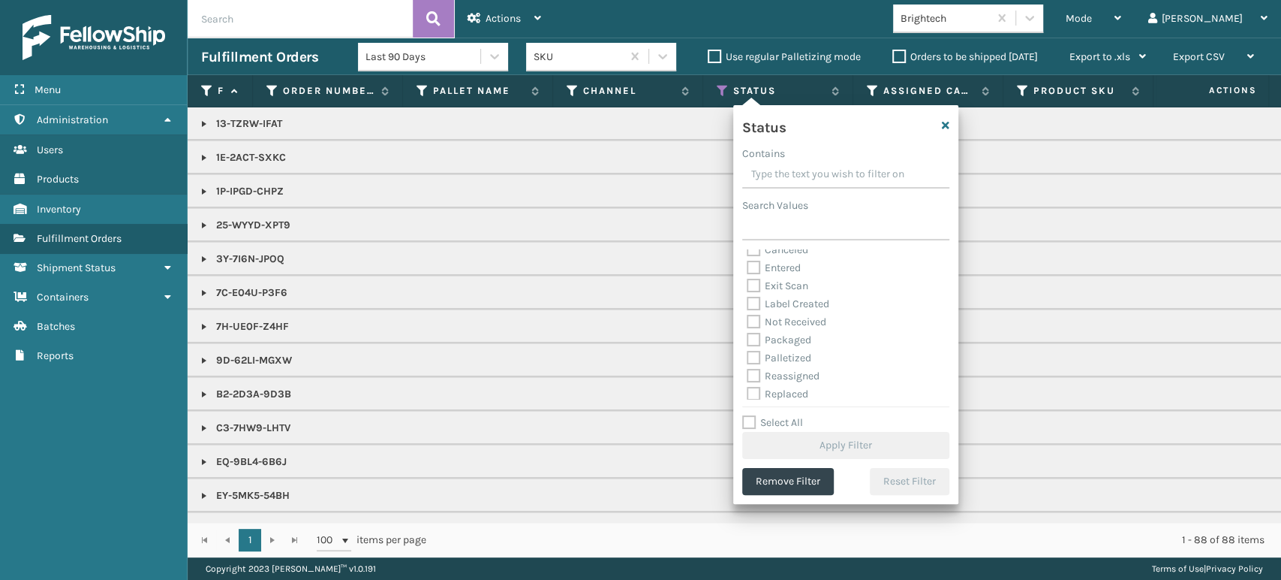
scroll to position [83, 0]
click at [755, 316] on label "Palletized" at bounding box center [779, 318] width 65 height 13
click at [748, 316] on input "Palletized" at bounding box center [747, 315] width 1 height 10
checkbox input "true"
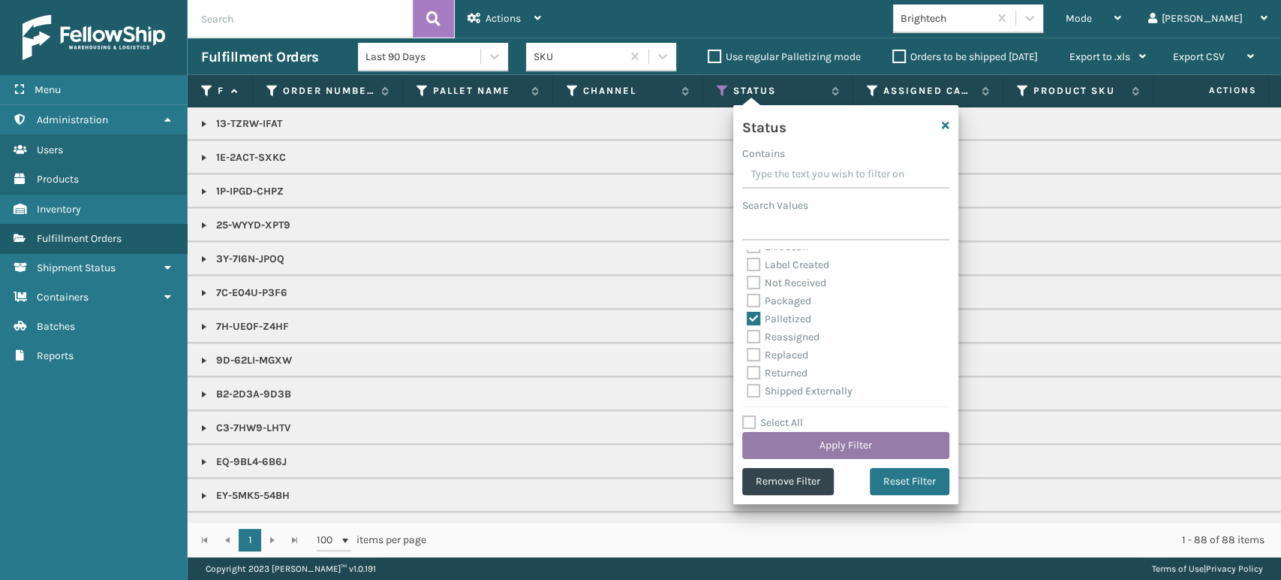
click at [841, 443] on button "Apply Filter" at bounding box center [845, 445] width 207 height 27
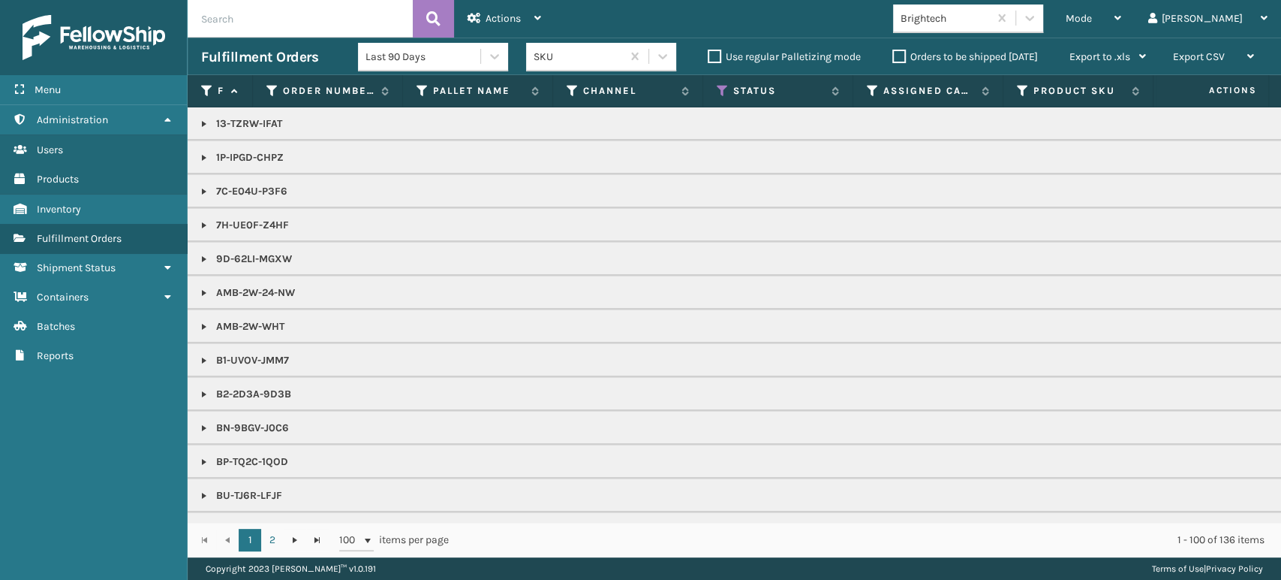
click at [340, 8] on input "text" at bounding box center [300, 19] width 225 height 38
type input "1ZHF69090312282620"
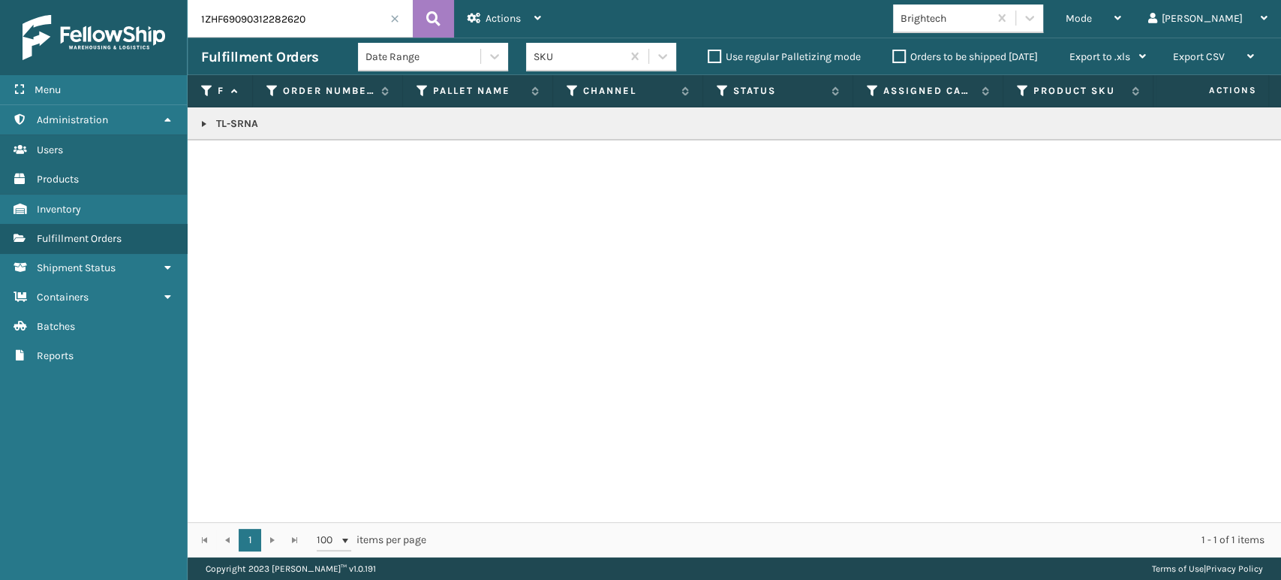
click at [202, 119] on link at bounding box center [204, 124] width 12 height 12
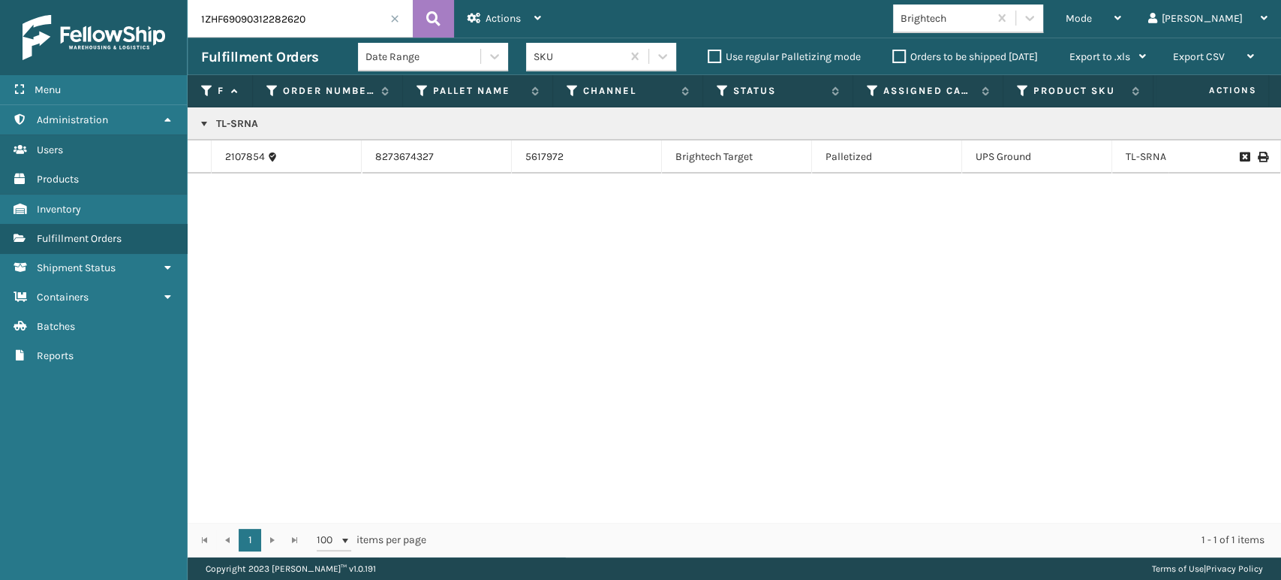
click at [1258, 156] on icon at bounding box center [1262, 157] width 9 height 11
click at [396, 19] on span at bounding box center [394, 18] width 9 height 9
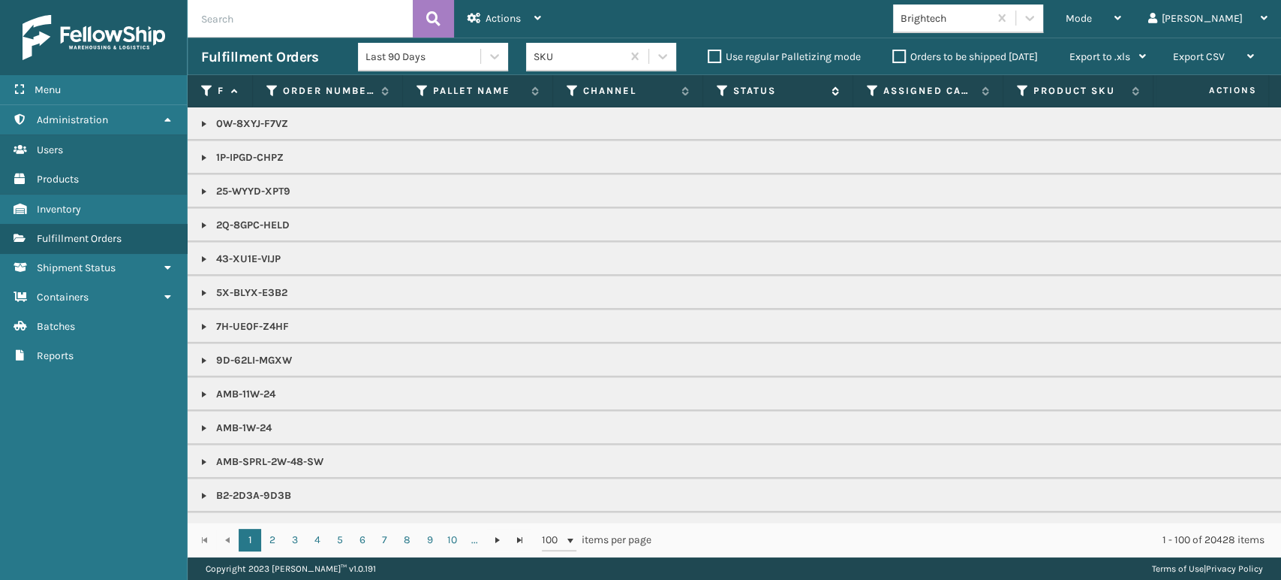
click at [717, 96] on icon at bounding box center [723, 91] width 12 height 14
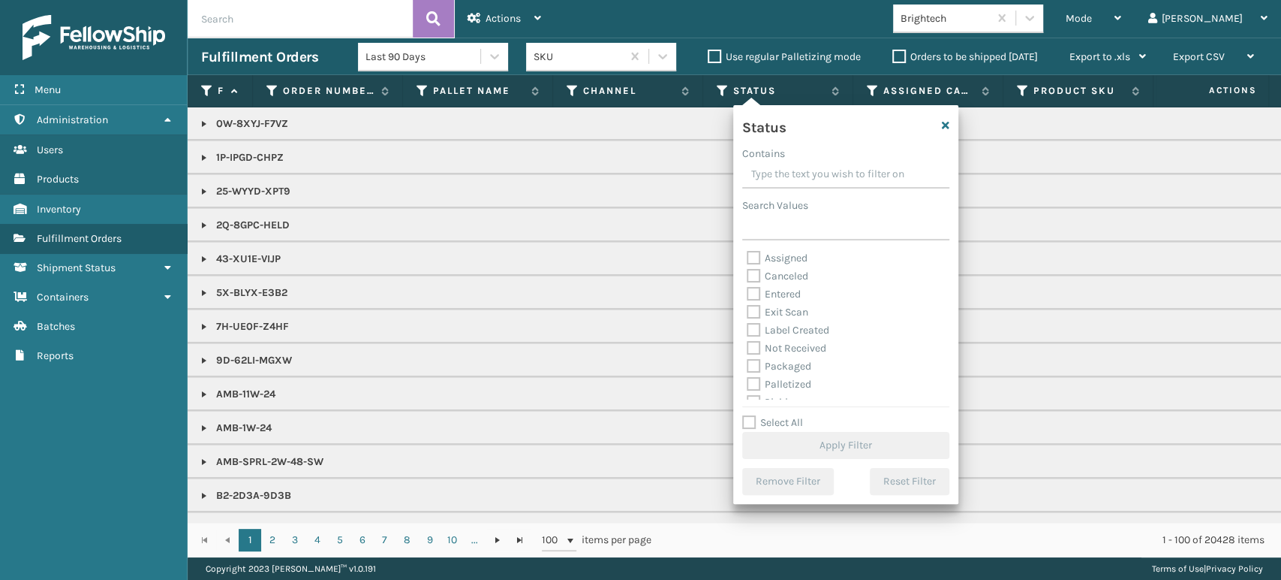
scroll to position [83, 0]
click at [754, 317] on label "Picking" at bounding box center [773, 318] width 53 height 13
click at [748, 317] on input "Picking" at bounding box center [747, 315] width 1 height 10
checkbox input "true"
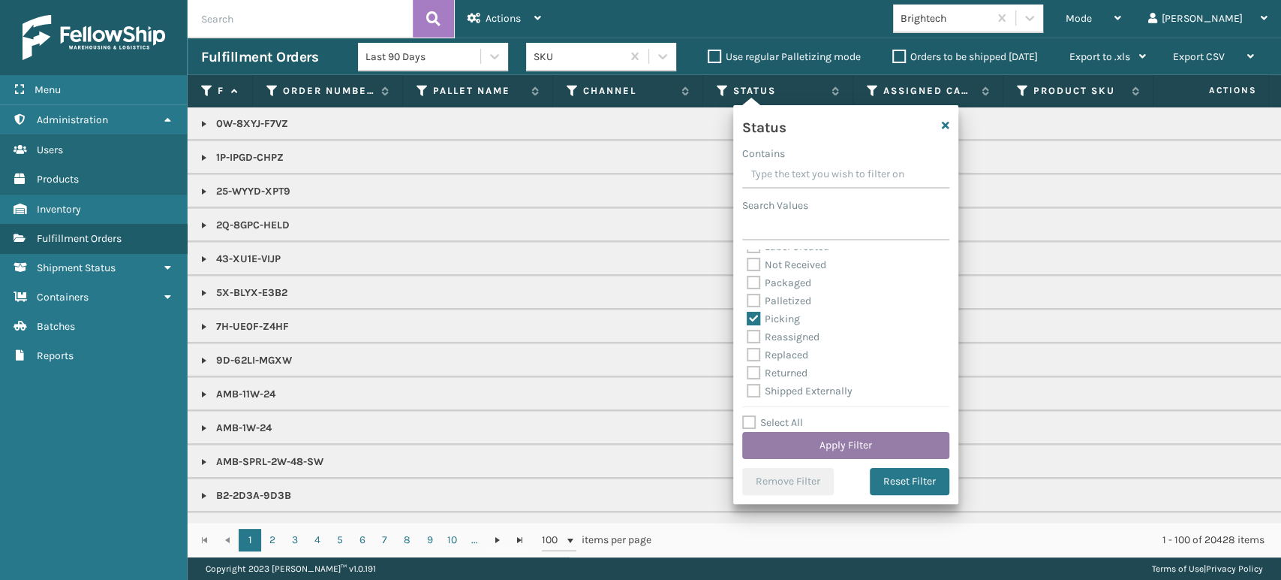
click at [847, 444] on button "Apply Filter" at bounding box center [845, 445] width 207 height 27
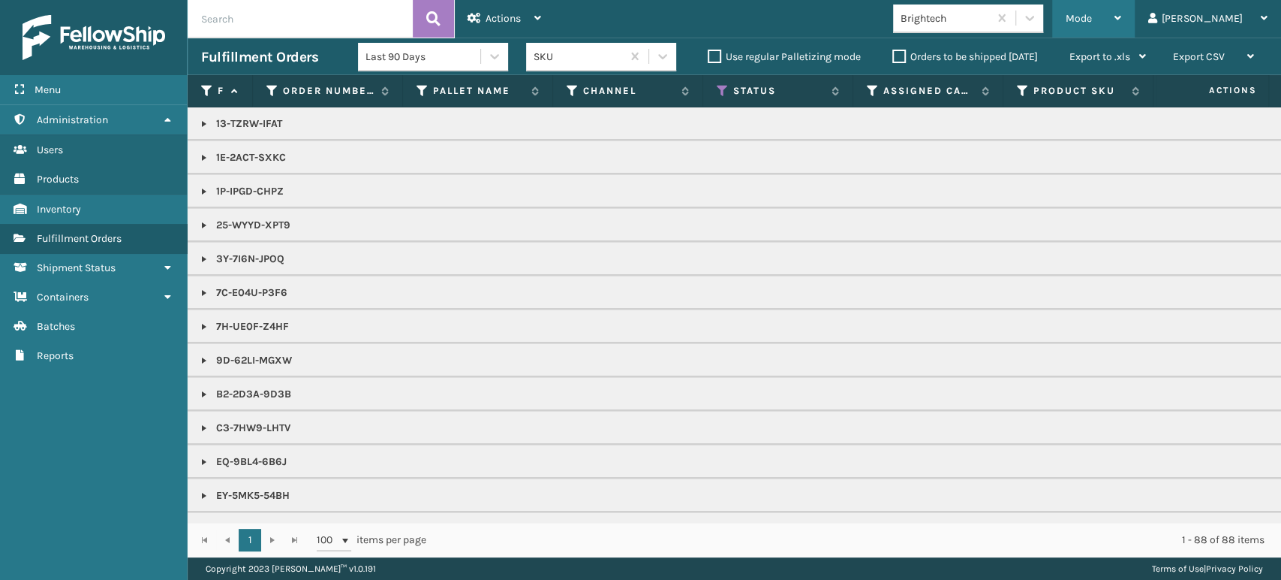
click at [1121, 14] on div "Mode" at bounding box center [1094, 19] width 56 height 38
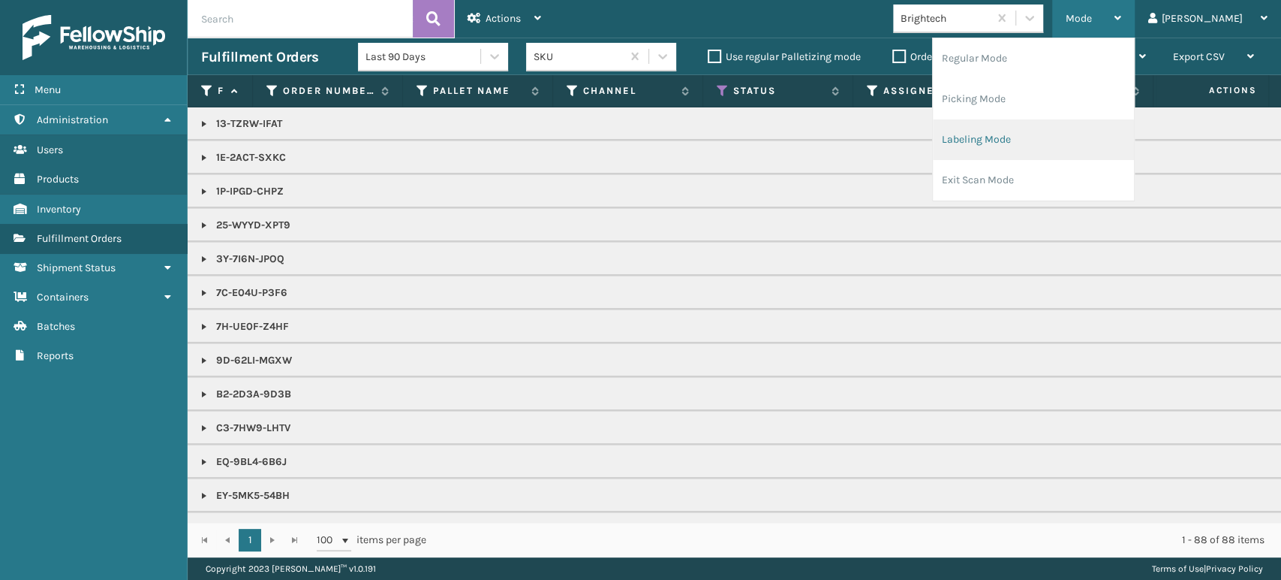
click at [1106, 133] on li "Labeling Mode" at bounding box center [1033, 139] width 201 height 41
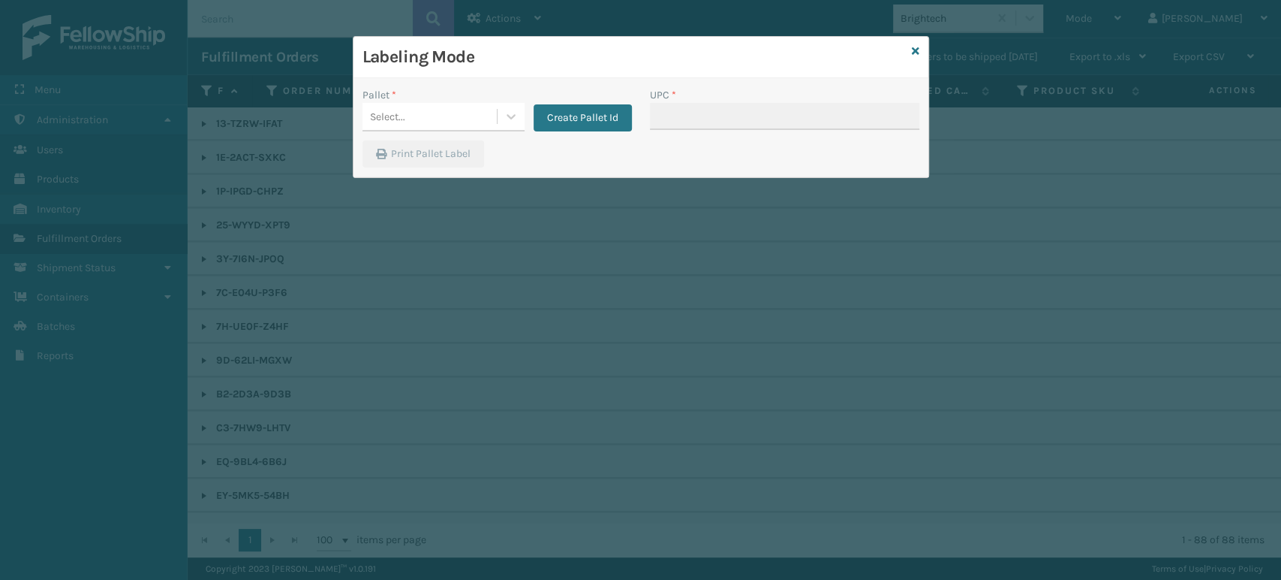
click at [525, 118] on div "Create Pallet Id" at bounding box center [578, 109] width 107 height 44
click at [516, 119] on icon at bounding box center [511, 116] width 15 height 15
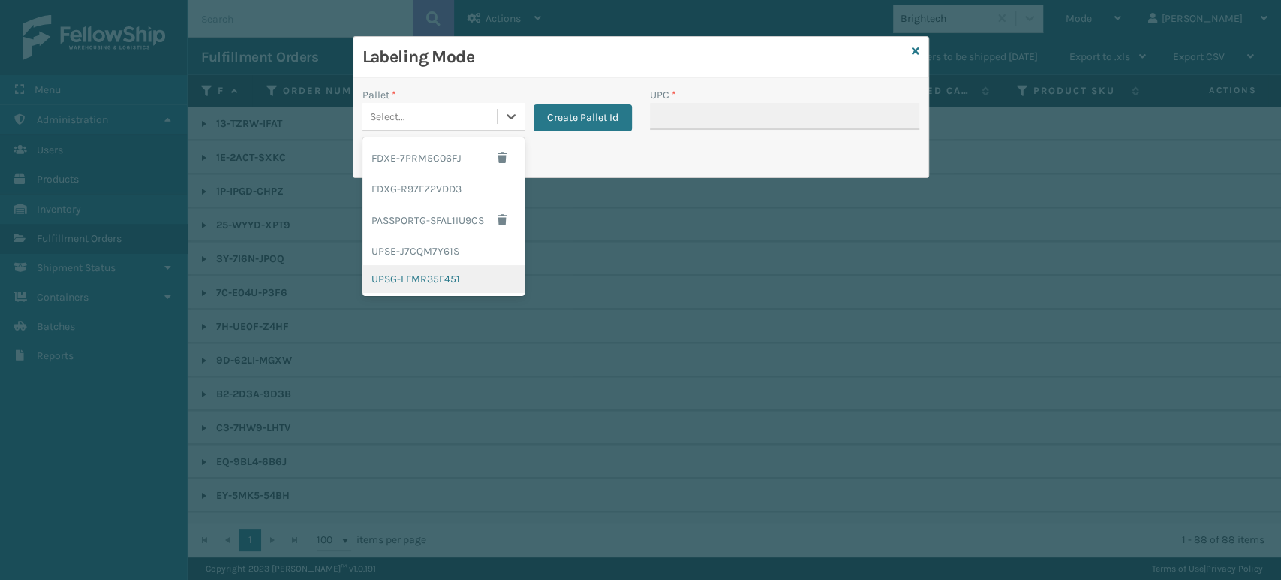
click at [461, 278] on div "UPSG-LFMR35F451" at bounding box center [444, 279] width 162 height 28
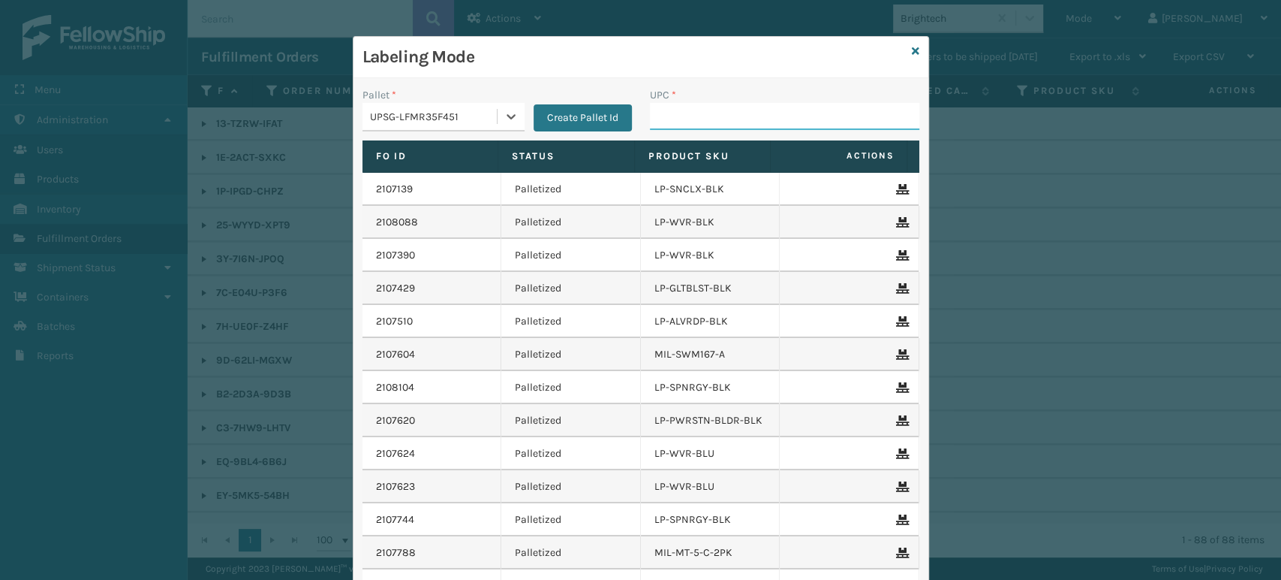
click at [682, 119] on input "UPC *" at bounding box center [784, 116] width 269 height 27
type input "8500044562"
type input "850004456"
type input "8500124"
type input "8500124866"
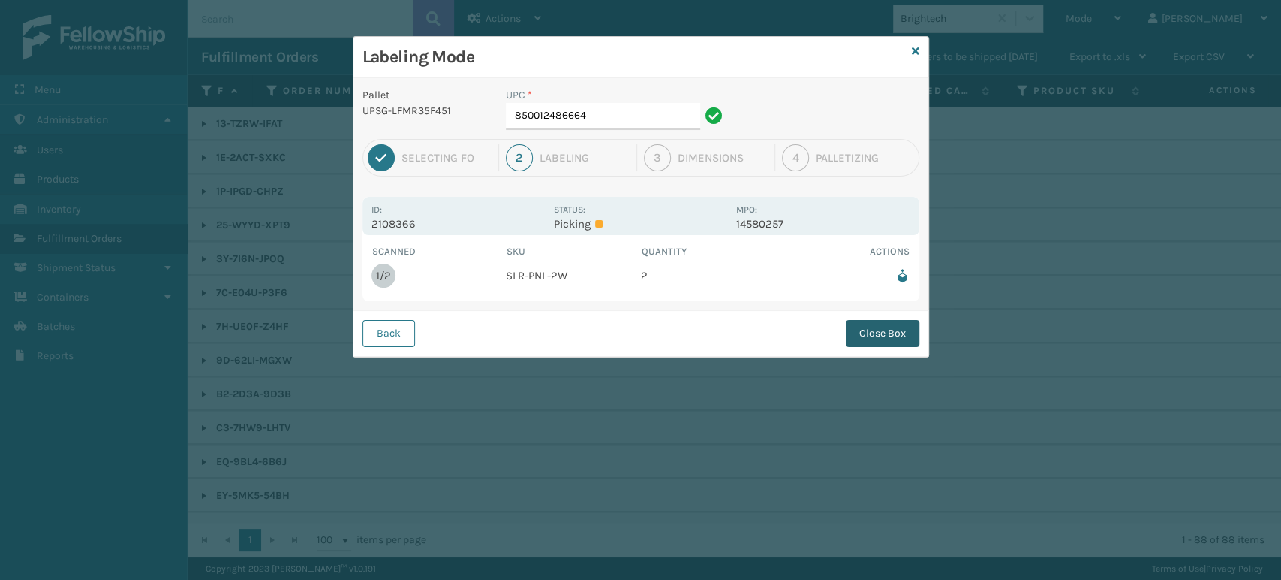
click at [864, 329] on button "Close Box" at bounding box center [883, 333] width 74 height 27
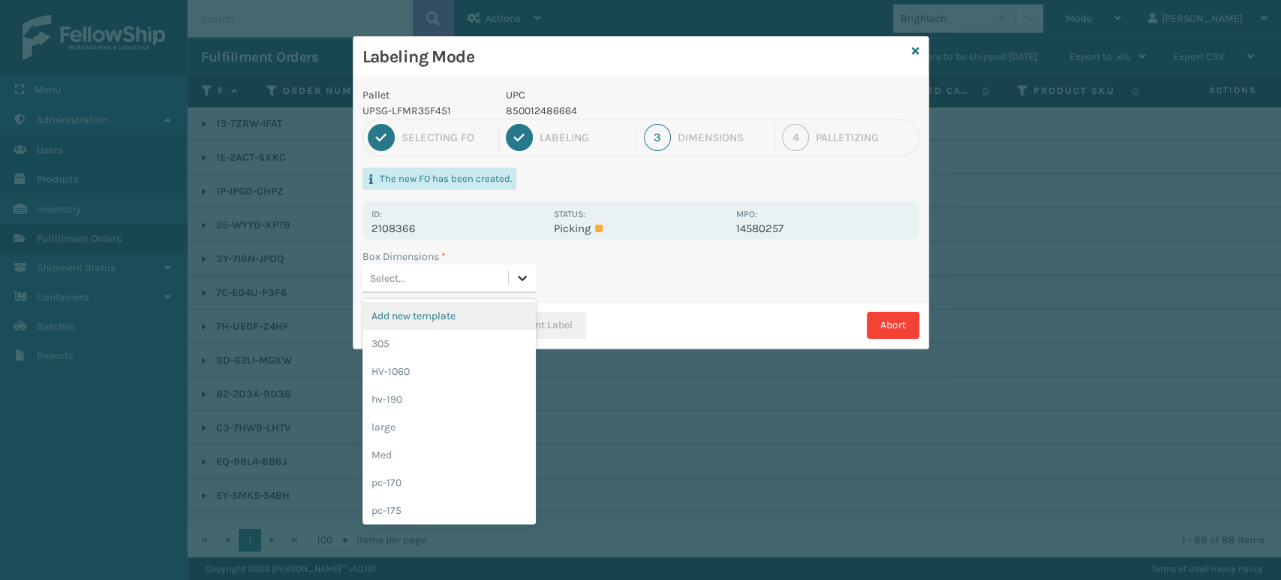
click at [513, 276] on div at bounding box center [522, 277] width 27 height 27
click at [464, 479] on div "pc-170" at bounding box center [449, 482] width 173 height 28
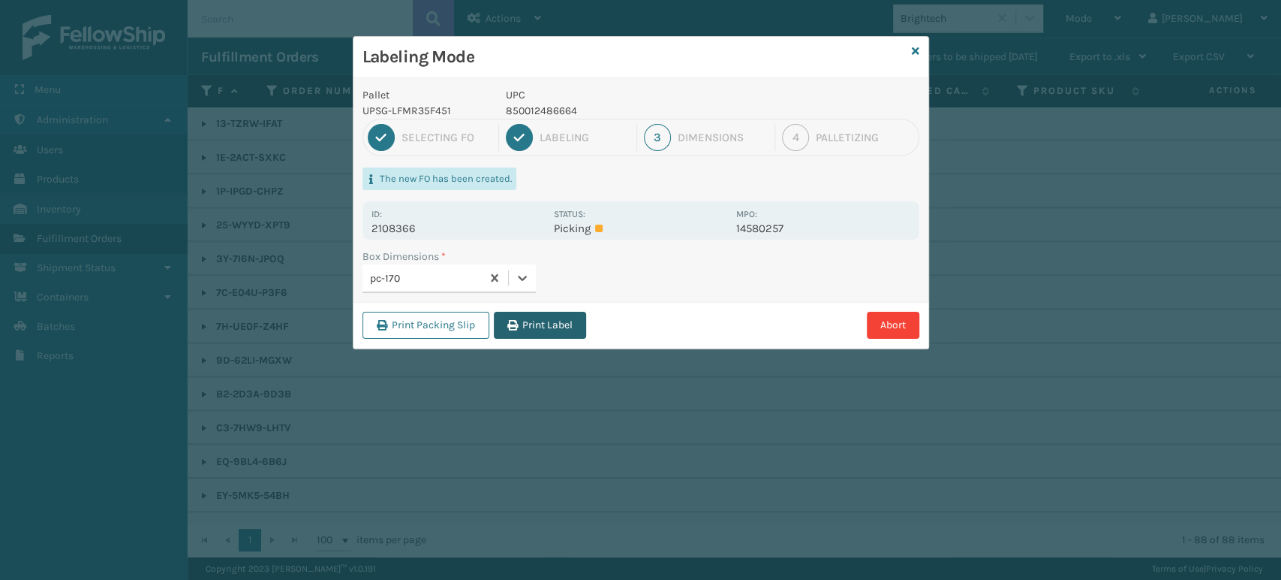
click at [537, 333] on button "Print Label" at bounding box center [540, 325] width 92 height 27
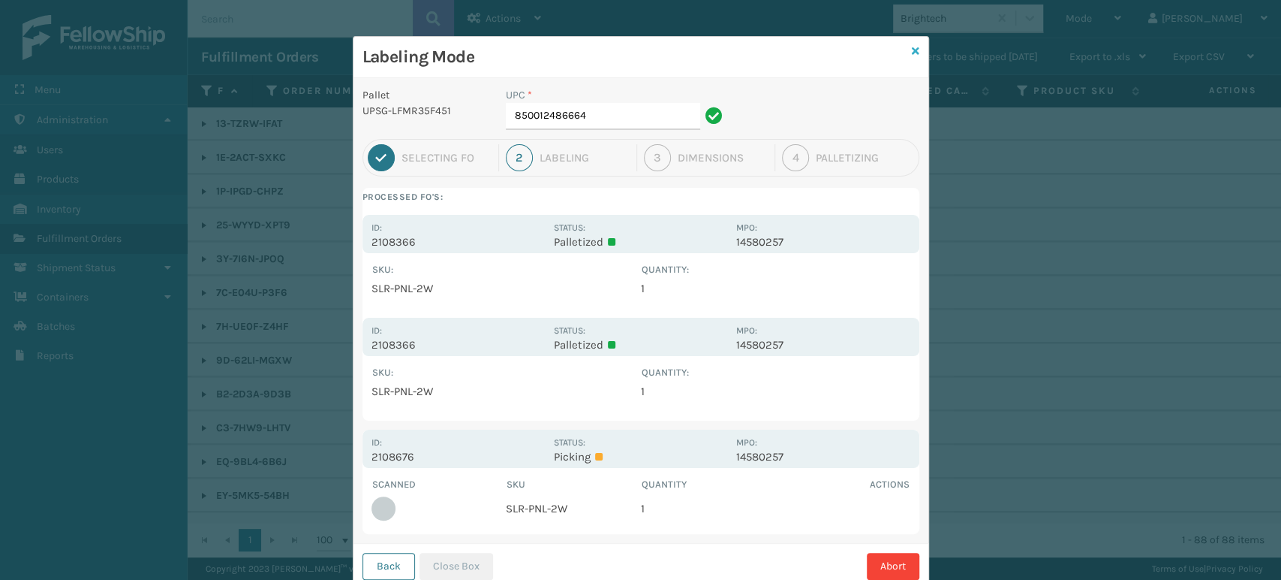
click at [912, 47] on icon at bounding box center [916, 51] width 8 height 11
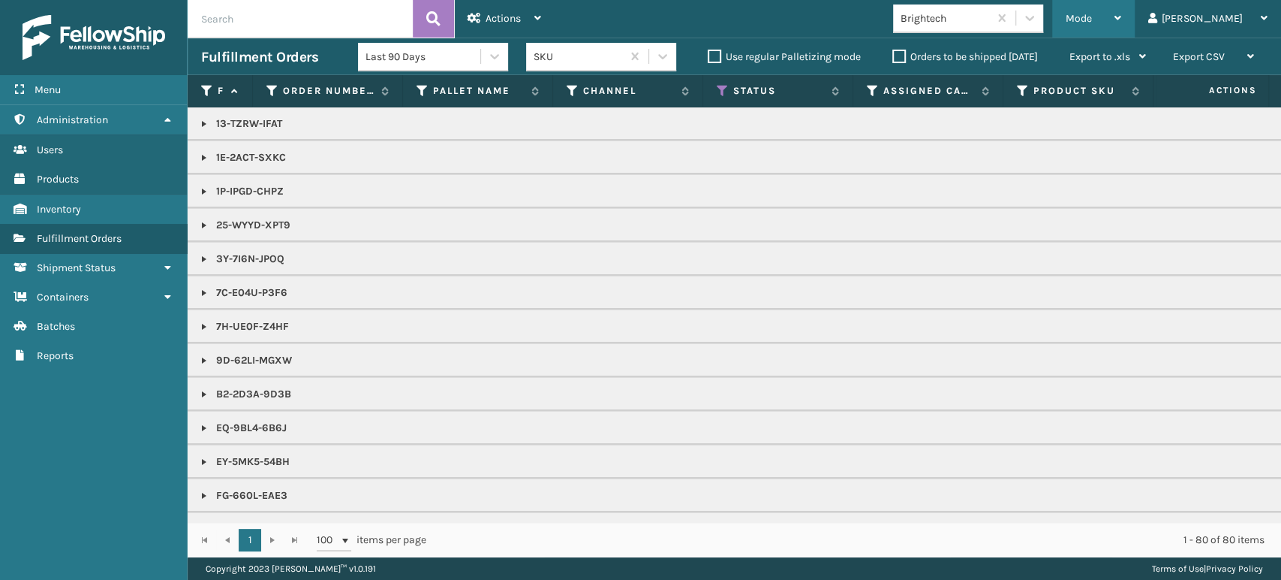
click at [1092, 17] on span "Mode" at bounding box center [1079, 18] width 26 height 13
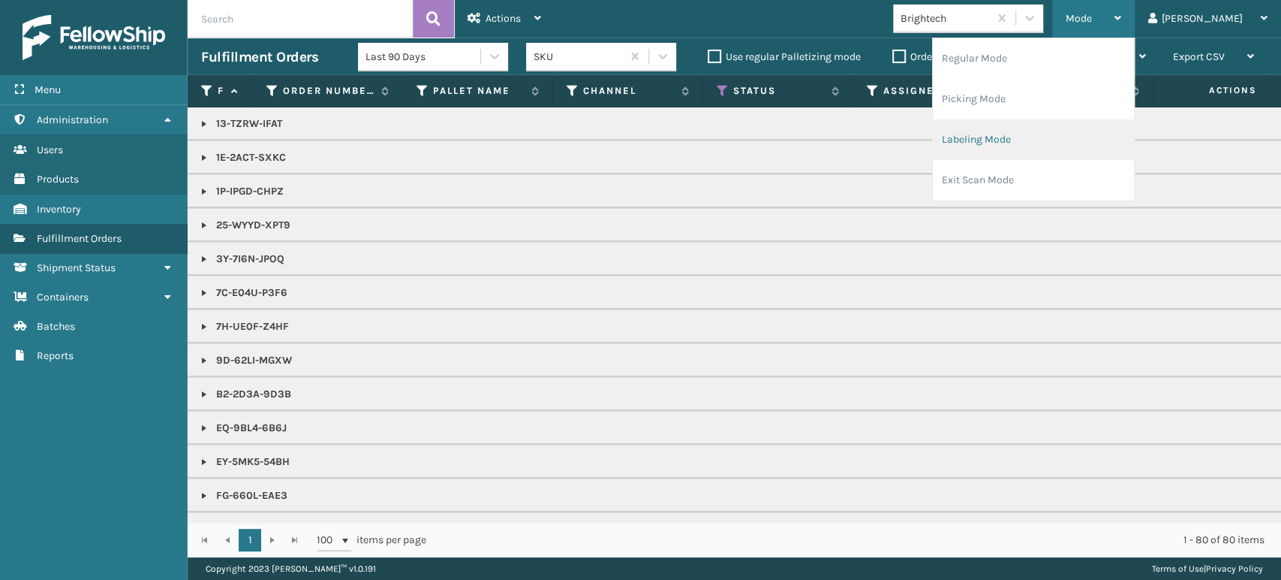
click at [1107, 142] on li "Labeling Mode" at bounding box center [1033, 139] width 201 height 41
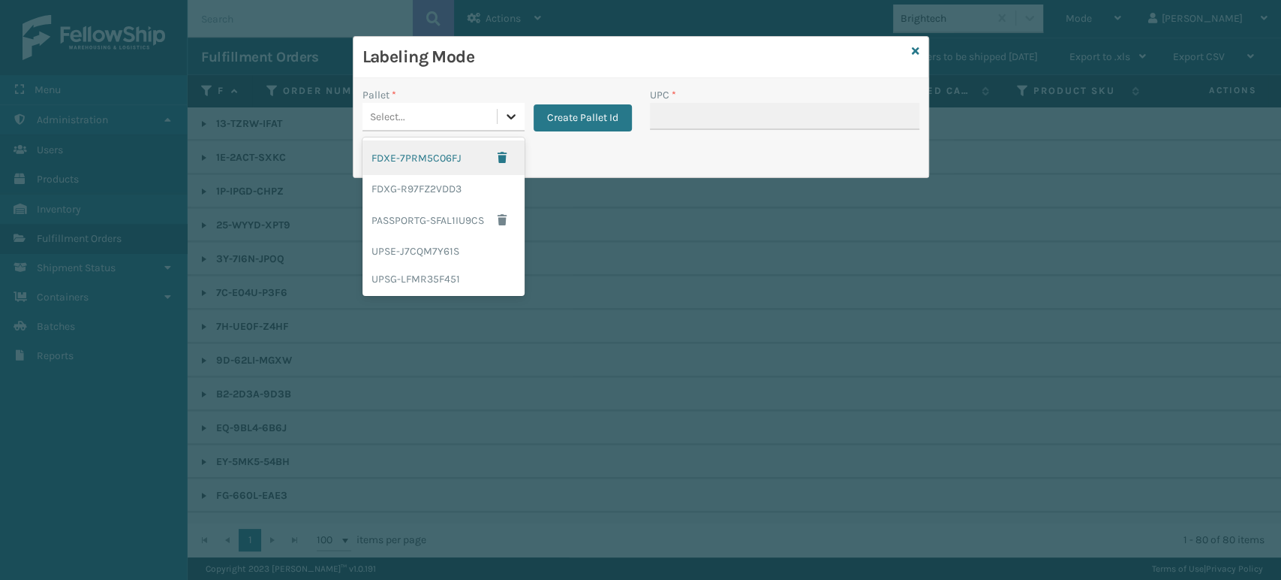
click at [516, 121] on icon at bounding box center [511, 116] width 15 height 15
click at [469, 250] on div "UPSE-J7CQM7Y61S" at bounding box center [444, 251] width 162 height 28
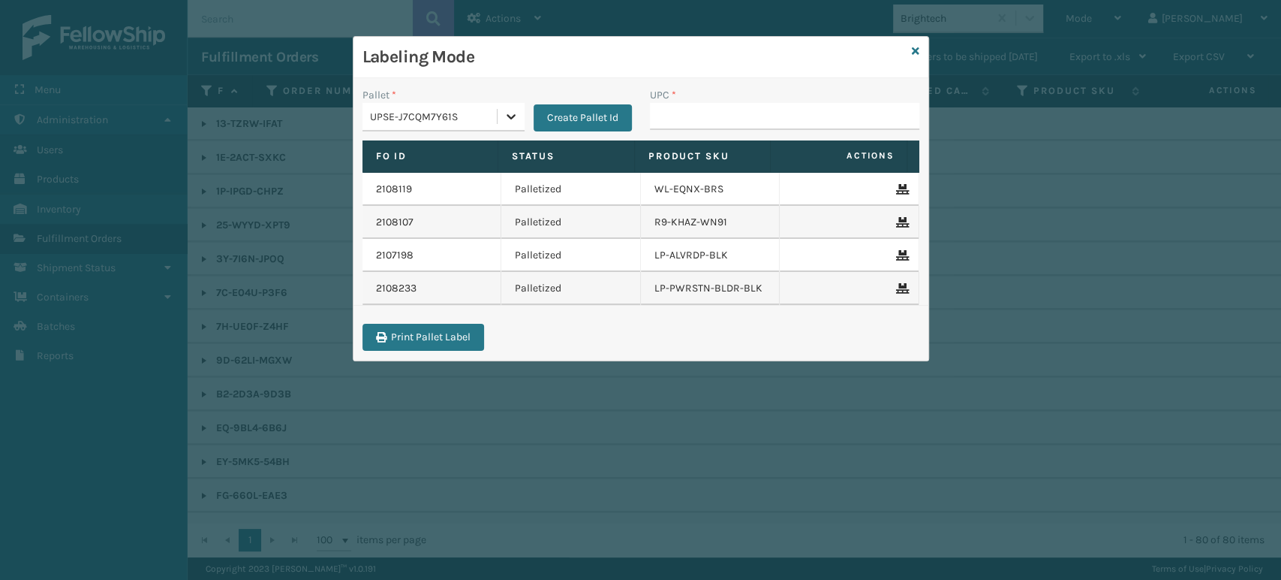
click at [508, 117] on icon at bounding box center [511, 116] width 9 height 5
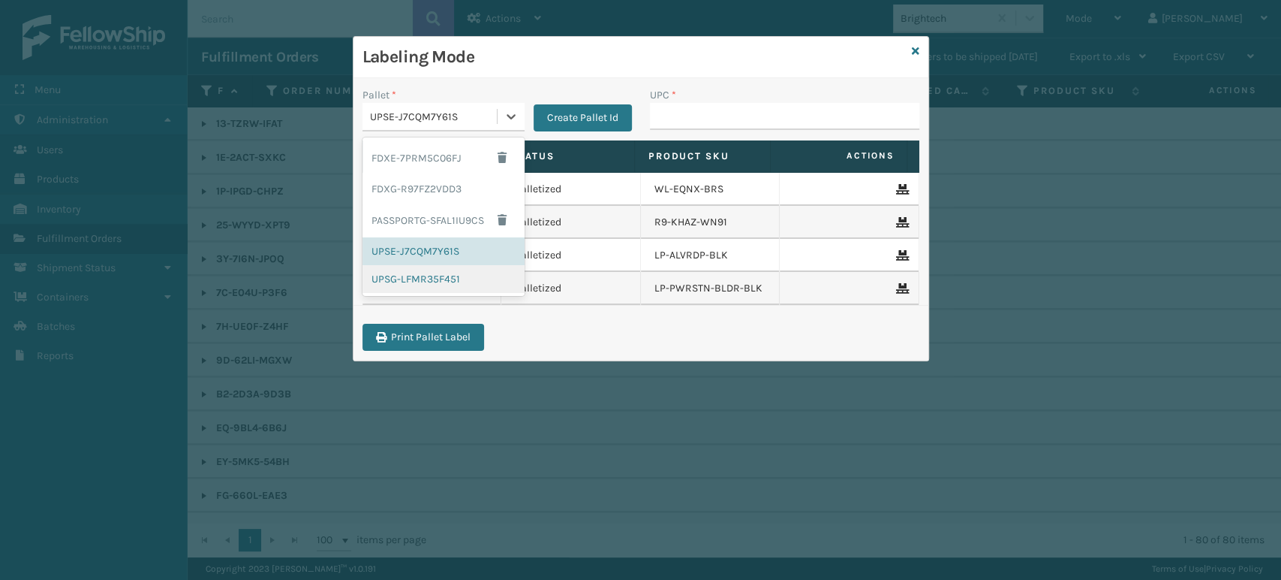
click at [450, 272] on div "UPSG-LFMR35F451" at bounding box center [444, 279] width 162 height 28
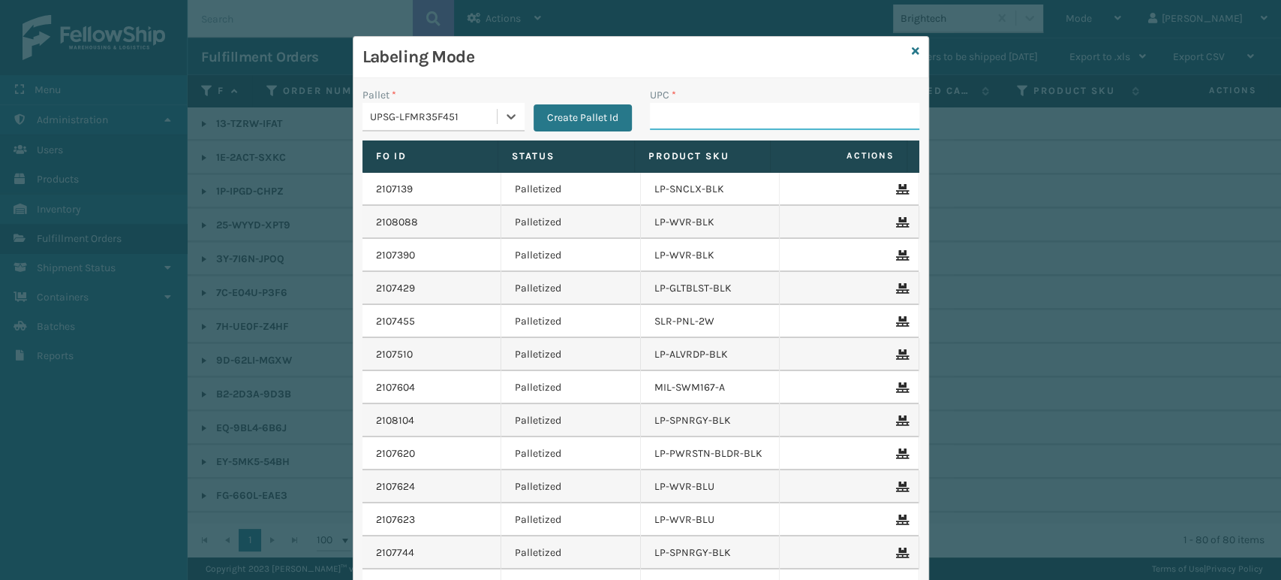
click at [672, 110] on input "UPC *" at bounding box center [784, 116] width 269 height 27
type input "8539130"
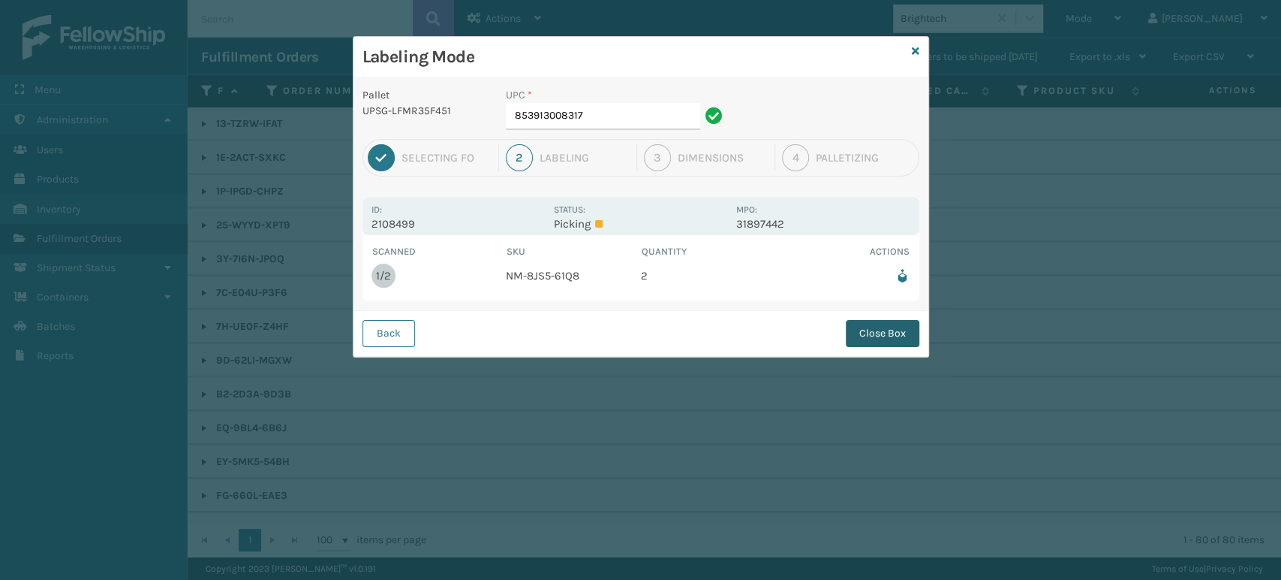
click at [895, 342] on button "Close Box" at bounding box center [883, 333] width 74 height 27
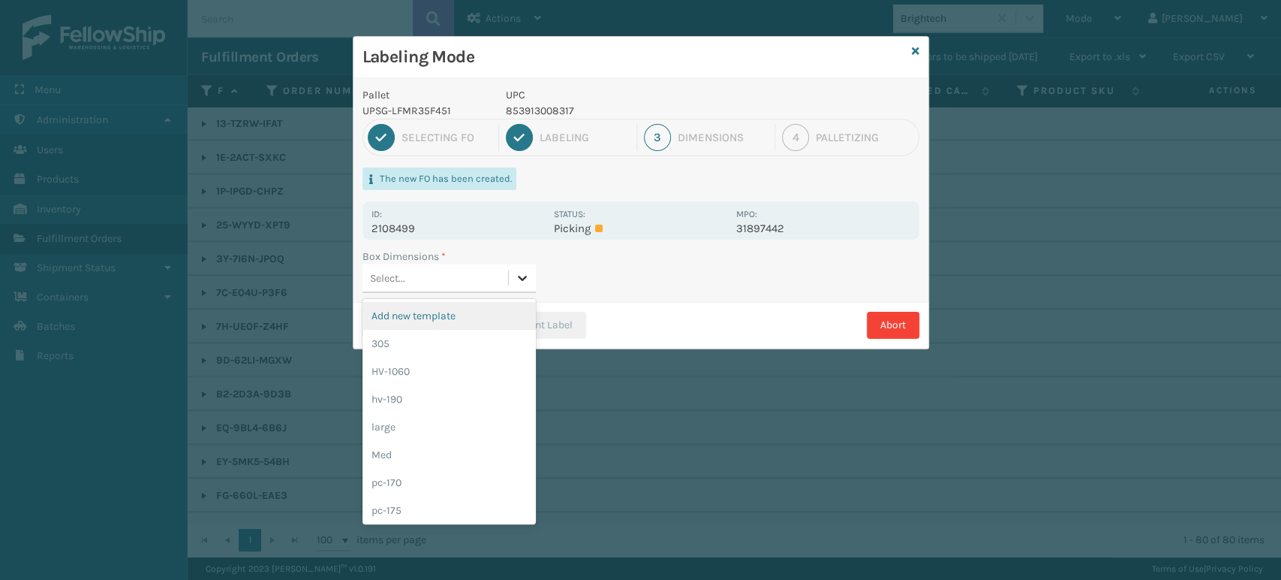
click at [516, 272] on icon at bounding box center [522, 277] width 15 height 15
click at [438, 474] on div "pc-170" at bounding box center [449, 482] width 173 height 28
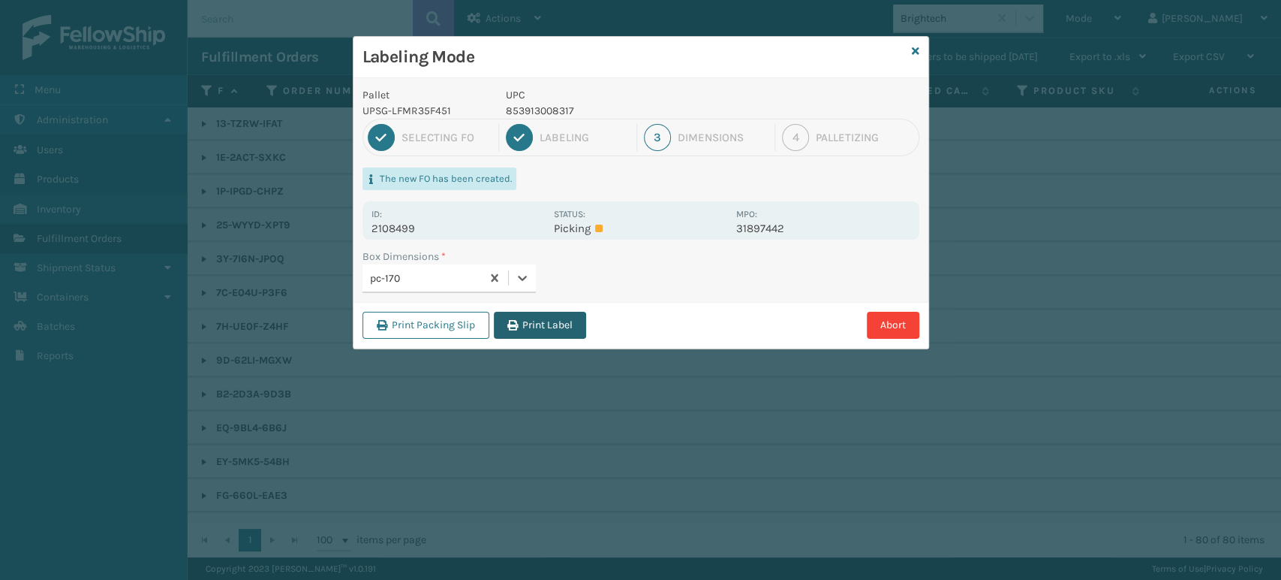
click at [546, 322] on button "Print Label" at bounding box center [540, 325] width 92 height 27
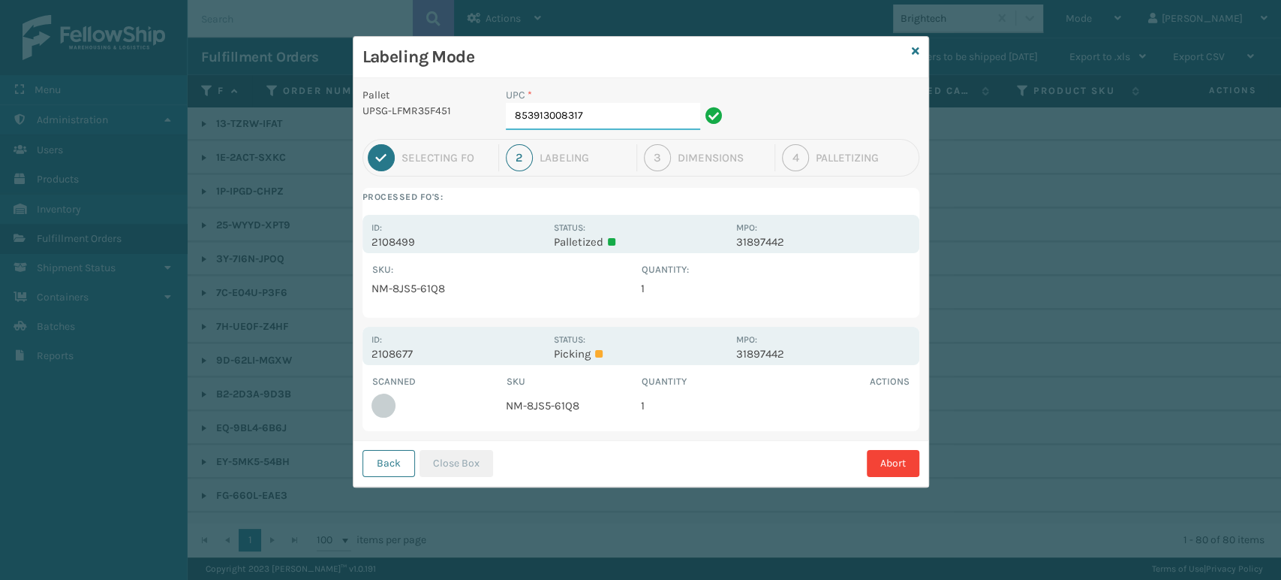
click at [634, 115] on input "853913008317" at bounding box center [603, 116] width 194 height 27
drag, startPoint x: 443, startPoint y: 462, endPoint x: 450, endPoint y: 461, distance: 7.5
click at [444, 462] on button "Close Box" at bounding box center [457, 463] width 74 height 27
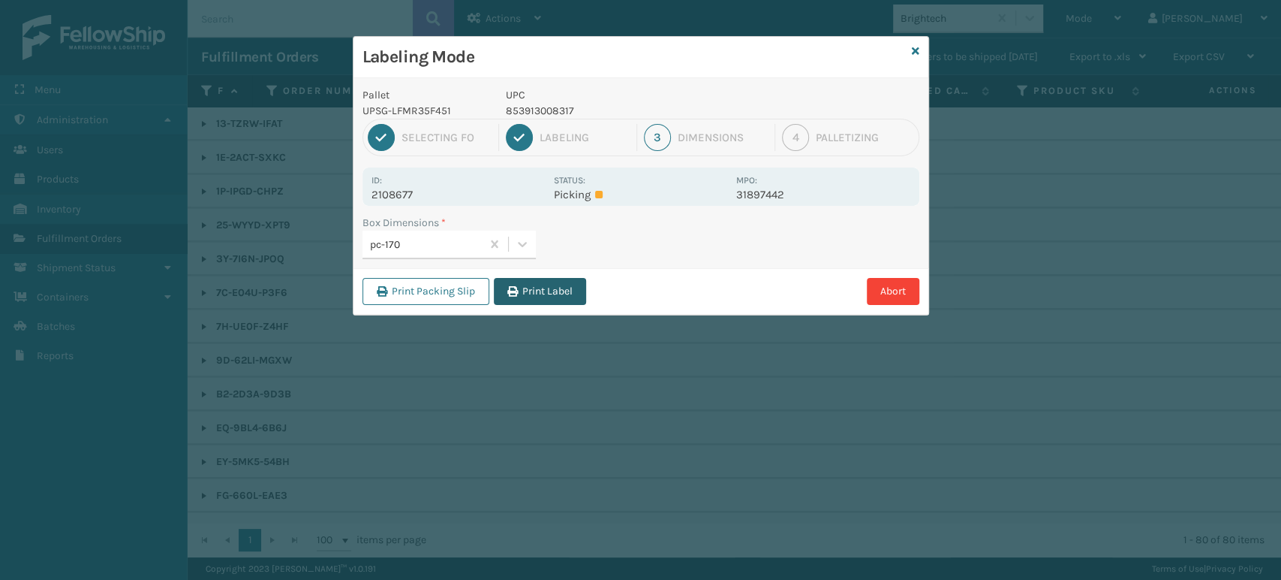
click at [572, 285] on button "Print Label" at bounding box center [540, 291] width 92 height 27
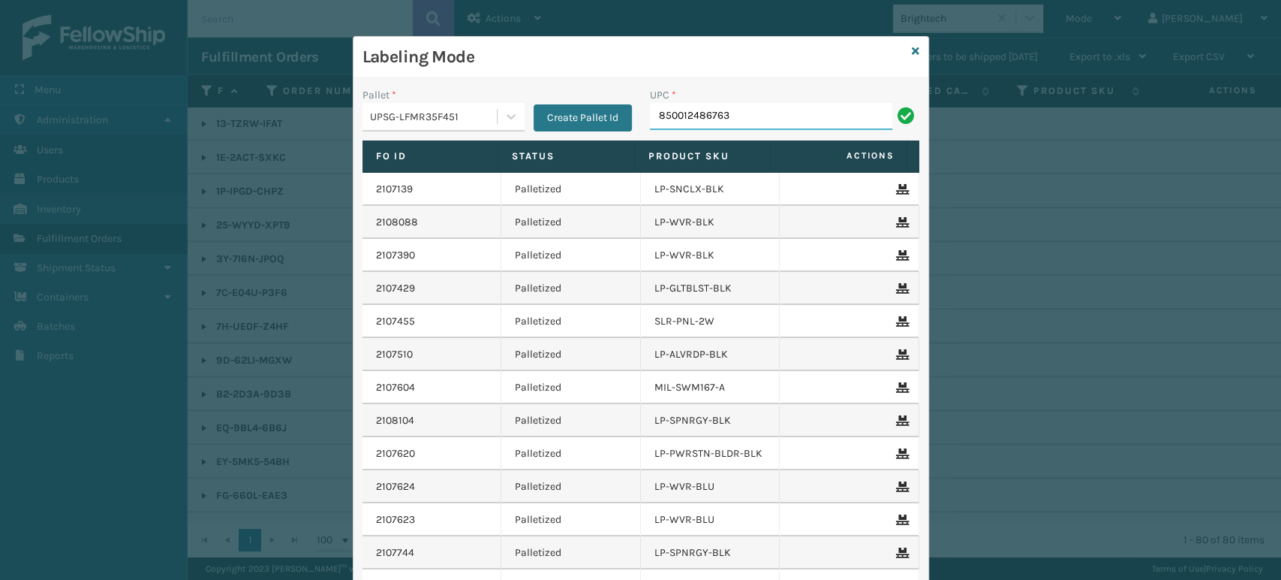
type input "850012486763"
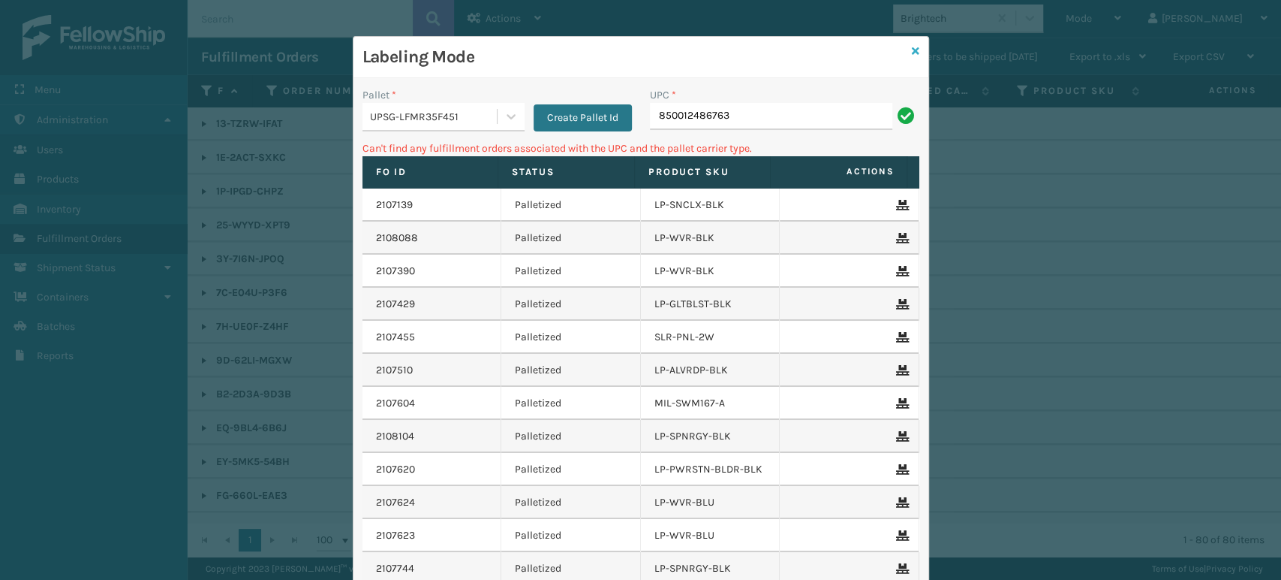
click at [912, 46] on icon at bounding box center [916, 51] width 8 height 11
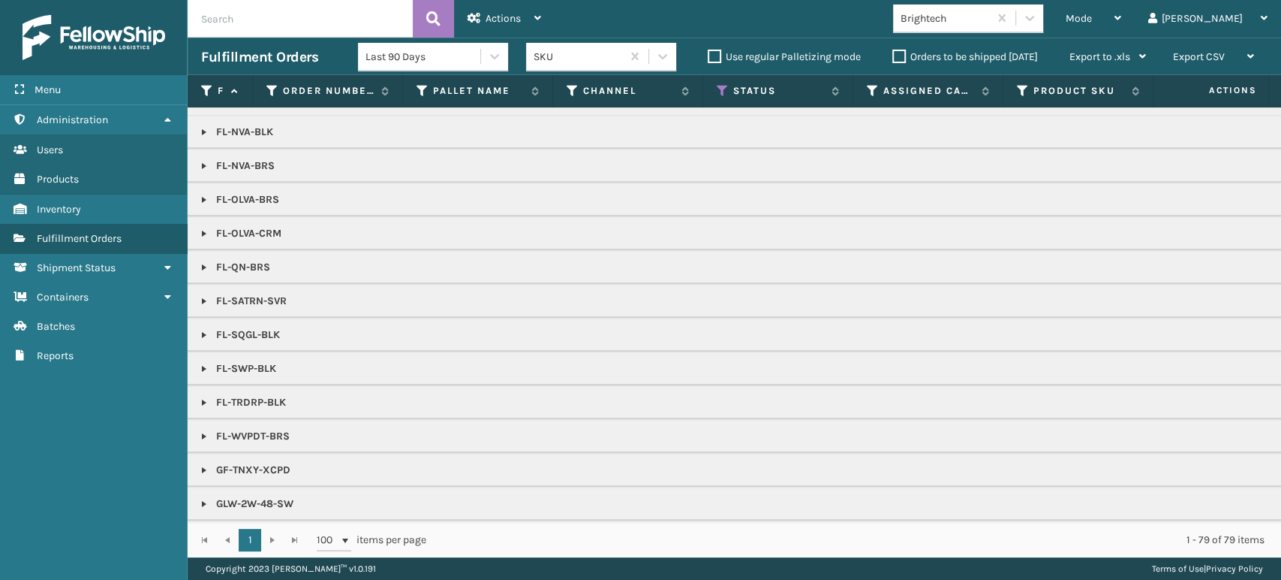
scroll to position [583, 0]
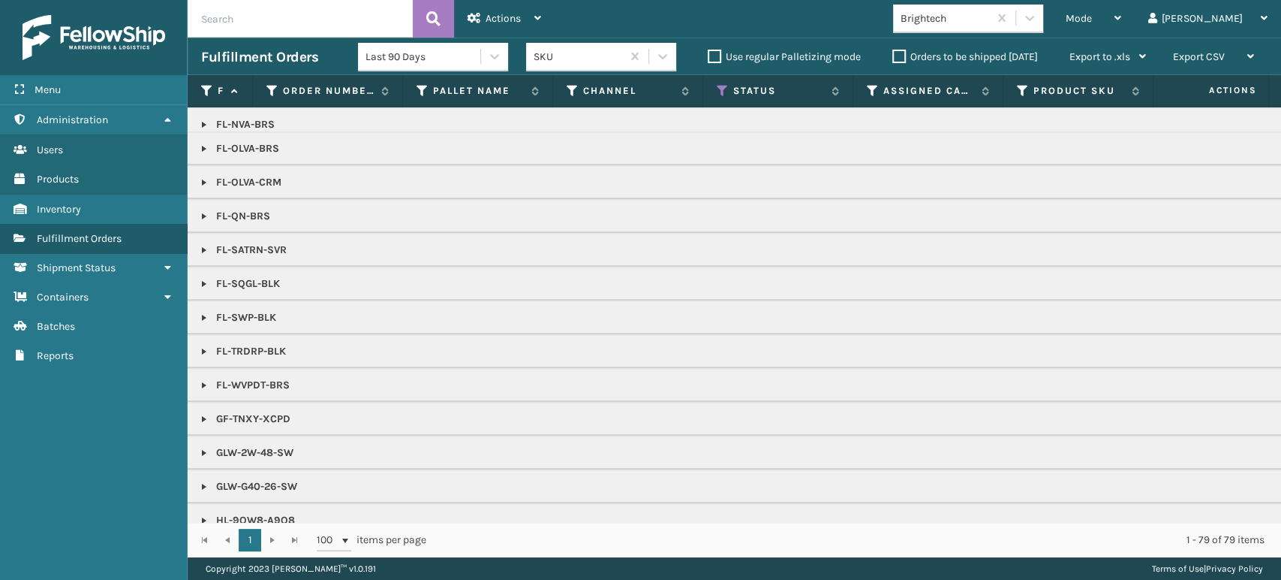
click at [199, 379] on link at bounding box center [204, 385] width 12 height 12
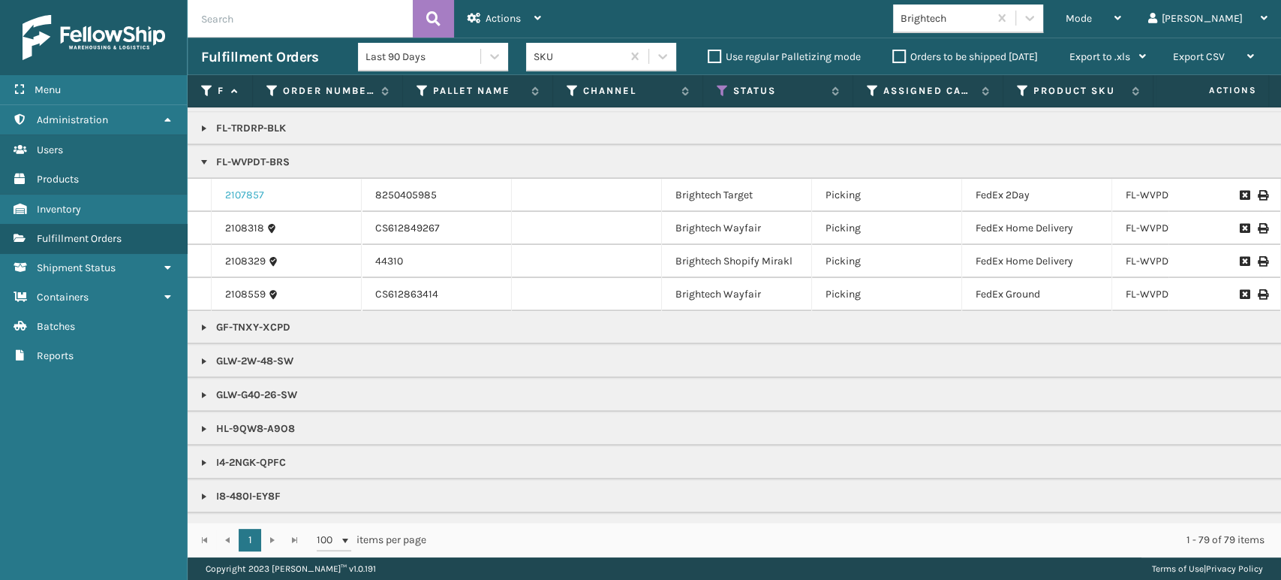
scroll to position [917, 0]
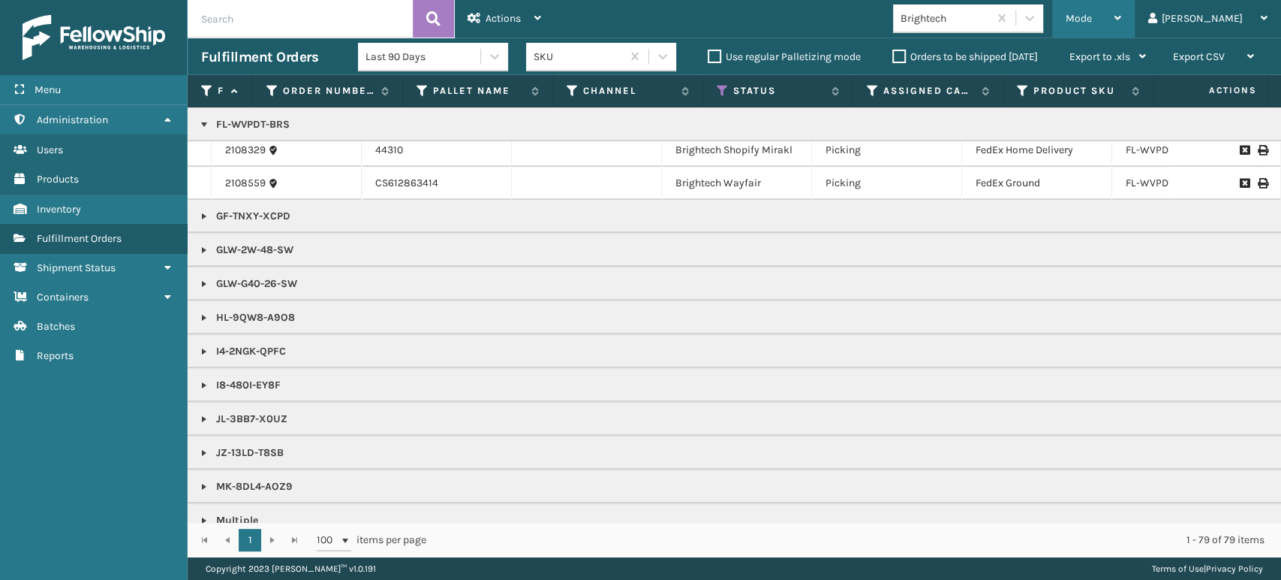
click at [1092, 23] on span "Mode" at bounding box center [1079, 18] width 26 height 13
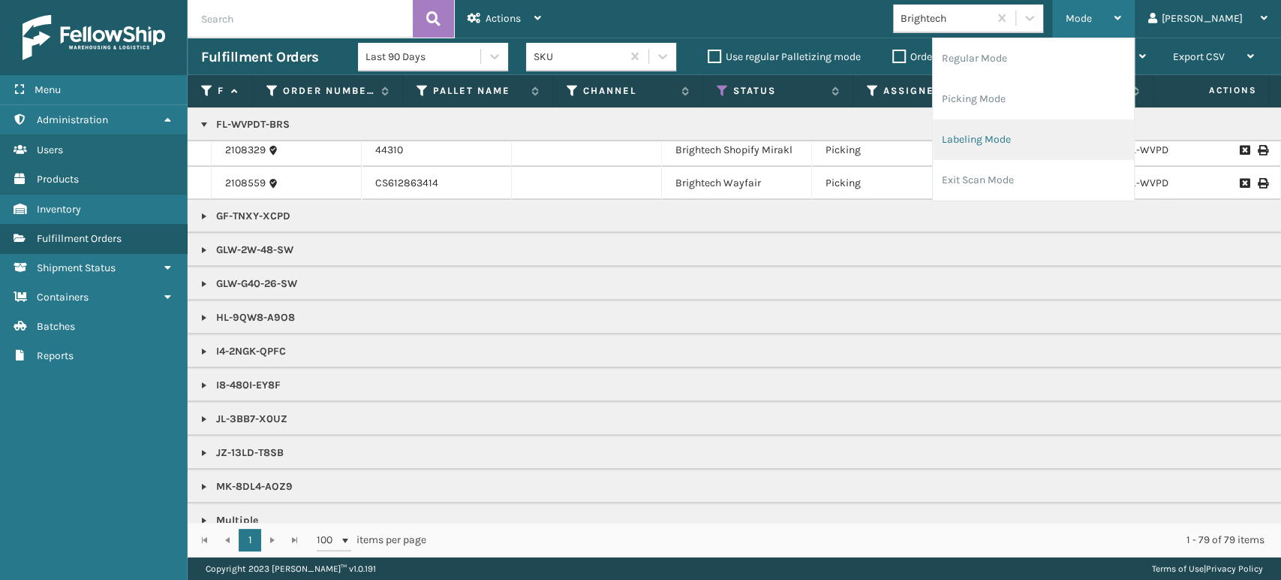
click at [1112, 151] on li "Labeling Mode" at bounding box center [1033, 139] width 201 height 41
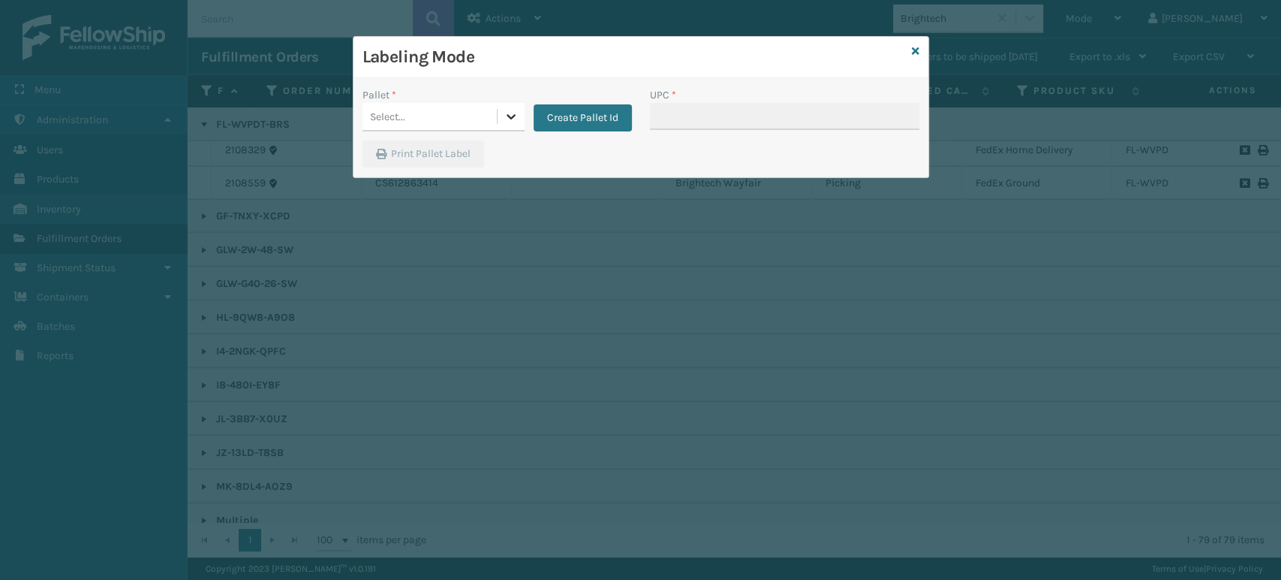
click at [519, 119] on div at bounding box center [511, 116] width 27 height 27
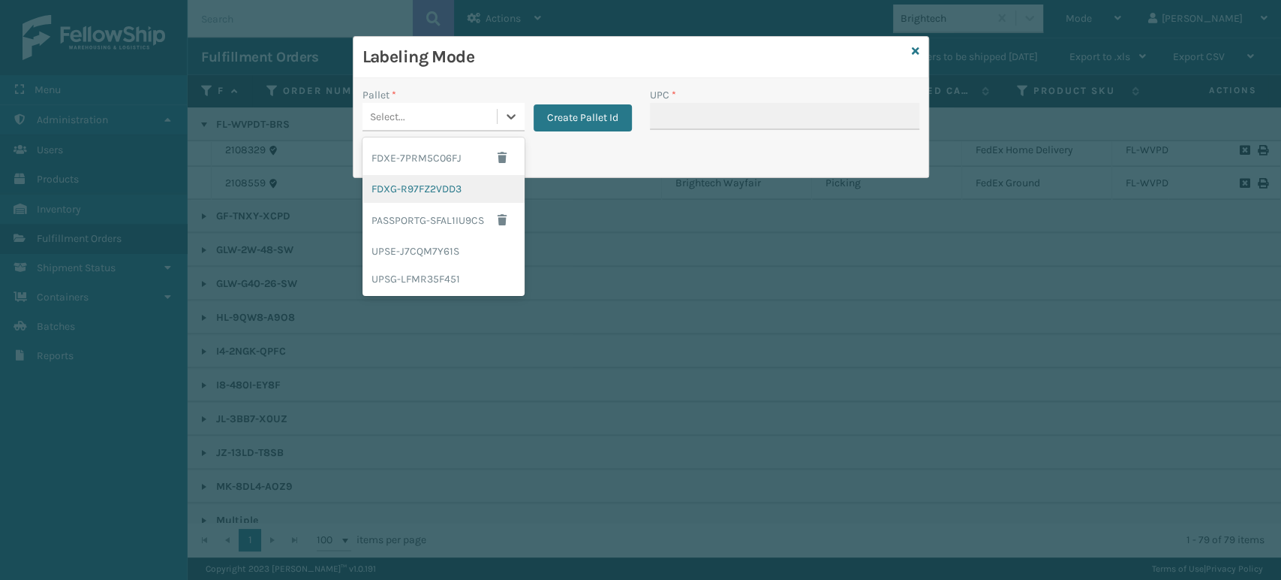
click at [480, 188] on div "FDXG-R97FZ2VDD3" at bounding box center [444, 189] width 162 height 28
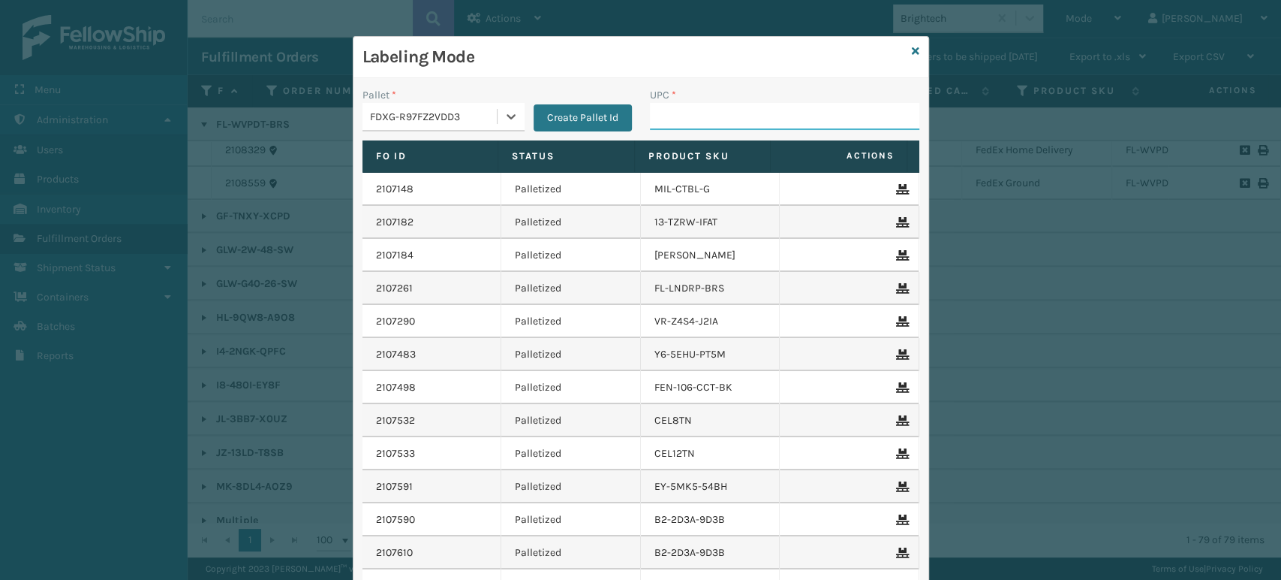
click at [704, 123] on input "UPC *" at bounding box center [784, 116] width 269 height 27
type input "5"
type input "850012486763"
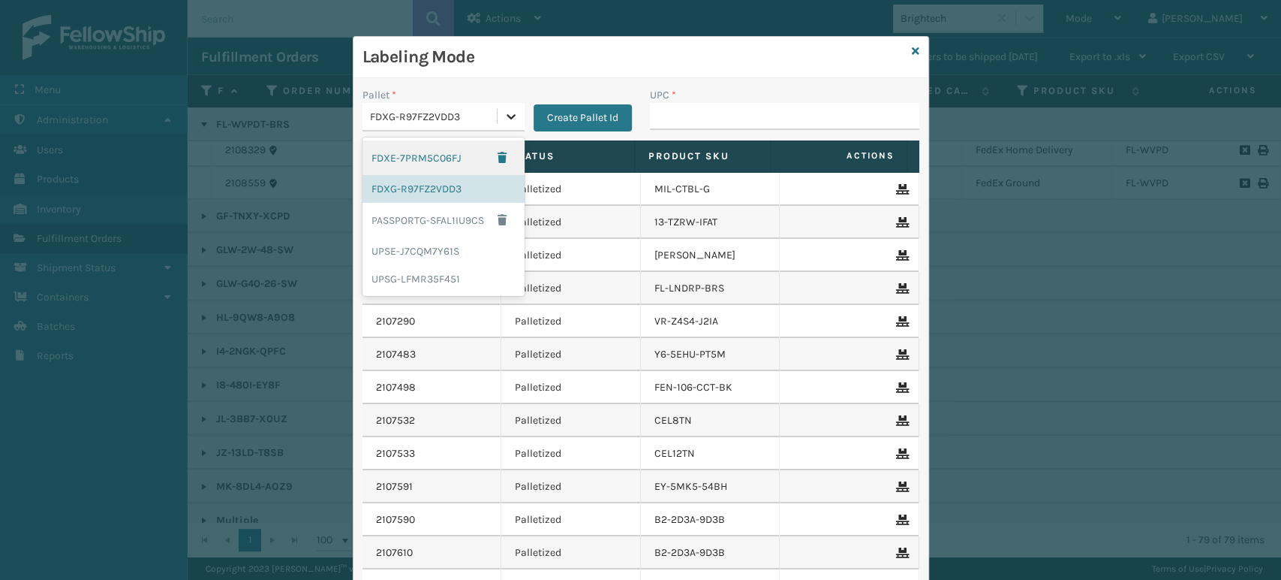
click at [504, 109] on icon at bounding box center [511, 116] width 15 height 15
click at [449, 272] on div "UPSG-LFMR35F451" at bounding box center [444, 279] width 162 height 28
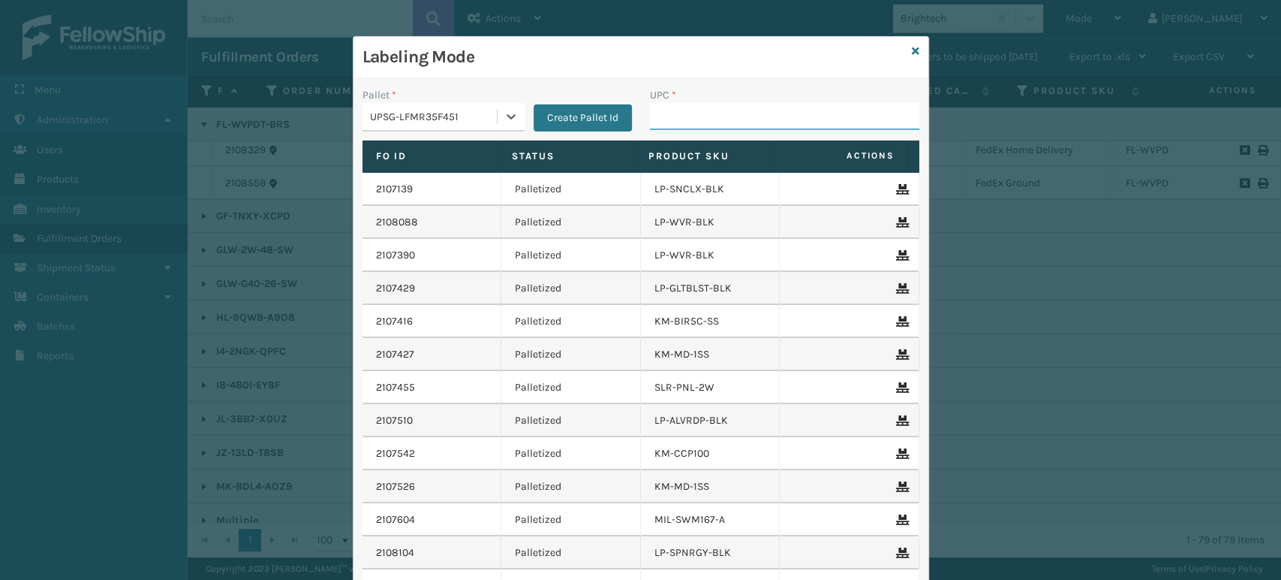
click at [692, 116] on input "UPC *" at bounding box center [784, 116] width 269 height 27
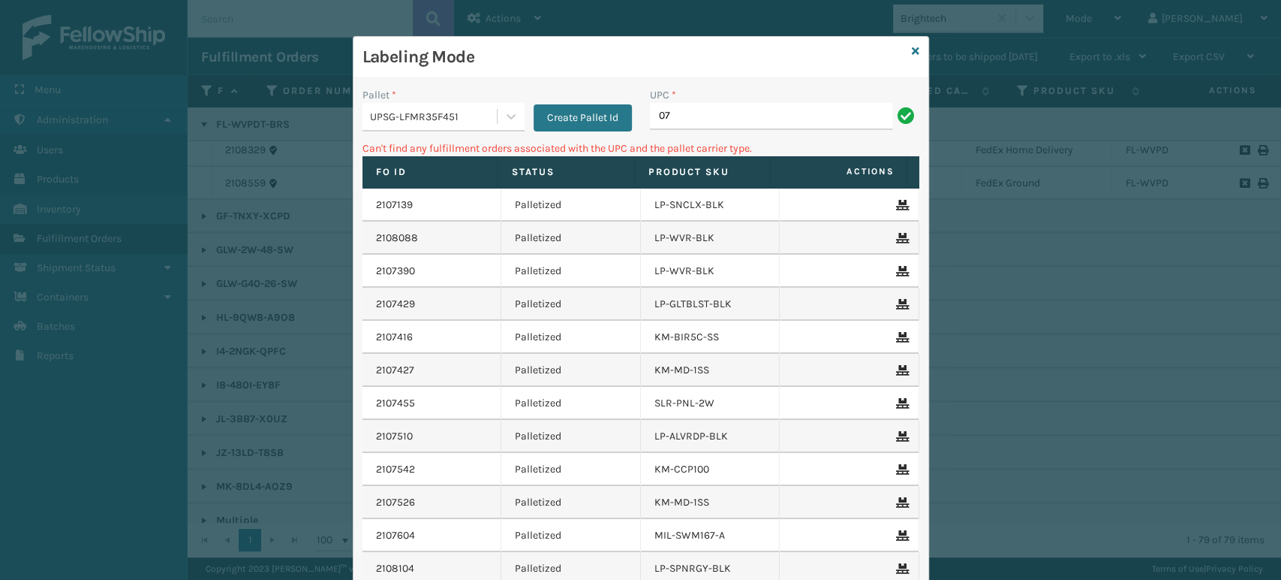
type input "0"
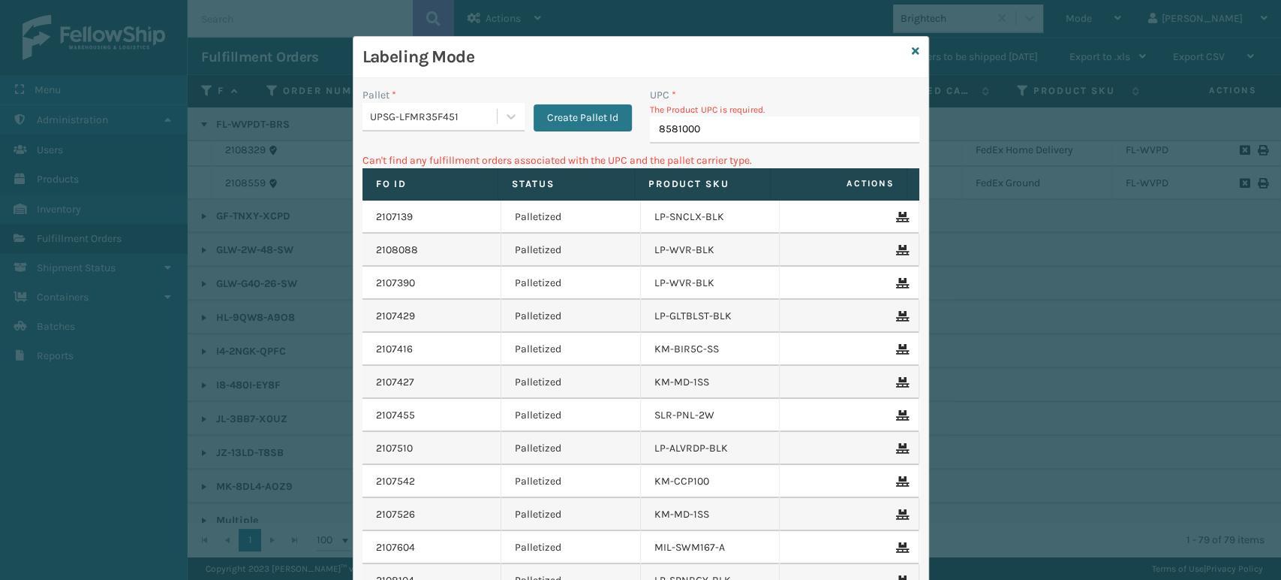
type input "85810000"
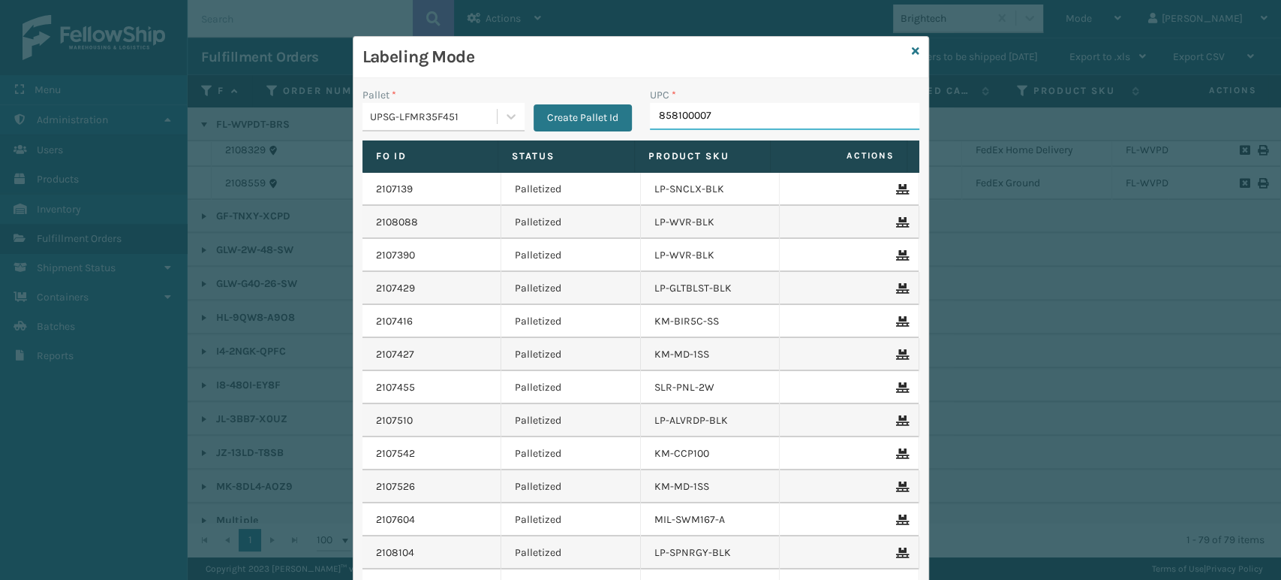
type input "8581000077"
type input "8578990"
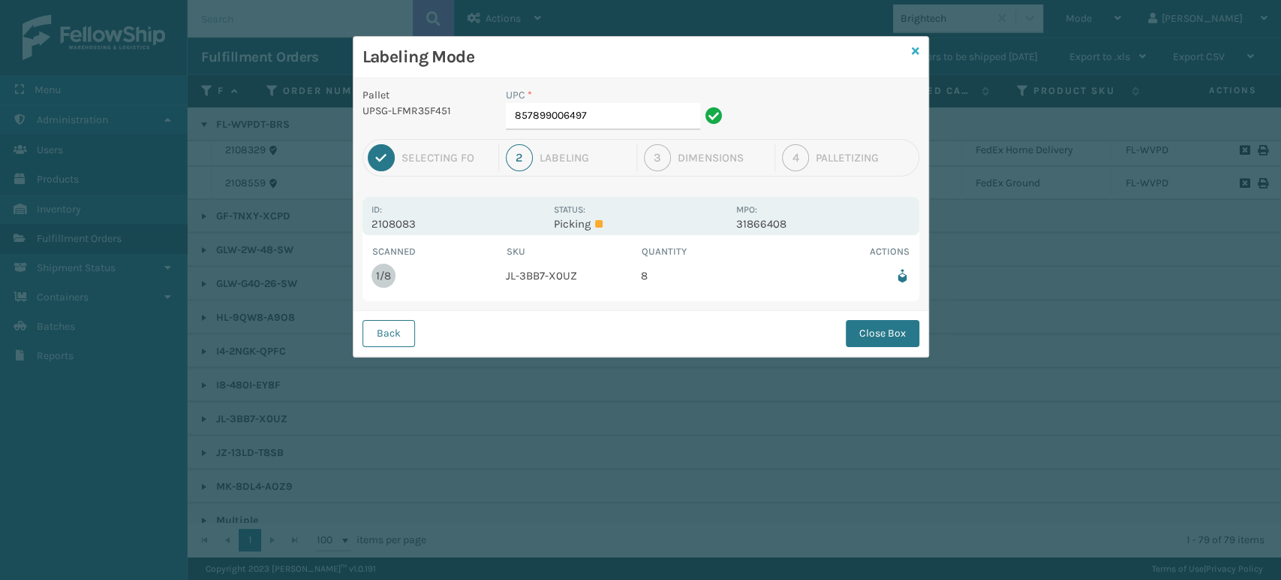
click at [913, 49] on icon at bounding box center [916, 51] width 8 height 11
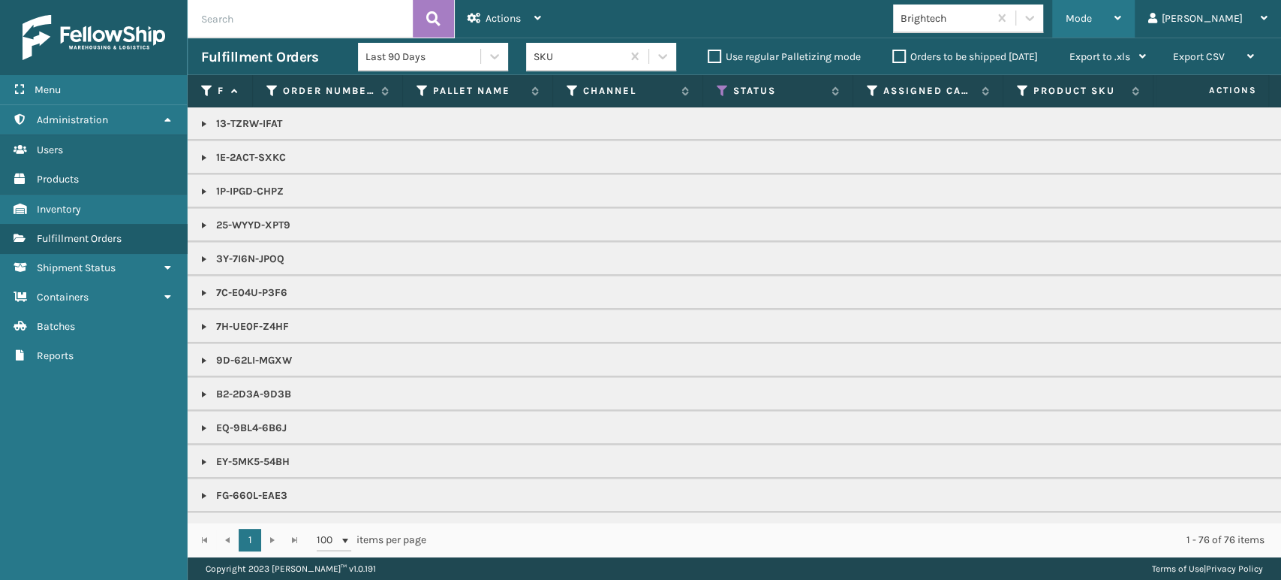
click at [1121, 11] on div "Mode" at bounding box center [1094, 19] width 56 height 38
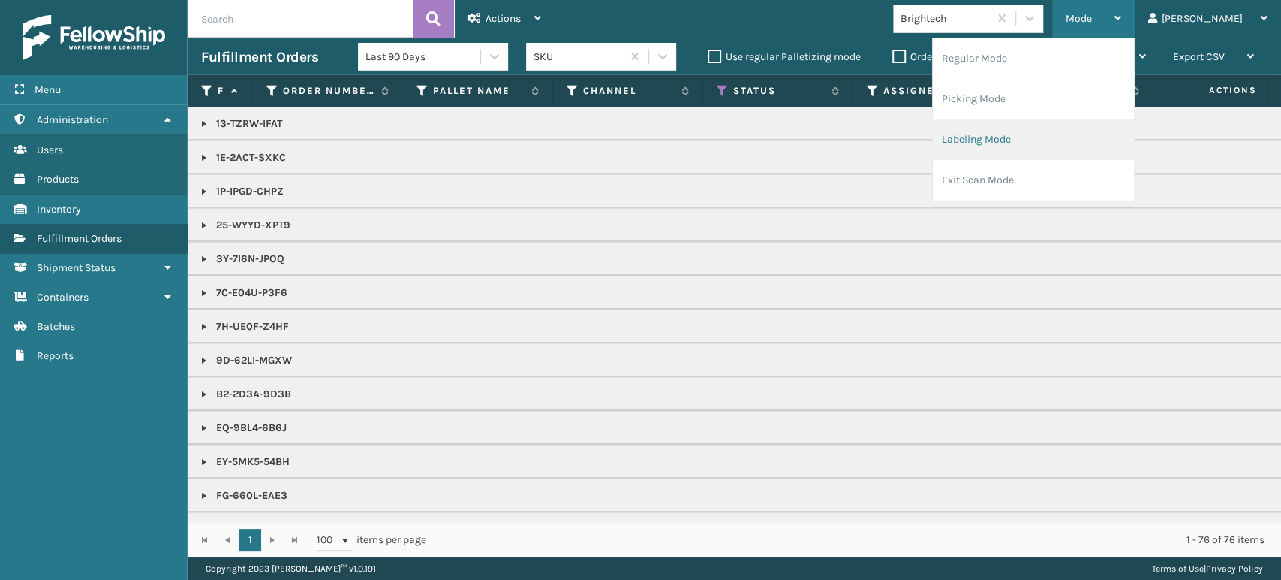
click at [1100, 128] on li "Labeling Mode" at bounding box center [1033, 139] width 201 height 41
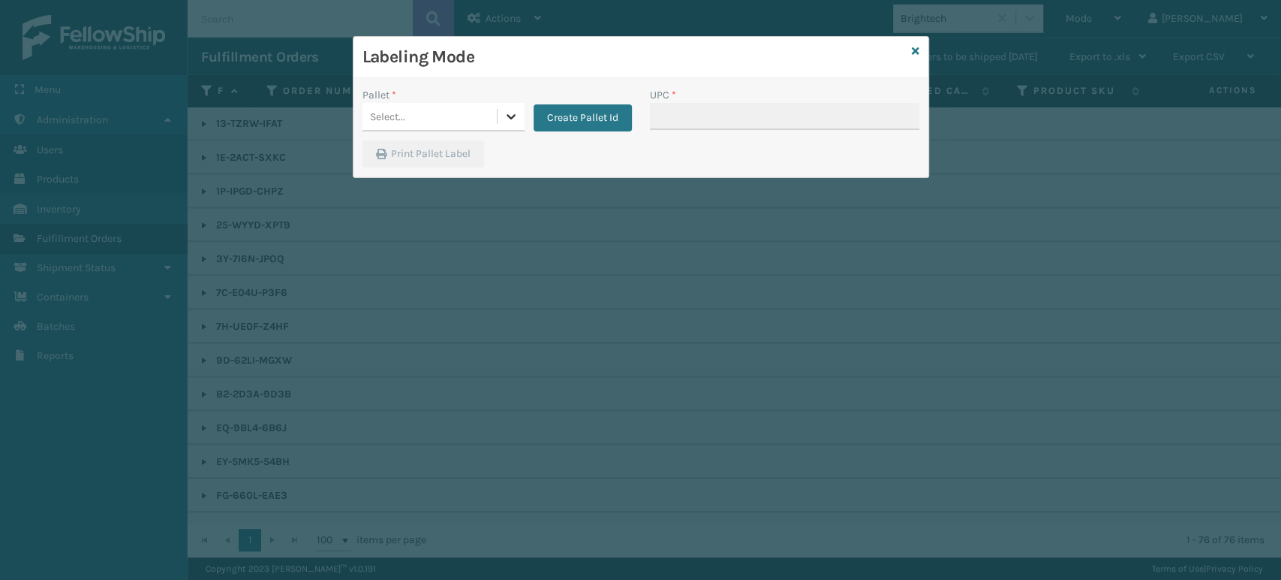
click at [511, 112] on icon at bounding box center [511, 116] width 15 height 15
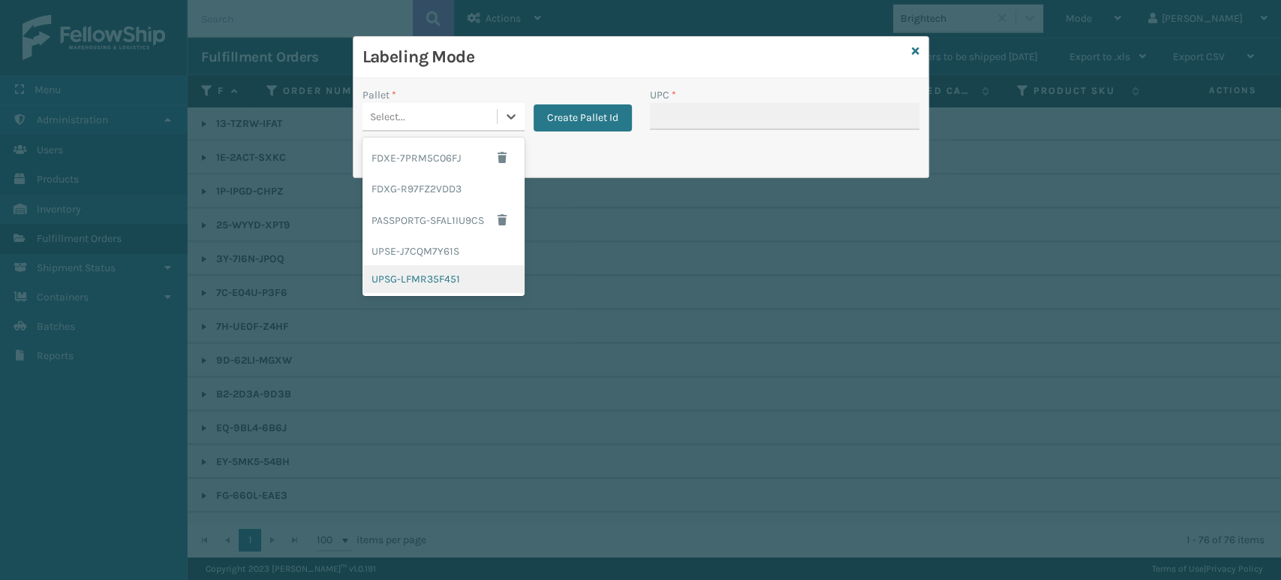
click at [453, 269] on div "UPSG-LFMR35F451" at bounding box center [444, 279] width 162 height 28
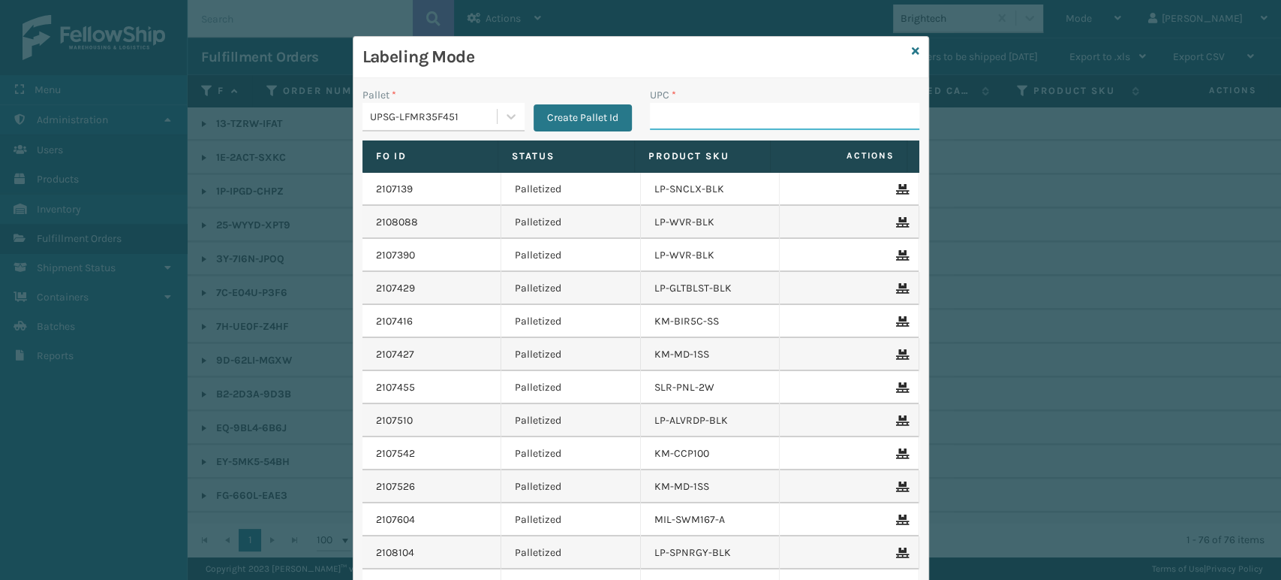
click at [700, 115] on input "UPC *" at bounding box center [784, 116] width 269 height 27
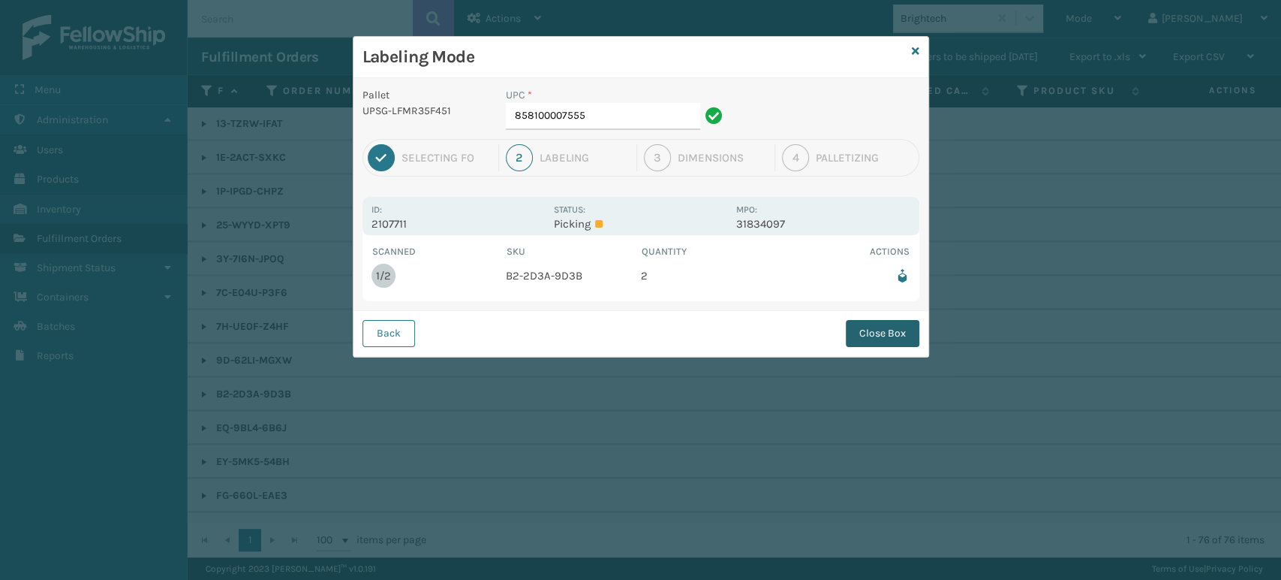
click at [903, 341] on button "Close Box" at bounding box center [883, 333] width 74 height 27
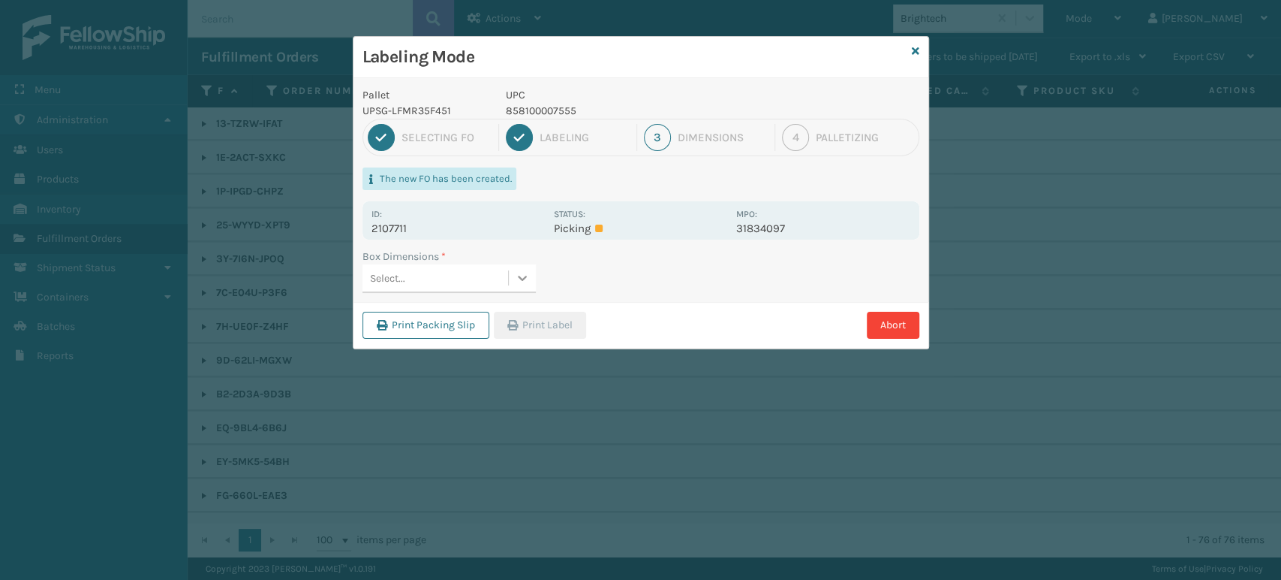
click at [522, 273] on icon at bounding box center [522, 277] width 15 height 15
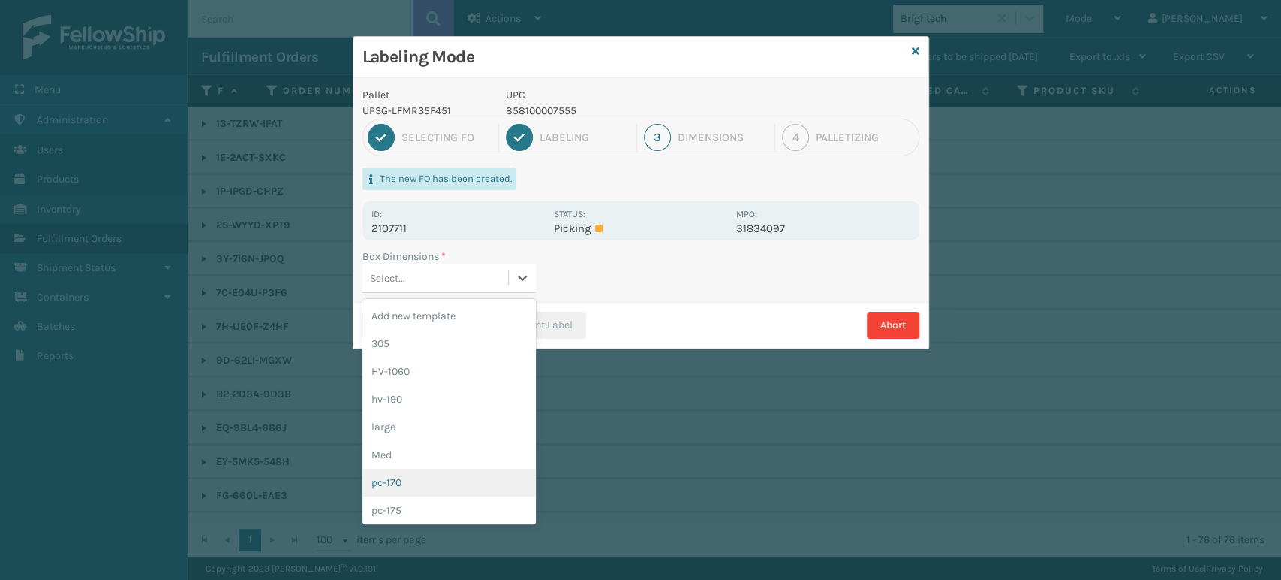
click at [444, 471] on div "pc-170" at bounding box center [449, 482] width 173 height 28
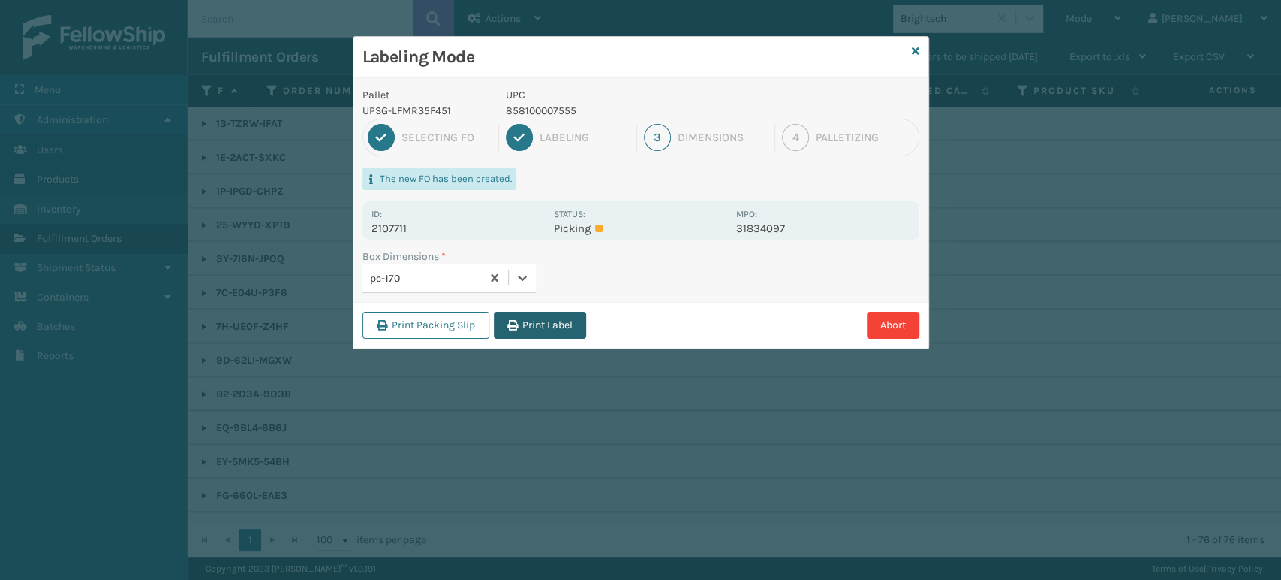
click at [573, 327] on button "Print Label" at bounding box center [540, 325] width 92 height 27
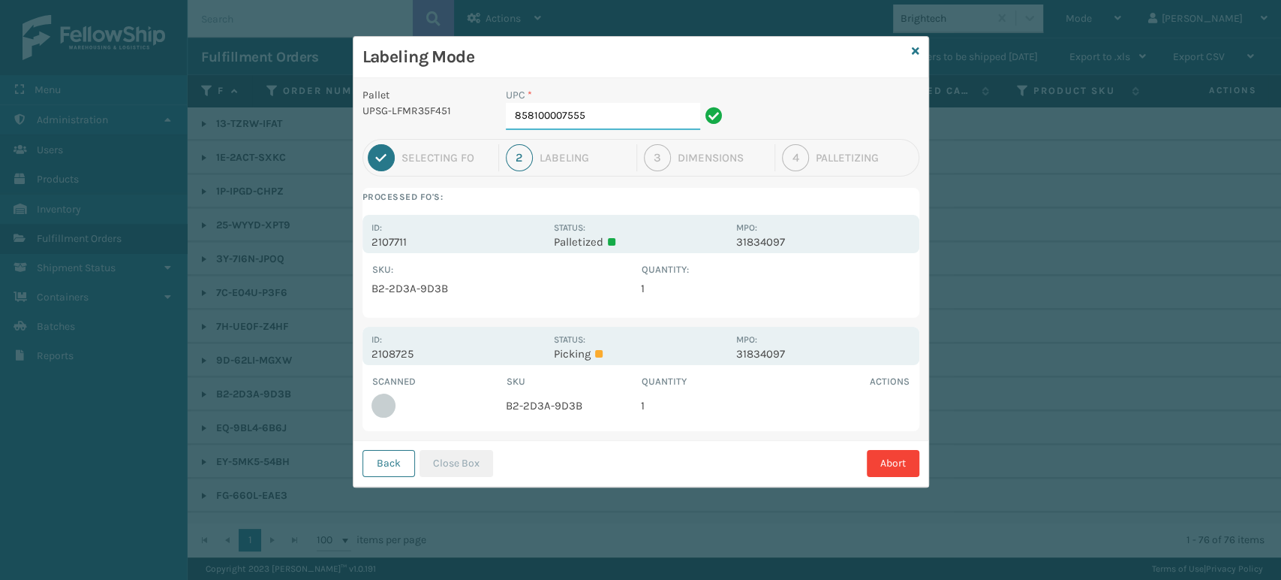
click at [656, 116] on input "858100007555" at bounding box center [603, 116] width 194 height 27
drag, startPoint x: 467, startPoint y: 471, endPoint x: 475, endPoint y: 458, distance: 15.2
click at [467, 470] on button "Close Box" at bounding box center [457, 463] width 74 height 27
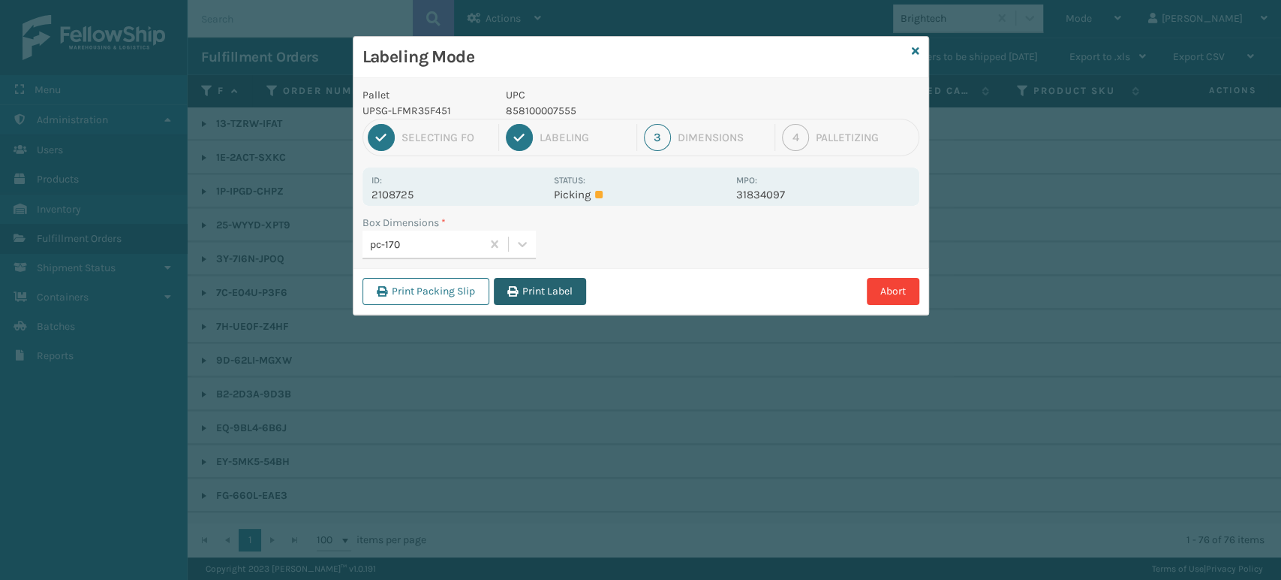
click at [543, 295] on button "Print Label" at bounding box center [540, 291] width 92 height 27
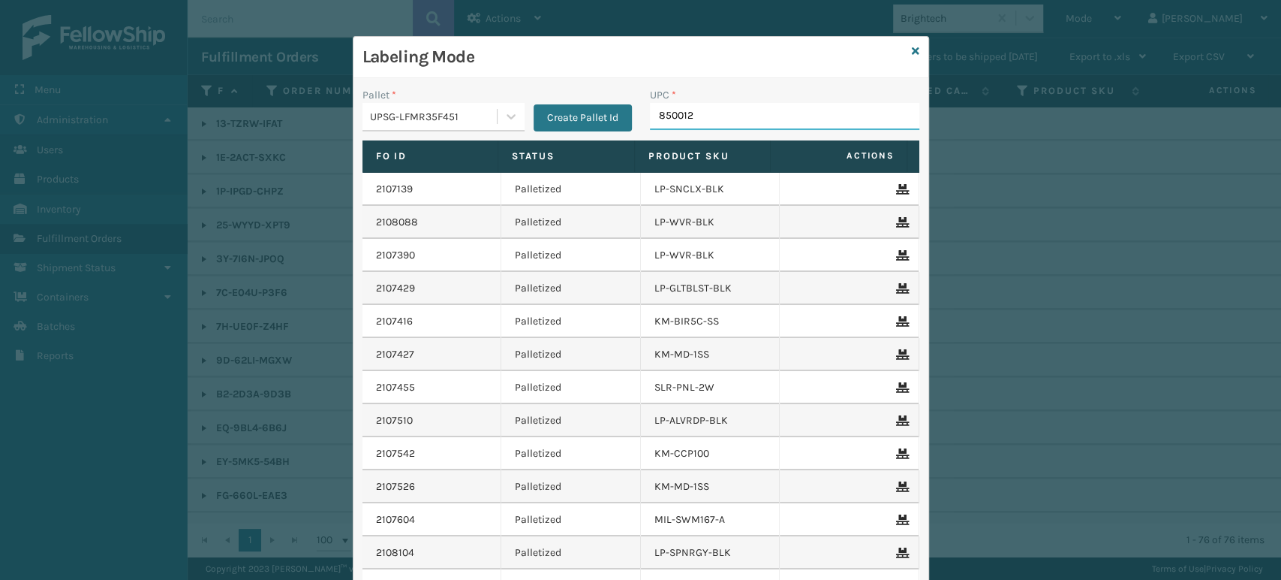
type input "8500124"
type input "858100007616"
type input "8578990"
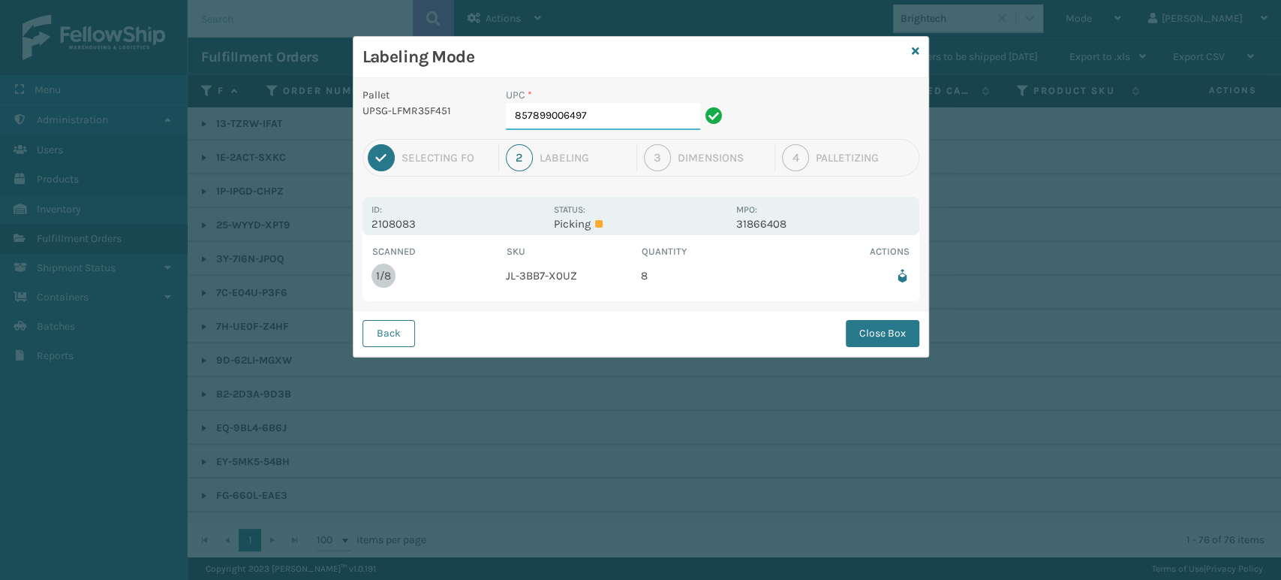
click at [634, 104] on input "857899006497" at bounding box center [603, 116] width 194 height 27
click at [888, 342] on button "Close Box" at bounding box center [883, 333] width 74 height 27
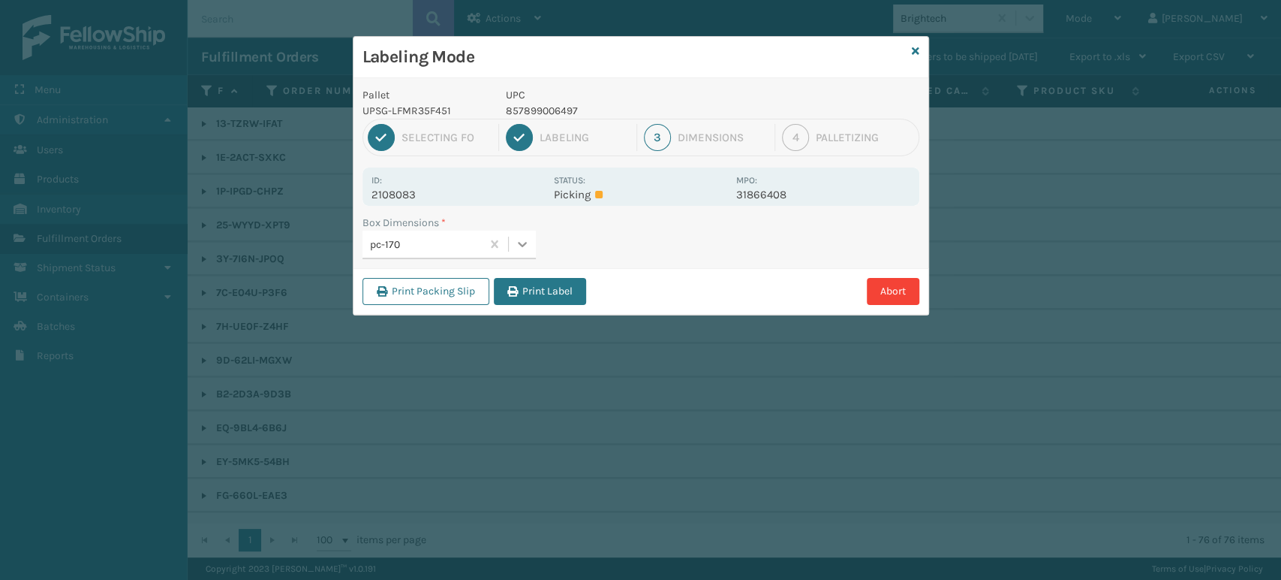
click at [534, 242] on div at bounding box center [522, 243] width 27 height 27
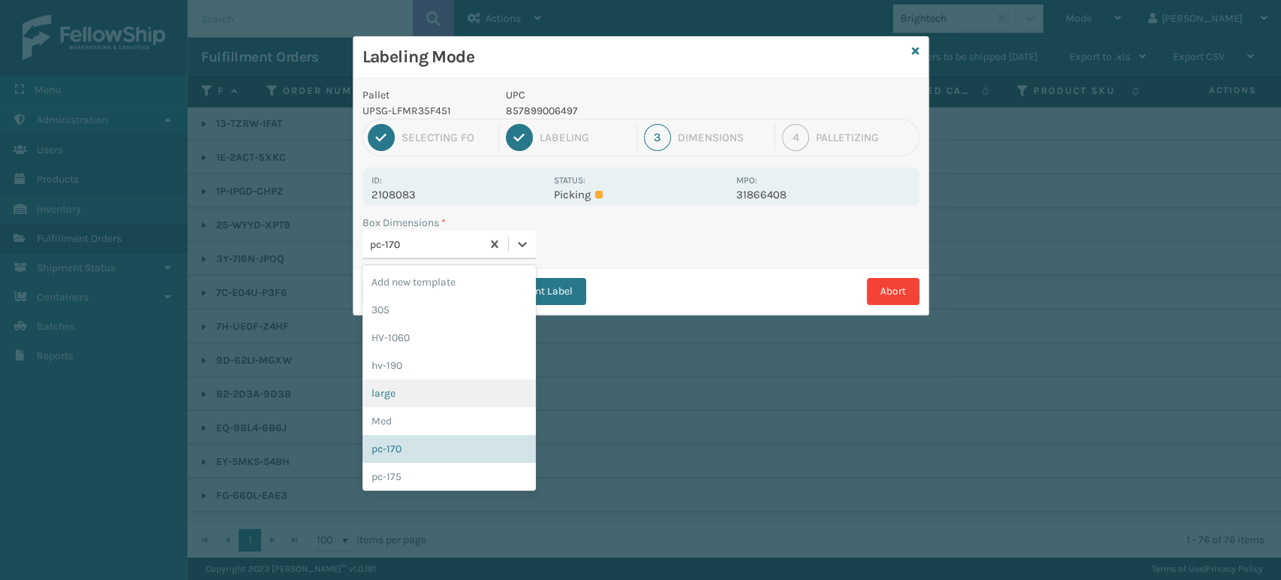
click at [432, 395] on div "large" at bounding box center [449, 393] width 173 height 28
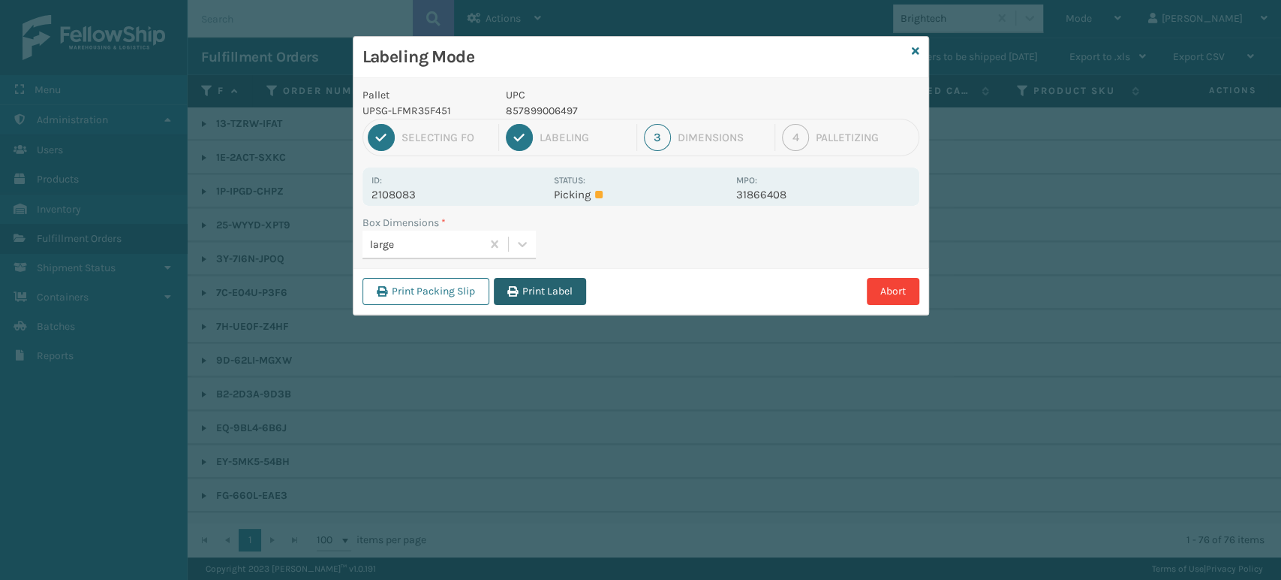
click at [552, 290] on button "Print Label" at bounding box center [540, 291] width 92 height 27
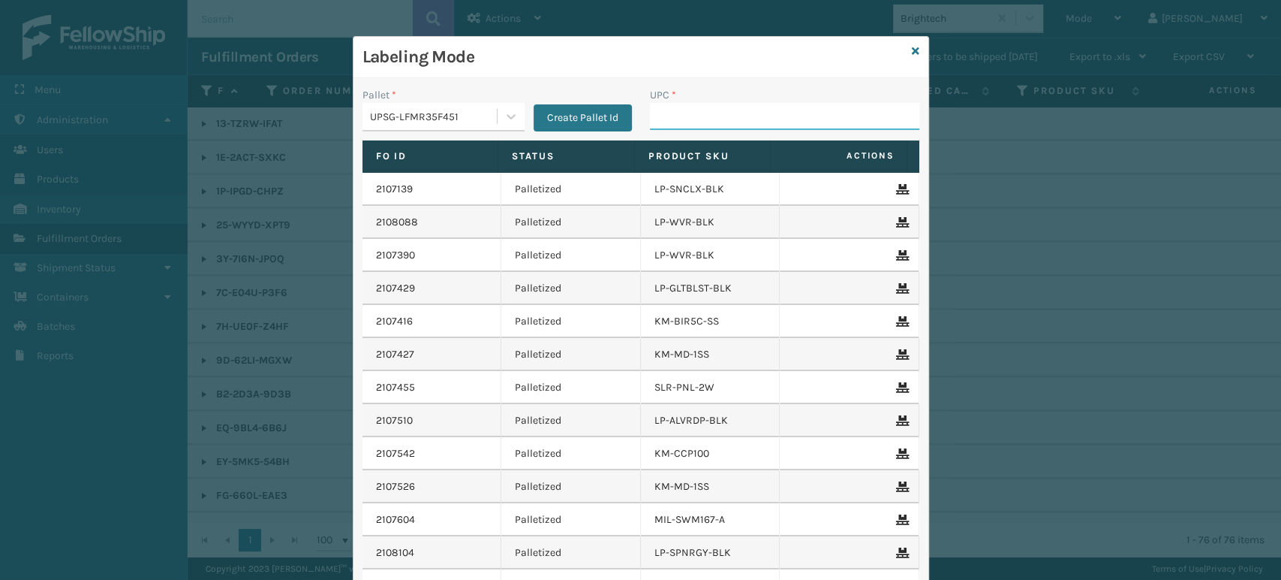
click at [750, 116] on input "UPC *" at bounding box center [784, 116] width 269 height 27
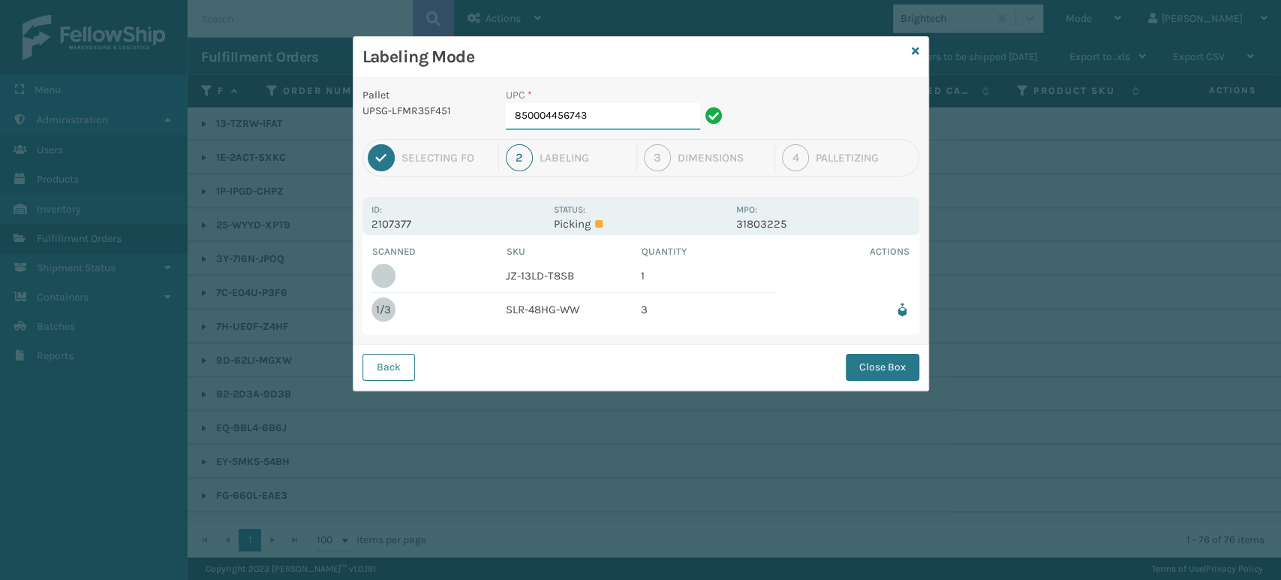
click at [643, 119] on input "850004456743" at bounding box center [603, 116] width 194 height 27
click at [905, 369] on button "Close Box" at bounding box center [883, 367] width 74 height 27
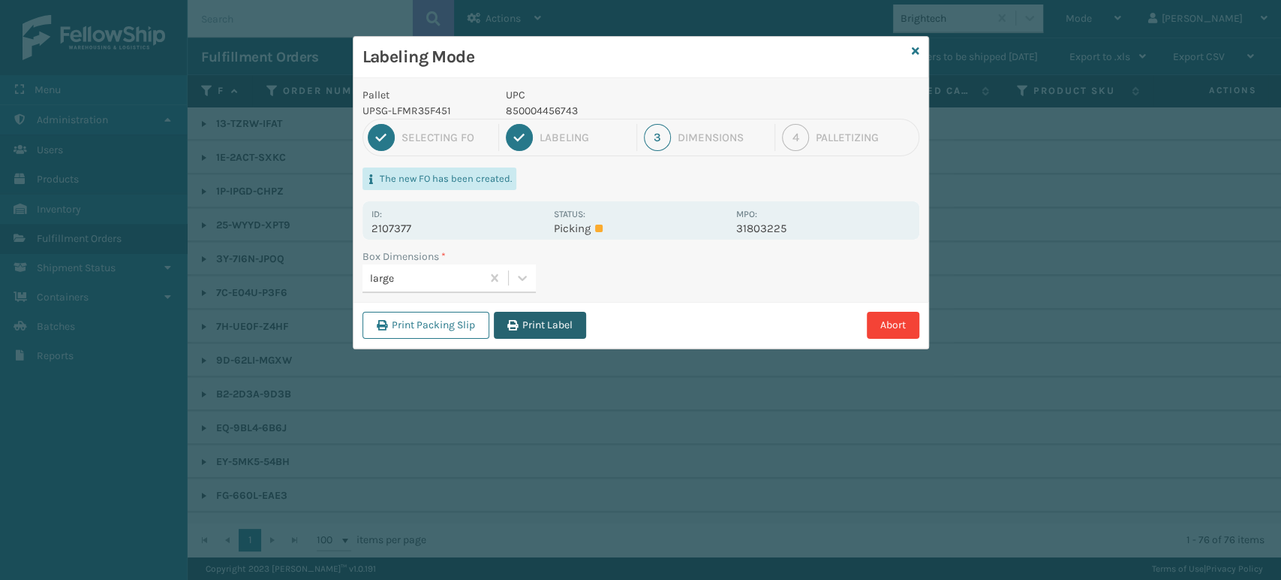
click at [551, 320] on button "Print Label" at bounding box center [540, 325] width 92 height 27
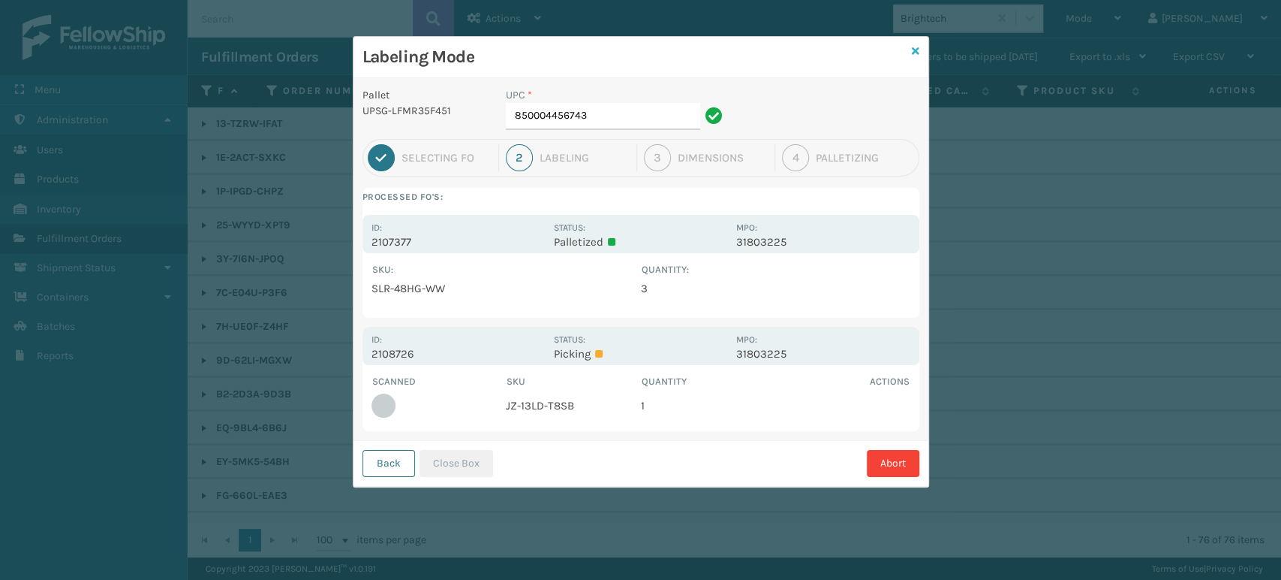
click at [916, 46] on icon at bounding box center [916, 51] width 8 height 11
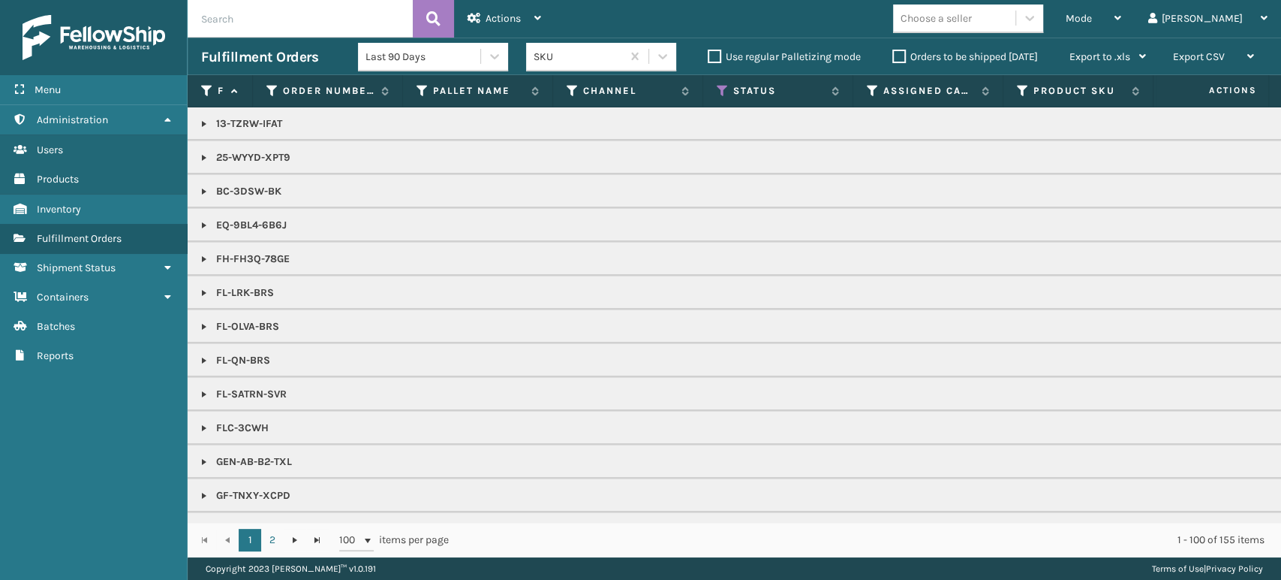
click at [1121, 14] on div "Mode" at bounding box center [1094, 19] width 56 height 38
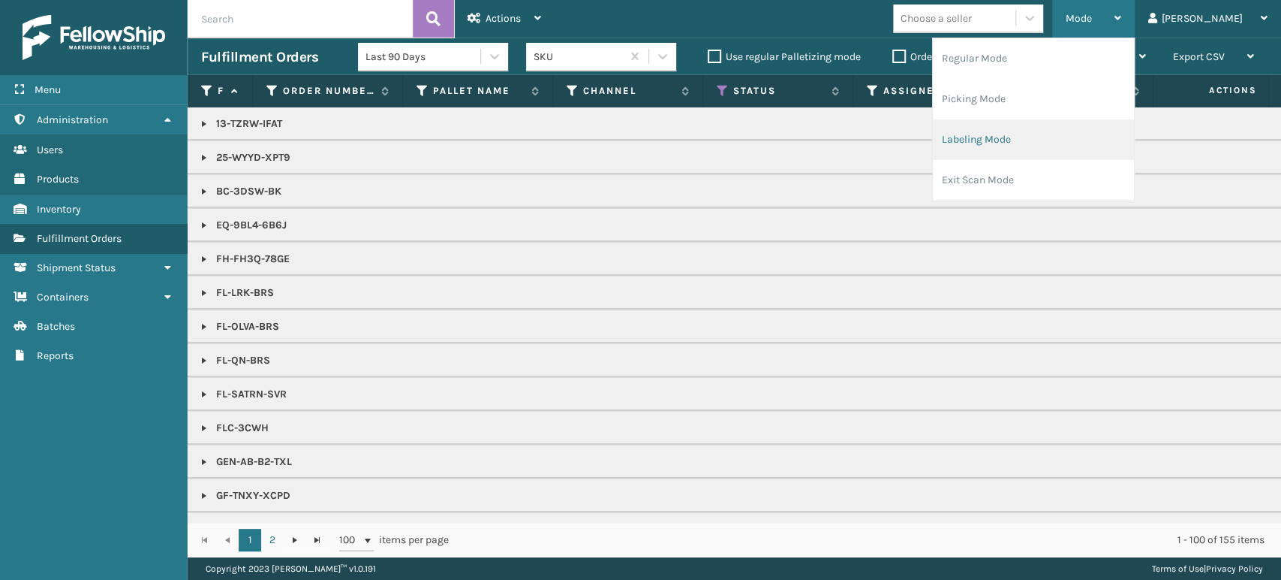
click at [1112, 125] on li "Labeling Mode" at bounding box center [1033, 139] width 201 height 41
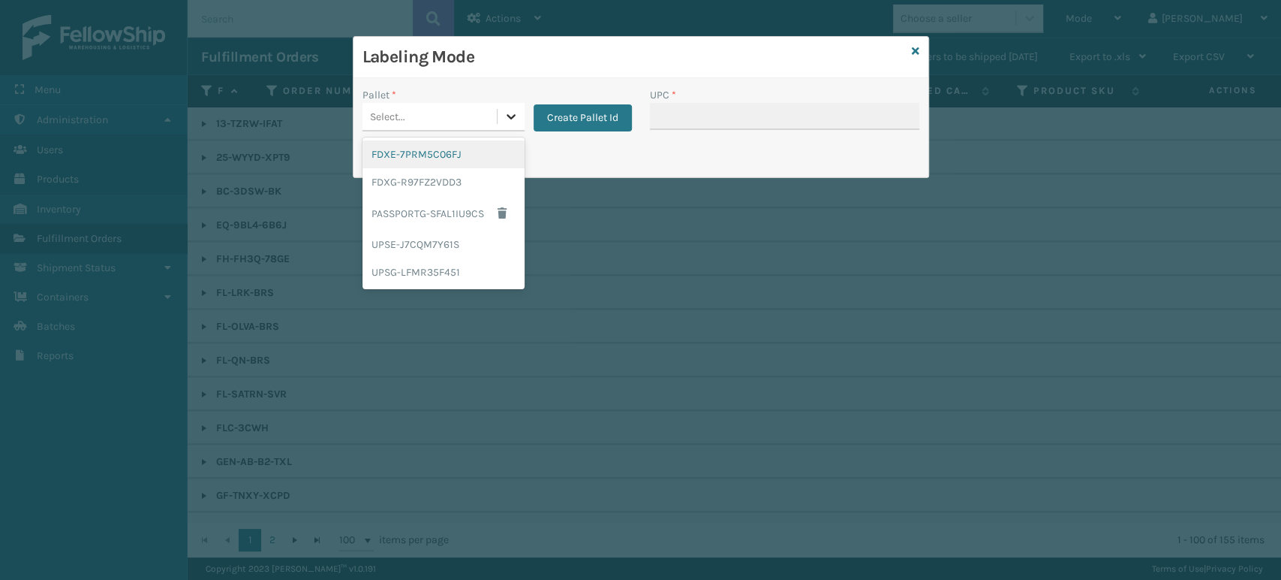
click at [506, 113] on icon at bounding box center [511, 116] width 15 height 15
click at [480, 191] on div "FDXG-R97FZ2VDD3" at bounding box center [444, 182] width 162 height 28
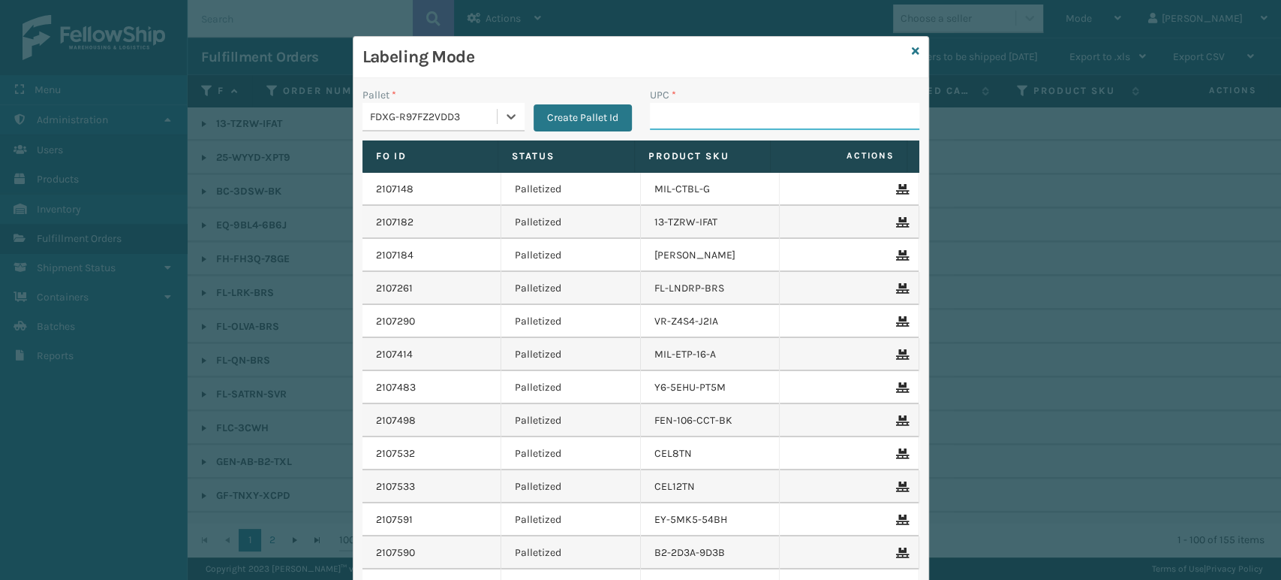
click at [676, 119] on input "UPC *" at bounding box center [784, 116] width 269 height 27
click at [504, 104] on div at bounding box center [511, 116] width 27 height 27
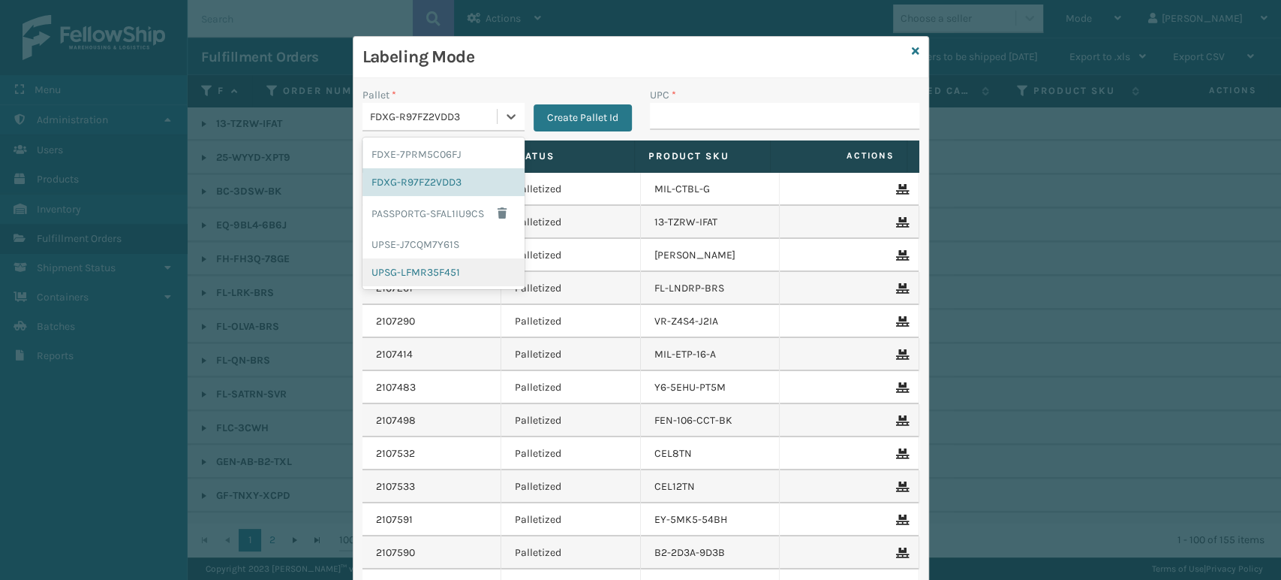
click at [440, 281] on div "UPSG-LFMR35F451" at bounding box center [444, 272] width 162 height 28
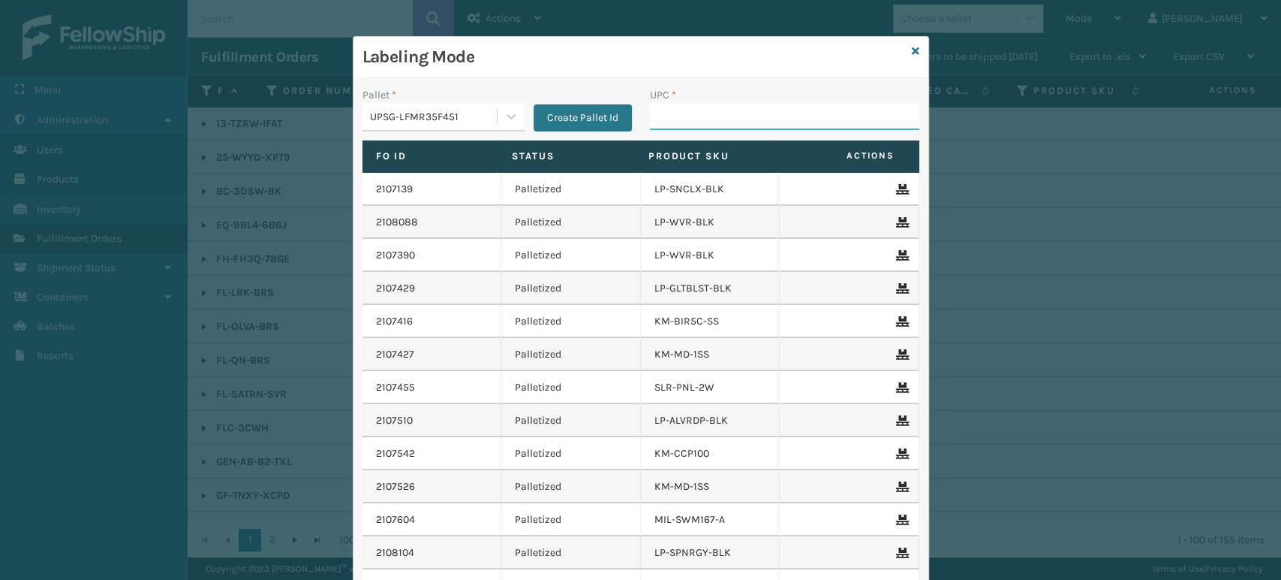
click at [711, 116] on input "UPC *" at bounding box center [784, 116] width 269 height 27
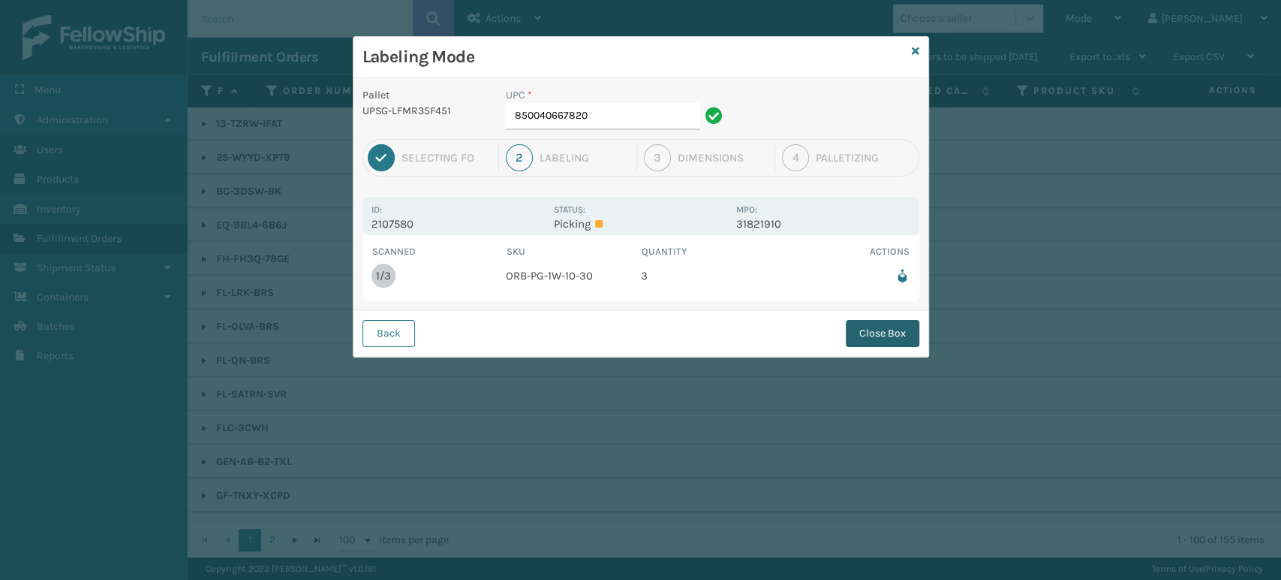
click at [875, 330] on button "Close Box" at bounding box center [883, 333] width 74 height 27
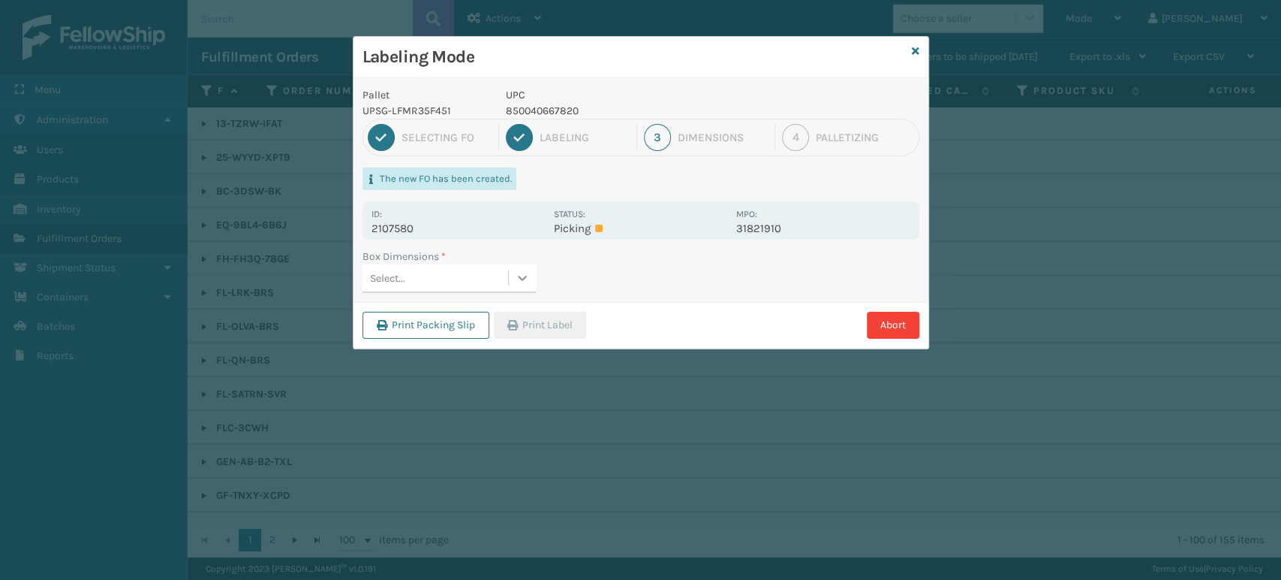
click at [528, 278] on icon at bounding box center [522, 277] width 15 height 15
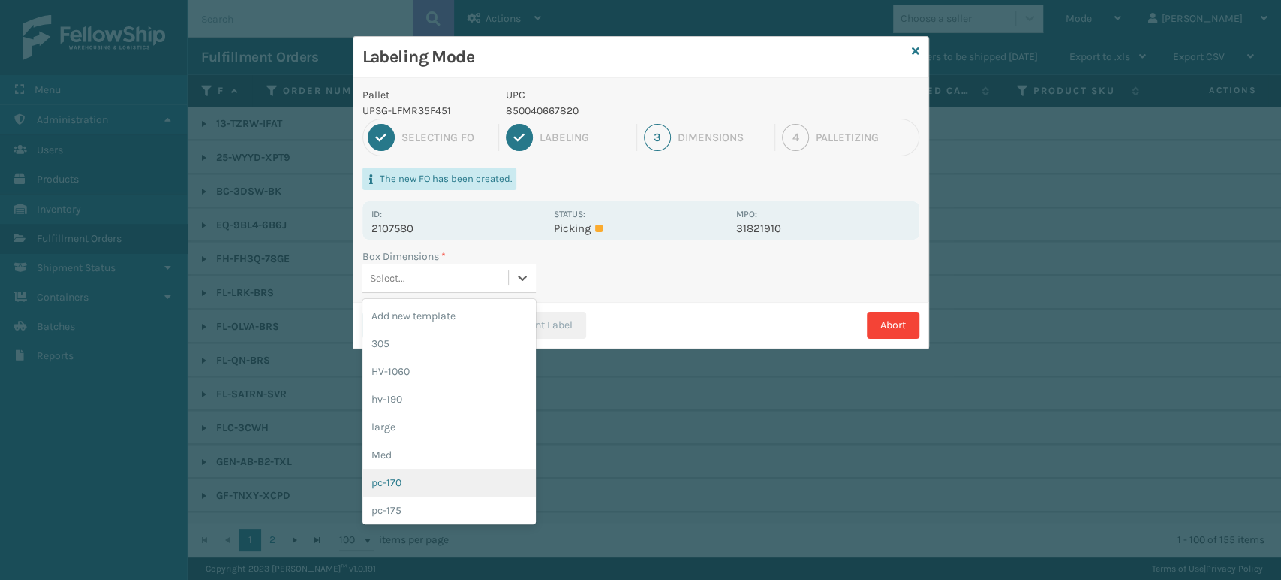
click at [462, 475] on div "pc-170" at bounding box center [449, 482] width 173 height 28
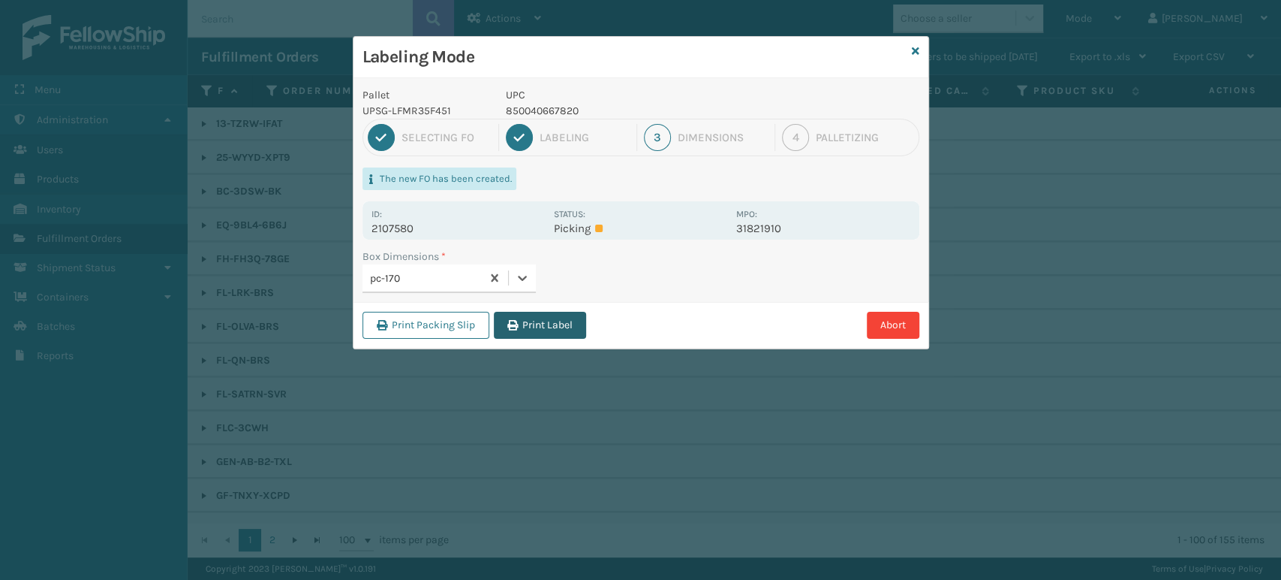
click at [551, 329] on button "Print Label" at bounding box center [540, 325] width 92 height 27
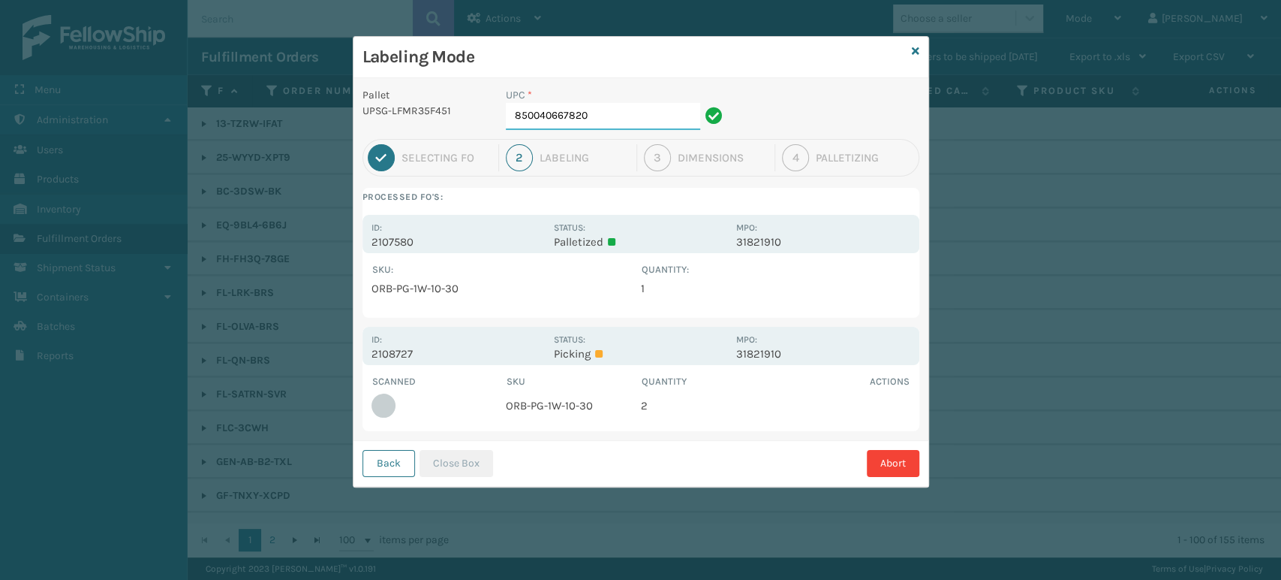
click at [640, 122] on input "850040667820" at bounding box center [603, 116] width 194 height 27
click at [464, 458] on button "Close Box" at bounding box center [457, 463] width 74 height 27
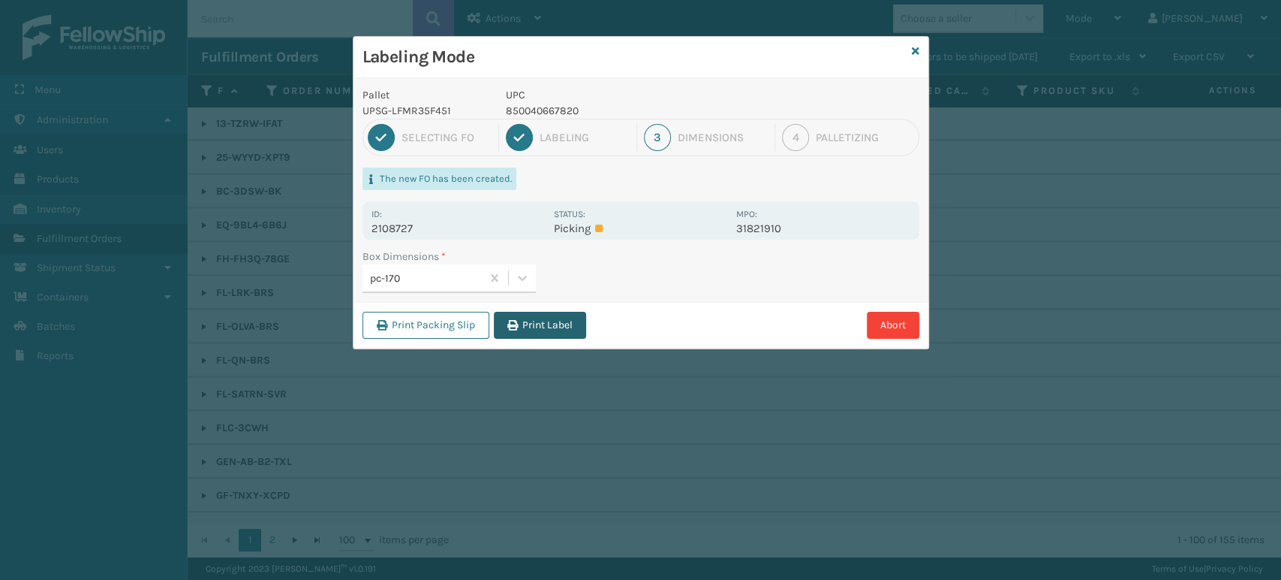
click at [546, 330] on button "Print Label" at bounding box center [540, 325] width 92 height 27
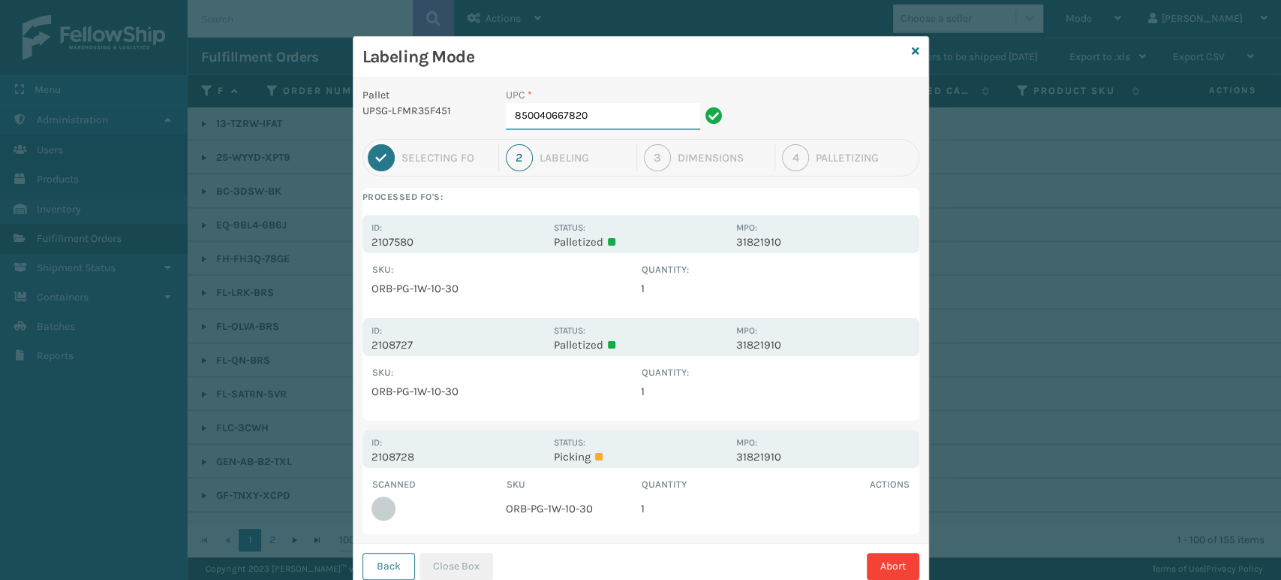
click at [624, 124] on input "850040667820" at bounding box center [603, 116] width 194 height 27
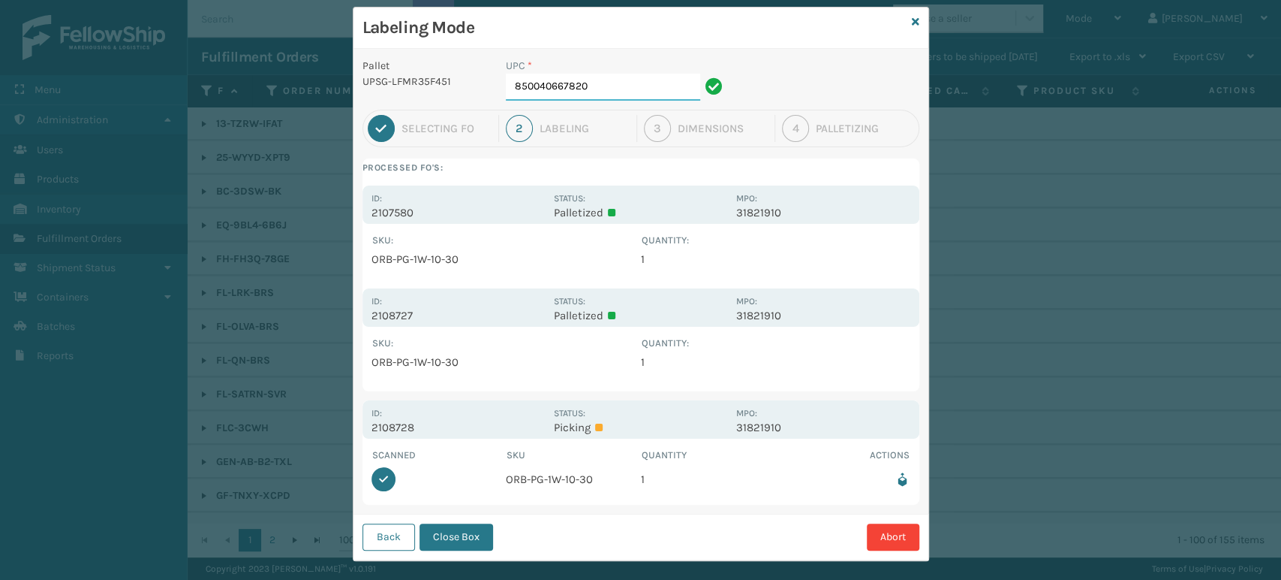
scroll to position [45, 0]
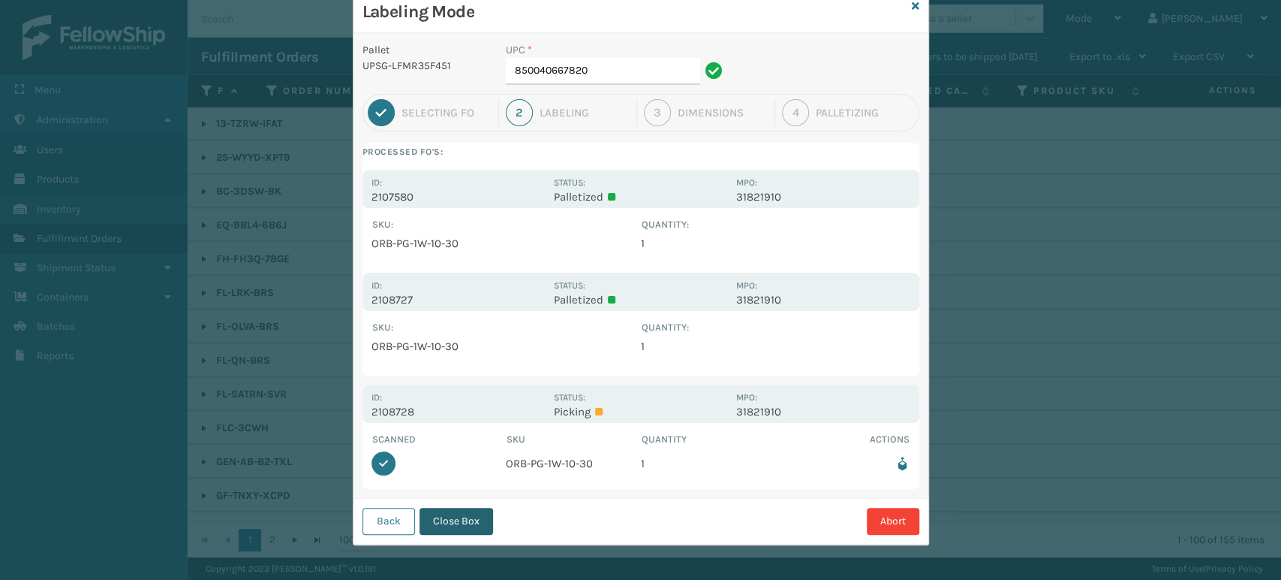
click at [461, 519] on button "Close Box" at bounding box center [457, 520] width 74 height 27
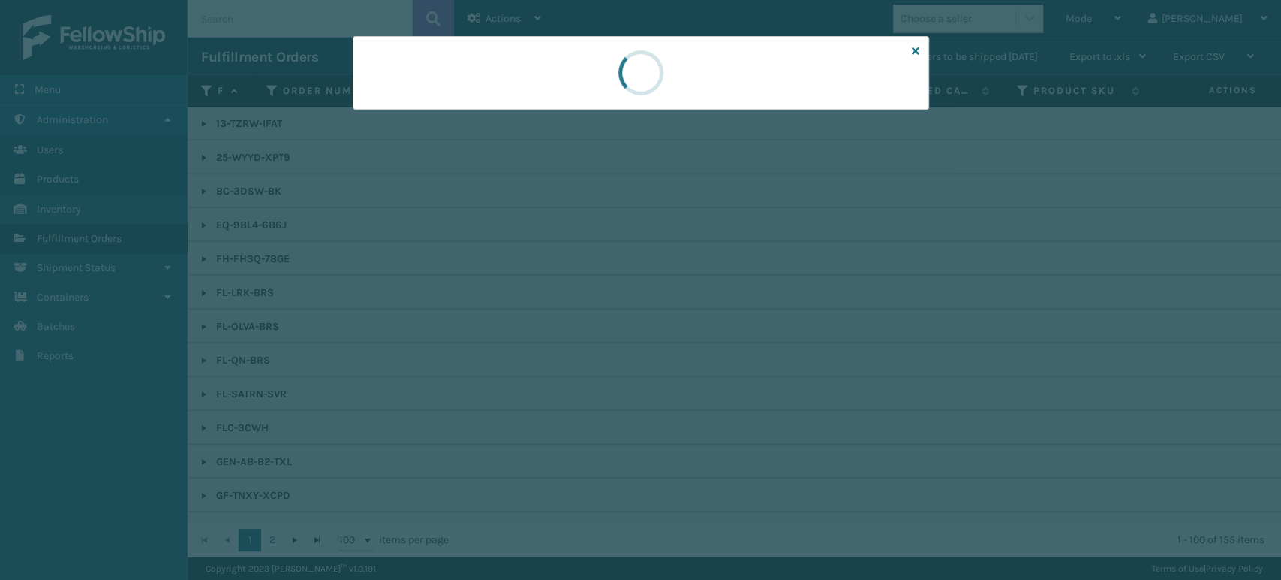
scroll to position [0, 0]
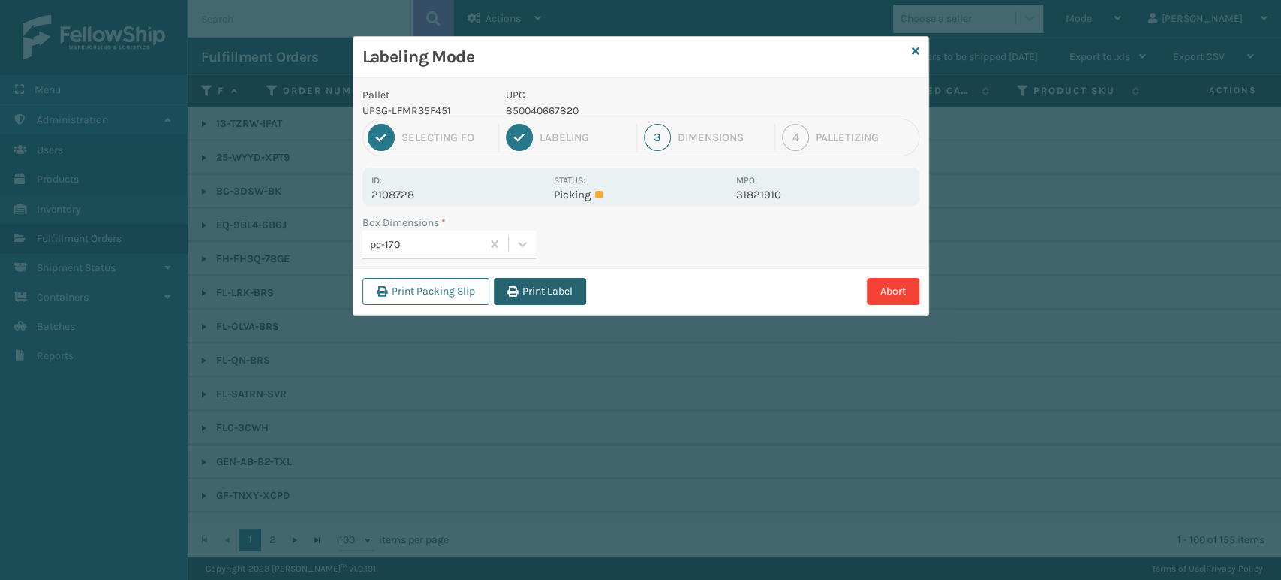
click at [574, 297] on button "Print Label" at bounding box center [540, 291] width 92 height 27
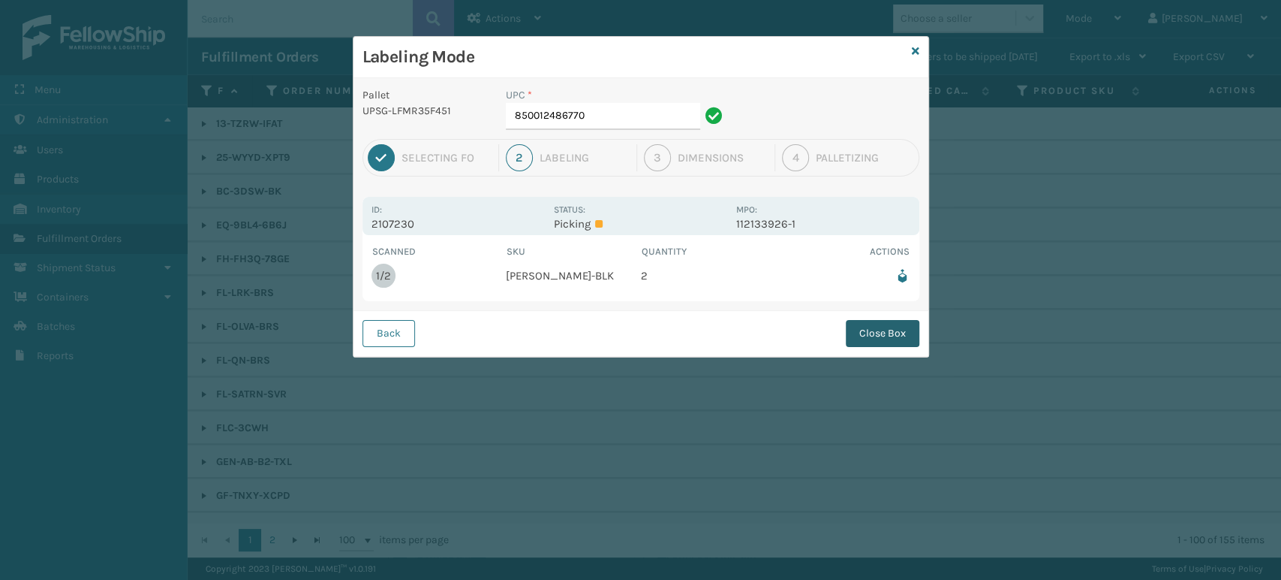
click at [876, 324] on button "Close Box" at bounding box center [883, 333] width 74 height 27
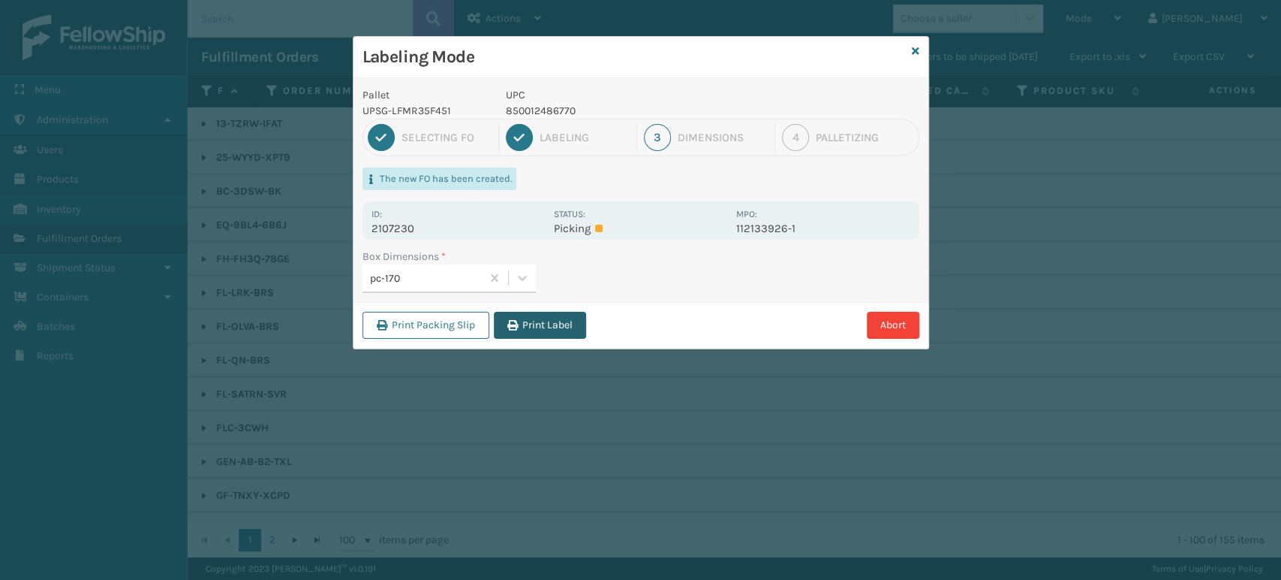
click at [543, 317] on button "Print Label" at bounding box center [540, 325] width 92 height 27
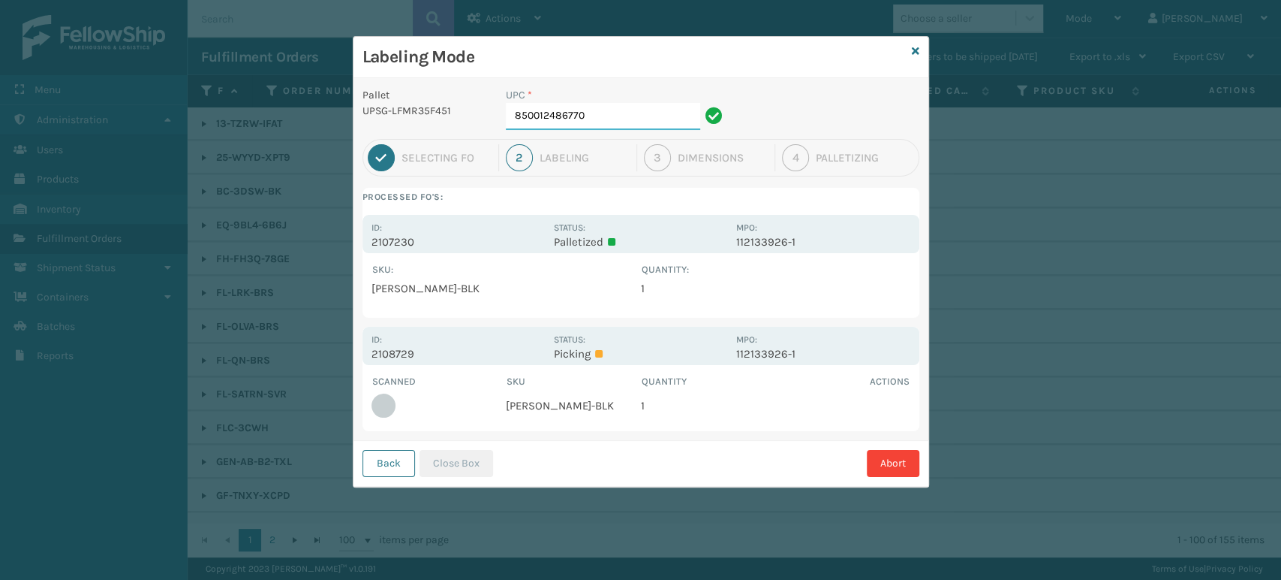
click at [626, 116] on input "850012486770" at bounding box center [603, 116] width 194 height 27
click at [461, 455] on button "Close Box" at bounding box center [457, 463] width 74 height 27
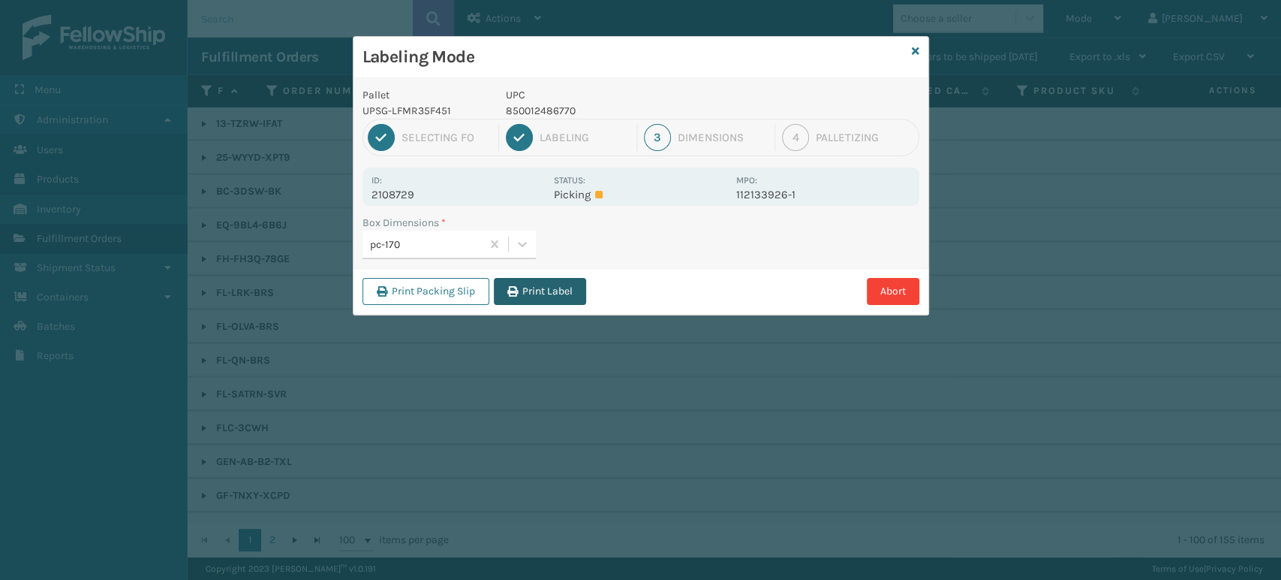
click at [550, 298] on button "Print Label" at bounding box center [540, 291] width 92 height 27
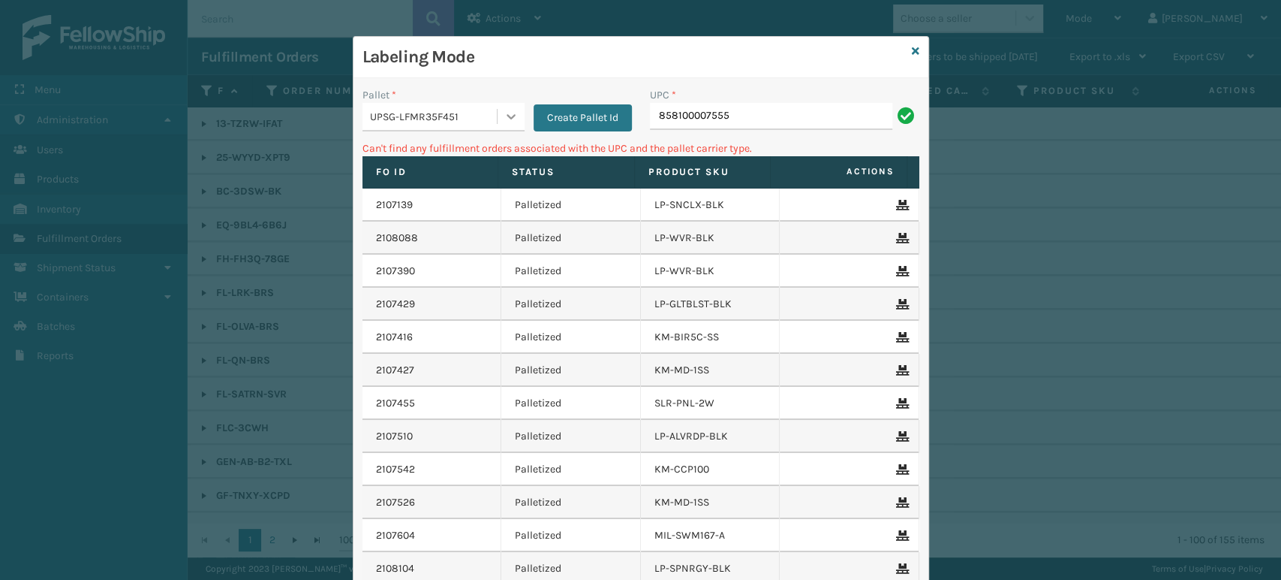
click at [511, 109] on div at bounding box center [511, 116] width 27 height 27
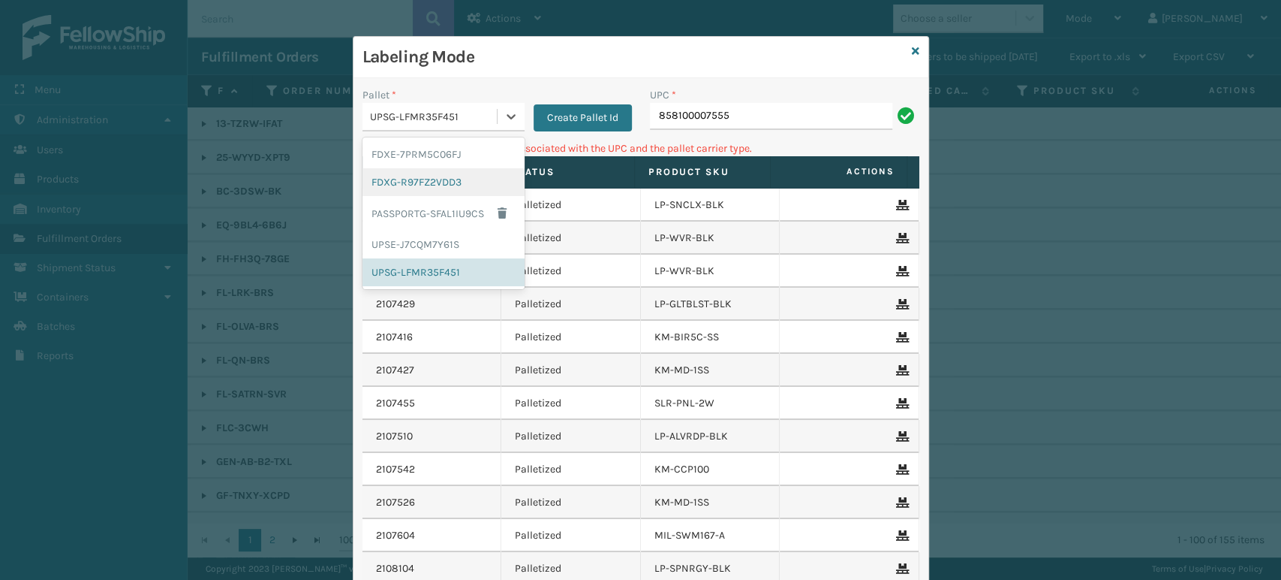
click at [442, 191] on div "FDXG-R97FZ2VDD3" at bounding box center [444, 182] width 162 height 28
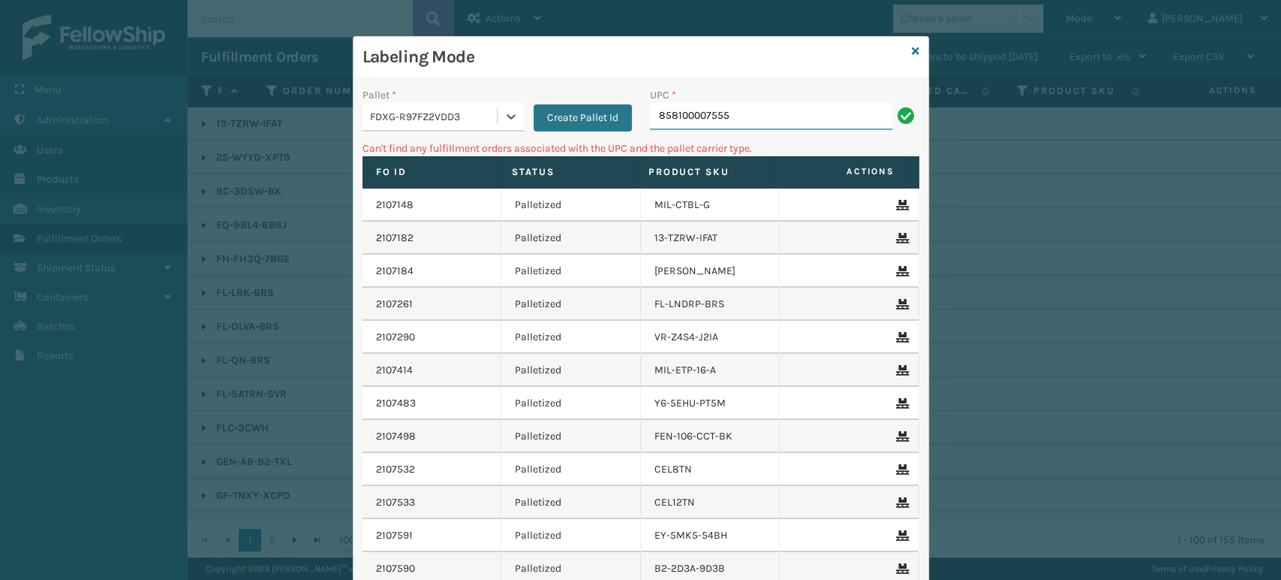
click at [787, 113] on input "858100007555" at bounding box center [771, 116] width 242 height 27
click at [504, 114] on icon at bounding box center [511, 116] width 15 height 15
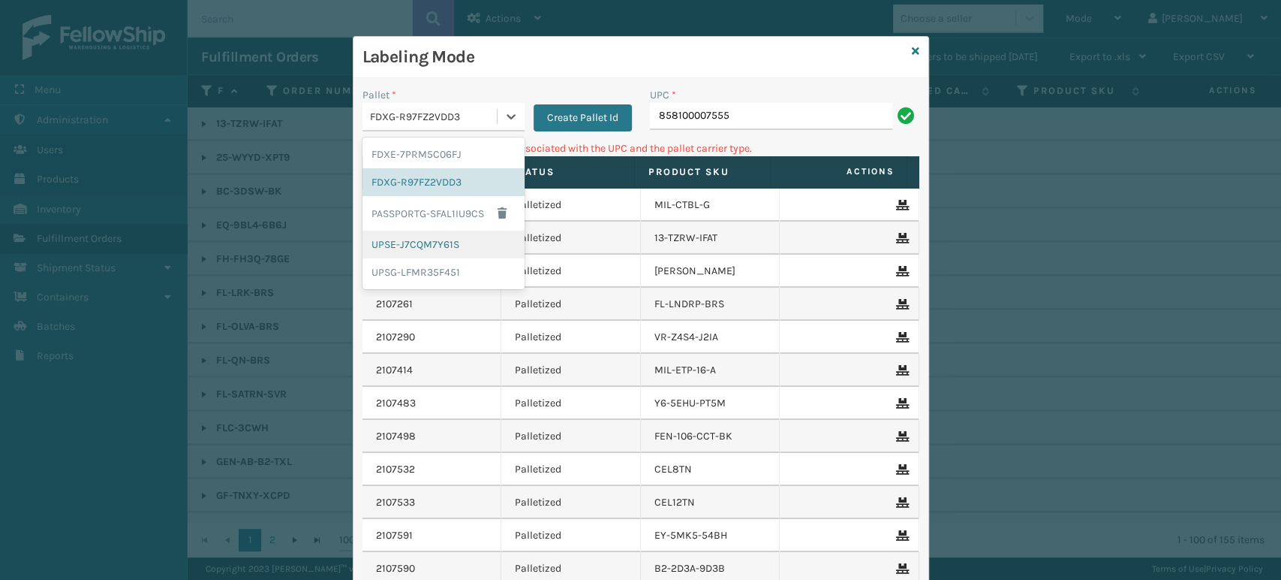
click at [428, 239] on div "UPSE-J7CQM7Y61S" at bounding box center [444, 244] width 162 height 28
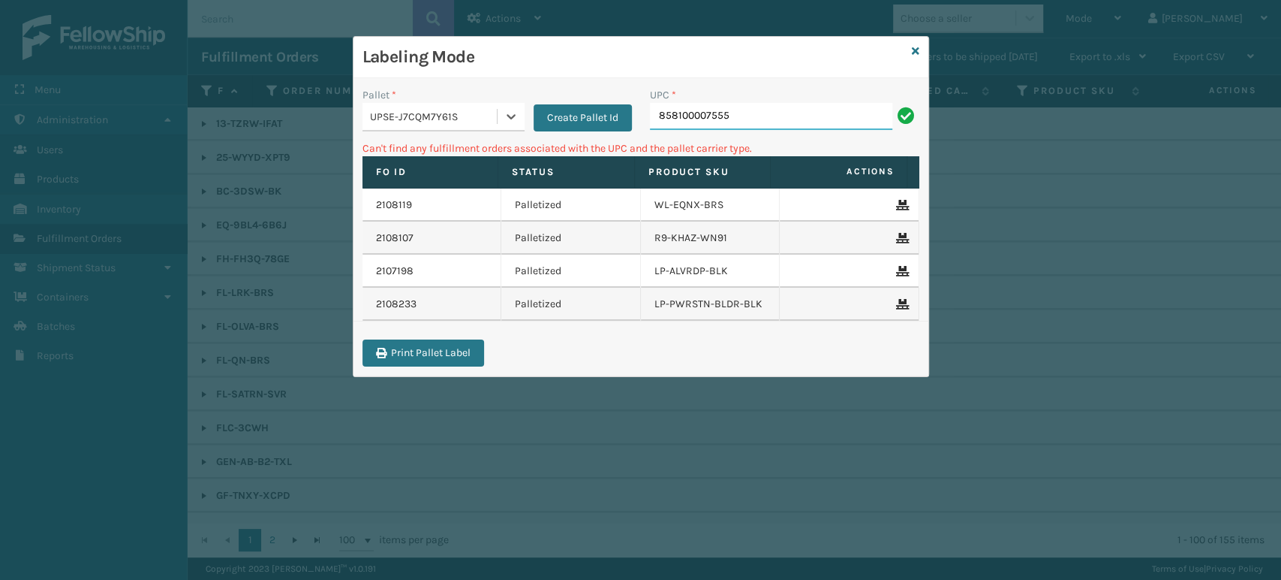
click at [777, 115] on input "858100007555" at bounding box center [771, 116] width 242 height 27
click at [508, 116] on icon at bounding box center [511, 116] width 9 height 5
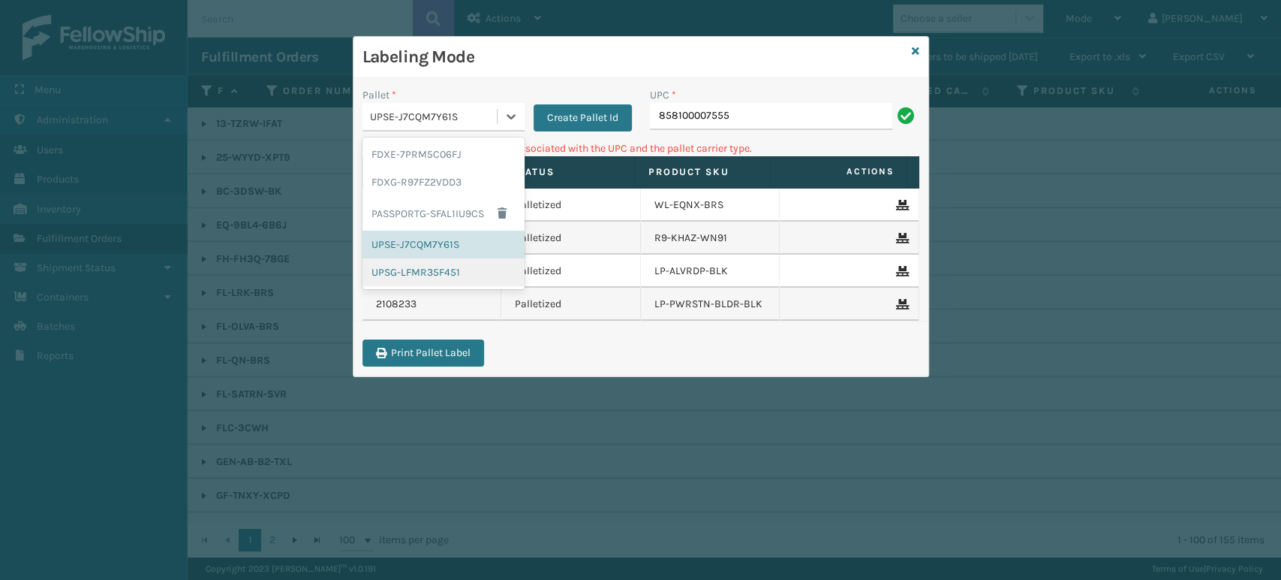
click at [431, 276] on div "UPSG-LFMR35F451" at bounding box center [444, 272] width 162 height 28
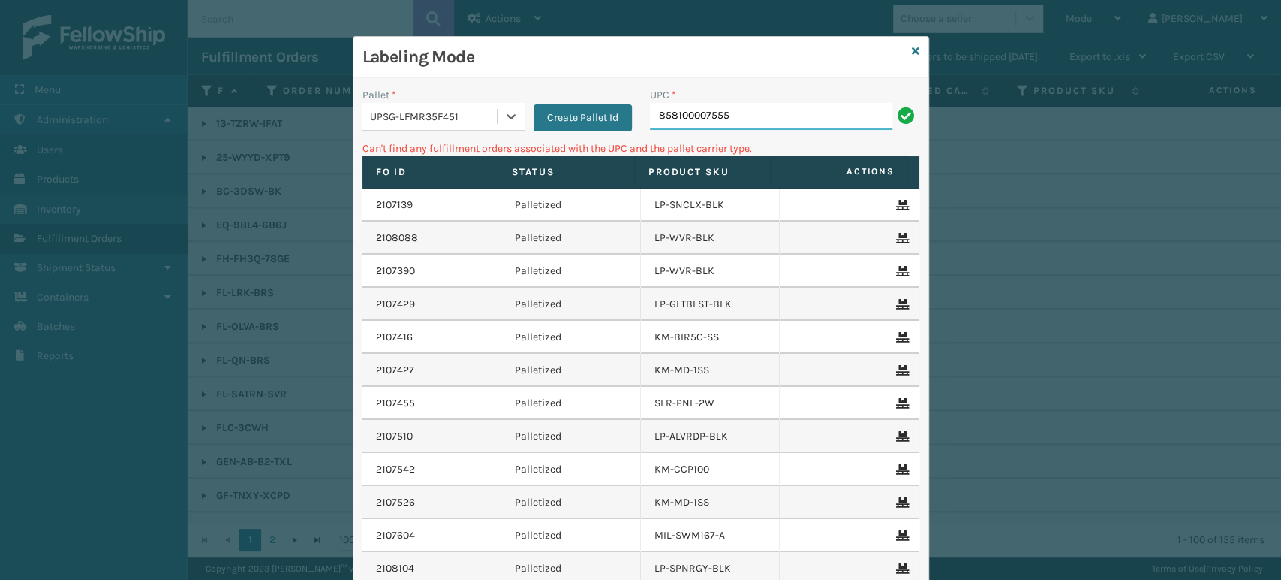
click at [820, 103] on input "858100007555" at bounding box center [771, 116] width 242 height 27
type input "8"
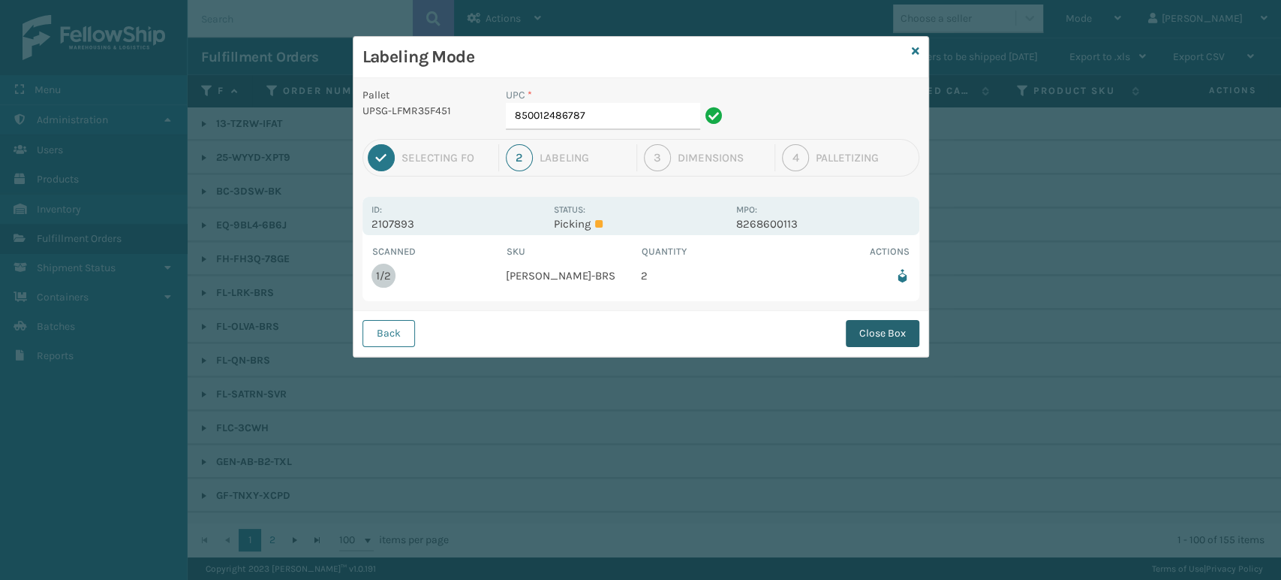
click at [907, 342] on button "Close Box" at bounding box center [883, 333] width 74 height 27
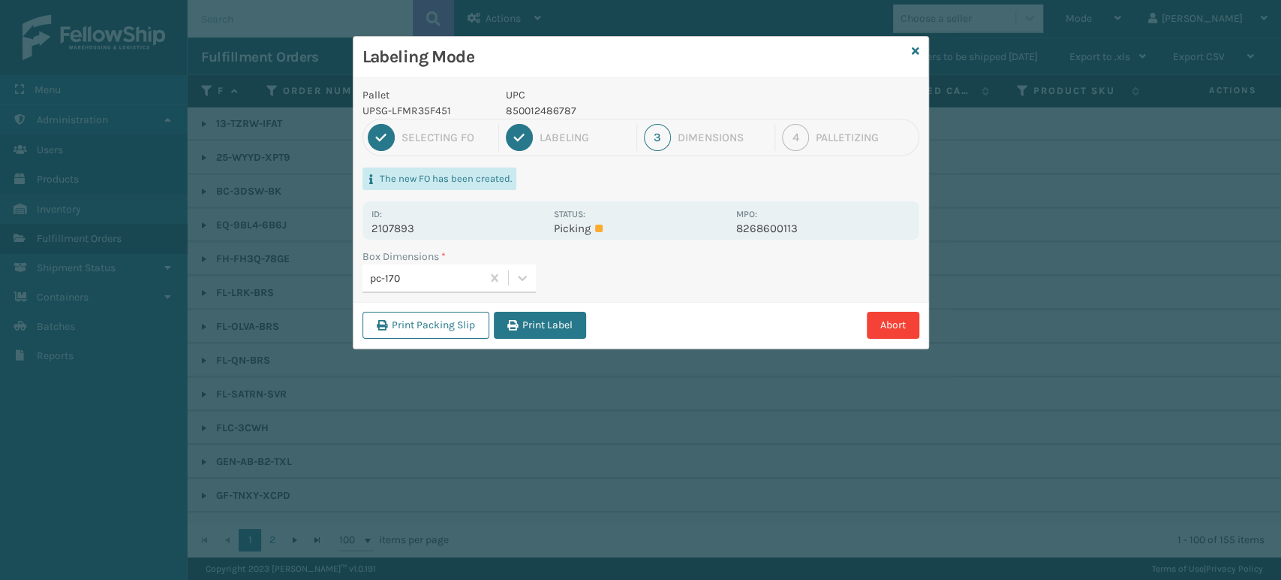
click at [523, 335] on button "Print Label" at bounding box center [540, 325] width 92 height 27
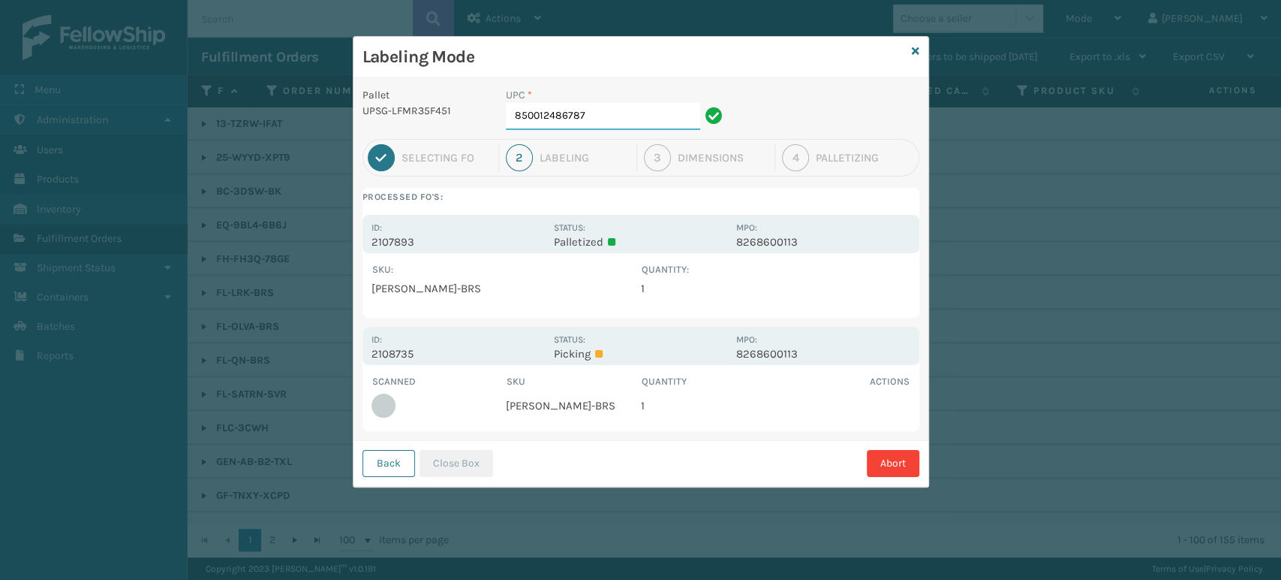
click at [606, 118] on input "850012486787" at bounding box center [603, 116] width 194 height 27
click at [454, 459] on button "Close Box" at bounding box center [457, 463] width 74 height 27
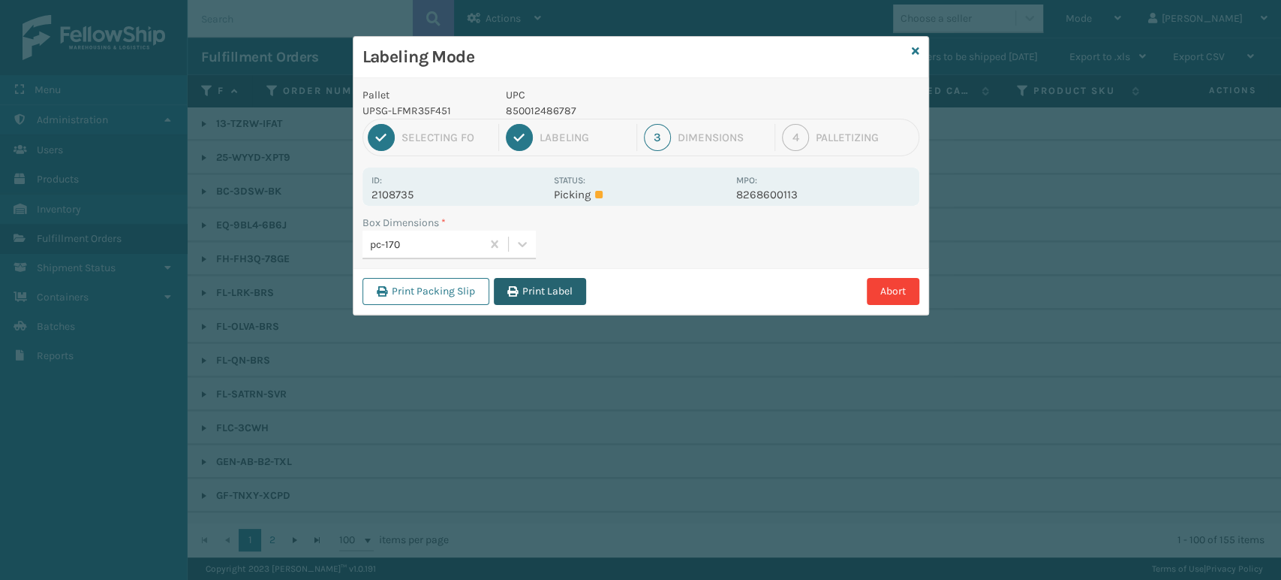
click at [558, 295] on button "Print Label" at bounding box center [540, 291] width 92 height 27
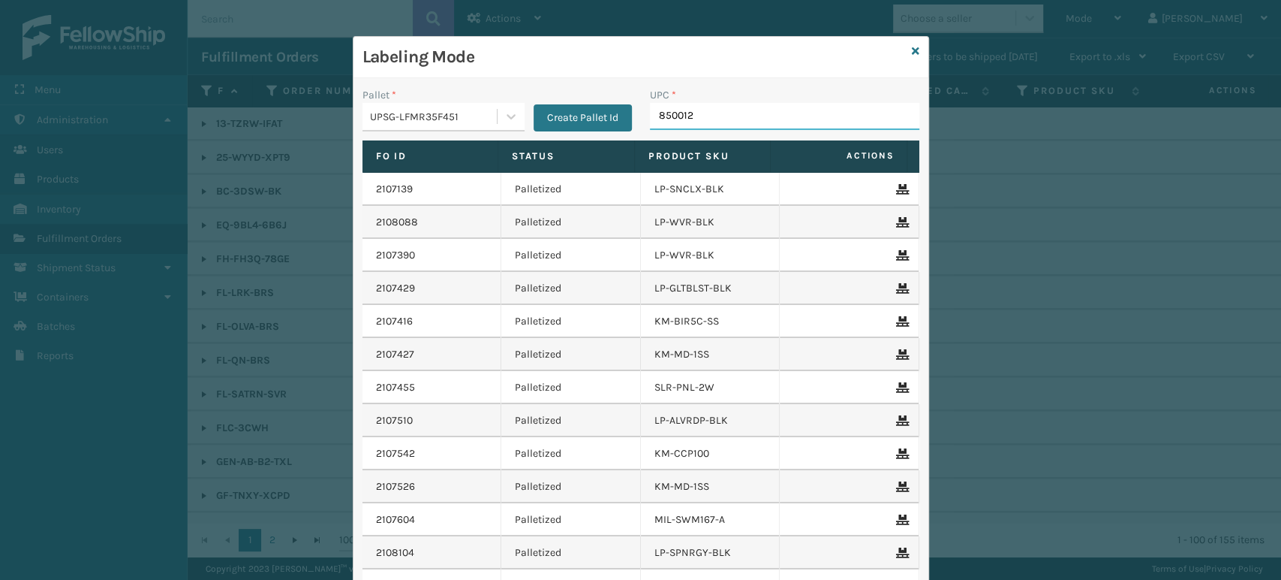
type input "8500124"
type input "850040667295"
type input "850012486"
type input "85789900649"
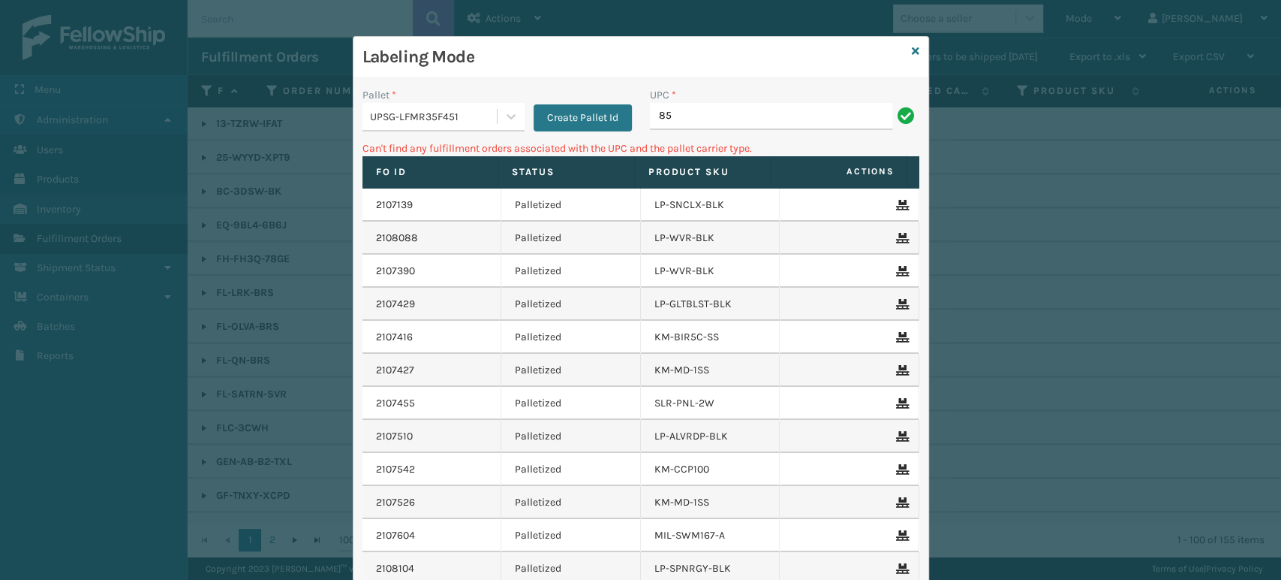
type input "8"
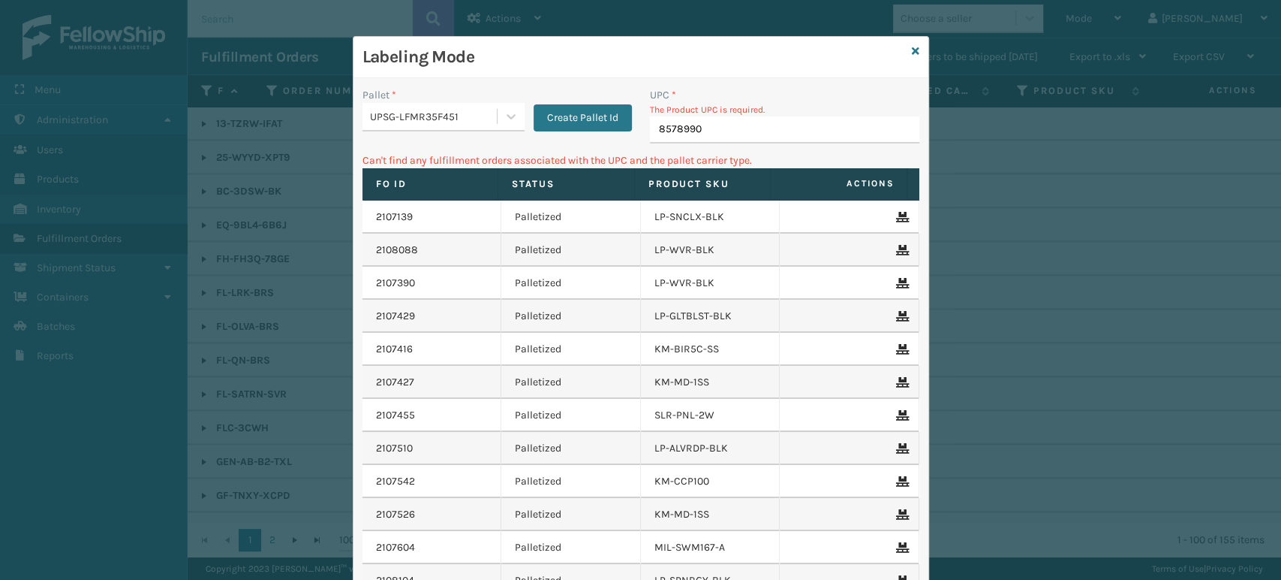
type input "85789900"
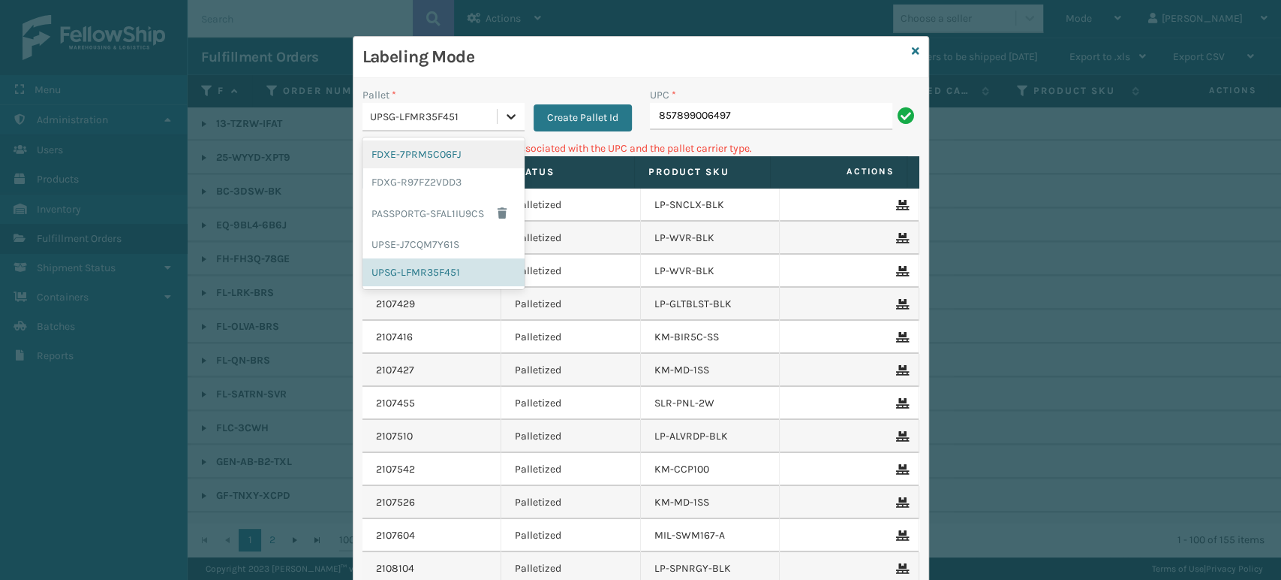
click at [504, 106] on div at bounding box center [511, 116] width 27 height 27
click at [462, 182] on div "FDXG-R97FZ2VDD3" at bounding box center [444, 182] width 162 height 28
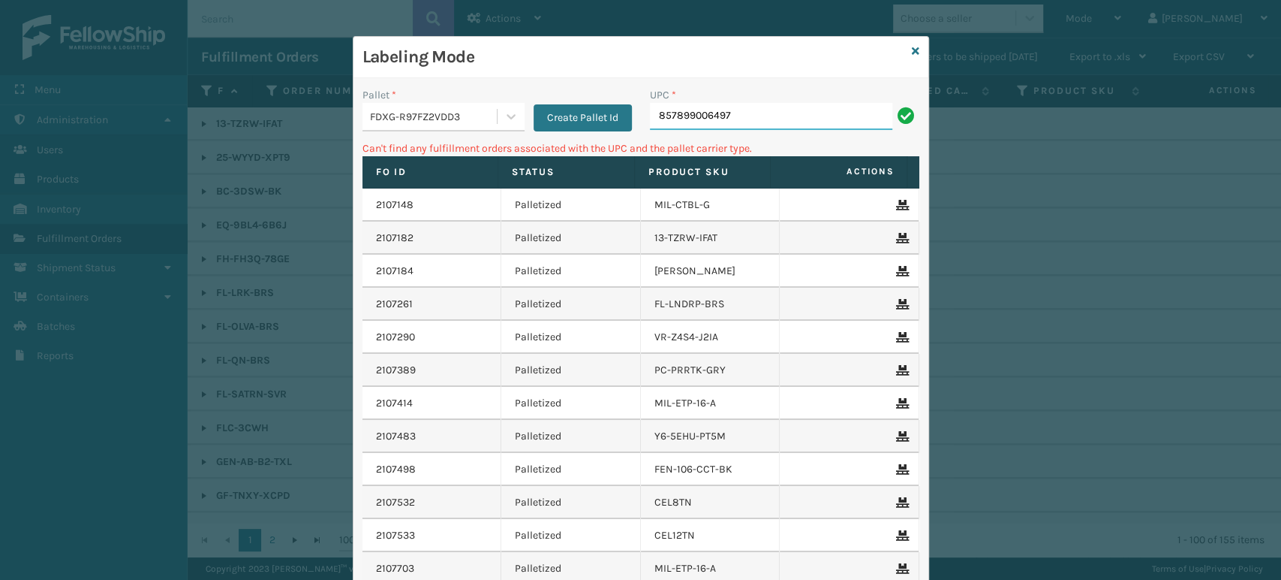
click at [765, 113] on input "857899006497" at bounding box center [771, 116] width 242 height 27
click at [766, 119] on input "857899006497" at bounding box center [771, 116] width 242 height 27
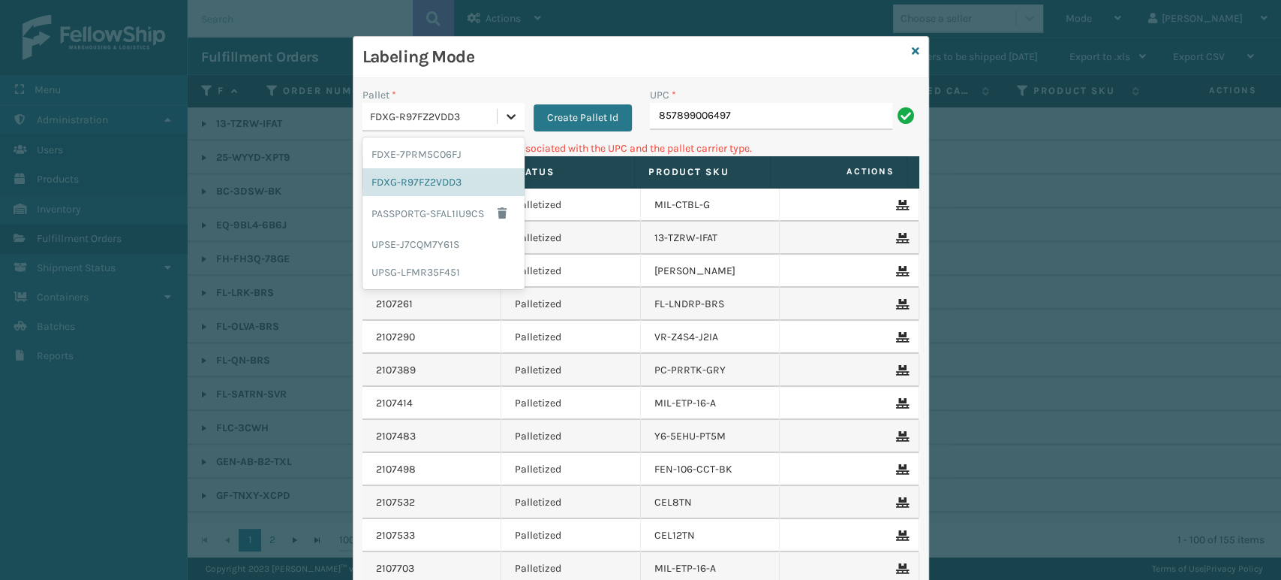
click at [505, 113] on icon at bounding box center [511, 116] width 15 height 15
click at [429, 262] on div "UPSG-LFMR35F451" at bounding box center [444, 272] width 162 height 28
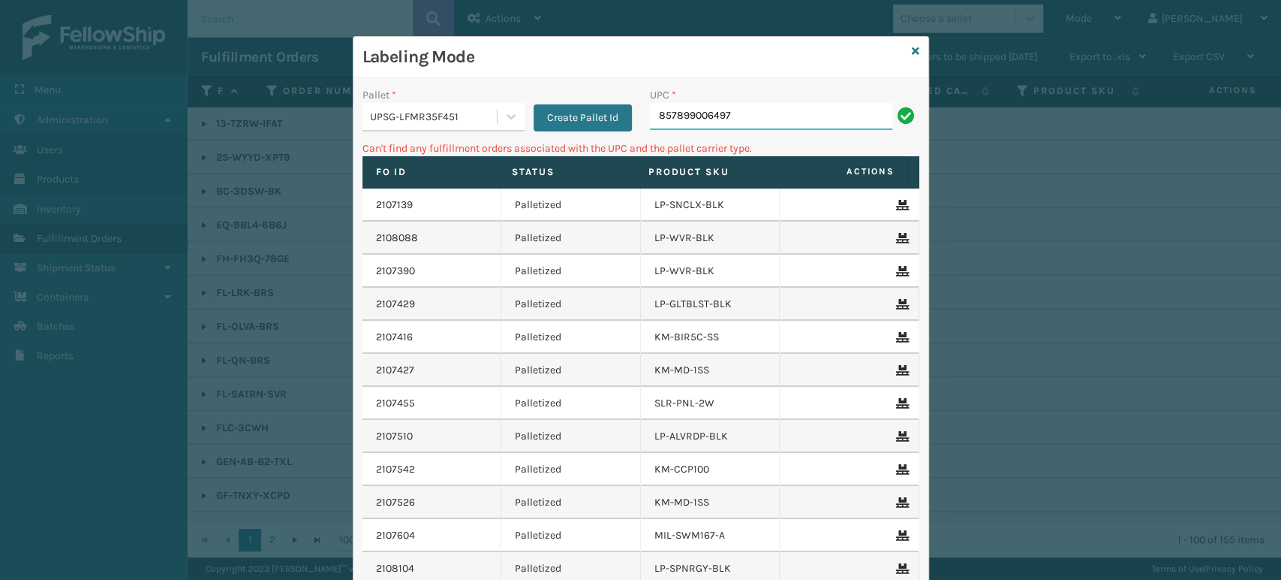
click at [778, 119] on input "857899006497" at bounding box center [771, 116] width 242 height 27
type input "8"
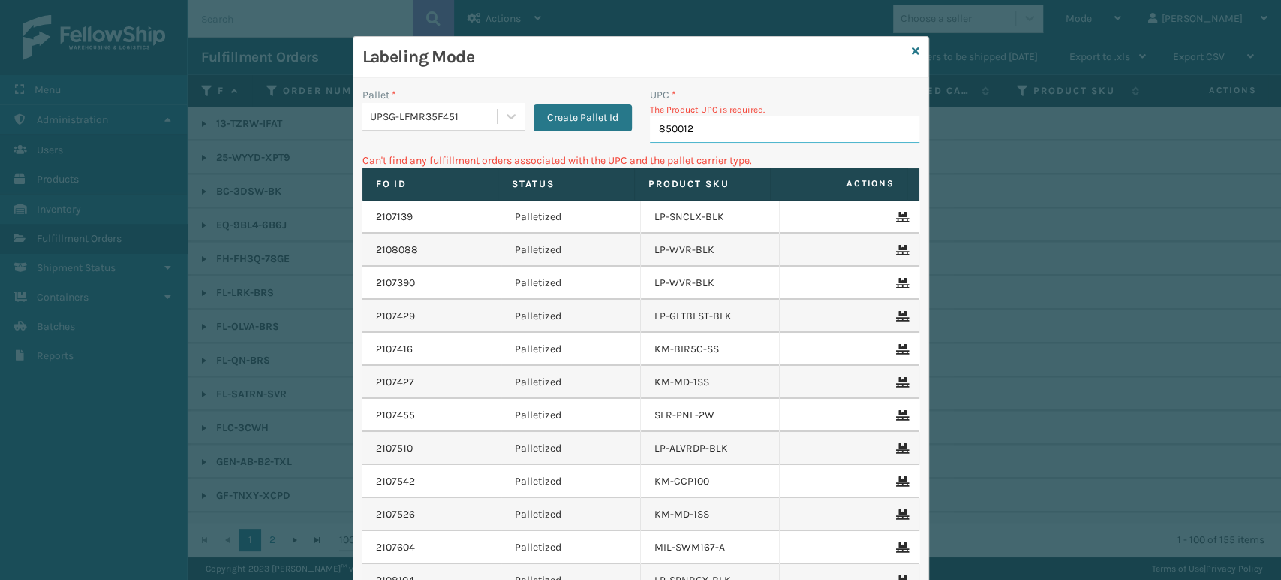
type input "8500124"
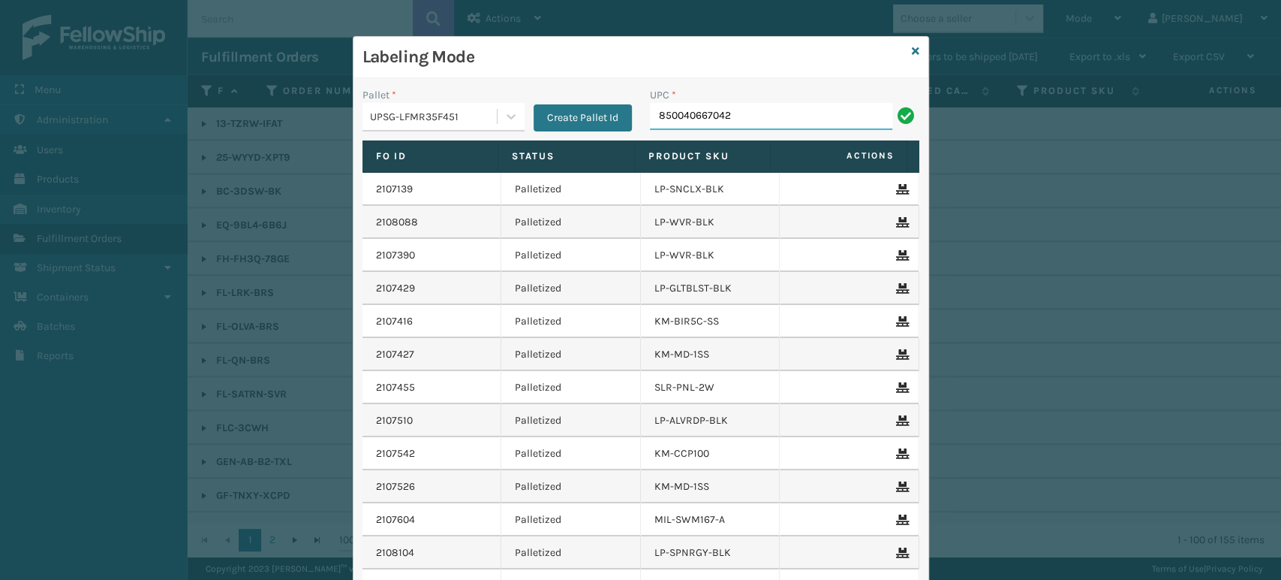
click at [700, 119] on input "850040667042" at bounding box center [771, 116] width 242 height 27
type input "850040667042"
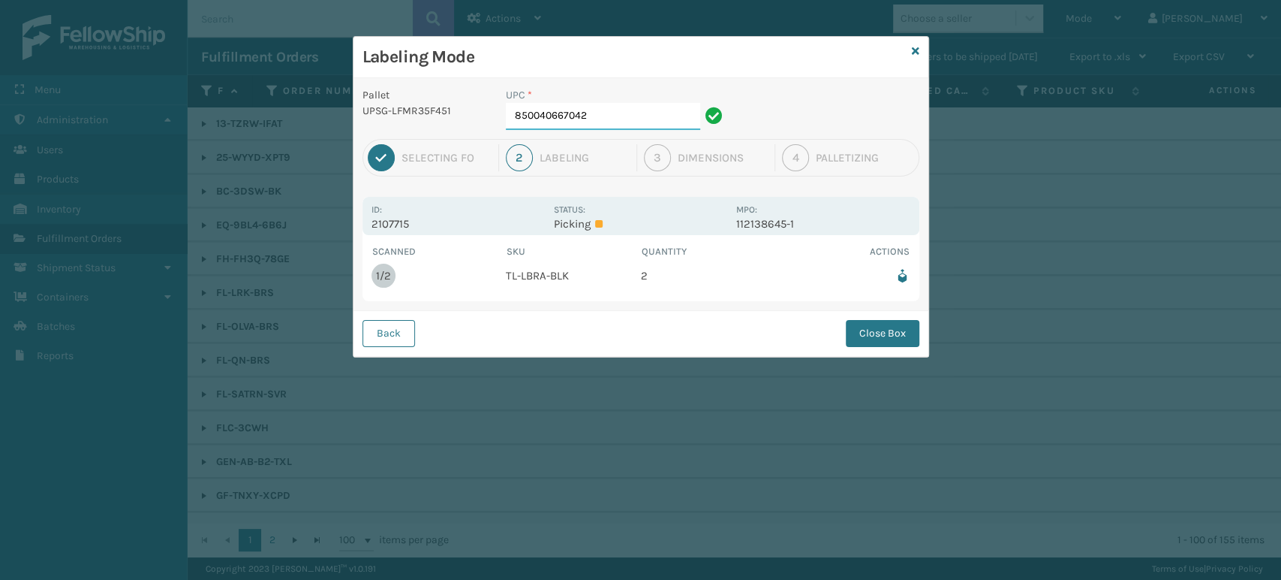
click at [622, 109] on input "850040667042" at bounding box center [603, 116] width 194 height 27
click at [895, 335] on button "Close Box" at bounding box center [883, 333] width 74 height 27
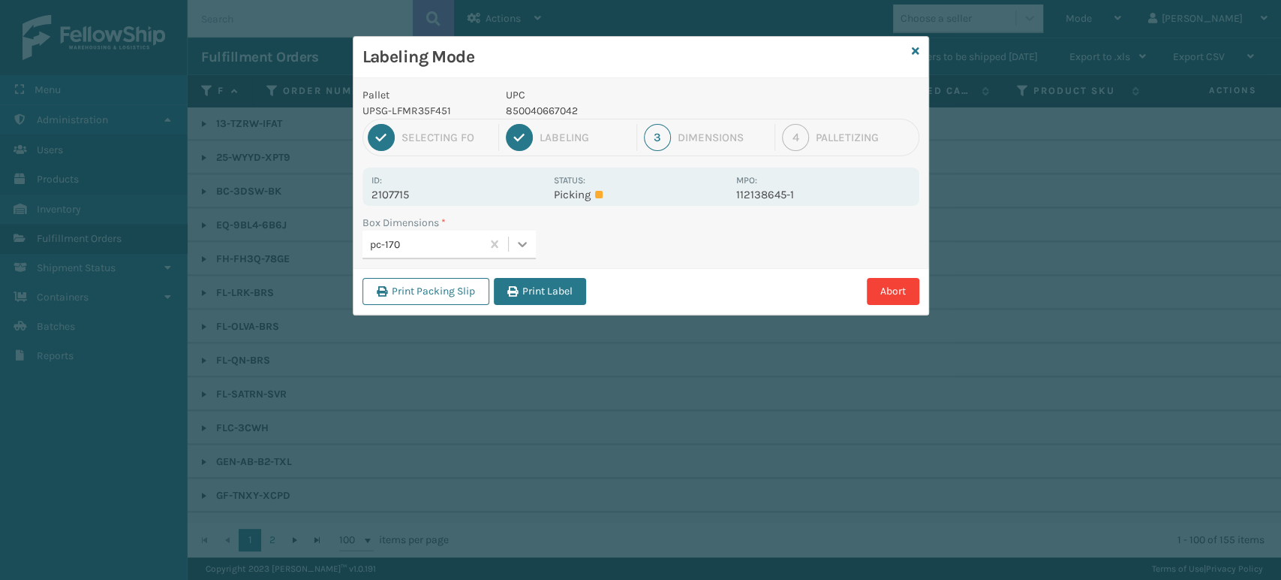
click at [528, 242] on icon at bounding box center [522, 243] width 15 height 15
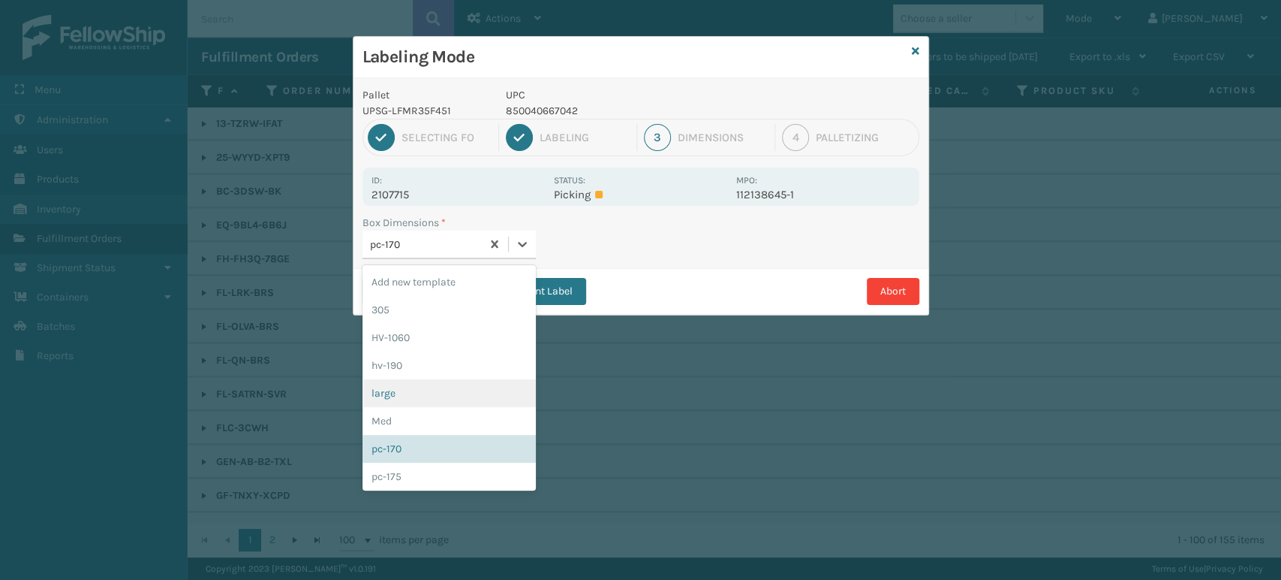
click at [473, 402] on div "large" at bounding box center [449, 393] width 173 height 28
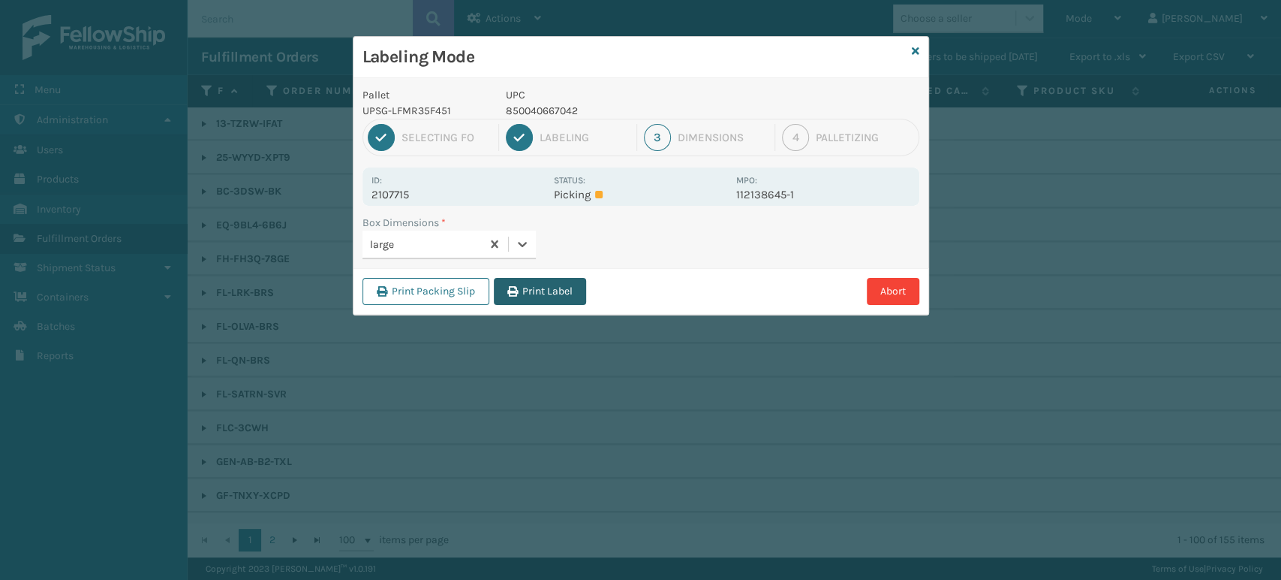
click at [543, 288] on button "Print Label" at bounding box center [540, 291] width 92 height 27
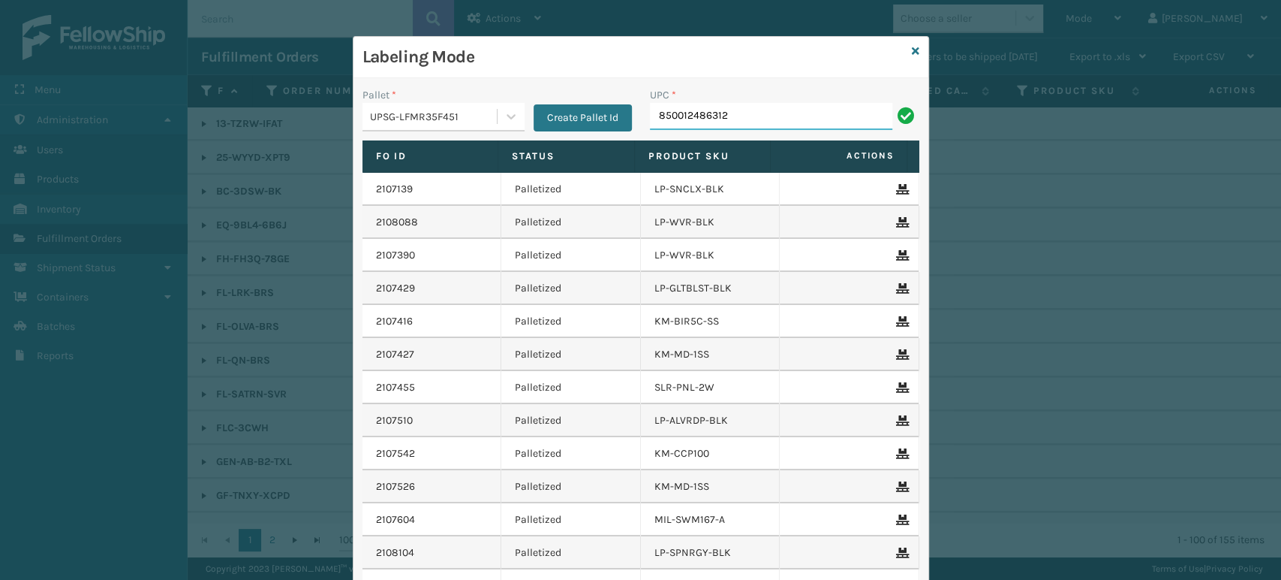
click at [662, 113] on input "850012486312" at bounding box center [771, 116] width 242 height 27
type input "850012486312"
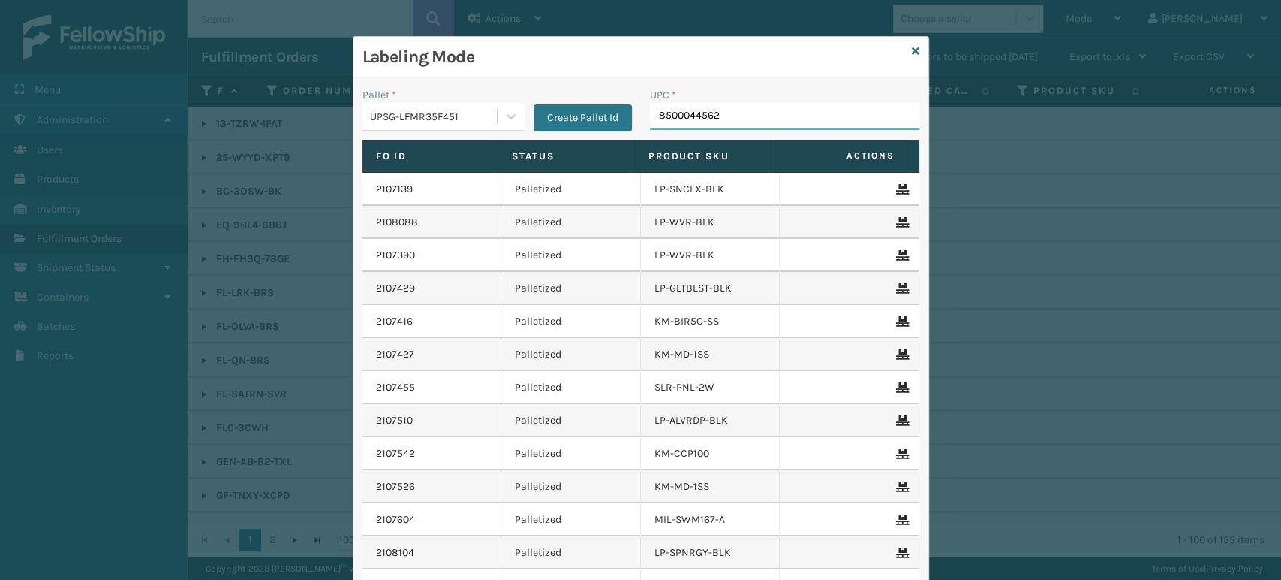
type input "85000445623"
type input "850004456"
click at [690, 116] on input "858100007593" at bounding box center [771, 116] width 242 height 27
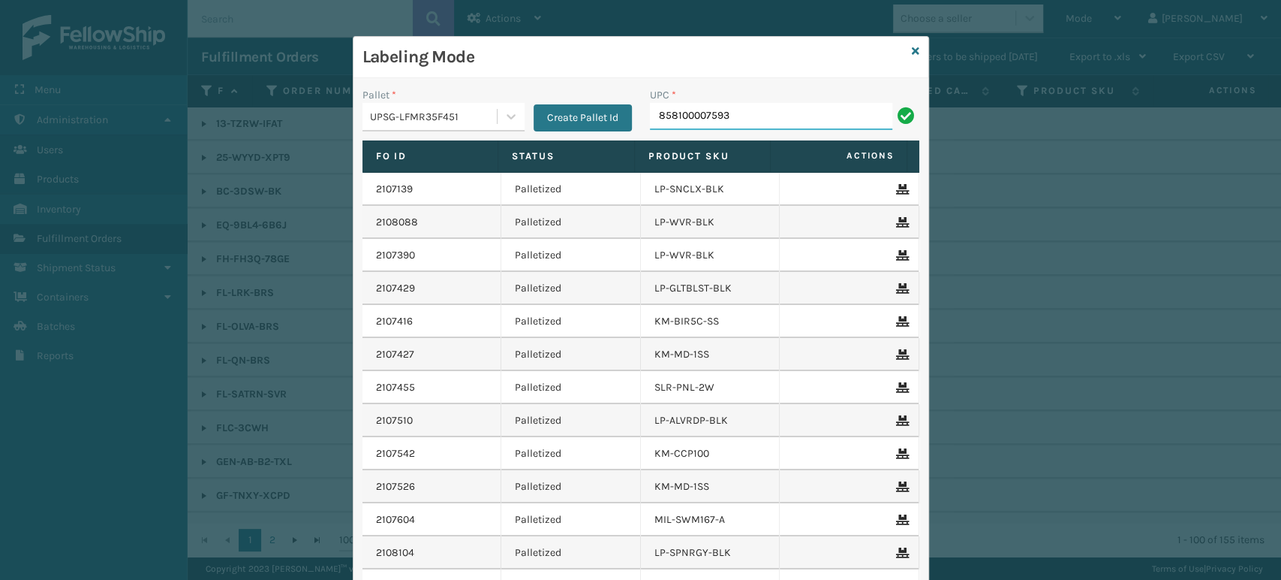
click at [690, 116] on input "858100007593" at bounding box center [771, 116] width 242 height 27
type input "858100007593"
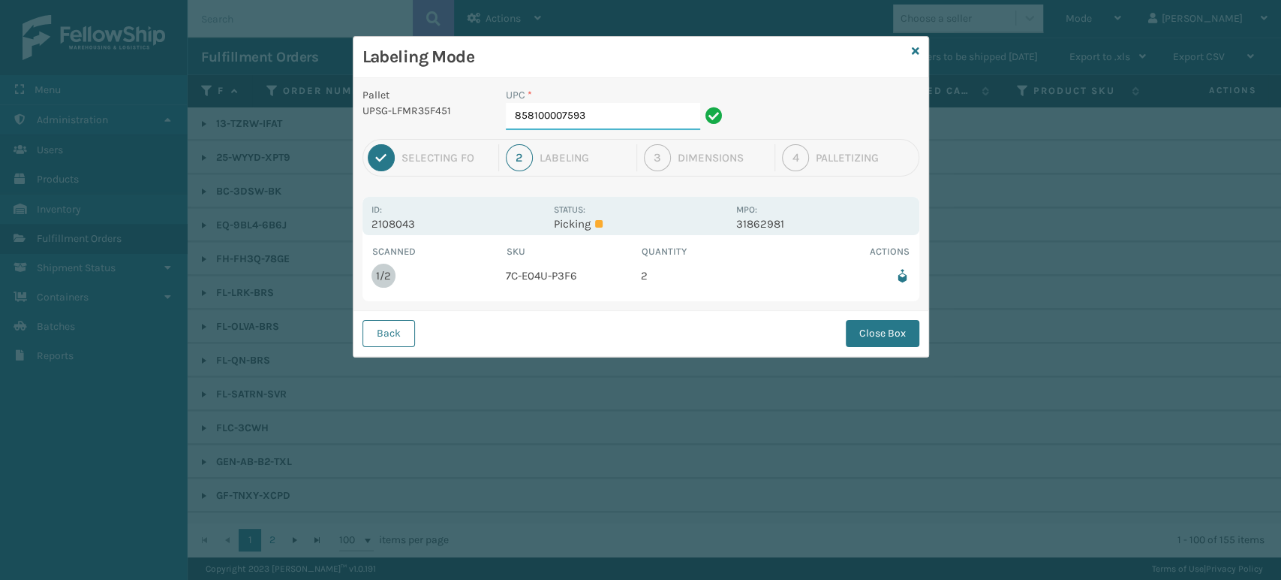
click at [673, 123] on input "858100007593" at bounding box center [603, 116] width 194 height 27
click at [883, 342] on button "Close Box" at bounding box center [883, 333] width 74 height 27
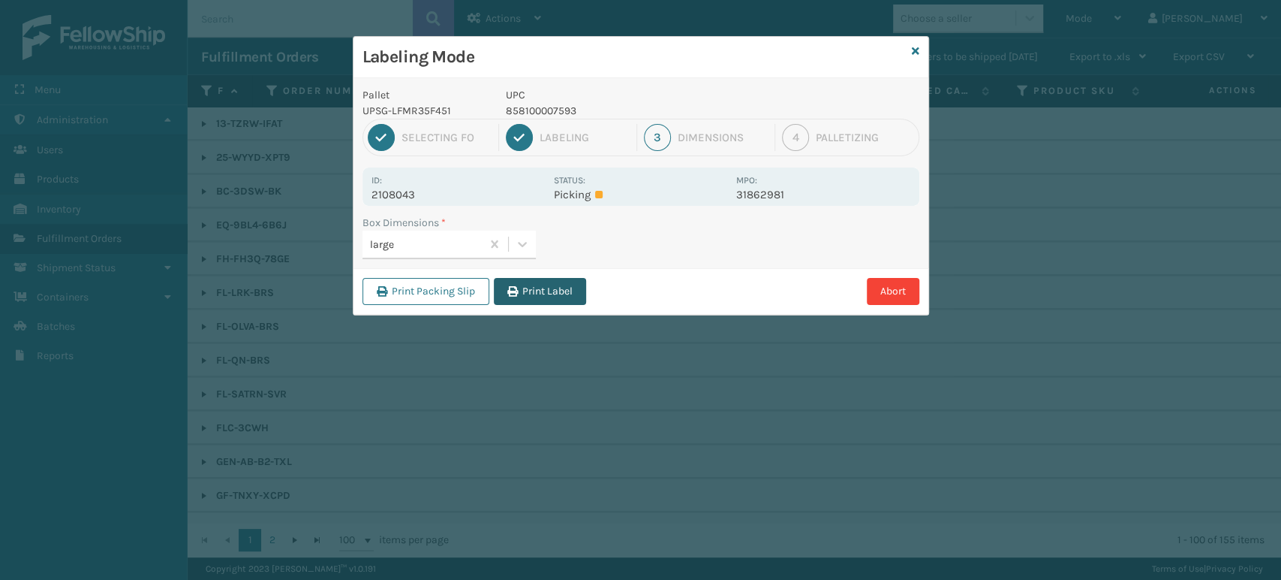
click at [525, 285] on button "Print Label" at bounding box center [540, 291] width 92 height 27
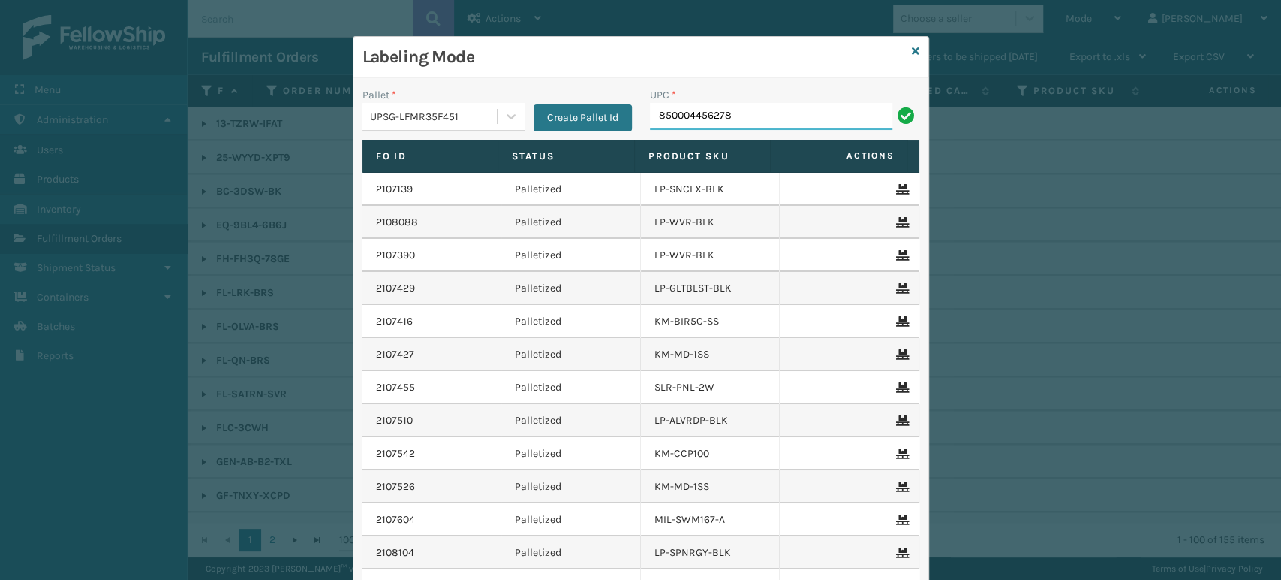
click at [680, 113] on input "850004456278" at bounding box center [771, 116] width 242 height 27
type input "850004456278"
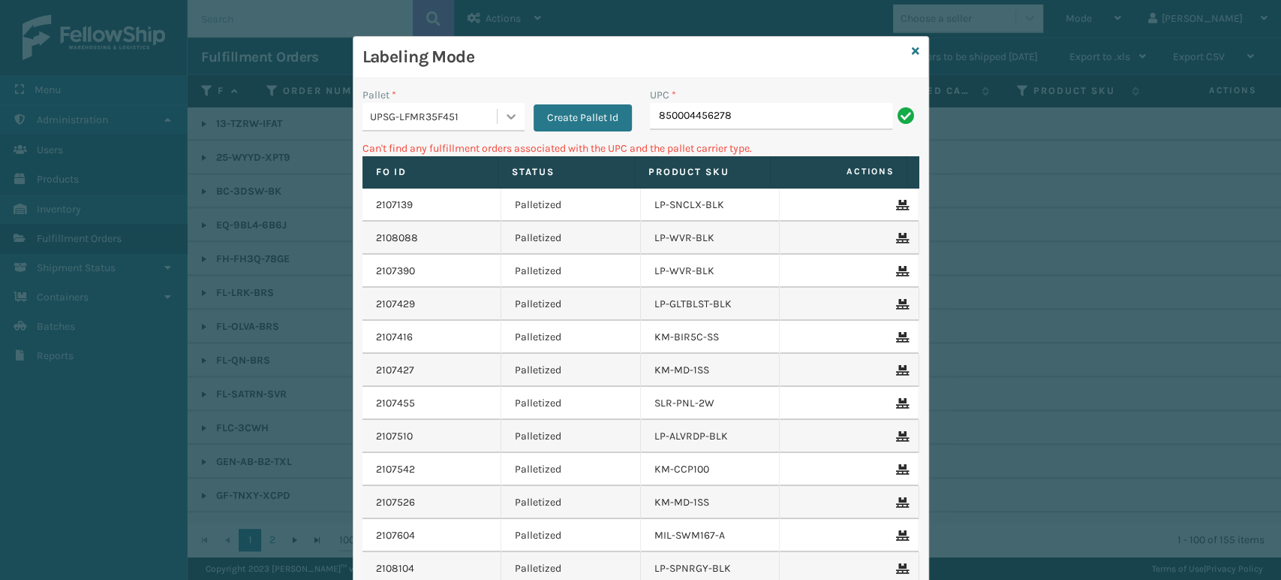
click at [510, 119] on icon at bounding box center [511, 116] width 15 height 15
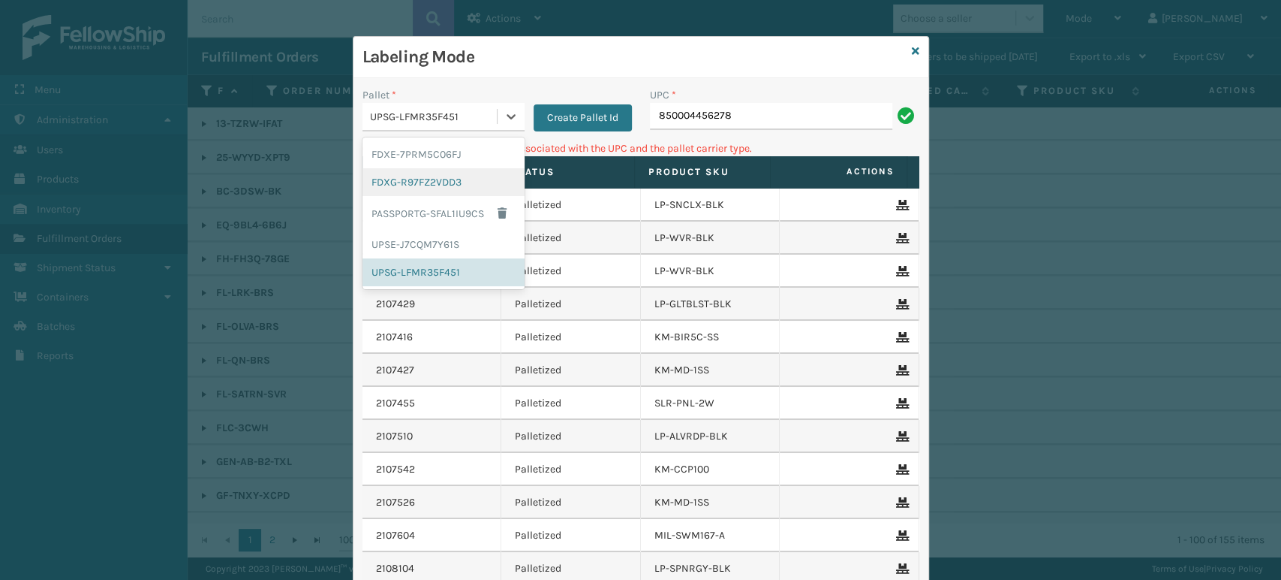
click at [482, 179] on div "FDXG-R97FZ2VDD3" at bounding box center [444, 182] width 162 height 28
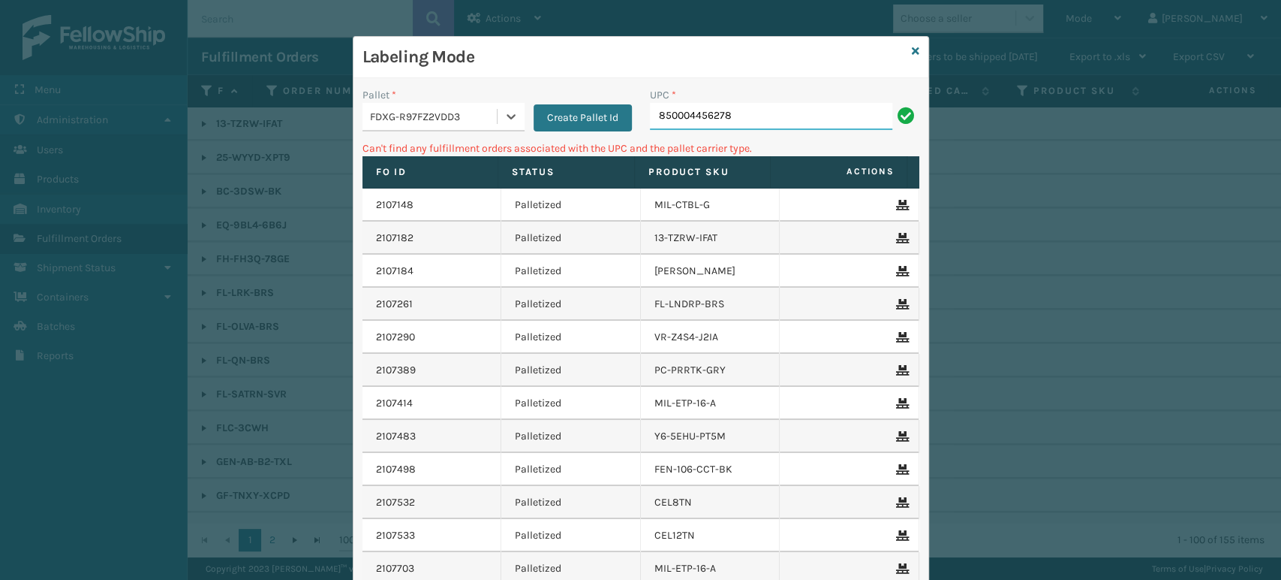
click at [775, 117] on input "850004456278" at bounding box center [771, 116] width 242 height 27
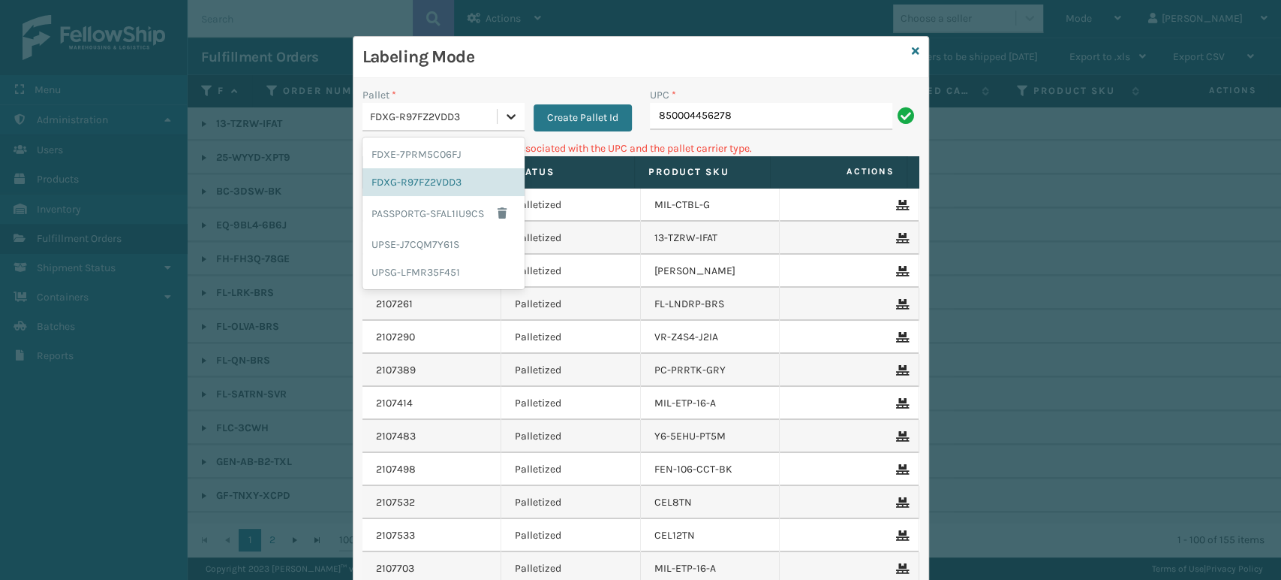
click at [507, 118] on icon at bounding box center [511, 116] width 9 height 5
click at [436, 266] on div "UPSG-LFMR35F451" at bounding box center [444, 272] width 162 height 28
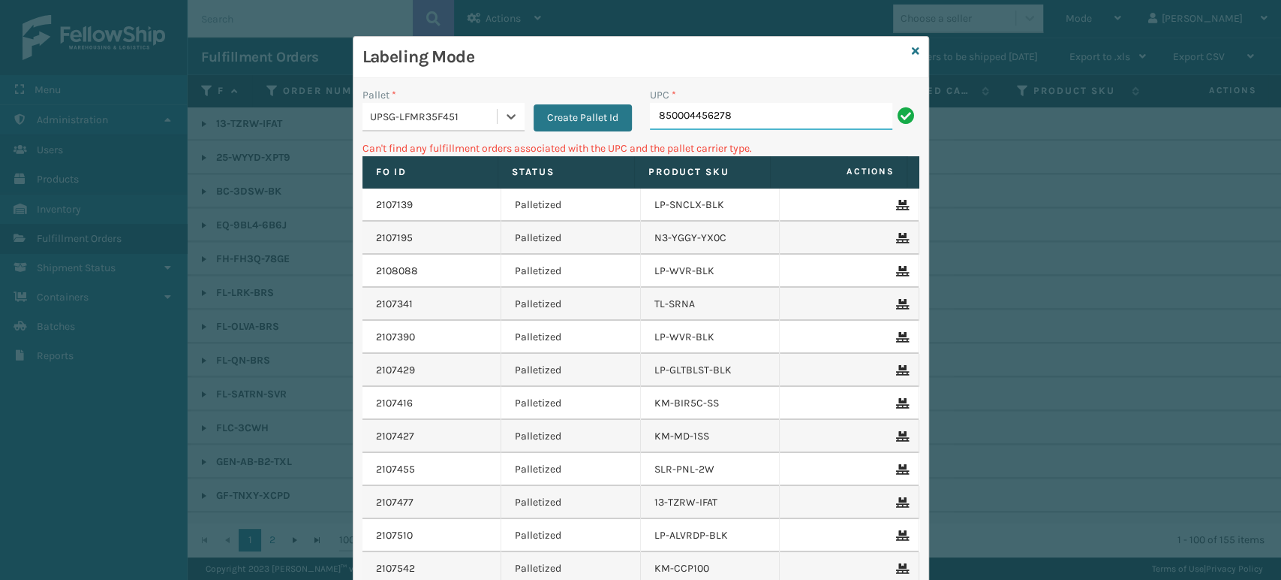
click at [759, 115] on input "850004456278" at bounding box center [771, 116] width 242 height 27
click at [501, 105] on div at bounding box center [511, 116] width 27 height 27
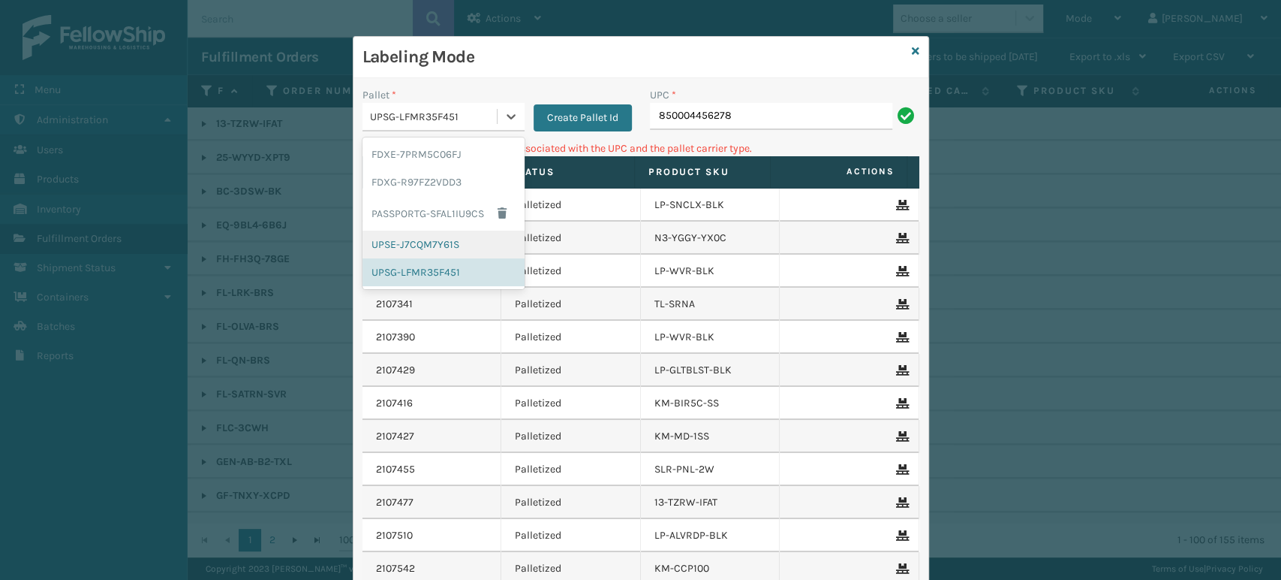
click at [465, 237] on div "UPSE-J7CQM7Y61S" at bounding box center [444, 244] width 162 height 28
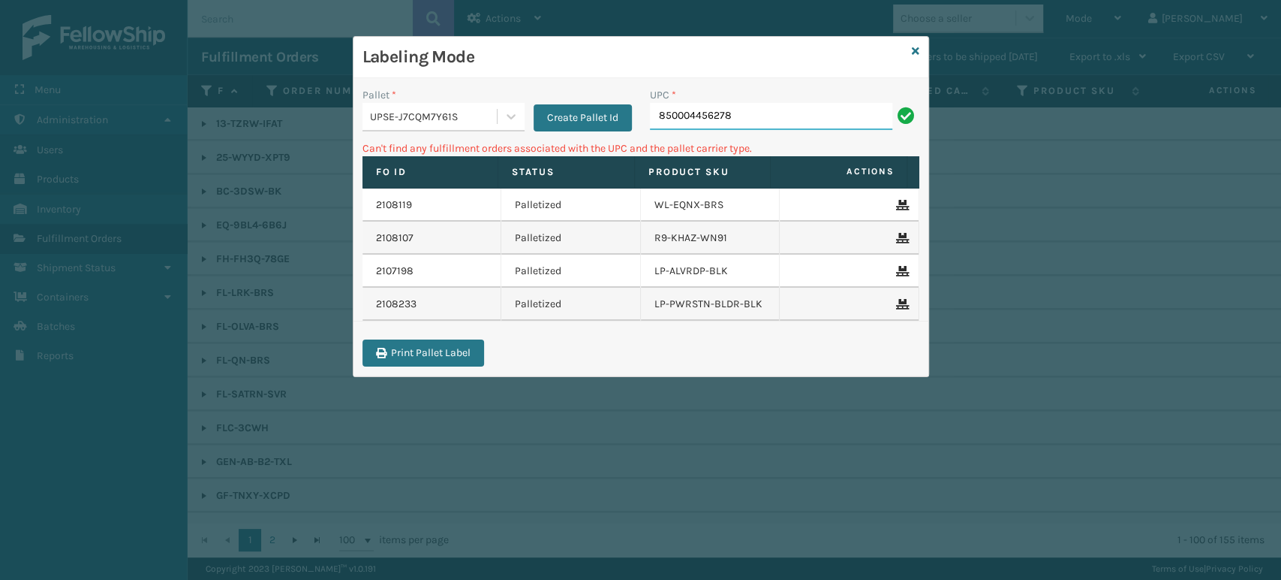
click at [735, 119] on input "850004456278" at bounding box center [771, 116] width 242 height 27
click at [913, 47] on icon at bounding box center [916, 51] width 8 height 11
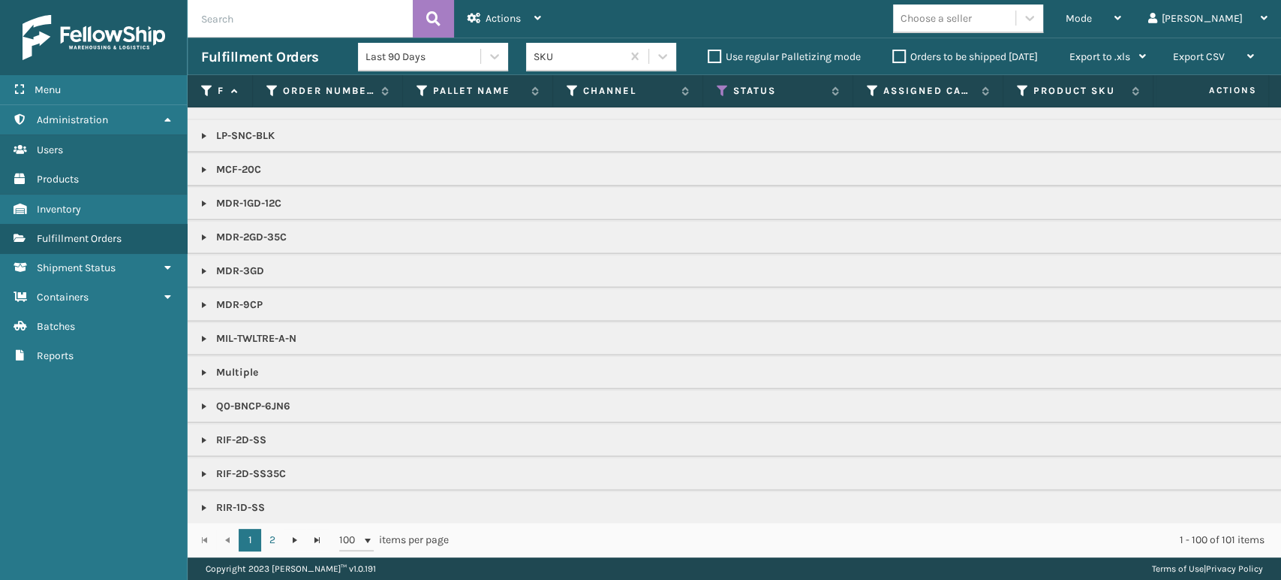
scroll to position [1417, 0]
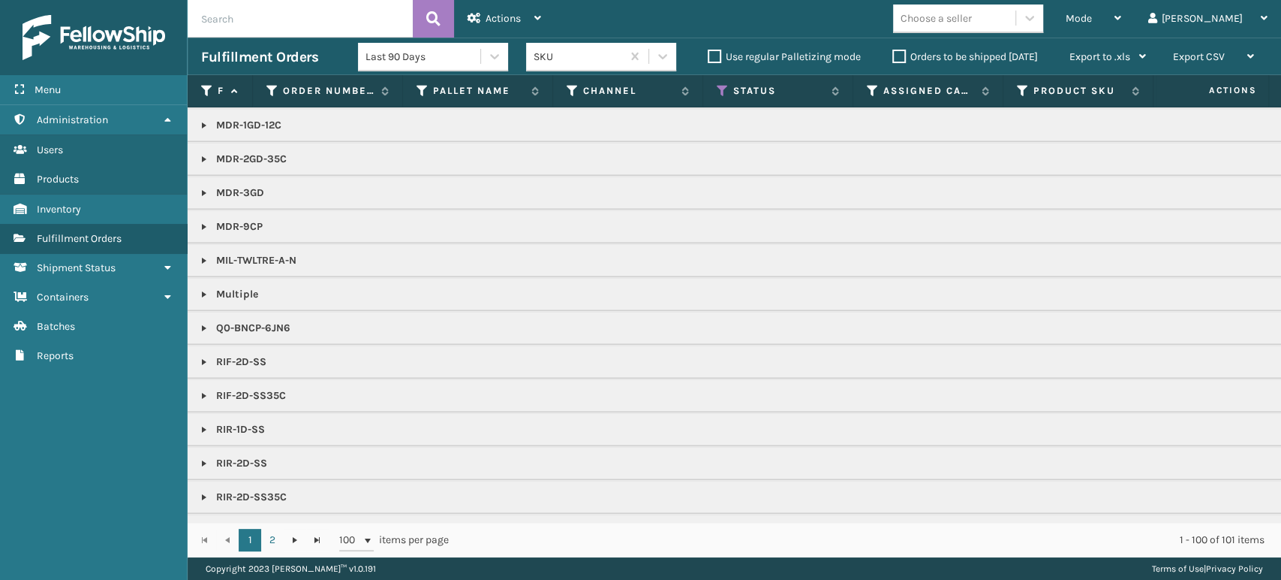
click at [203, 324] on link at bounding box center [204, 328] width 12 height 12
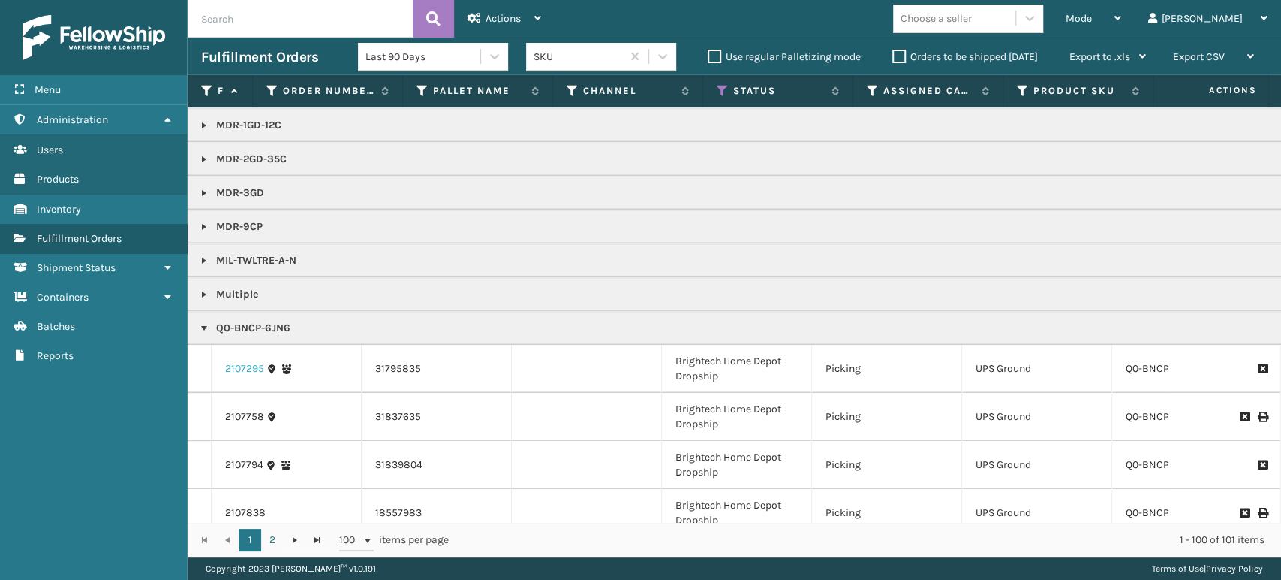
click at [245, 365] on link "2107295" at bounding box center [244, 368] width 39 height 15
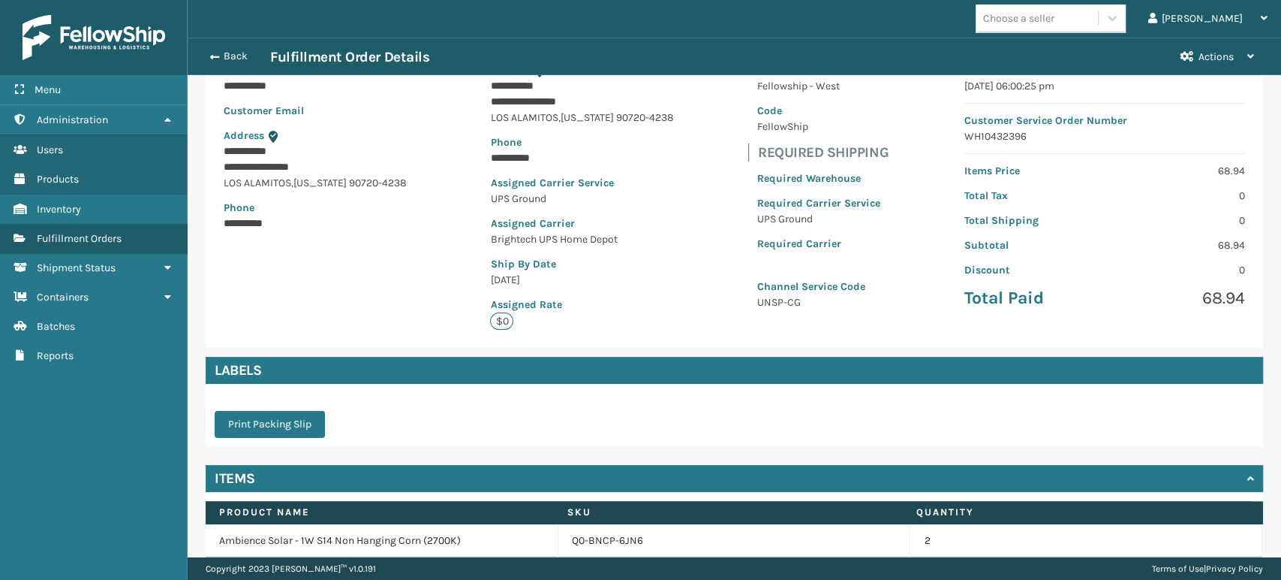
scroll to position [208, 0]
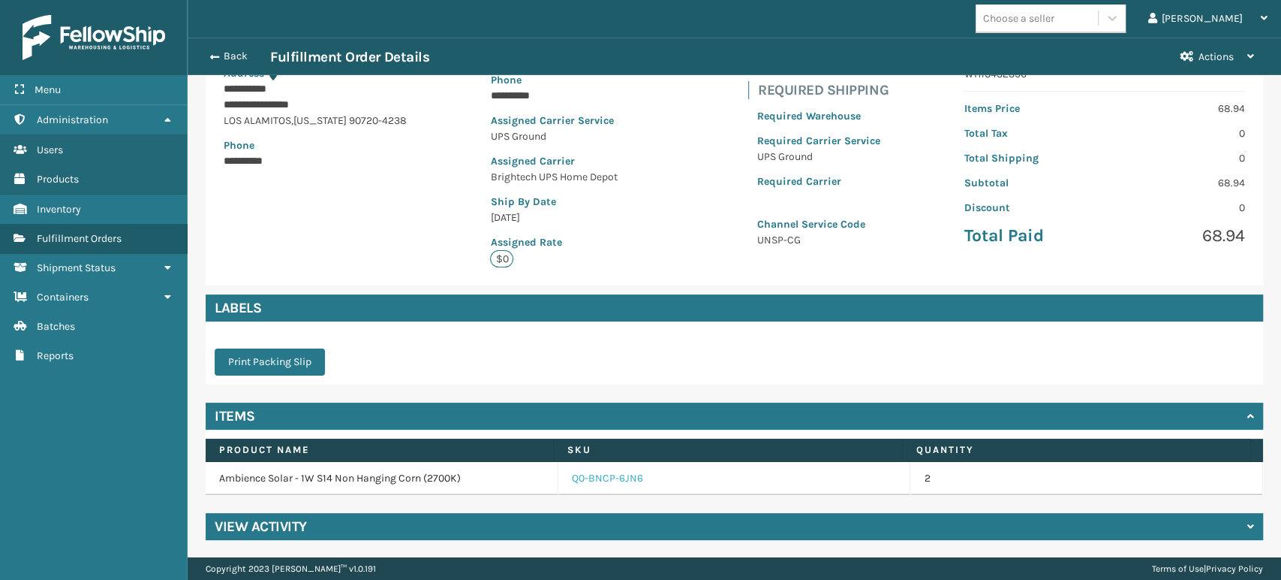
click at [595, 475] on link "Q0-BNCP-6JN6" at bounding box center [607, 478] width 71 height 15
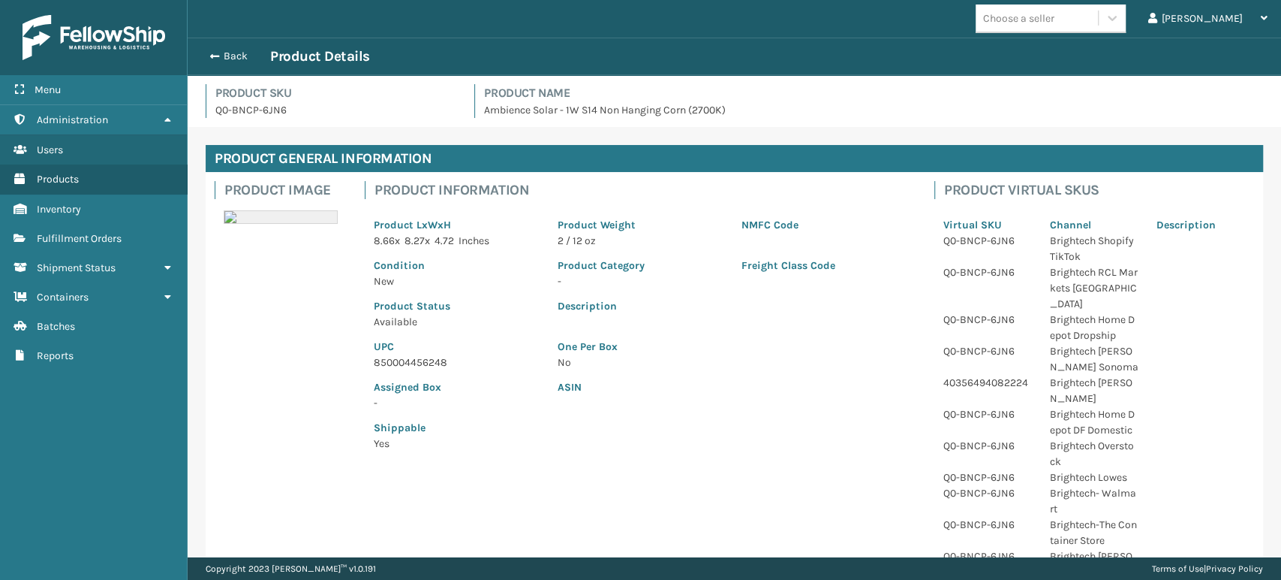
click at [405, 364] on p "850004456248" at bounding box center [457, 362] width 166 height 16
copy p "850004456248"
click at [230, 49] on div "Back Product Details" at bounding box center [734, 56] width 1067 height 18
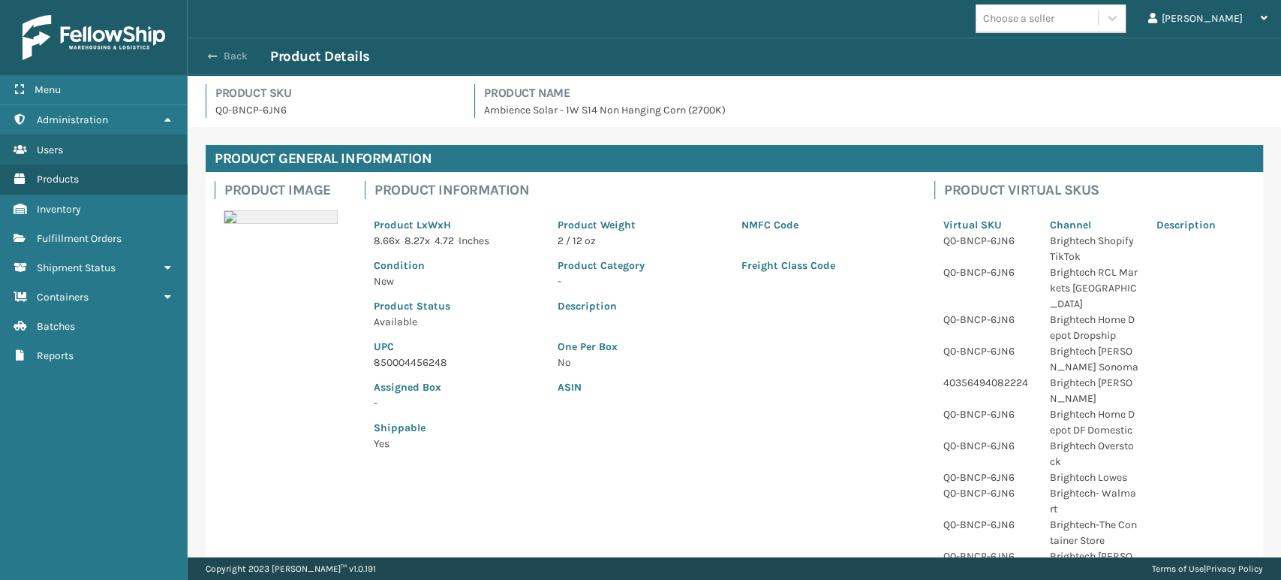
click at [227, 53] on button "Back" at bounding box center [235, 57] width 69 height 14
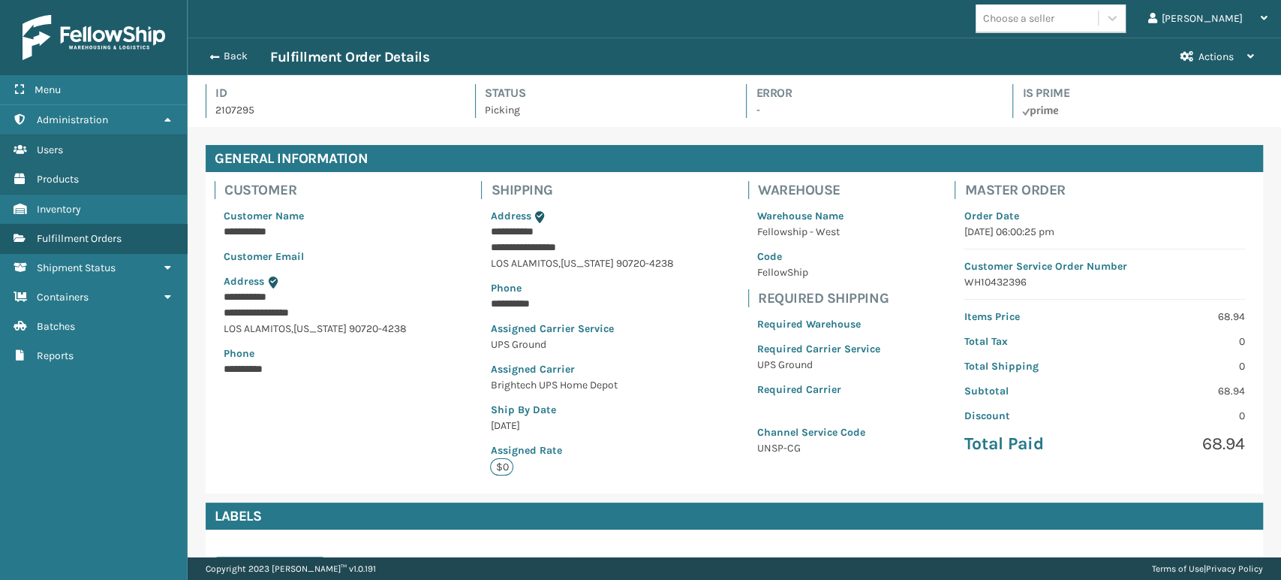
scroll to position [36, 1093]
click at [227, 53] on button "Back" at bounding box center [235, 57] width 69 height 14
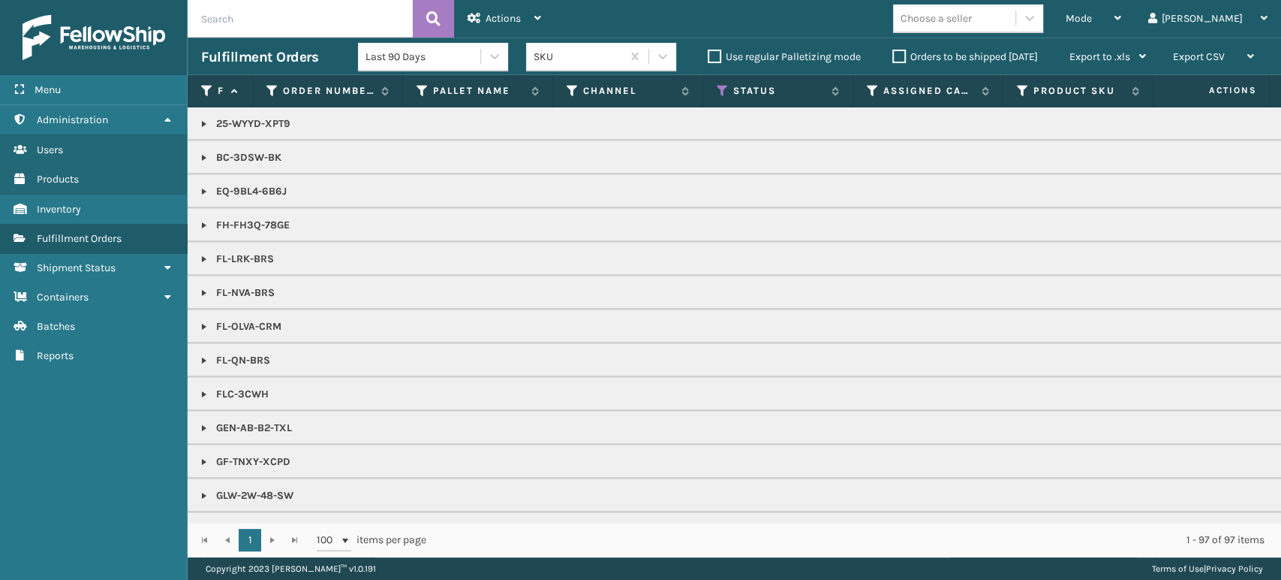
click at [1121, 27] on div "Mode" at bounding box center [1094, 19] width 56 height 38
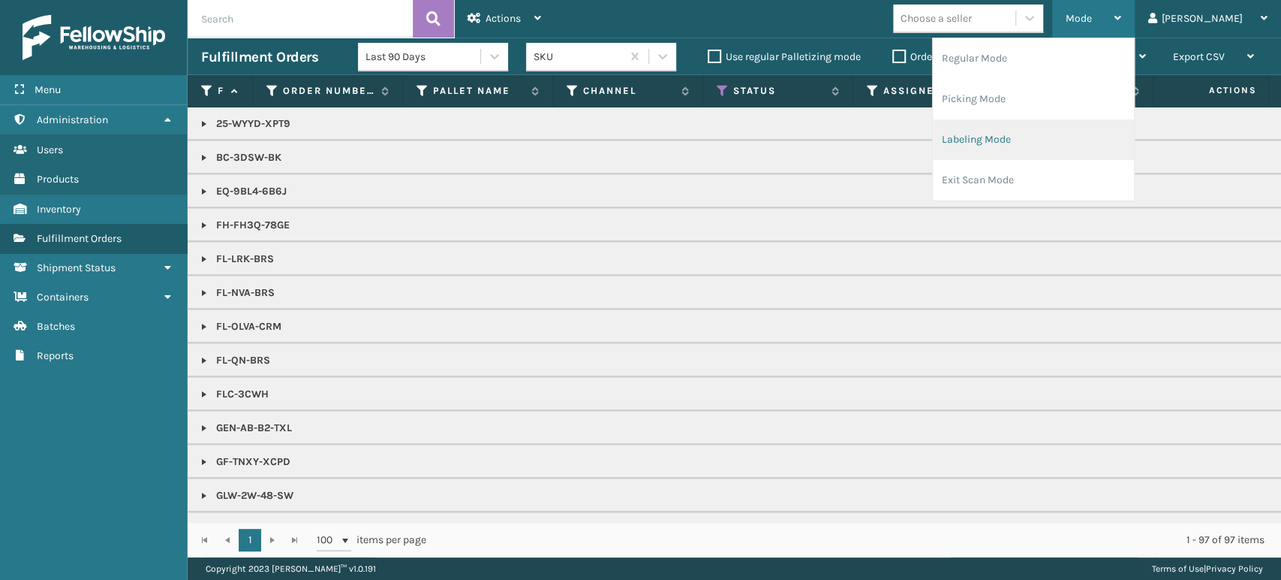
click at [1110, 135] on li "Labeling Mode" at bounding box center [1033, 139] width 201 height 41
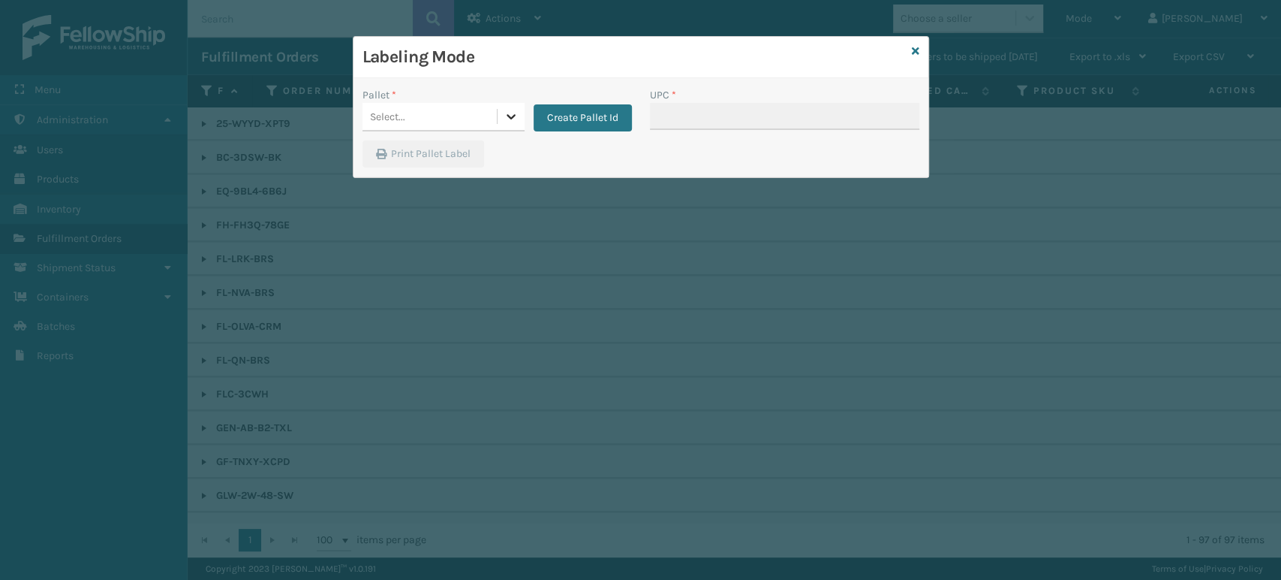
click at [518, 115] on div at bounding box center [511, 116] width 27 height 27
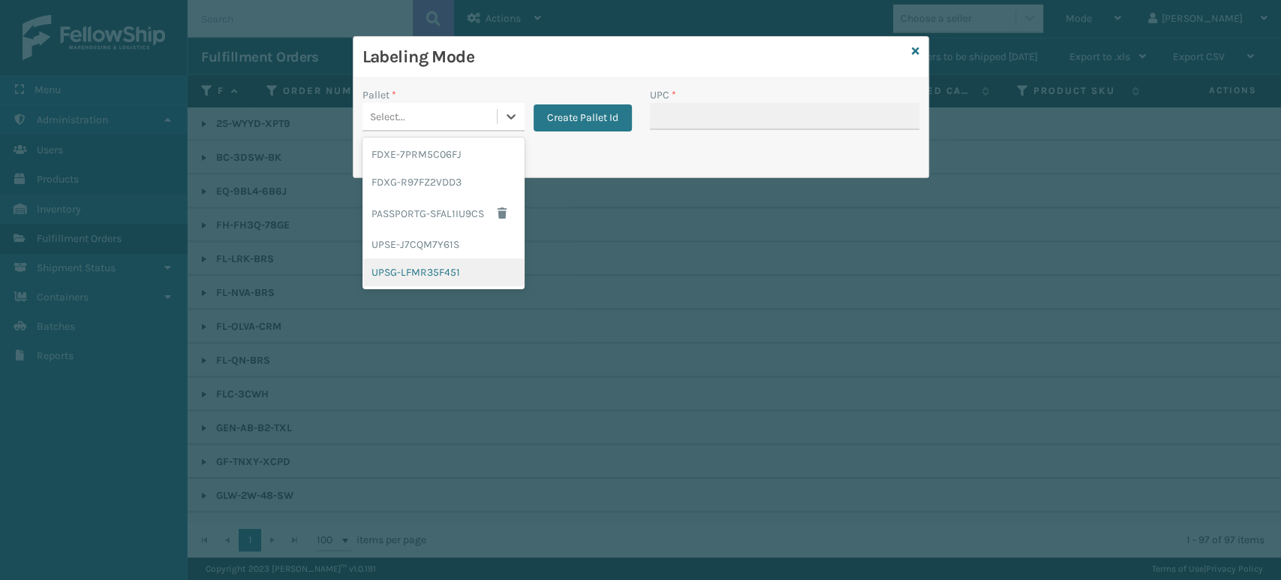
click at [452, 272] on div "UPSG-LFMR35F451" at bounding box center [444, 272] width 162 height 28
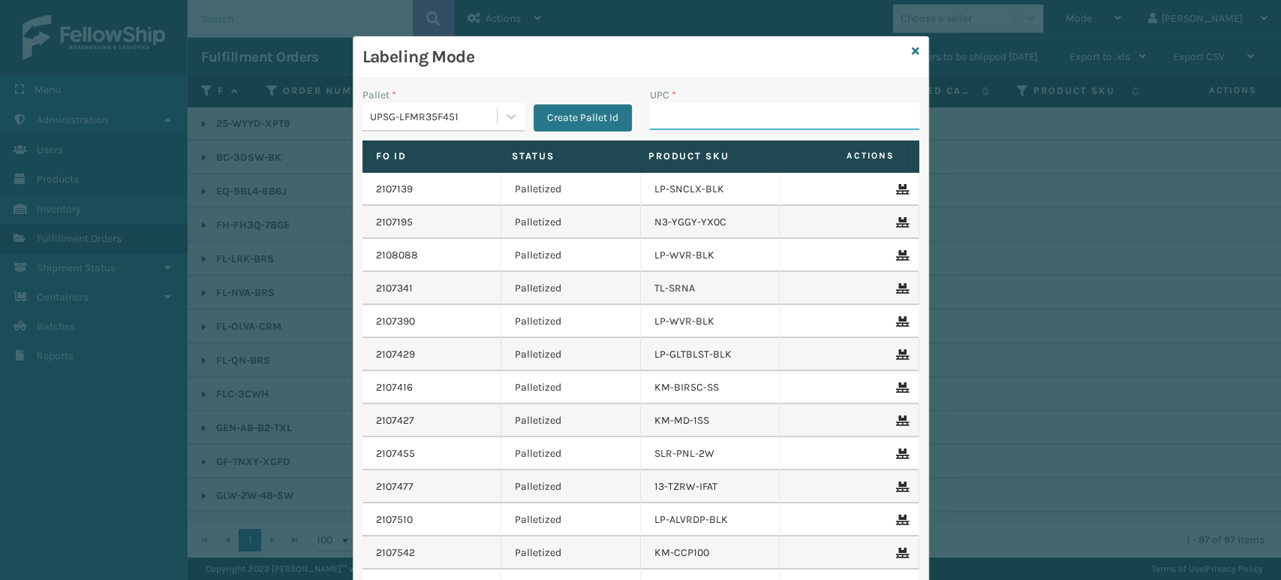
click at [661, 109] on input "UPC *" at bounding box center [784, 116] width 269 height 27
paste input "850004456248"
type input "850004456248"
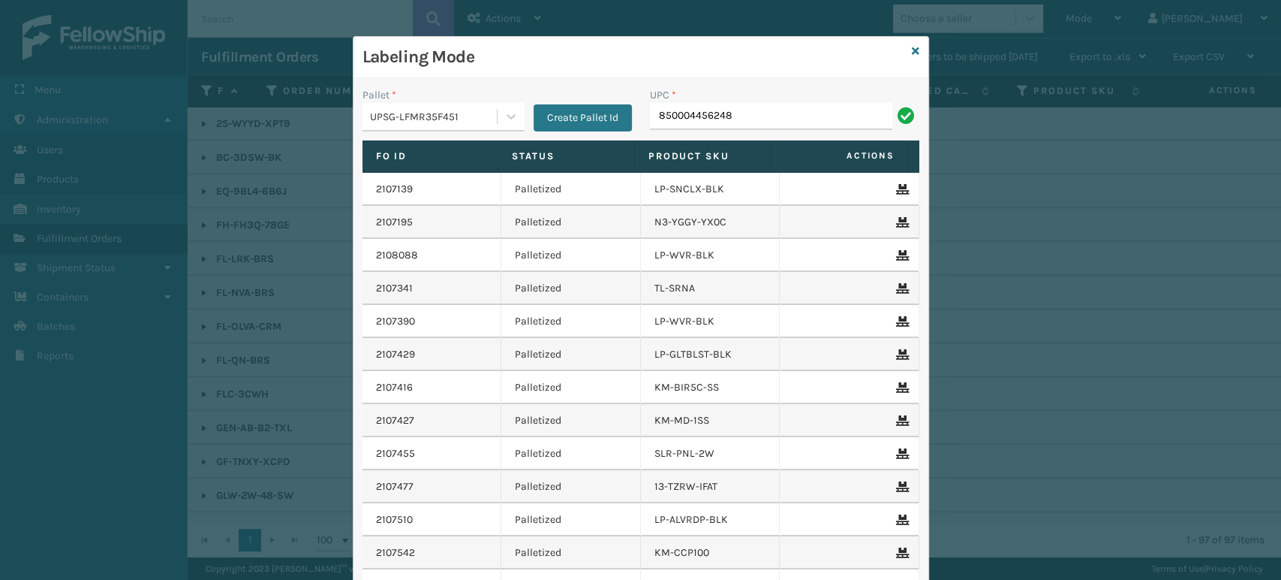
type input "850004456248"
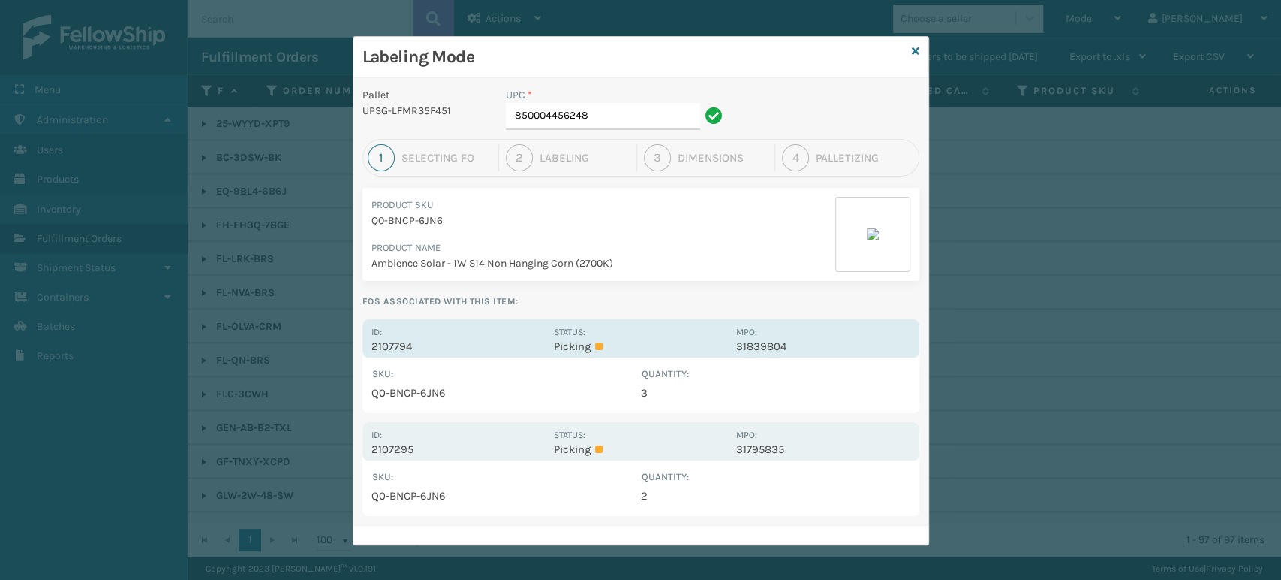
click at [676, 335] on div "Status: Picking" at bounding box center [640, 338] width 173 height 29
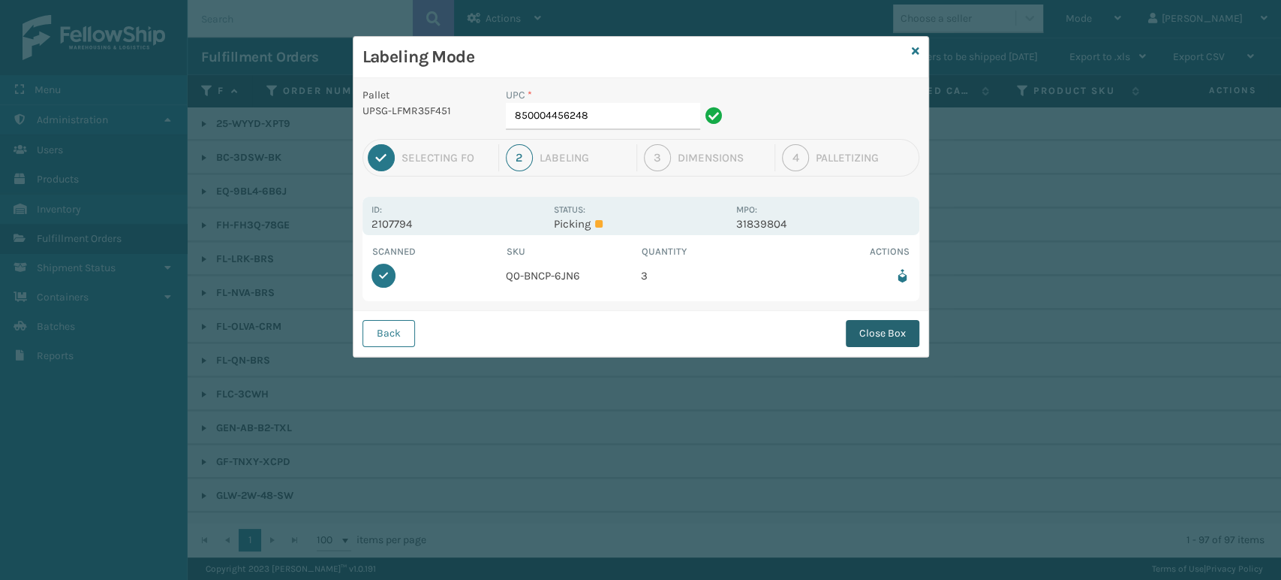
click at [882, 333] on button "Close Box" at bounding box center [883, 333] width 74 height 27
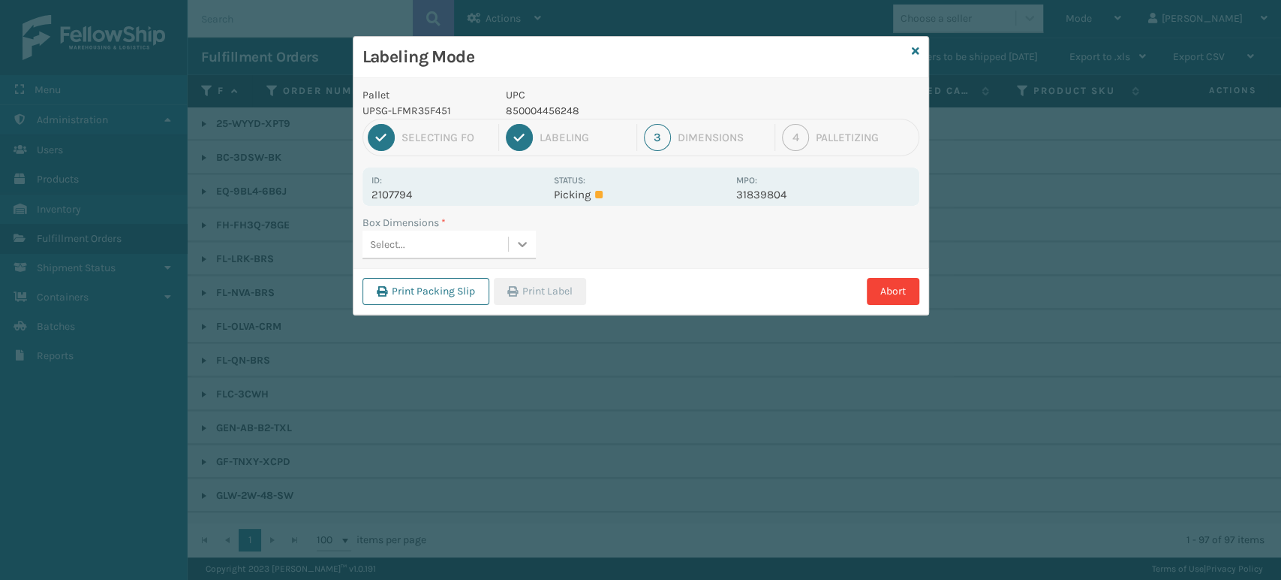
click at [523, 240] on icon at bounding box center [522, 243] width 15 height 15
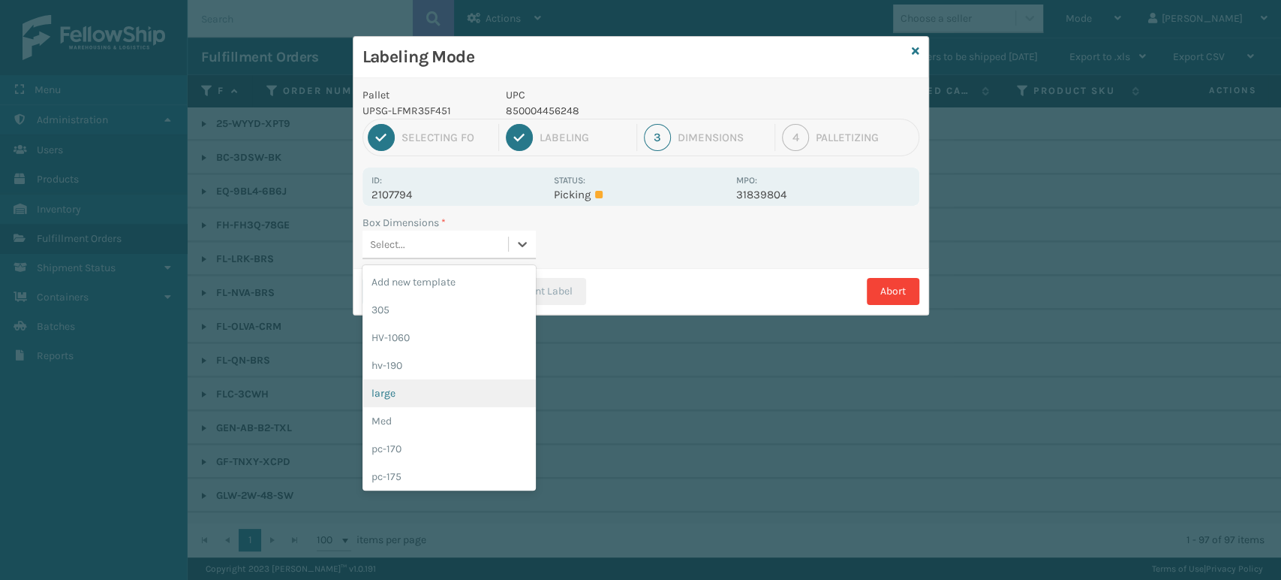
click at [447, 402] on div "large" at bounding box center [449, 393] width 173 height 28
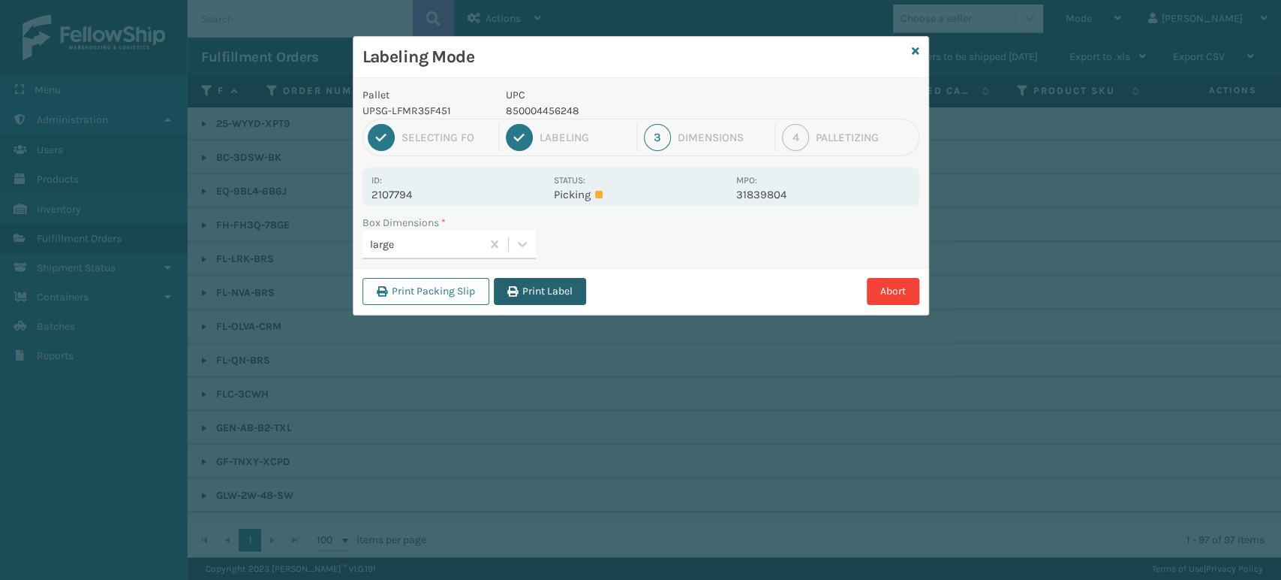
click at [557, 301] on button "Print Label" at bounding box center [540, 291] width 92 height 27
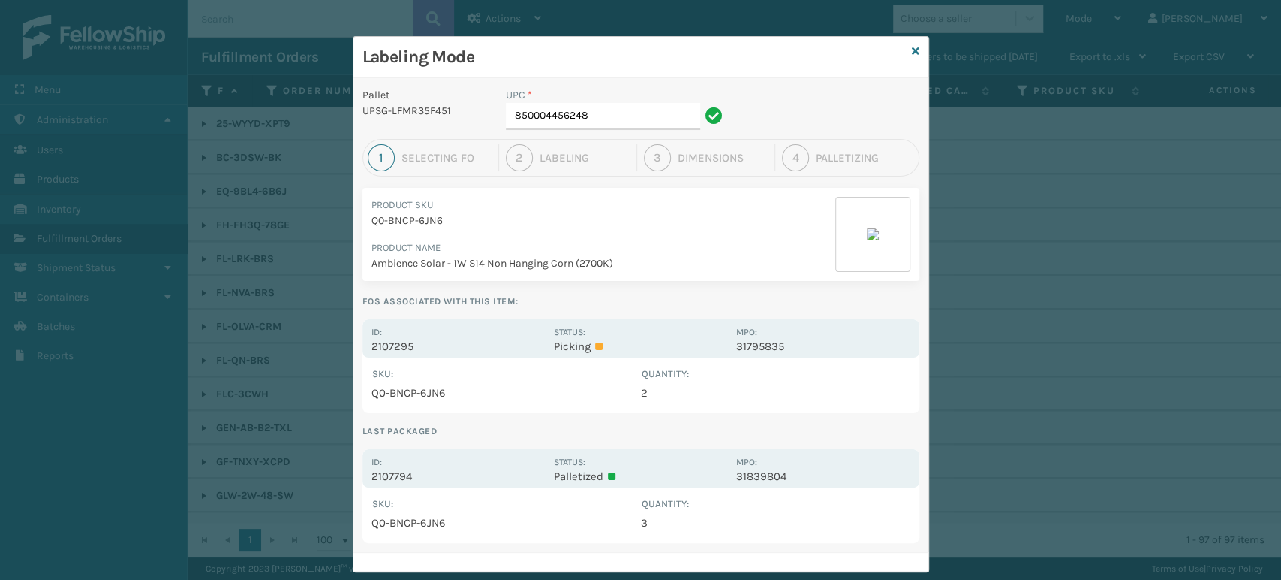
click at [655, 221] on p "Q0-BNCP-6JN6" at bounding box center [604, 220] width 464 height 16
click at [649, 122] on input "850004456248" at bounding box center [603, 116] width 194 height 27
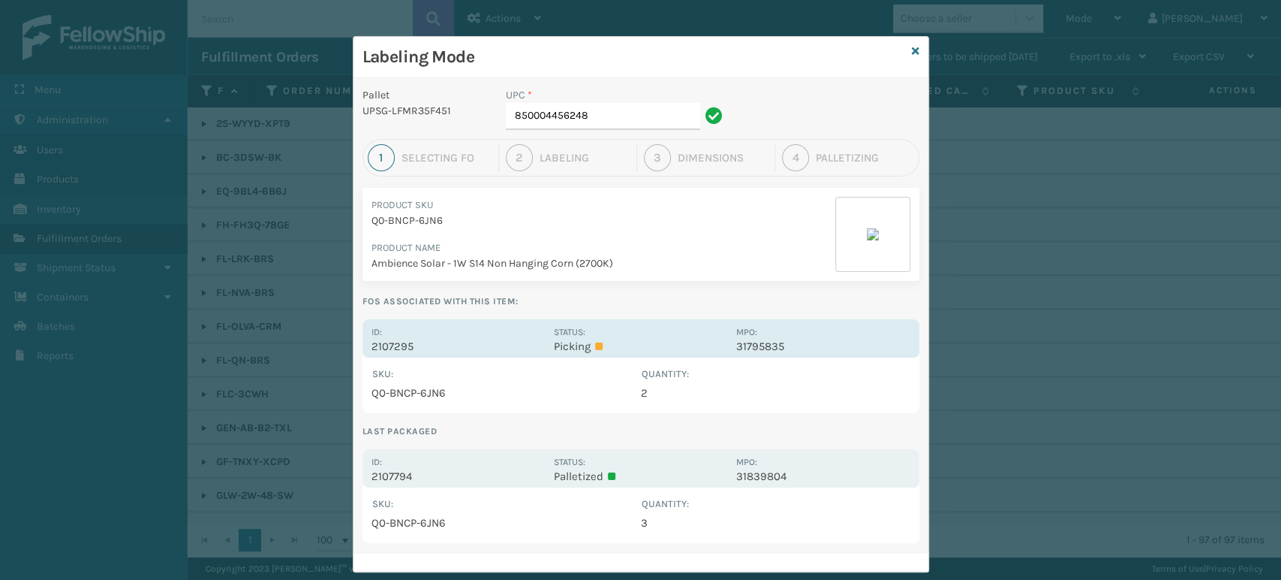
click at [646, 322] on div "Id: 2107295 Status: Picking MPO: 31795835" at bounding box center [641, 338] width 557 height 38
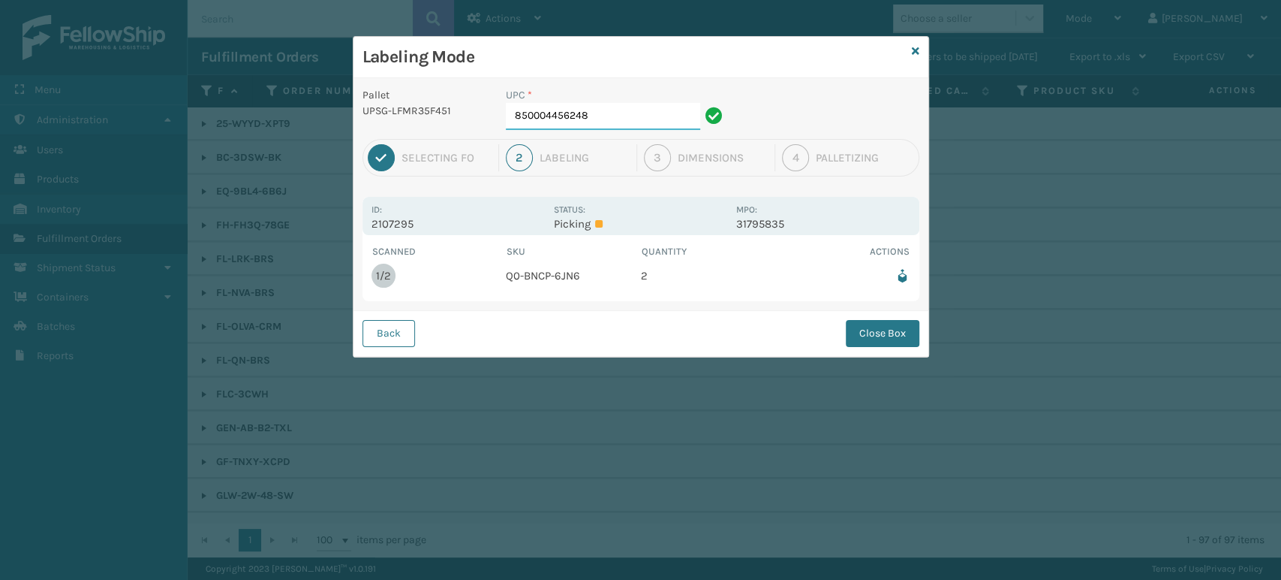
click at [634, 116] on input "850004456248" at bounding box center [603, 116] width 194 height 27
drag, startPoint x: 886, startPoint y: 335, endPoint x: 729, endPoint y: 307, distance: 159.3
click at [885, 334] on button "Close Box" at bounding box center [883, 333] width 74 height 27
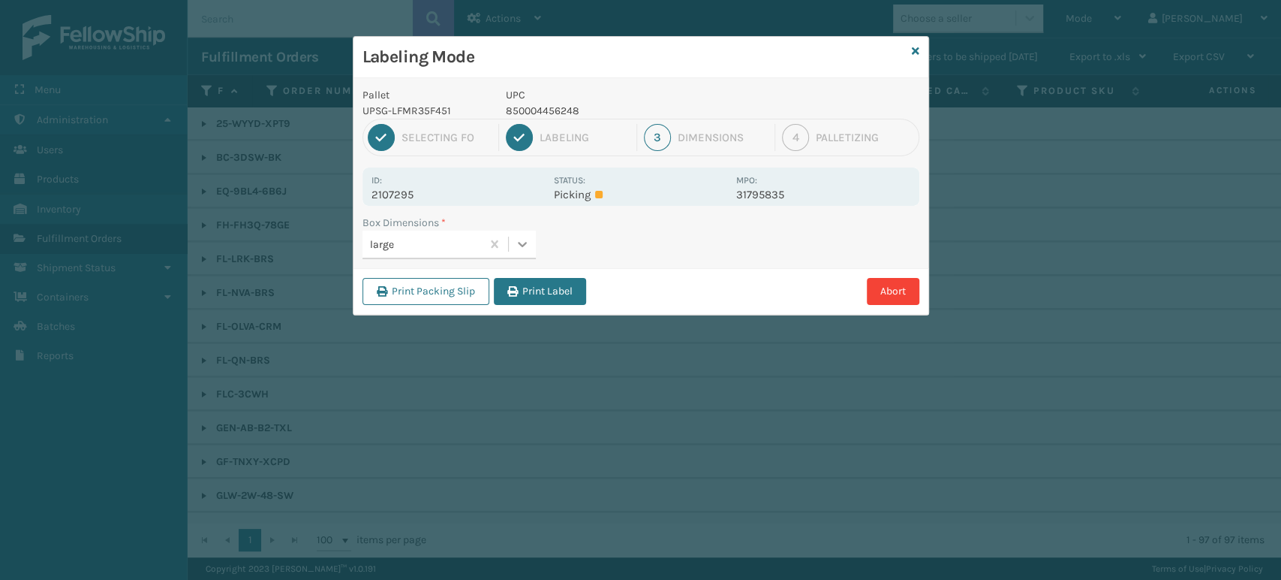
click at [519, 244] on icon at bounding box center [522, 244] width 9 height 5
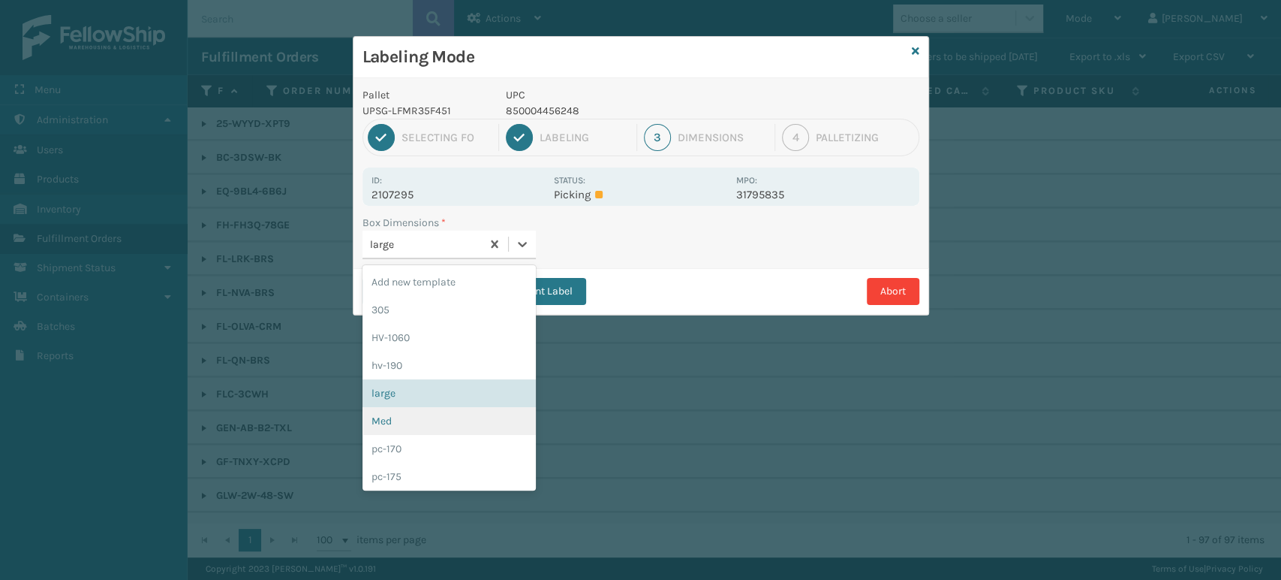
click at [470, 423] on div "Med" at bounding box center [449, 421] width 173 height 28
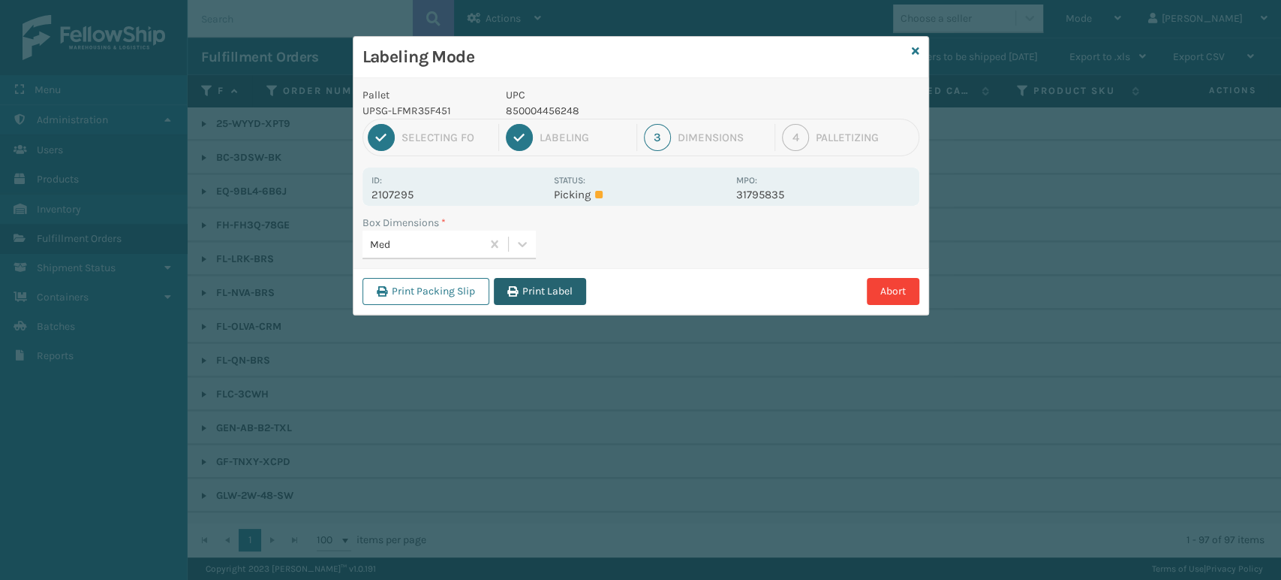
click at [574, 294] on button "Print Label" at bounding box center [540, 291] width 92 height 27
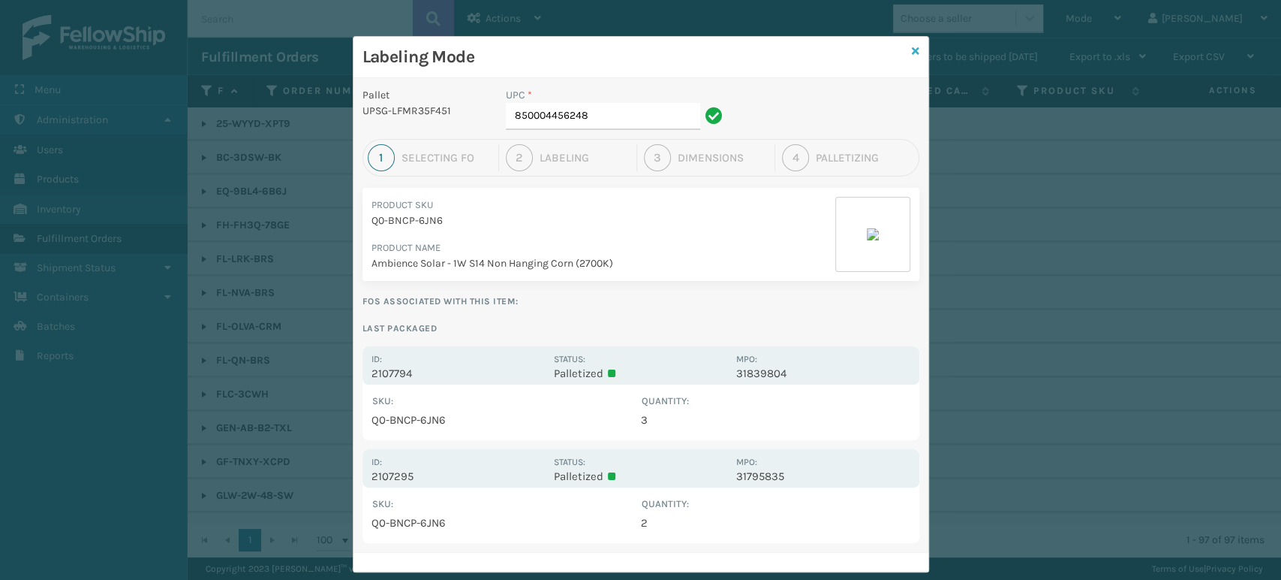
click at [912, 50] on icon at bounding box center [916, 51] width 8 height 11
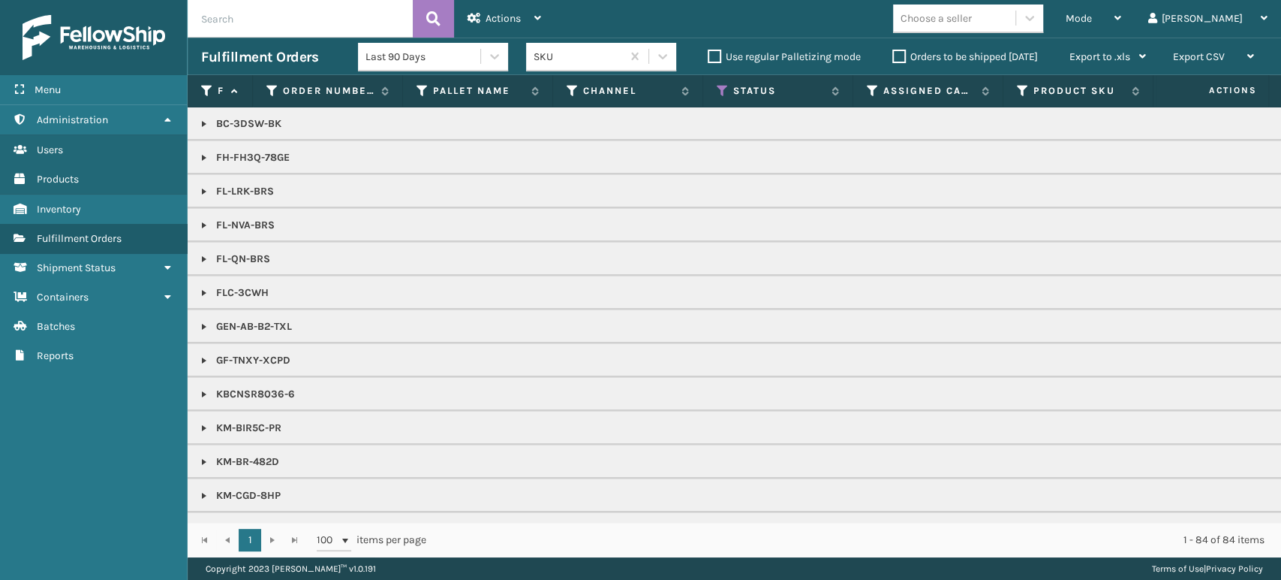
click at [1092, 12] on span "Mode" at bounding box center [1079, 18] width 26 height 13
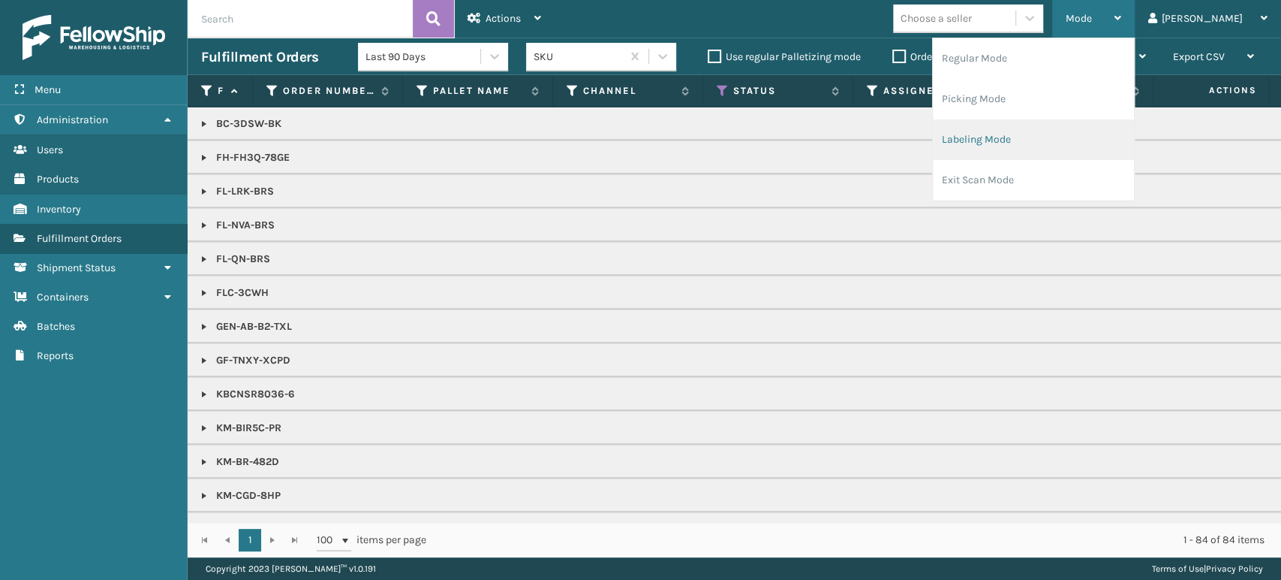
click at [1099, 143] on li "Labeling Mode" at bounding box center [1033, 139] width 201 height 41
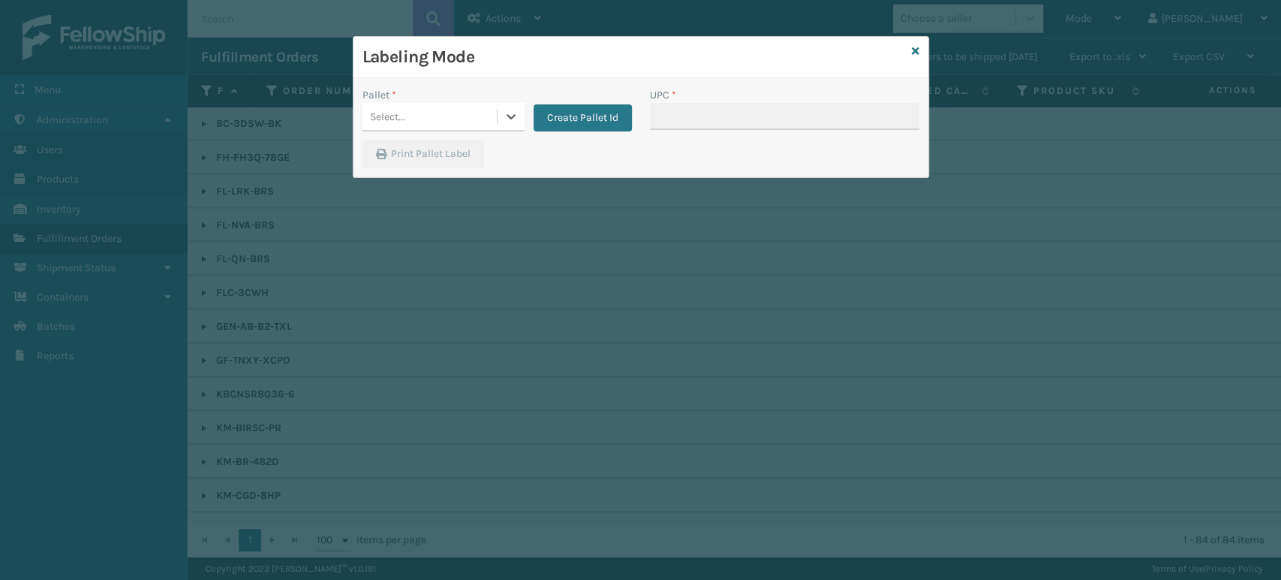
click at [914, 41] on div "Labeling Mode" at bounding box center [641, 57] width 575 height 41
click at [913, 47] on icon at bounding box center [916, 51] width 8 height 11
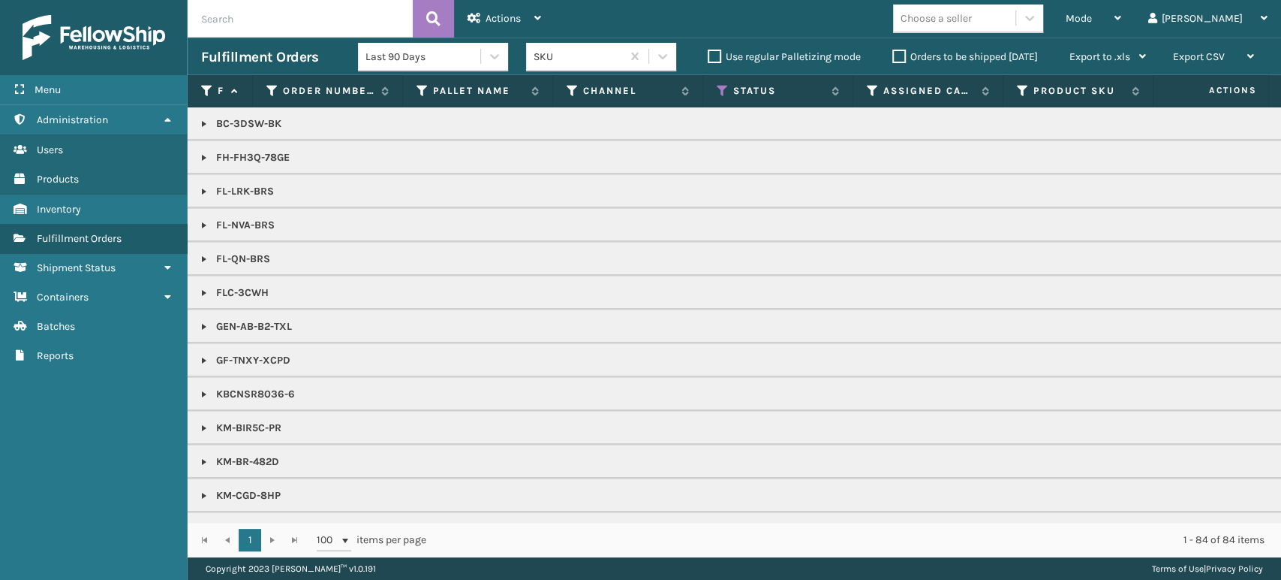
click at [972, 21] on div "Choose a seller" at bounding box center [936, 19] width 71 height 16
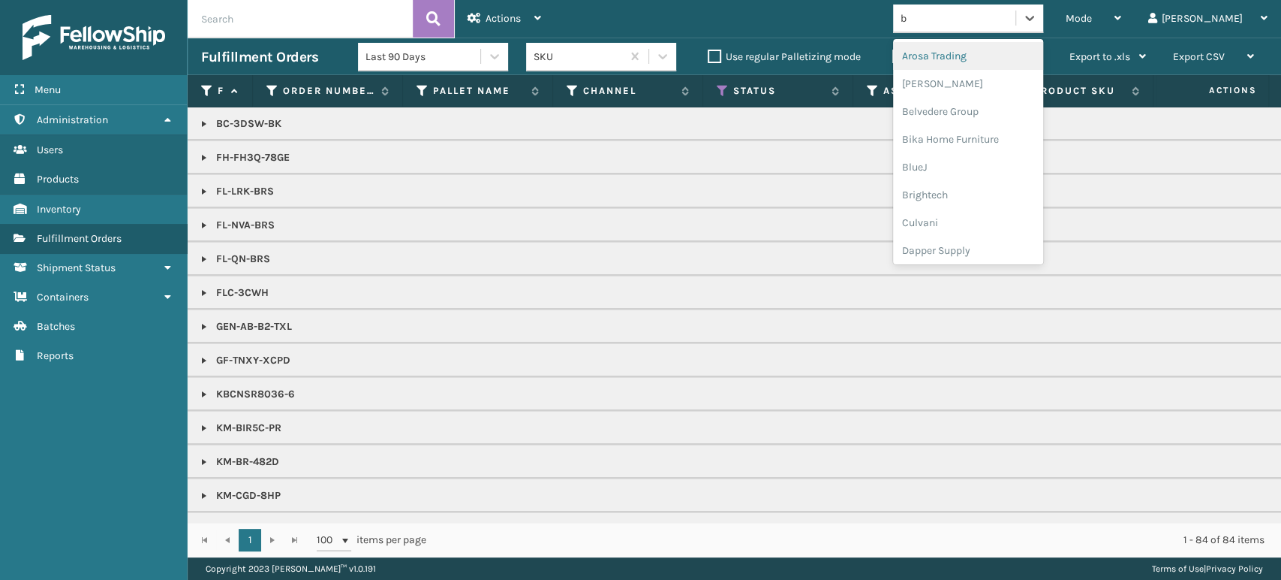
type input "br"
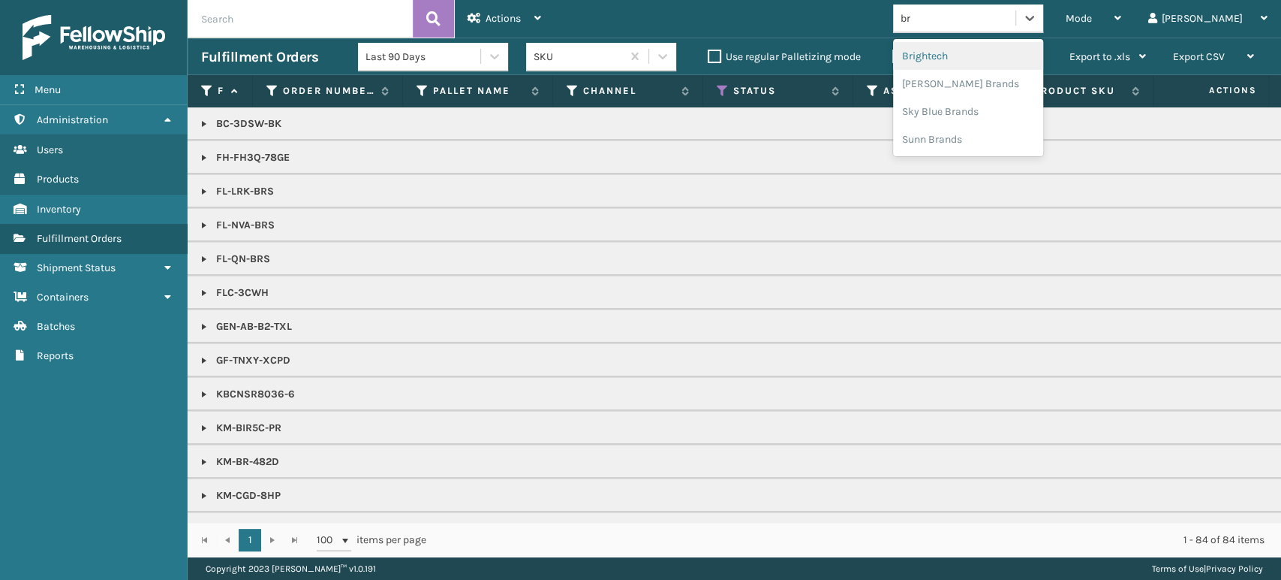
click at [980, 51] on div "Brightech" at bounding box center [968, 56] width 150 height 28
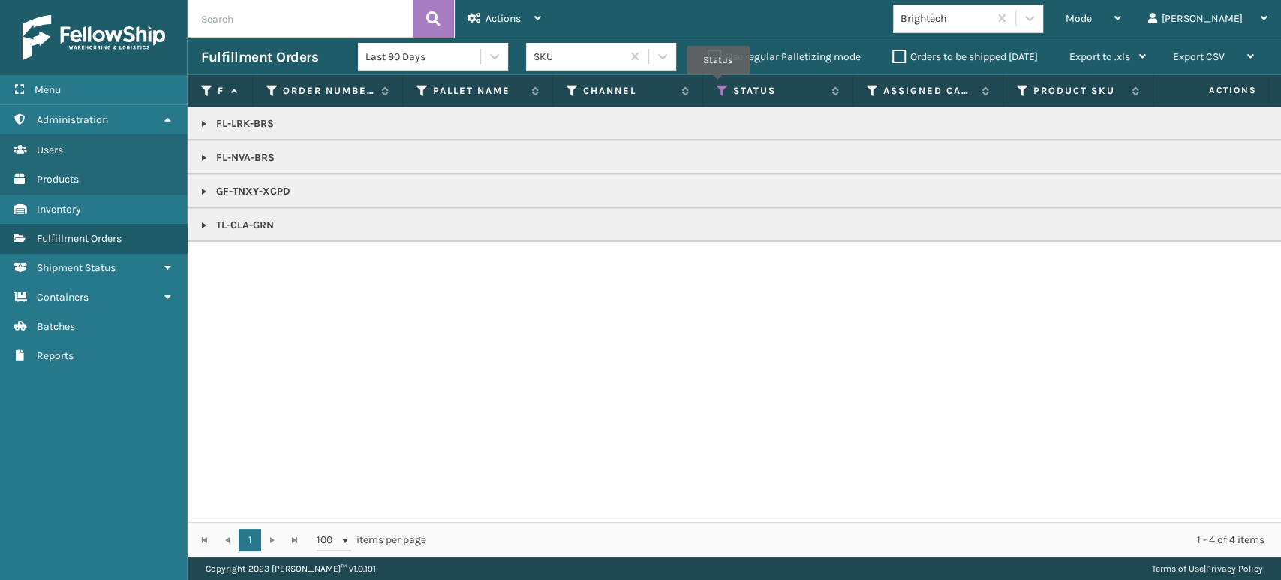
drag, startPoint x: 718, startPoint y: 85, endPoint x: 731, endPoint y: 107, distance: 25.2
click at [719, 85] on icon at bounding box center [723, 91] width 12 height 14
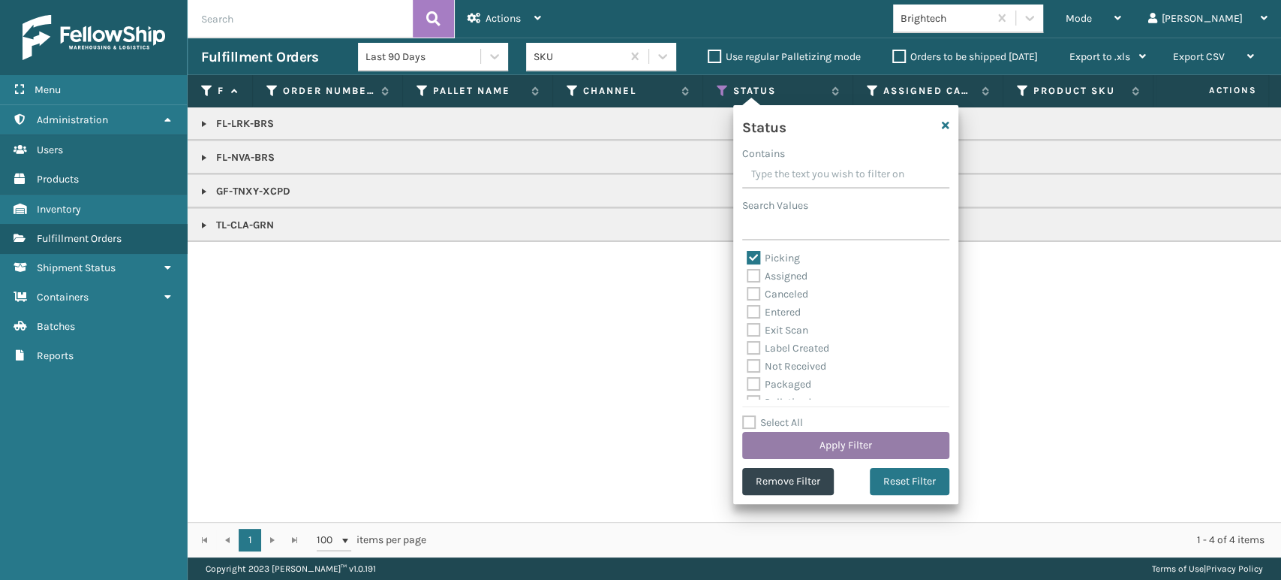
click at [825, 444] on button "Apply Filter" at bounding box center [845, 445] width 207 height 27
